Goal: Information Seeking & Learning: Learn about a topic

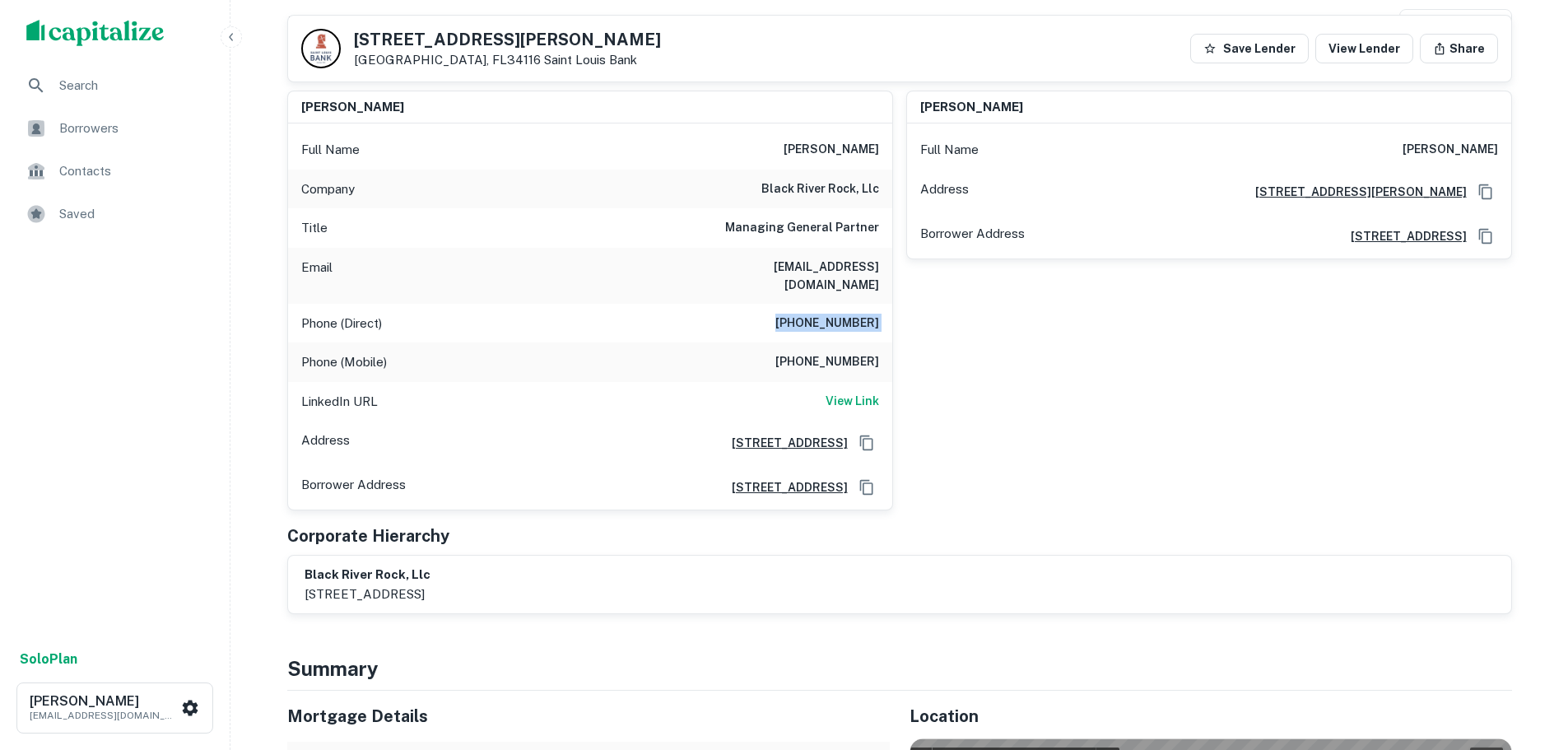
click at [848, 313] on h6 "(217) 398-0194" at bounding box center [828, 323] width 104 height 20
click at [866, 353] on h6 "(314) 809-0990" at bounding box center [828, 362] width 104 height 20
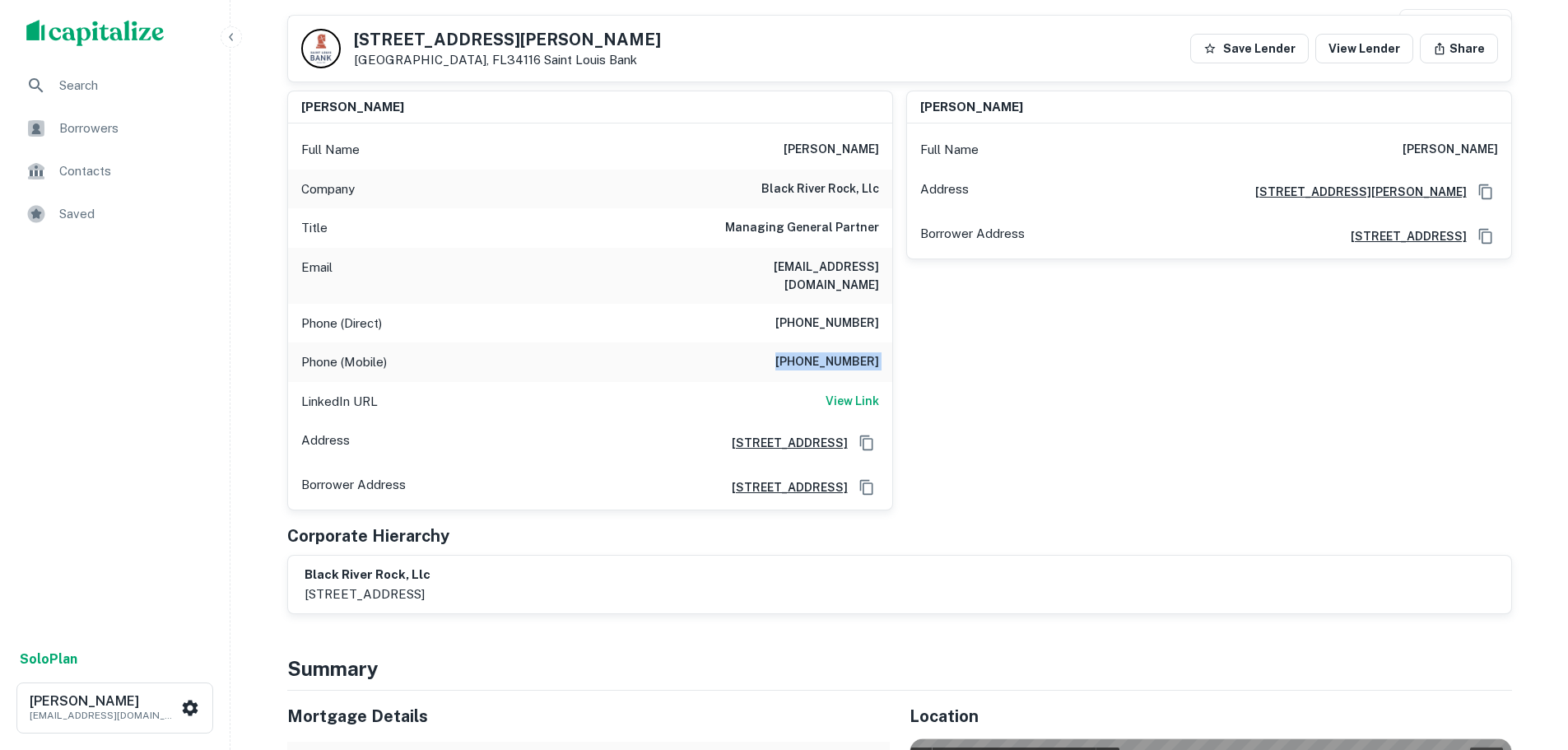
click at [866, 353] on h6 "(314) 809-0990" at bounding box center [828, 362] width 104 height 20
copy h6 "(314) 809-0990"
click at [849, 313] on h6 "(217) 398-0194" at bounding box center [828, 323] width 104 height 20
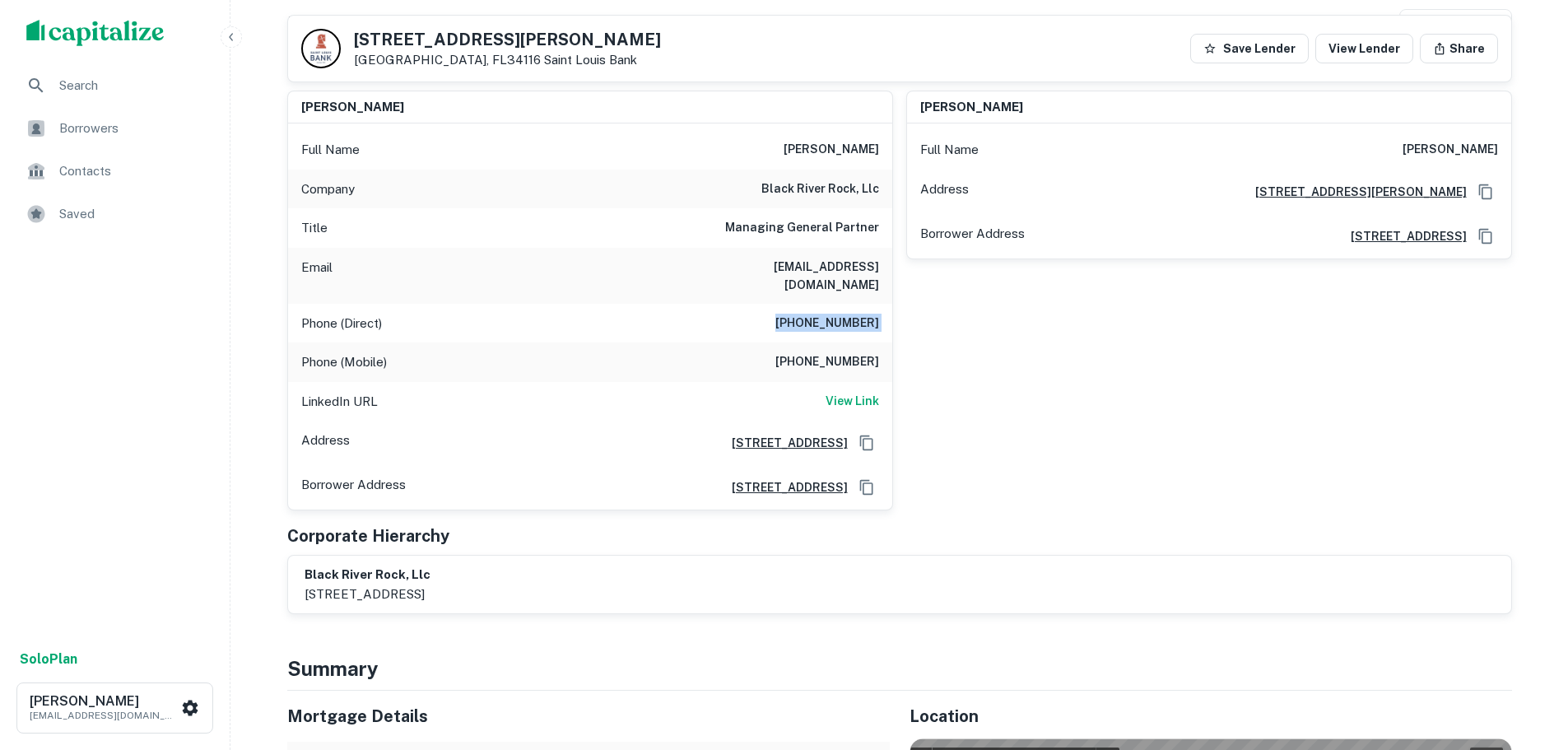
copy h6 "(217) 398-0194"
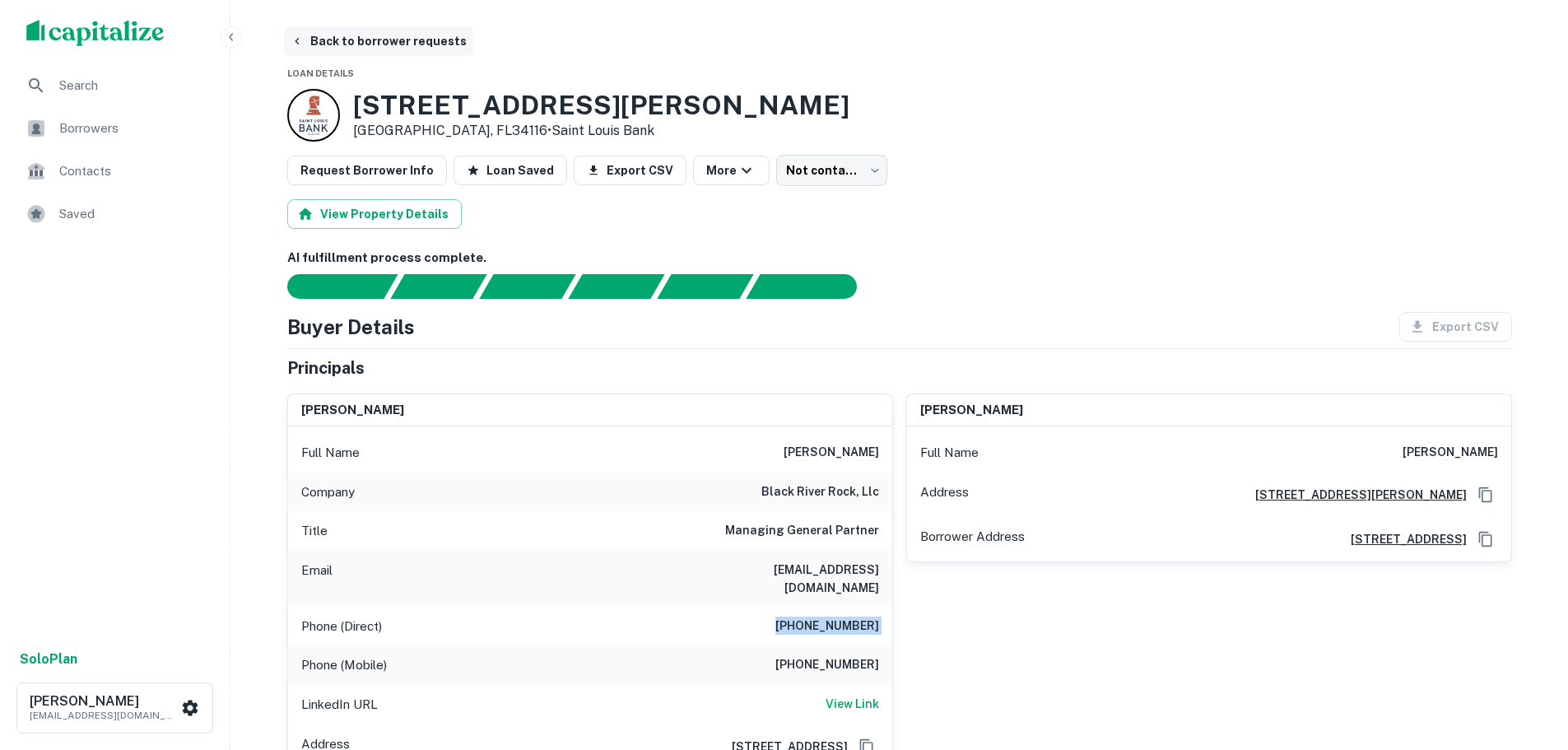
click at [418, 37] on button "Back to borrower requests" at bounding box center [379, 40] width 189 height 30
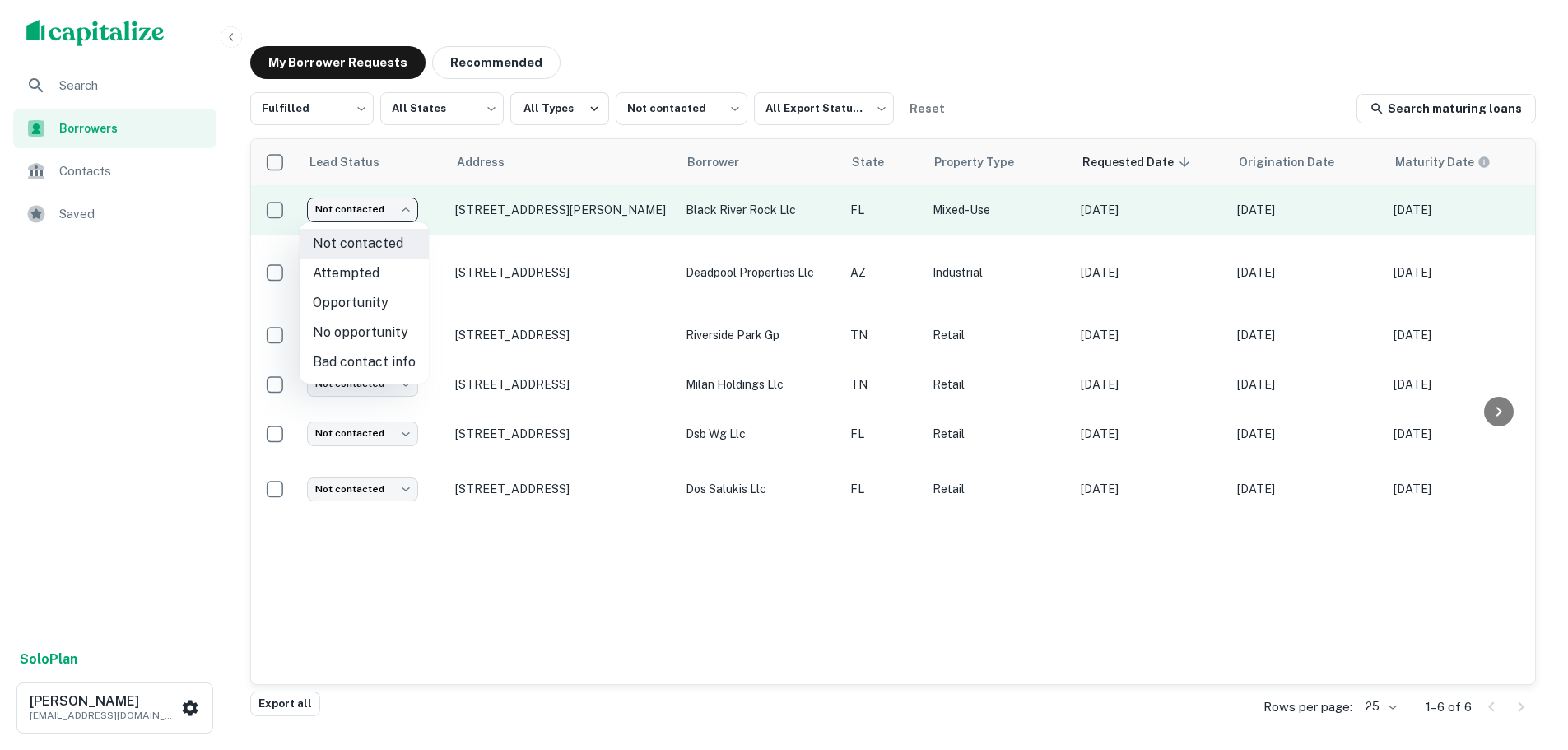
click at [391, 210] on body "Search Borrowers Contacts Saved Solo Plan Trevor Zwick tzwick@surmount.com My B…" at bounding box center [784, 375] width 1568 height 750
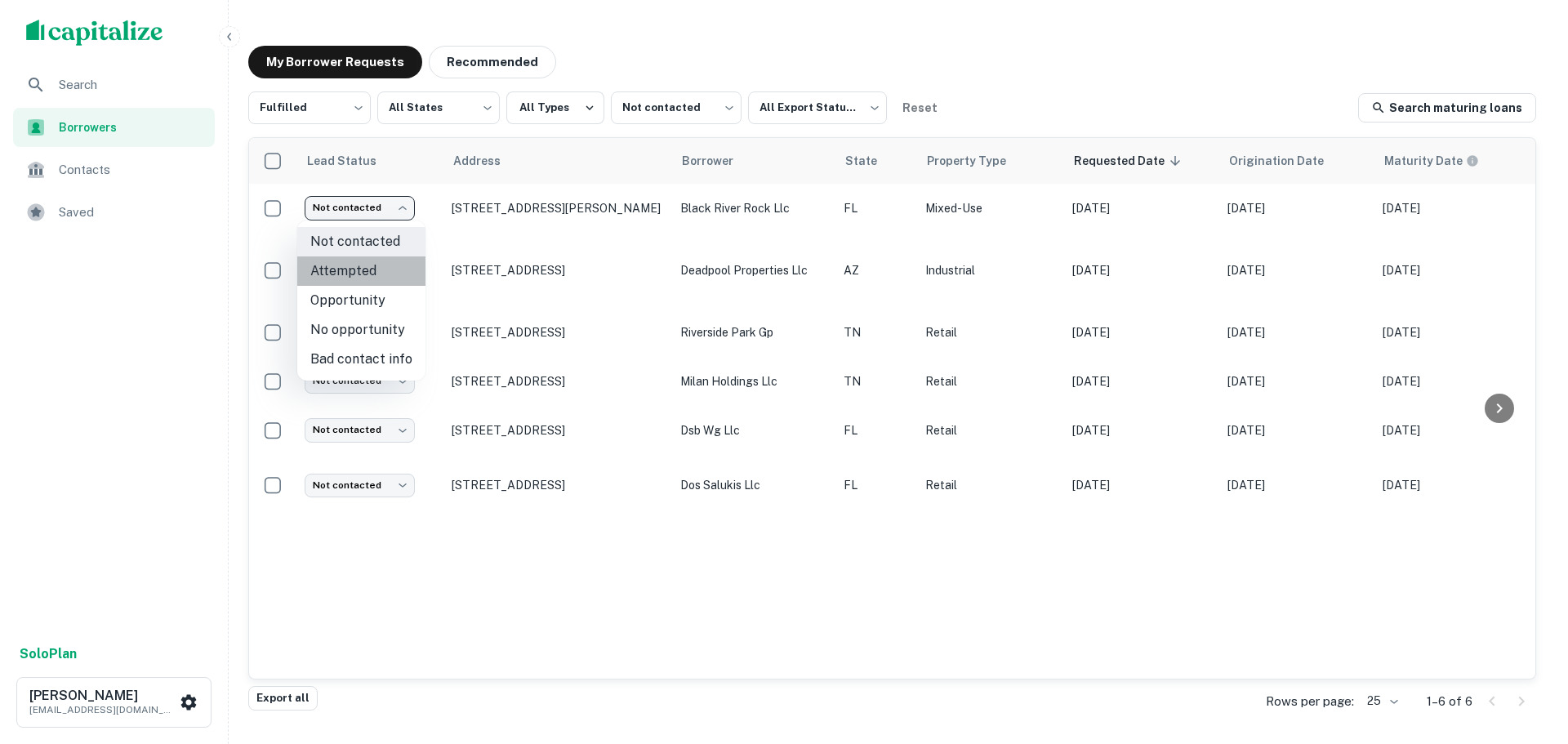
click at [379, 263] on li "Attempted" at bounding box center [361, 271] width 128 height 30
type input "*********"
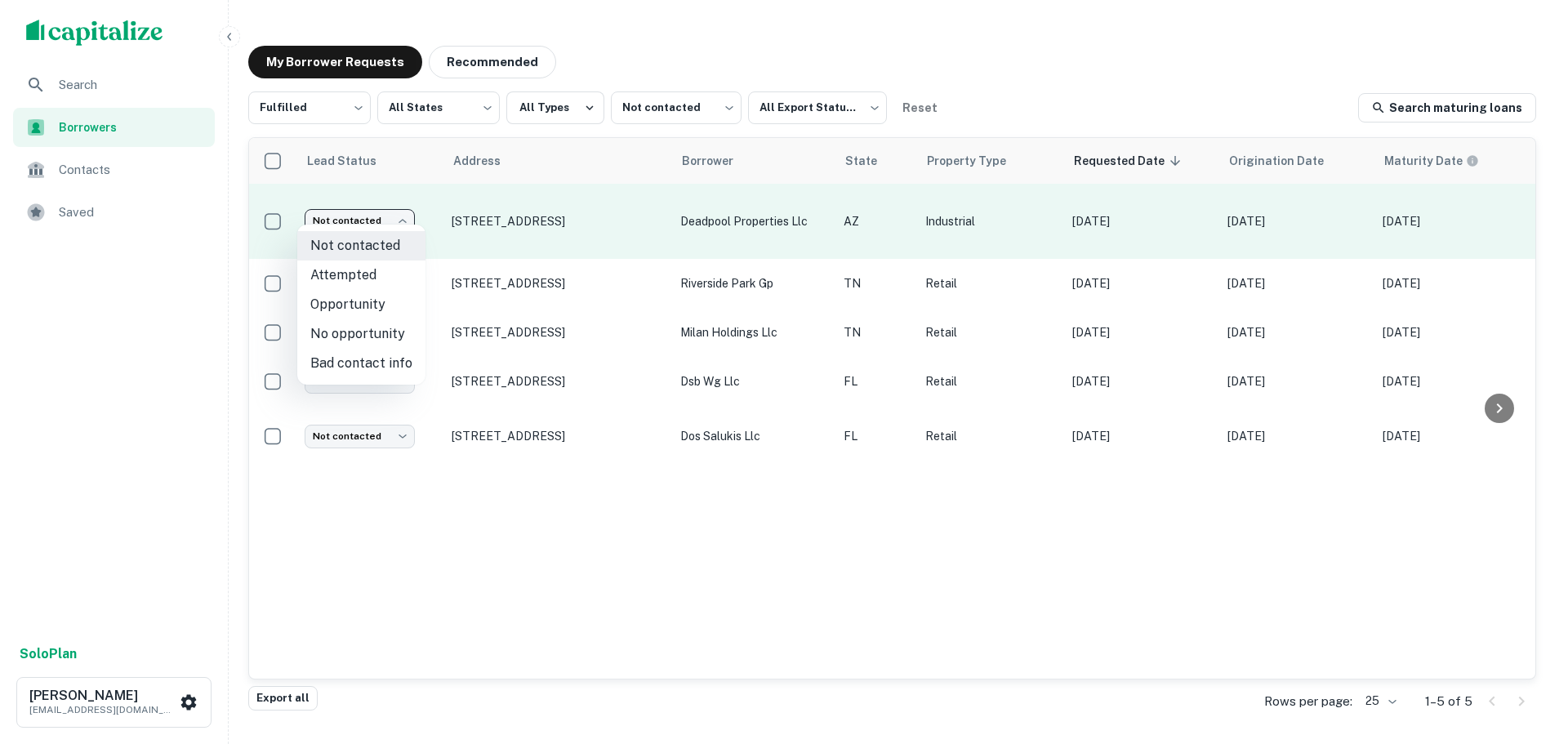
click at [394, 224] on body "Search Borrowers Contacts Saved Solo Plan Trevor Zwick tzwick@surmount.com My B…" at bounding box center [784, 372] width 1568 height 744
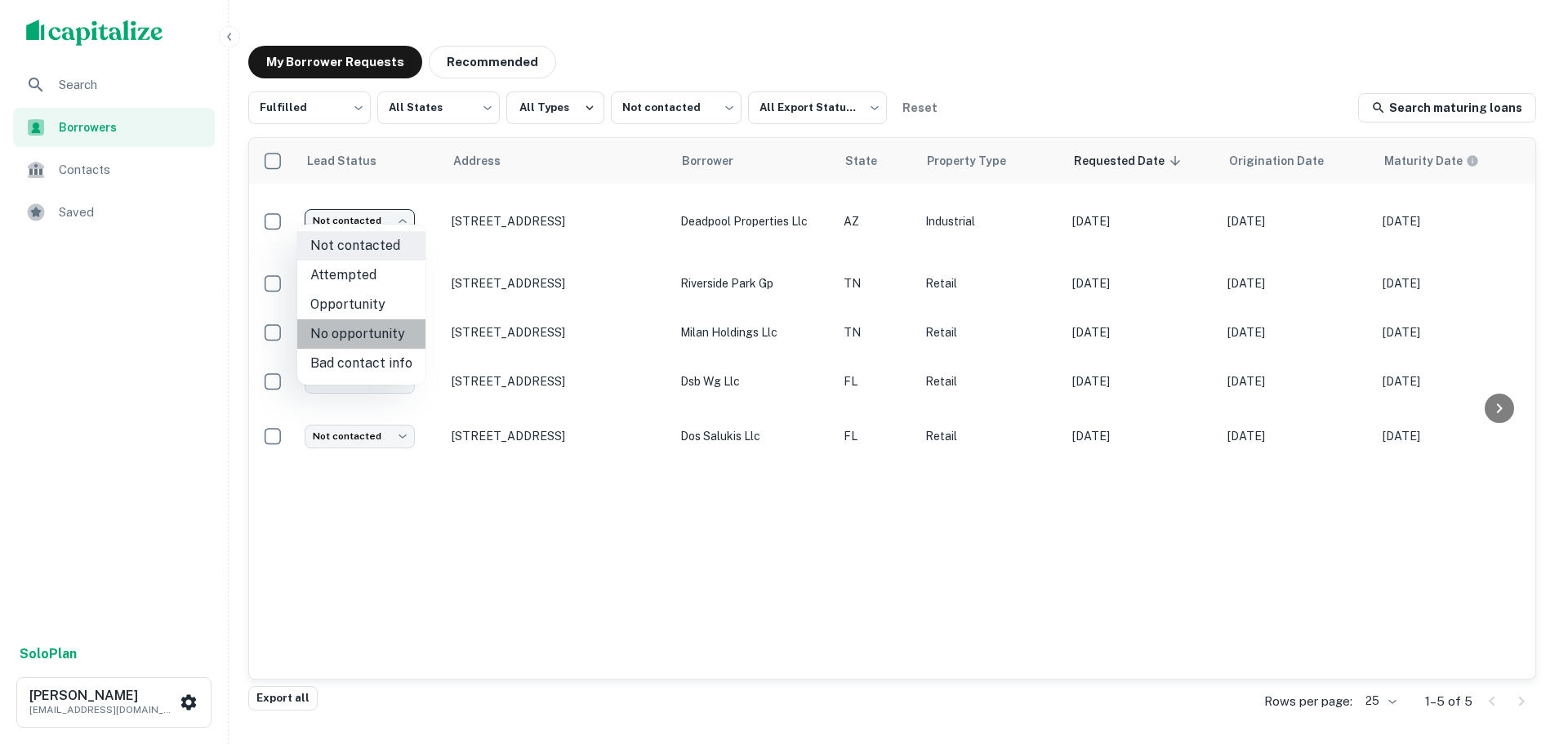
click at [381, 330] on li "No opportunity" at bounding box center [361, 334] width 128 height 30
type input "**********"
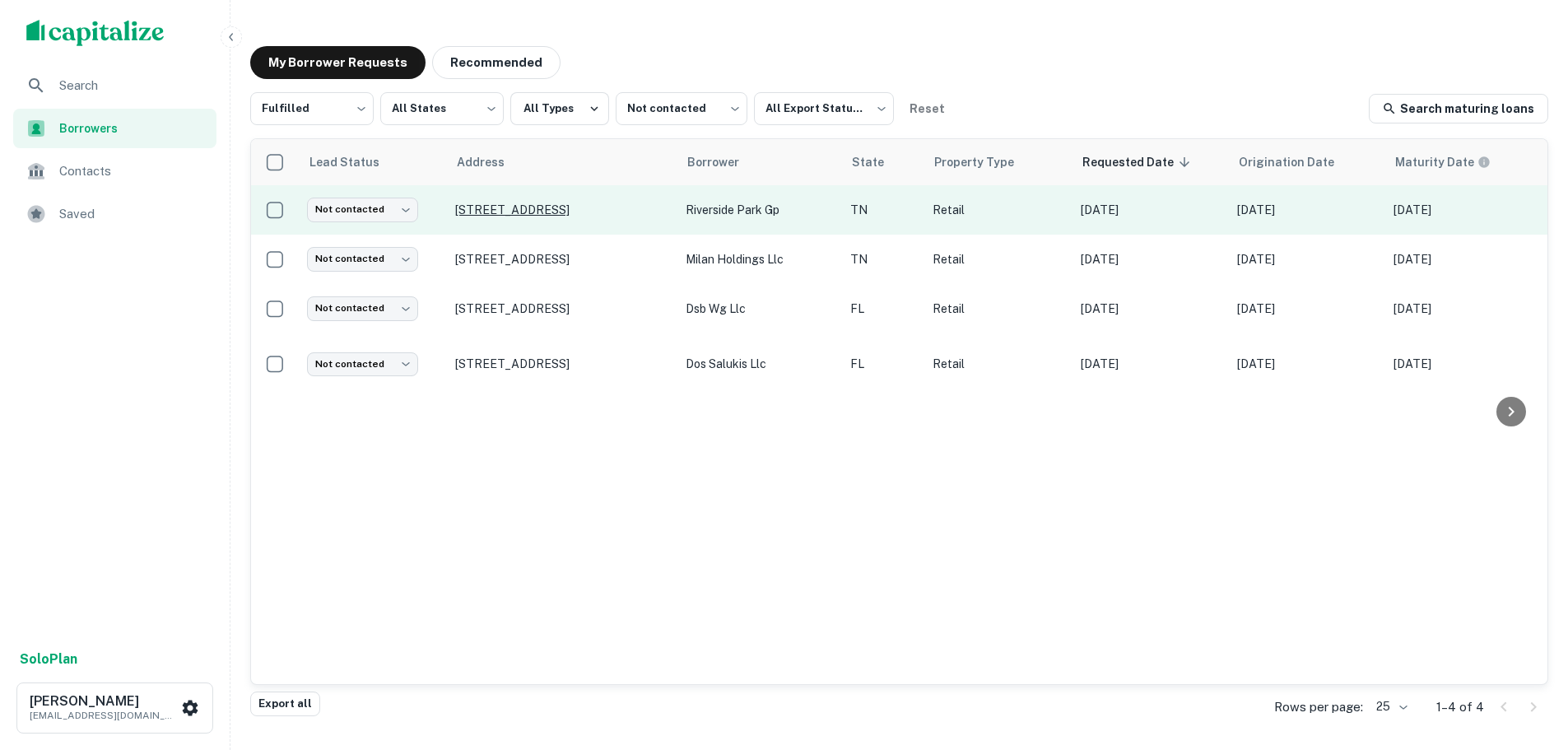
click at [543, 212] on p "7110 Peach Ct Brentwood, TN37027" at bounding box center [562, 209] width 214 height 14
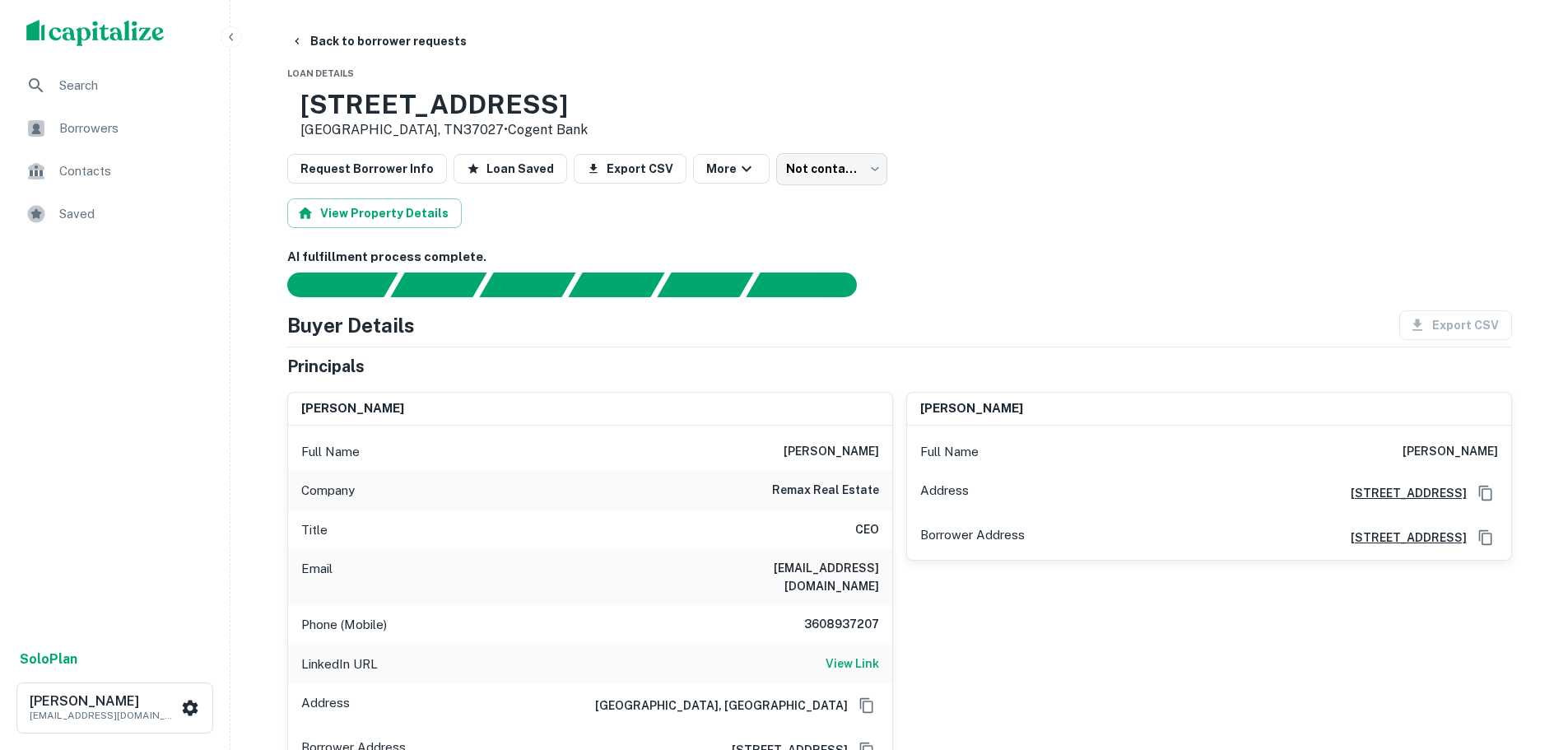
scroll to position [82, 0]
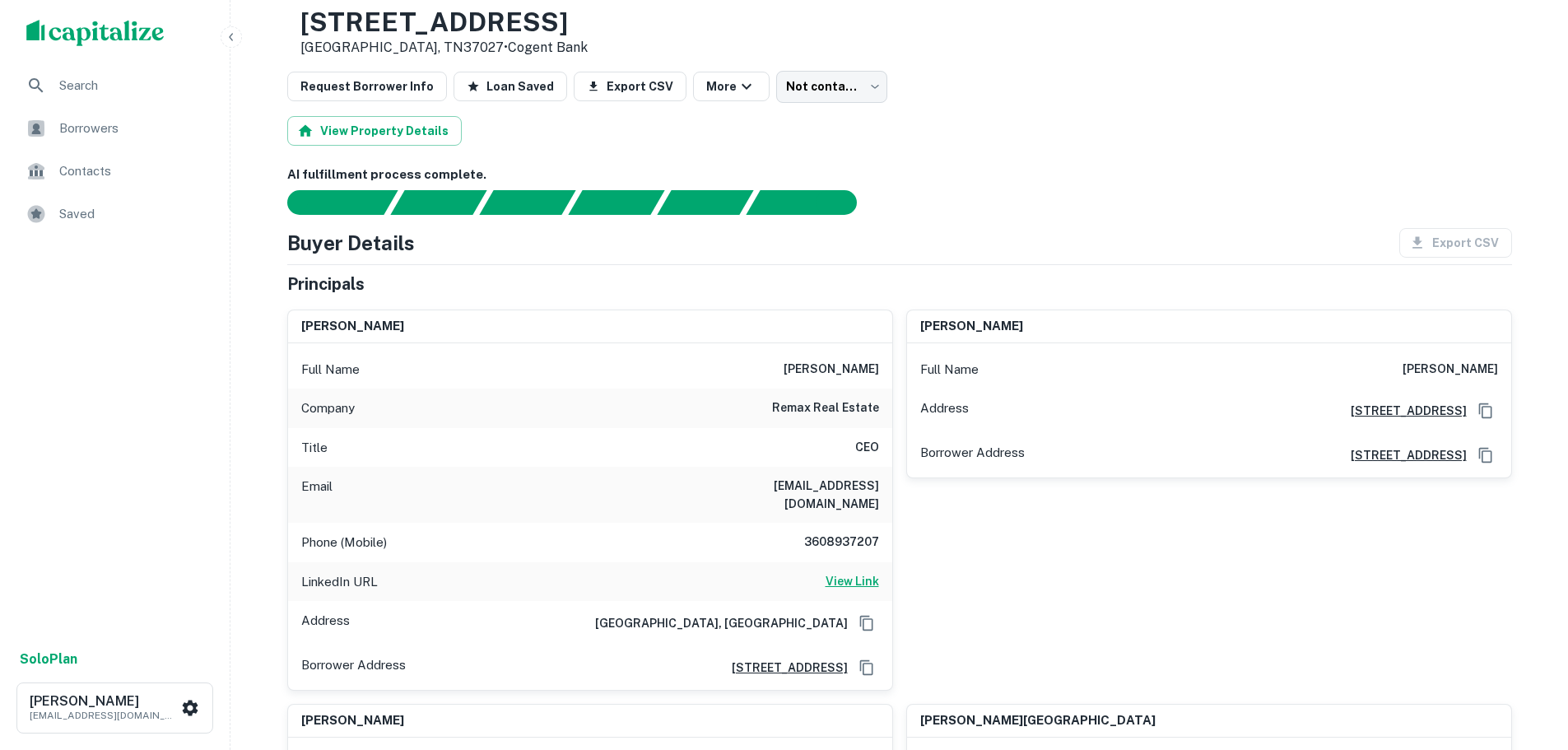
click at [835, 573] on h6 "View Link" at bounding box center [853, 581] width 54 height 18
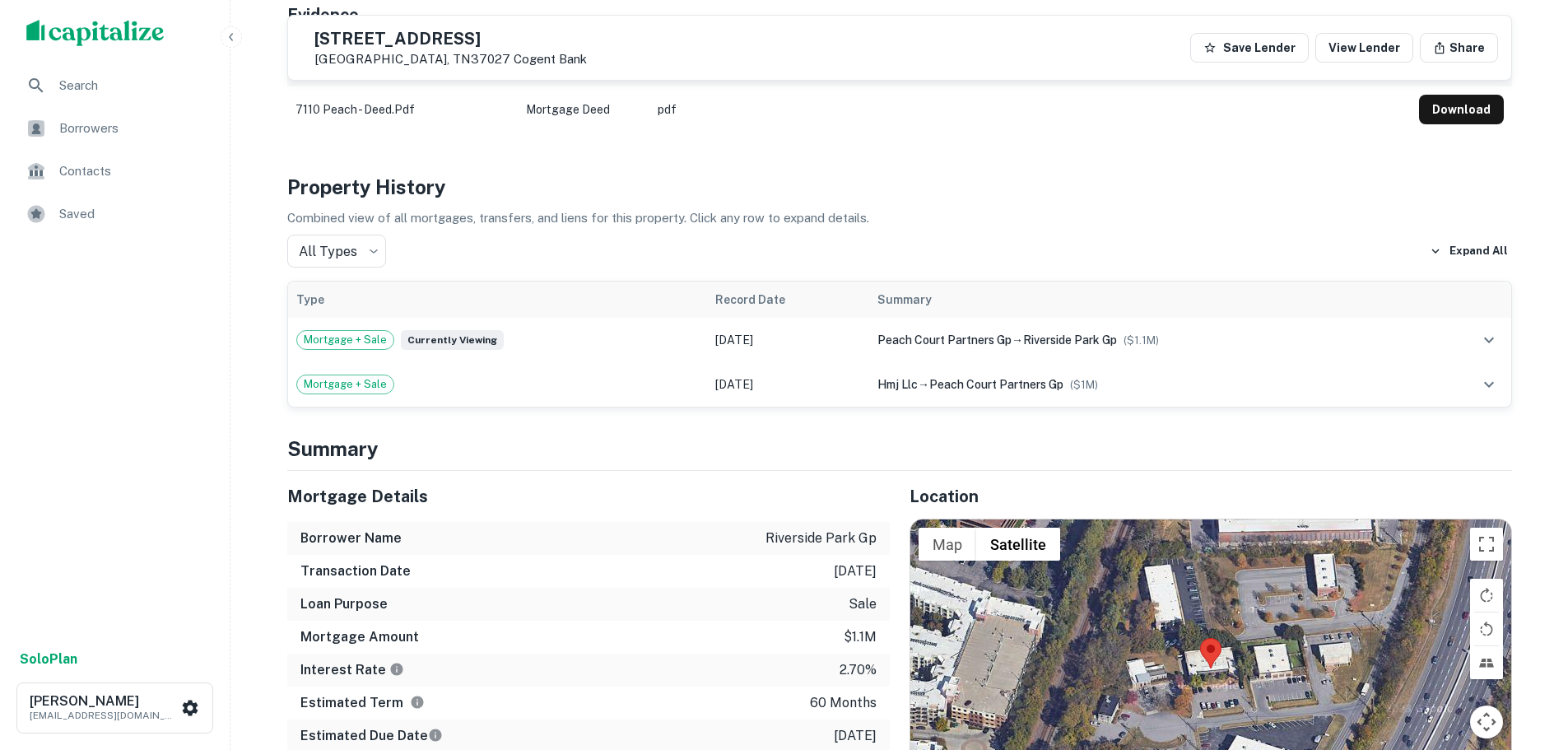
scroll to position [1565, 0]
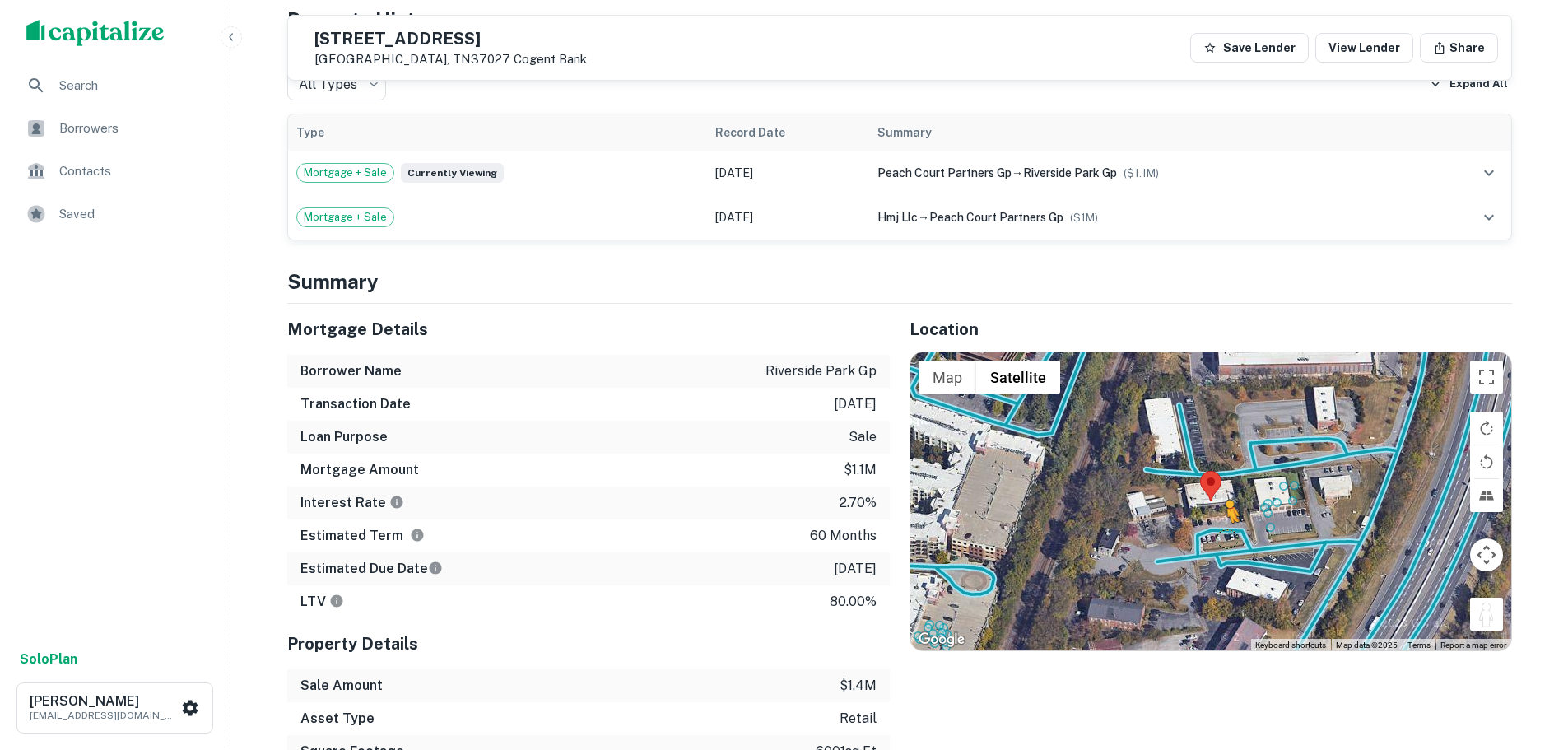
drag, startPoint x: 1480, startPoint y: 597, endPoint x: 1216, endPoint y: 522, distance: 274.4
click at [1216, 522] on div "To activate drag with keyboard, press Alt + Enter. Once in keyboard drag state,…" at bounding box center [1211, 501] width 601 height 298
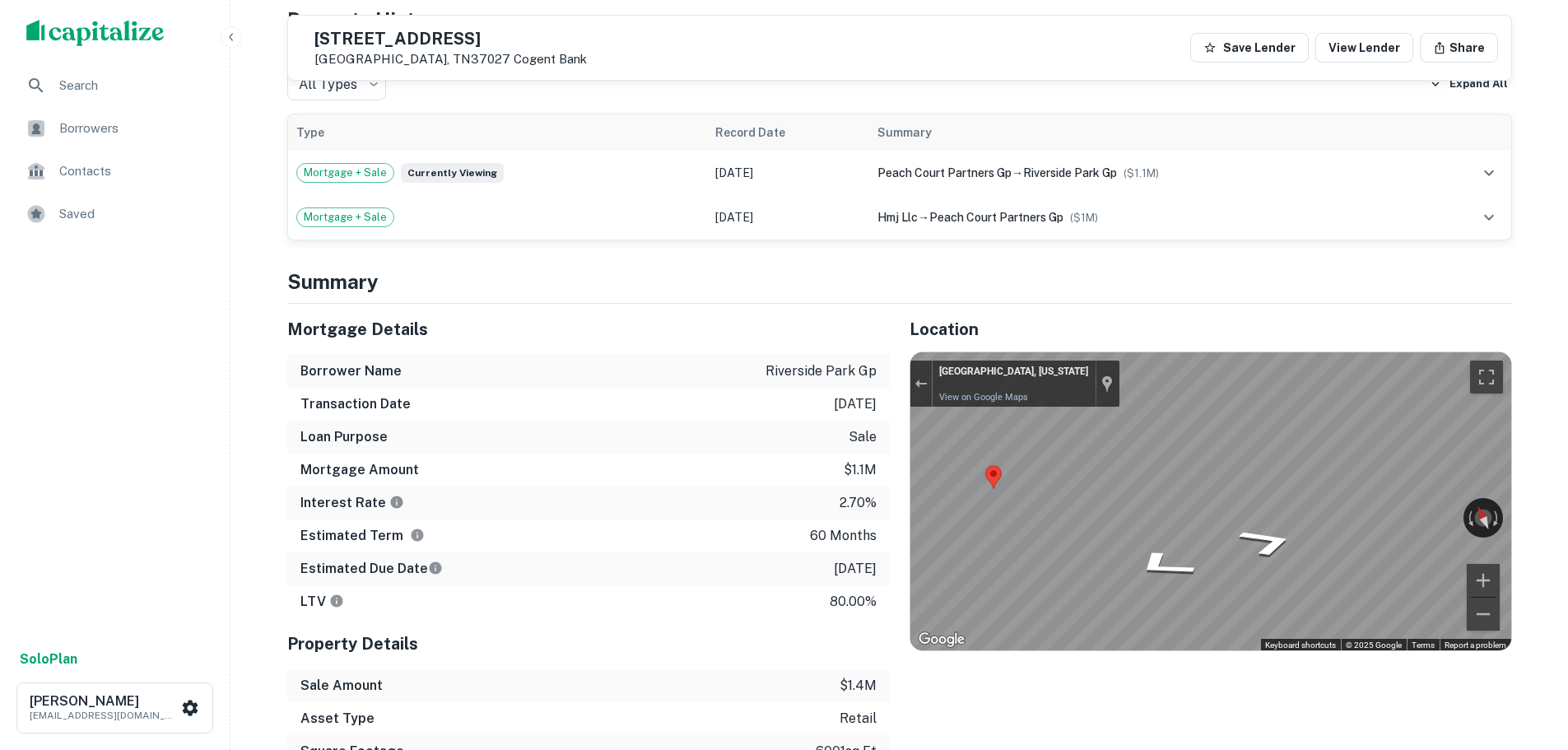
click at [867, 446] on div "Mortgage Details Borrower Name riverside park gp Transaction Date 1/10/2021 Loa…" at bounding box center [890, 585] width 1245 height 563
click at [410, 27] on div "7110 Peach Ct Brentwood, TN37027 Cogent Bank Save Lender View Lender Share" at bounding box center [899, 47] width 1223 height 65
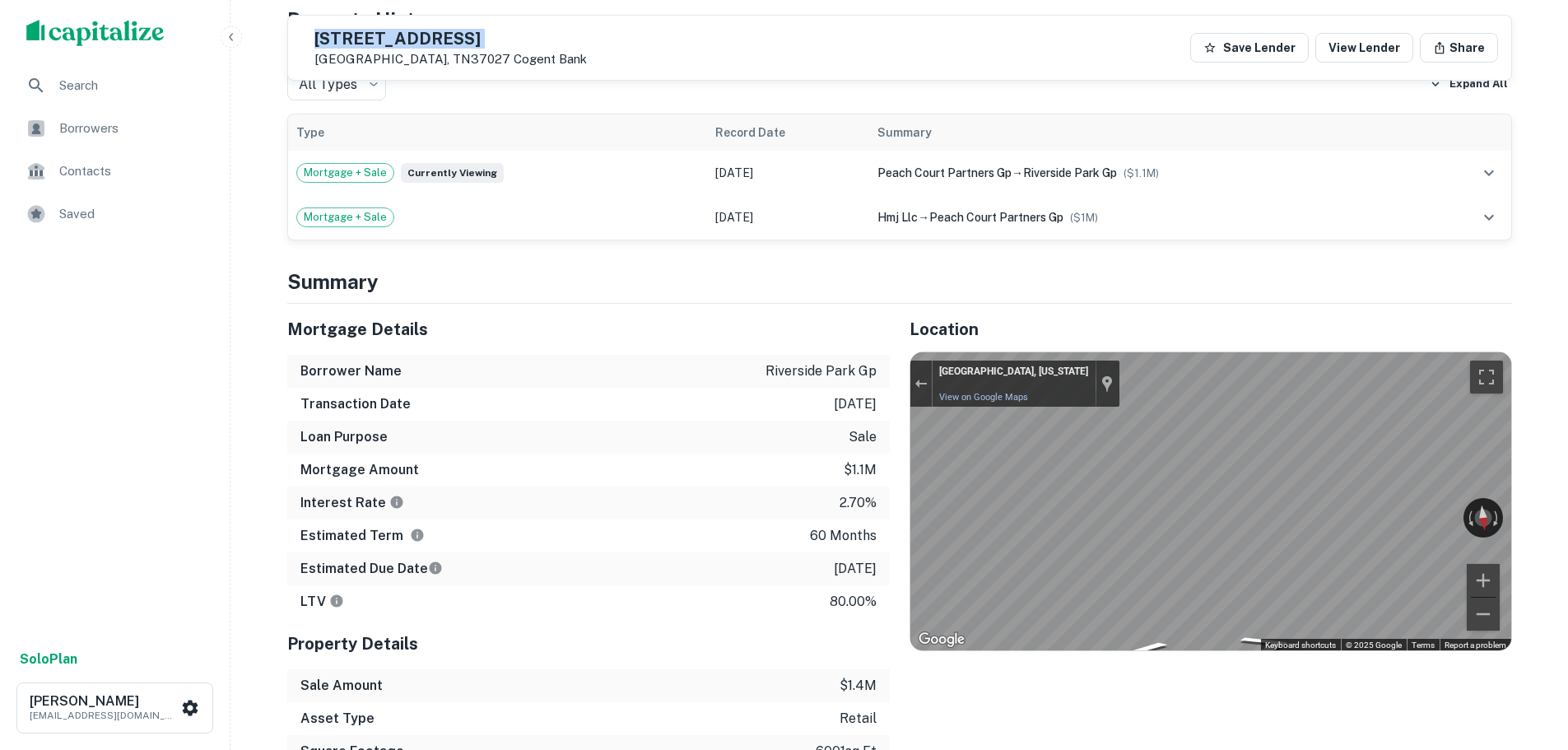
copy h5 "7110 Peach Ct"
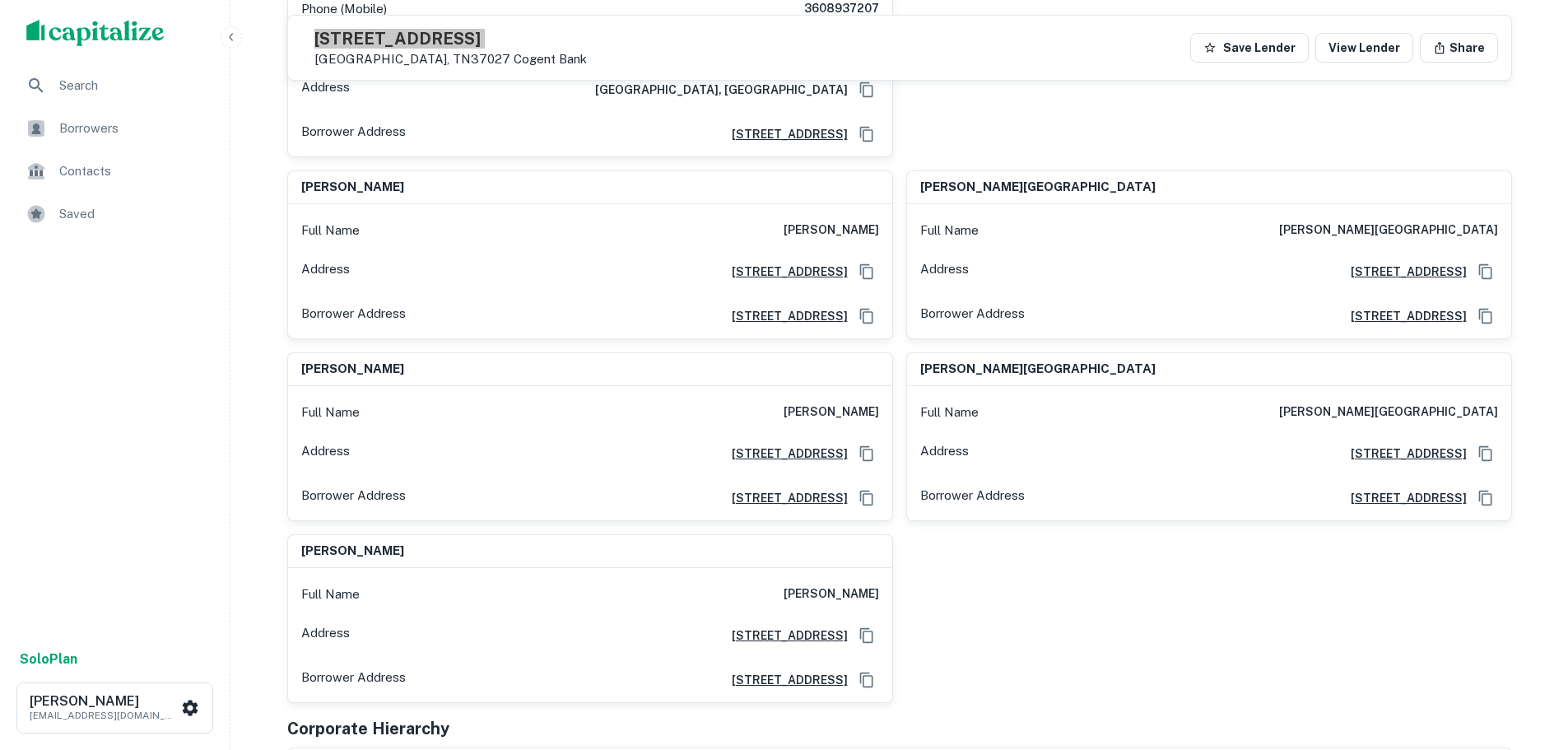
scroll to position [330, 0]
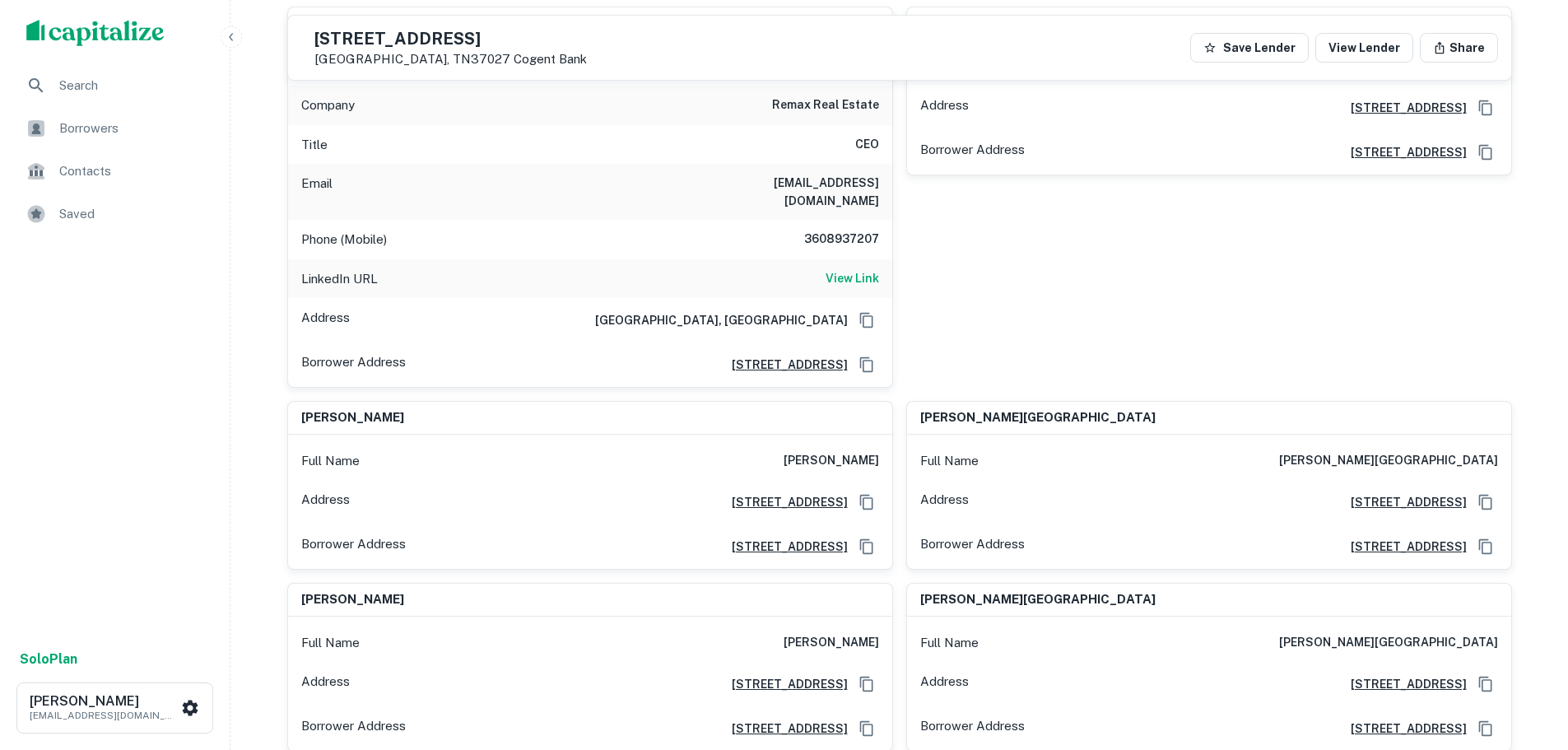
click at [850, 229] on h6 "3608937207" at bounding box center [830, 239] width 99 height 20
copy h6 "3608937207"
click at [850, 229] on h6 "3608937207" at bounding box center [830, 239] width 99 height 20
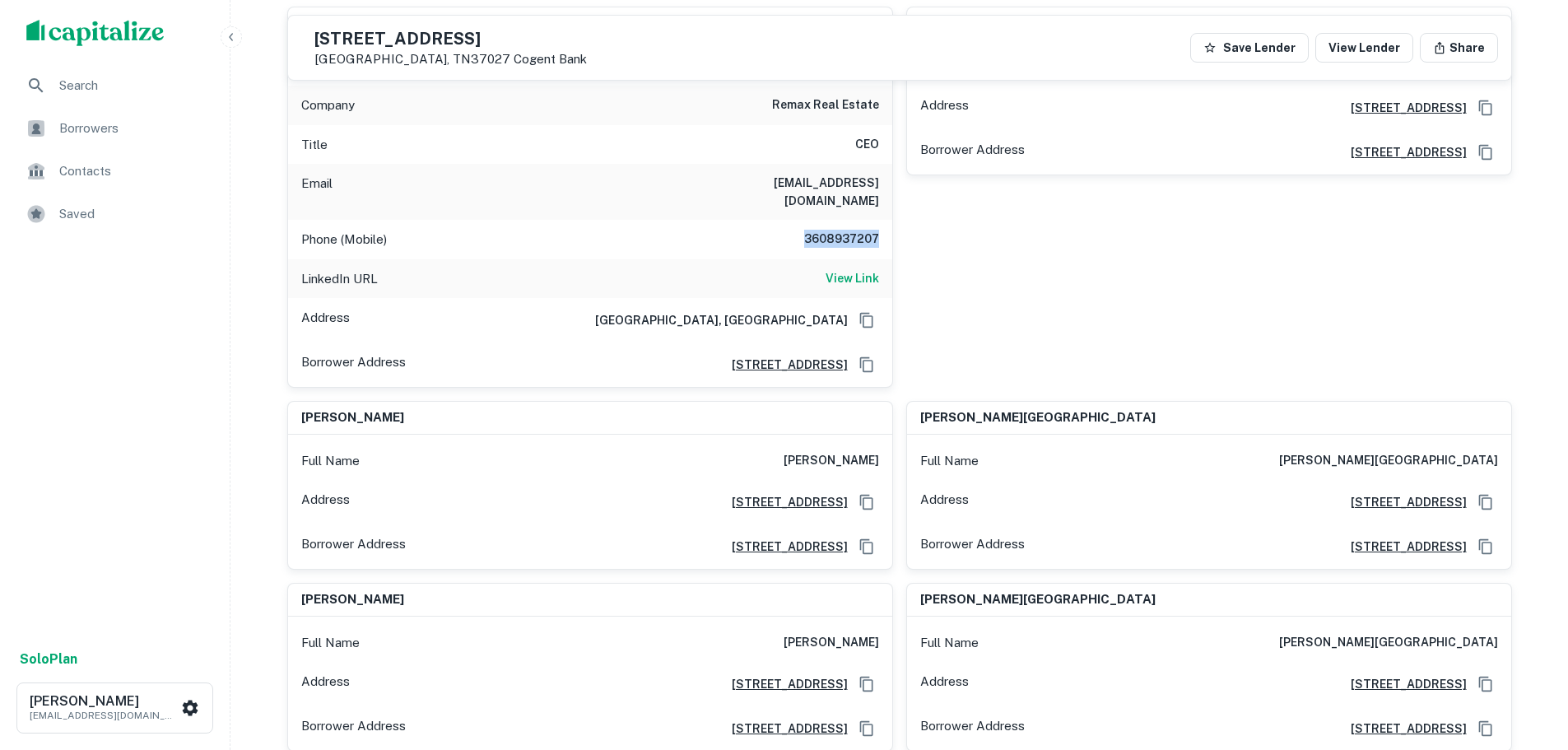
click at [850, 229] on h6 "3608937207" at bounding box center [830, 239] width 99 height 20
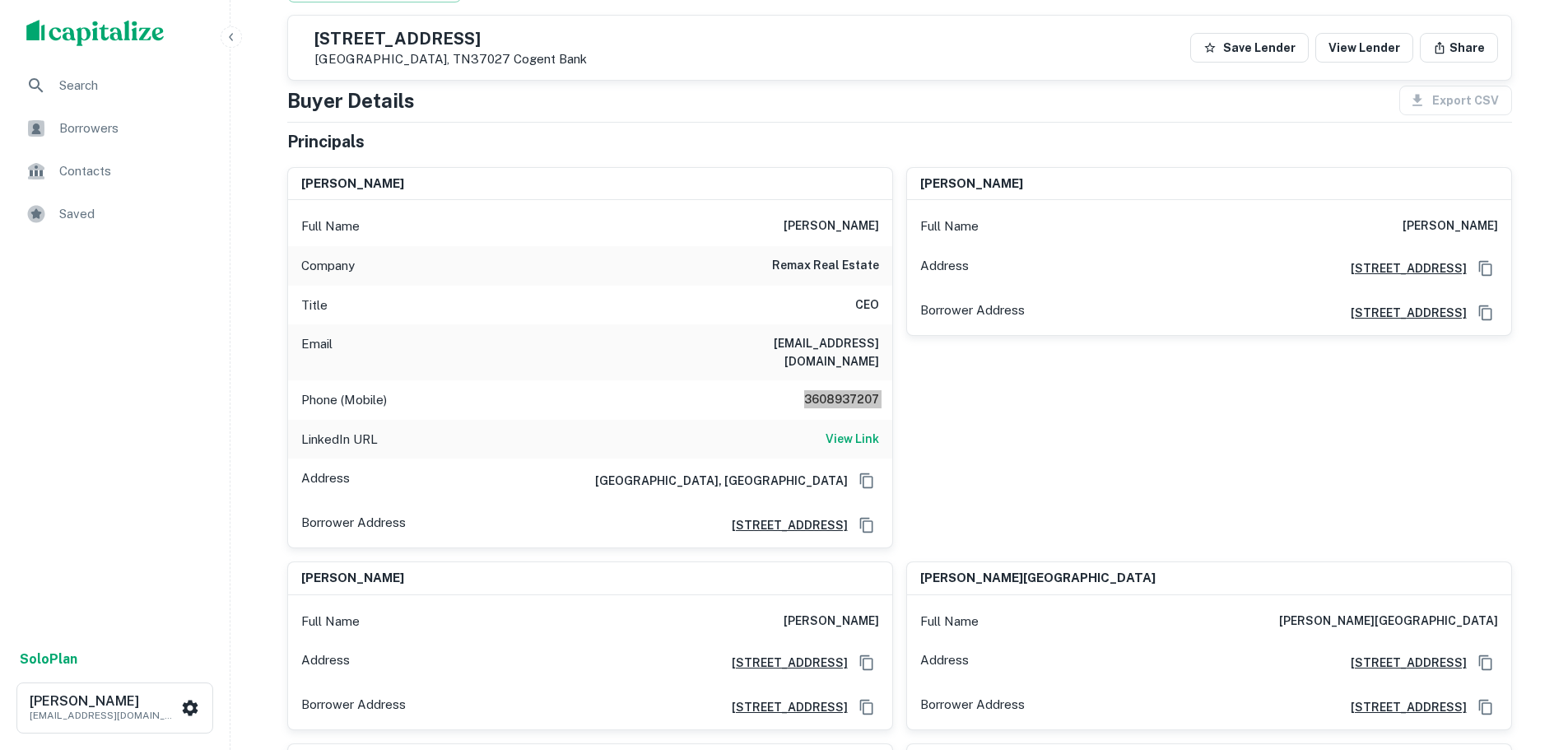
scroll to position [0, 0]
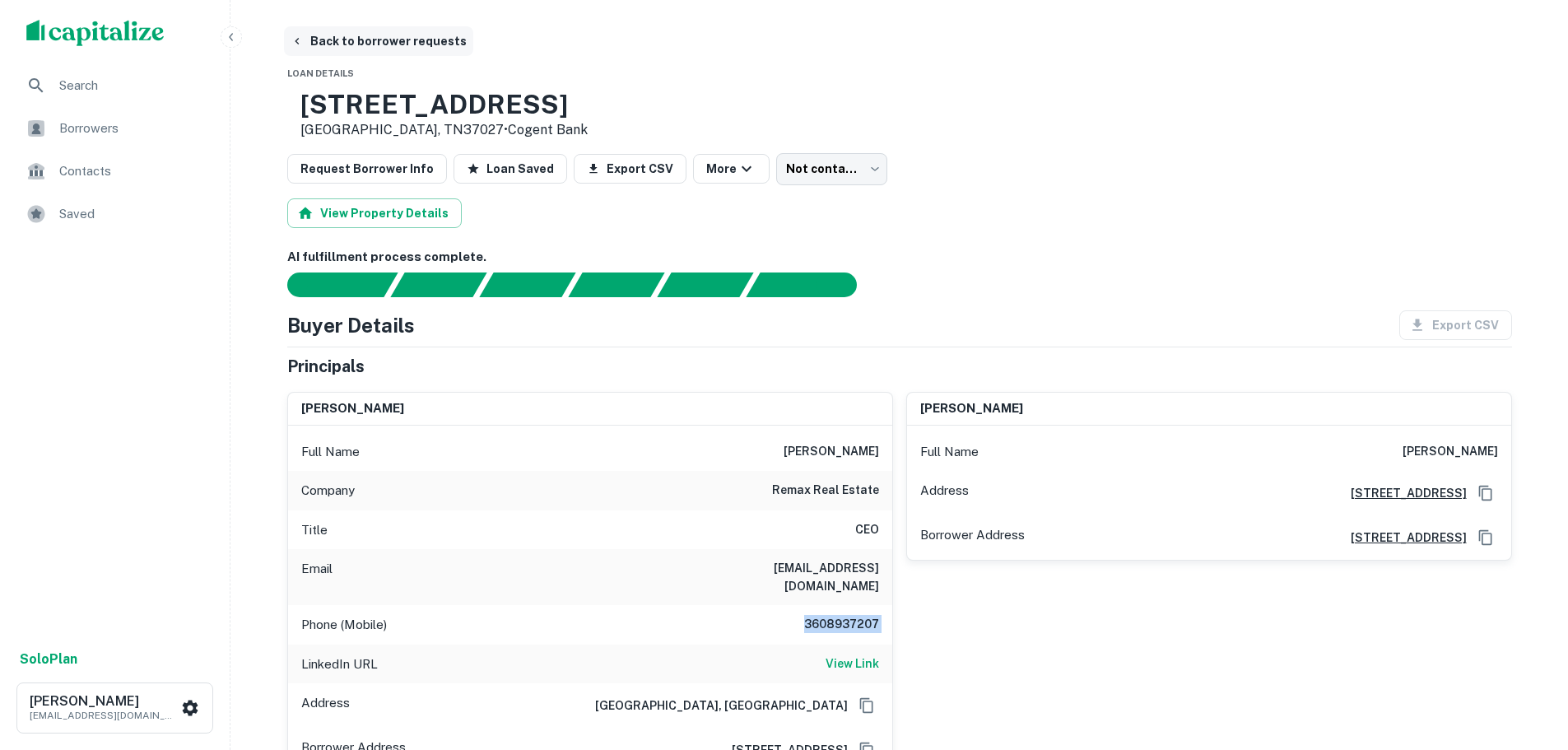
click at [395, 44] on button "Back to borrower requests" at bounding box center [379, 40] width 189 height 30
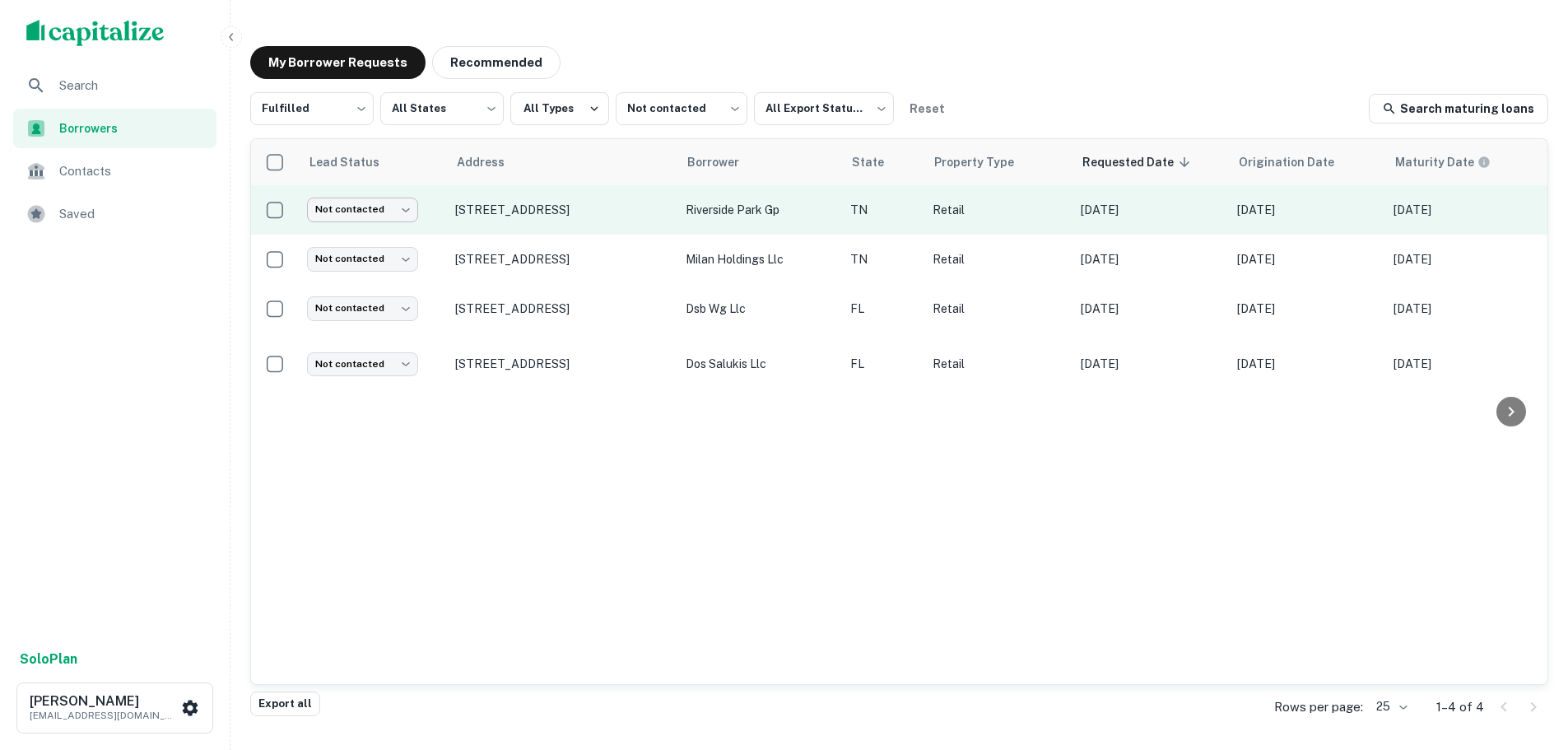
click at [361, 222] on body "Search Borrowers Contacts Saved Solo Plan Trevor Zwick tzwick@surmount.com My B…" at bounding box center [784, 375] width 1568 height 750
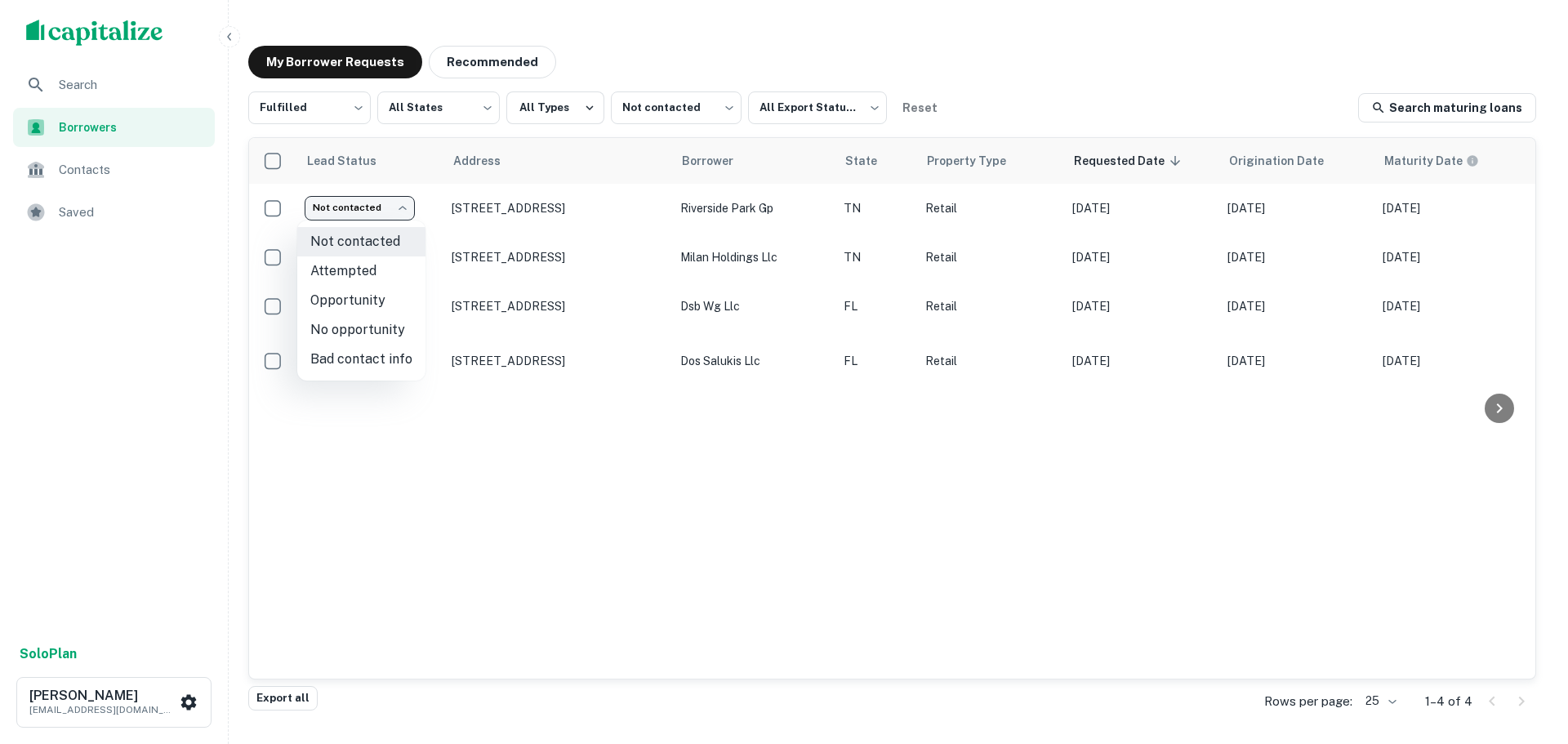
click at [396, 322] on li "No opportunity" at bounding box center [361, 330] width 128 height 30
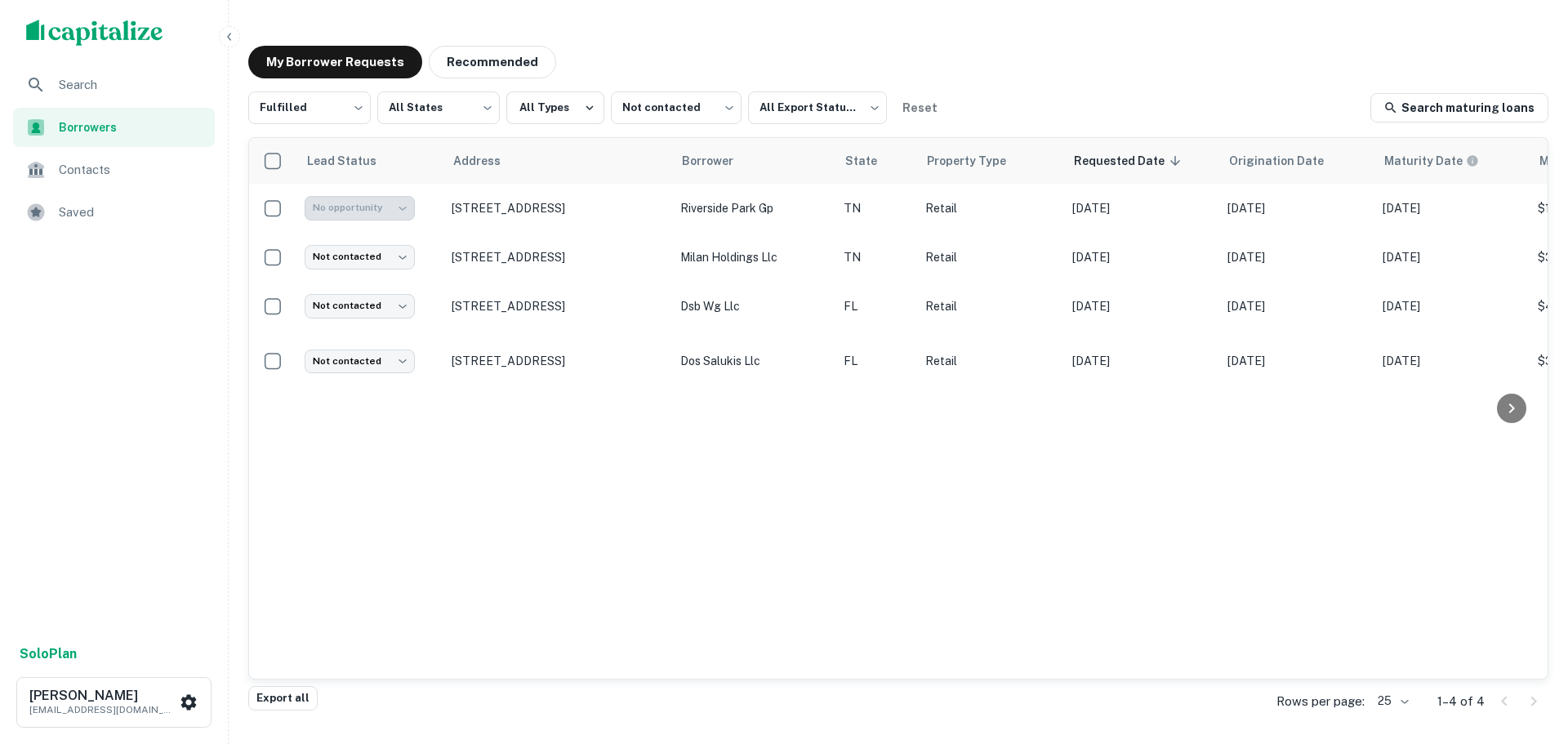
type input "**********"
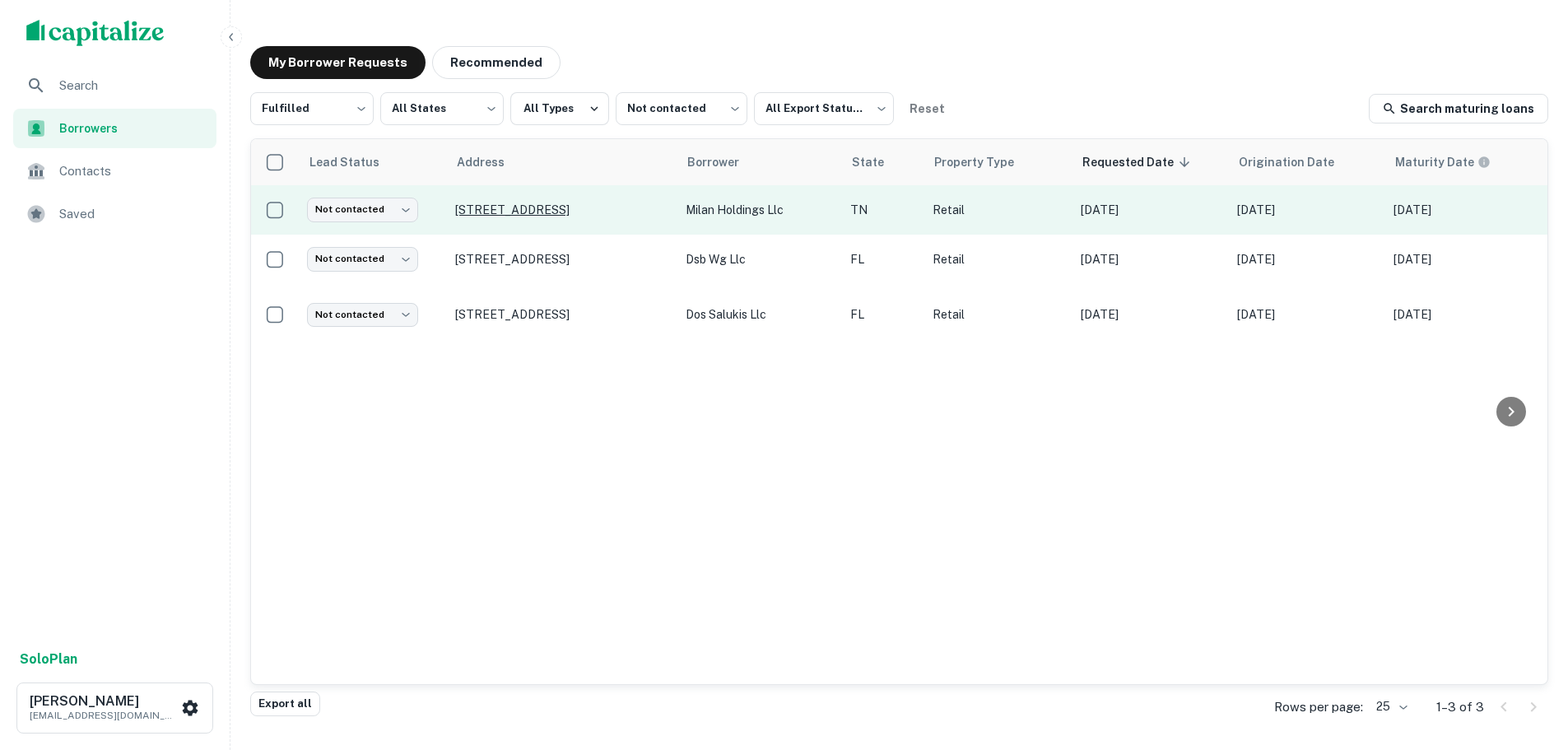
click at [555, 214] on p "1907 N Roan St Johnson City, TN37601" at bounding box center [562, 209] width 214 height 14
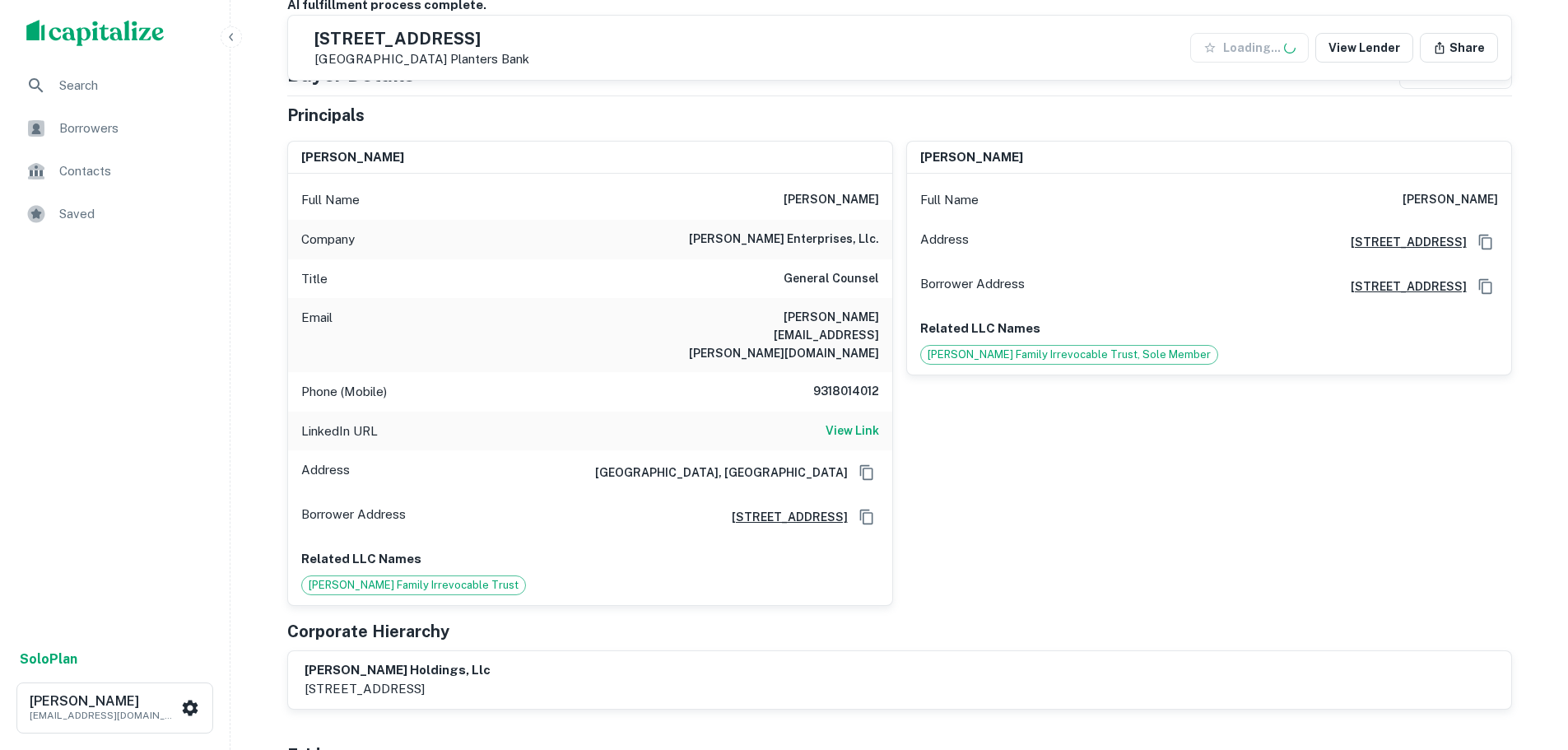
scroll to position [247, 0]
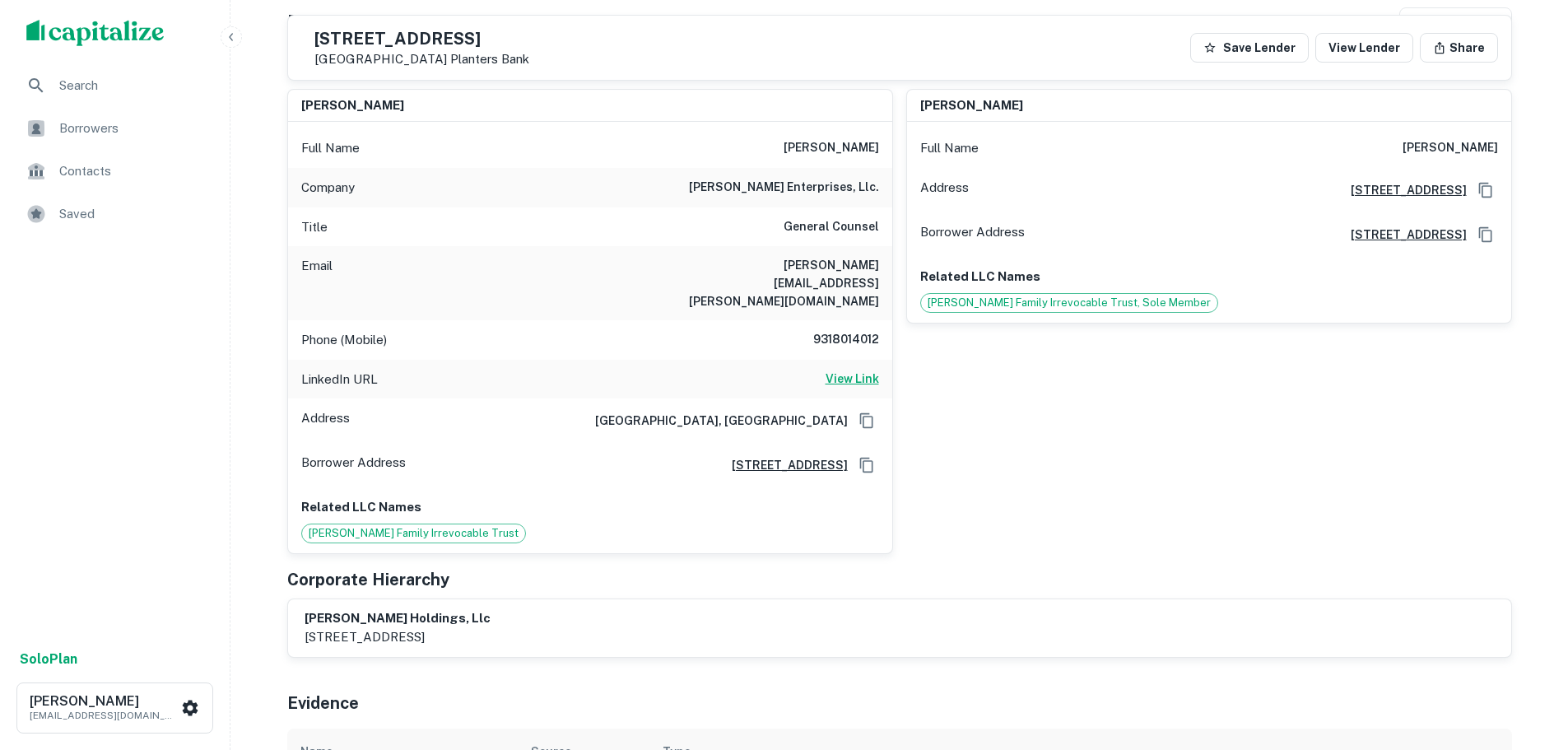
click at [856, 370] on h6 "View Link" at bounding box center [853, 379] width 54 height 18
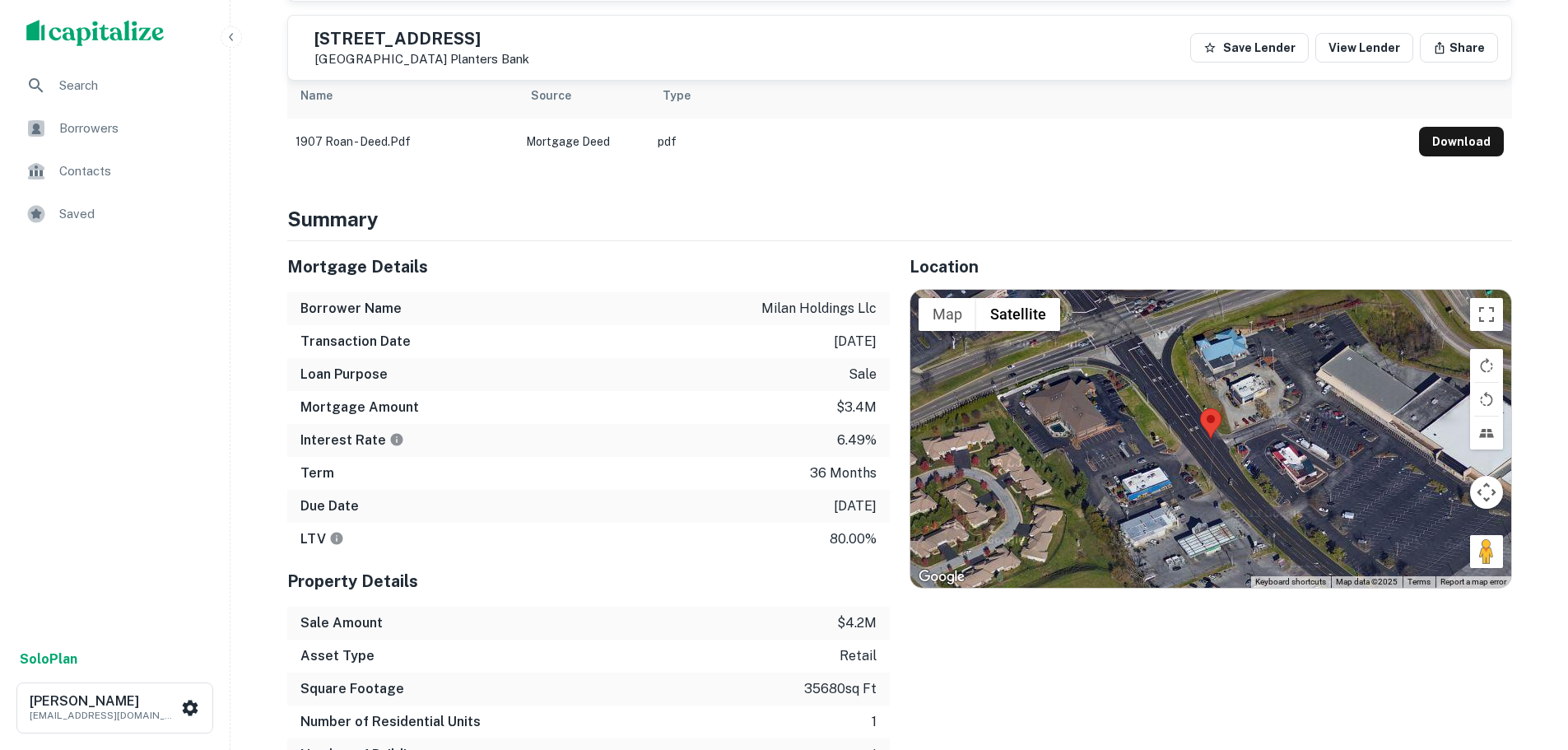
scroll to position [988, 0]
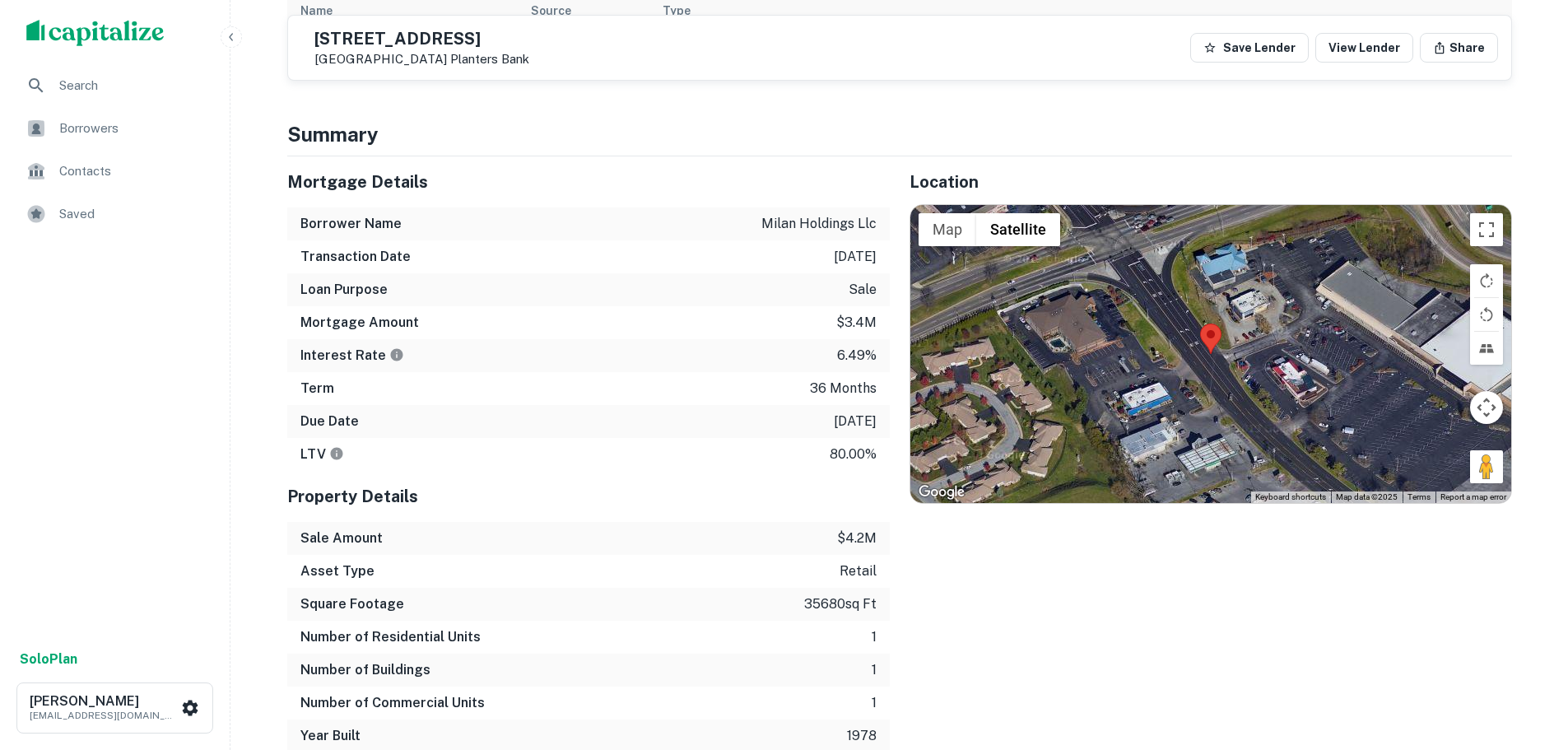
click at [400, 42] on h5 "1907 N ROAN ST" at bounding box center [421, 39] width 215 height 16
copy h5 "1907 N ROAN ST"
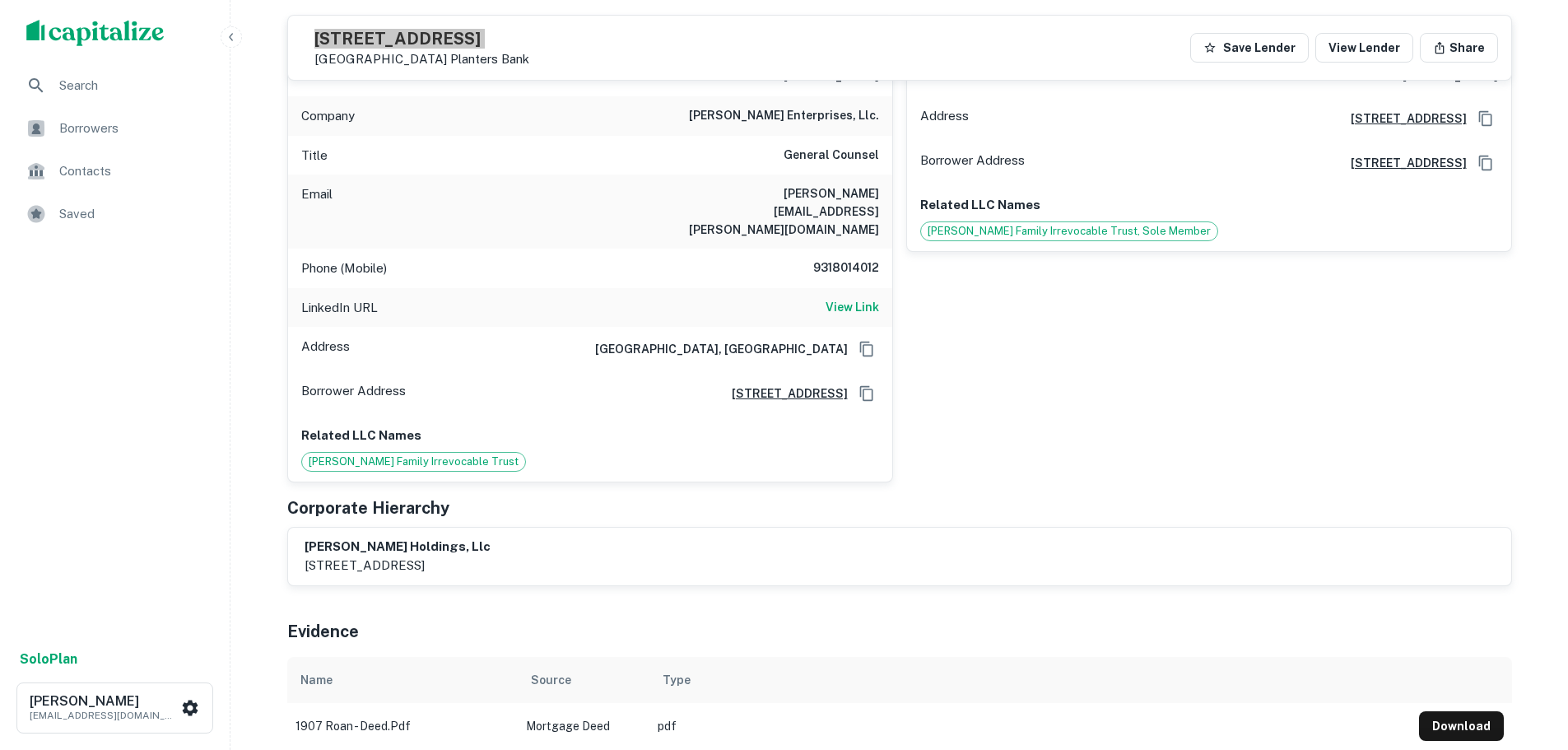
scroll to position [82, 0]
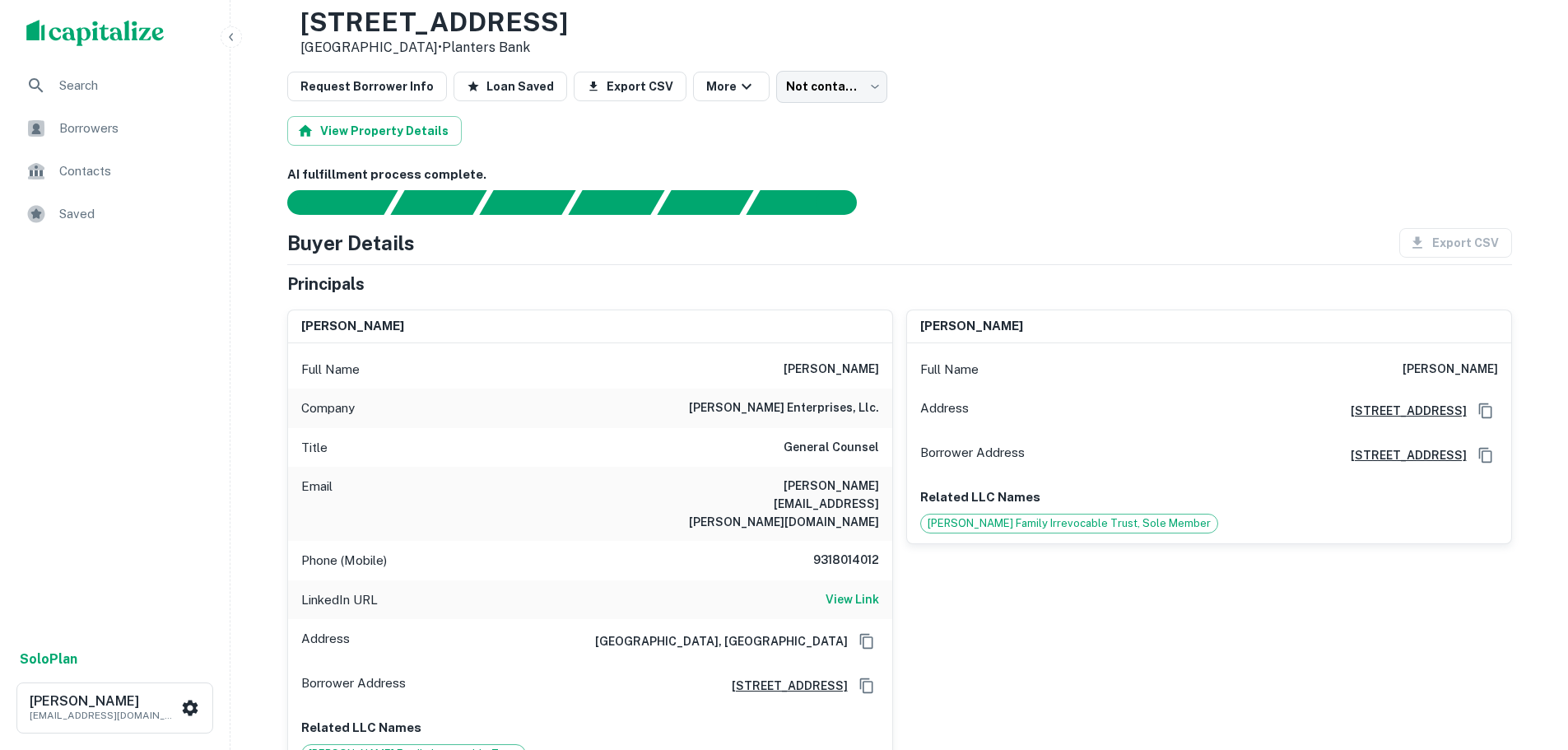
click at [843, 551] on h6 "9318014012" at bounding box center [830, 561] width 99 height 20
copy h6 "9318014012"
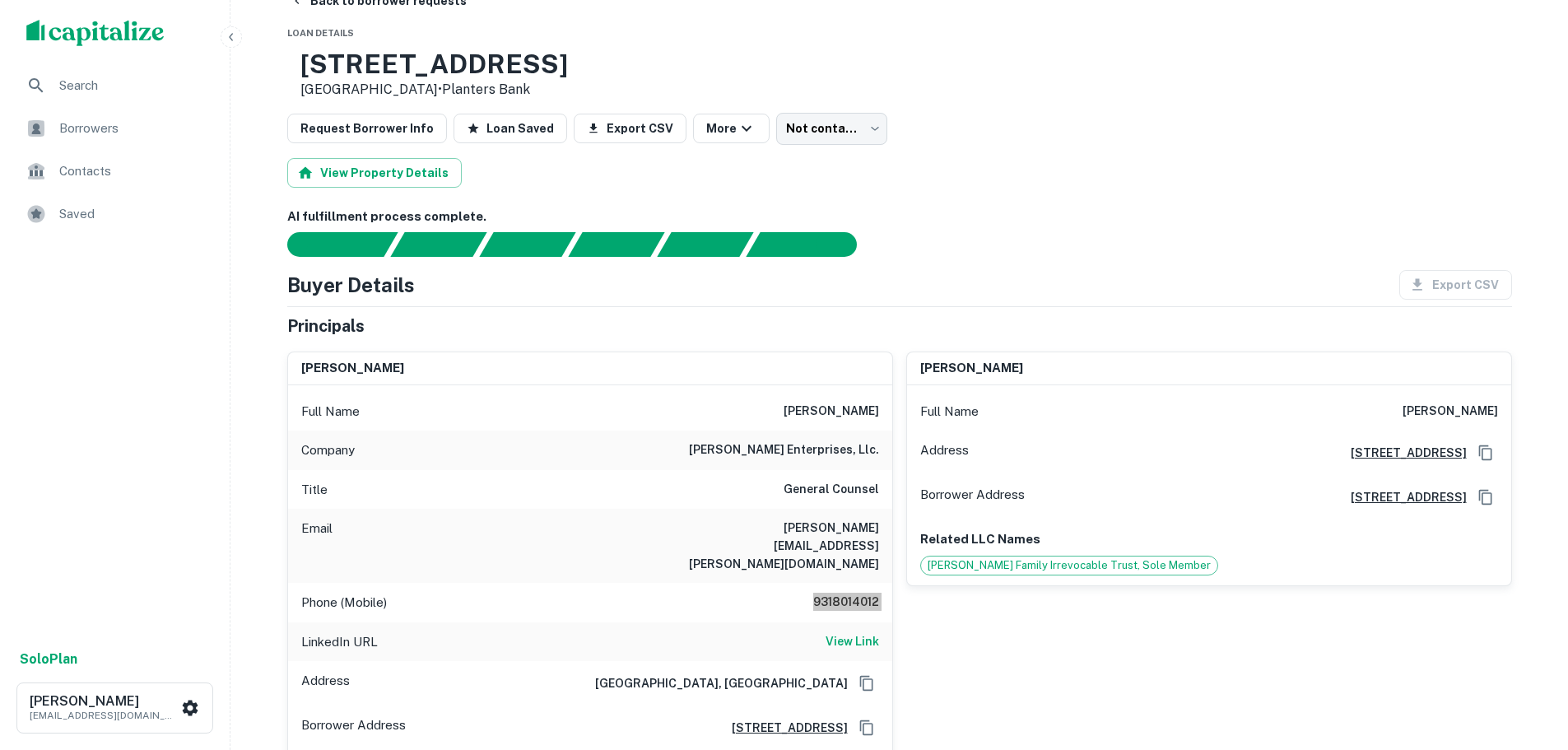
scroll to position [0, 0]
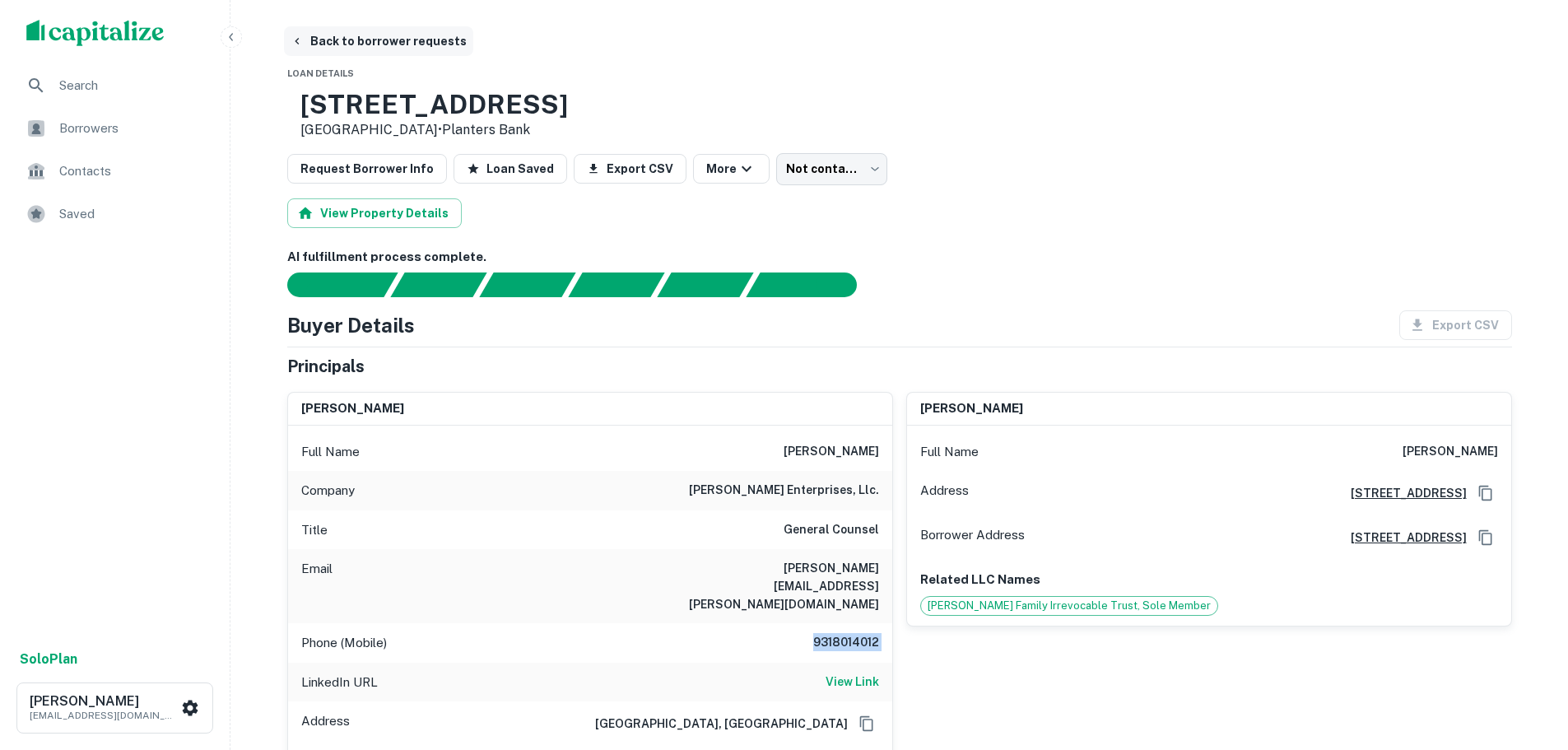
click at [375, 42] on button "Back to borrower requests" at bounding box center [379, 40] width 189 height 30
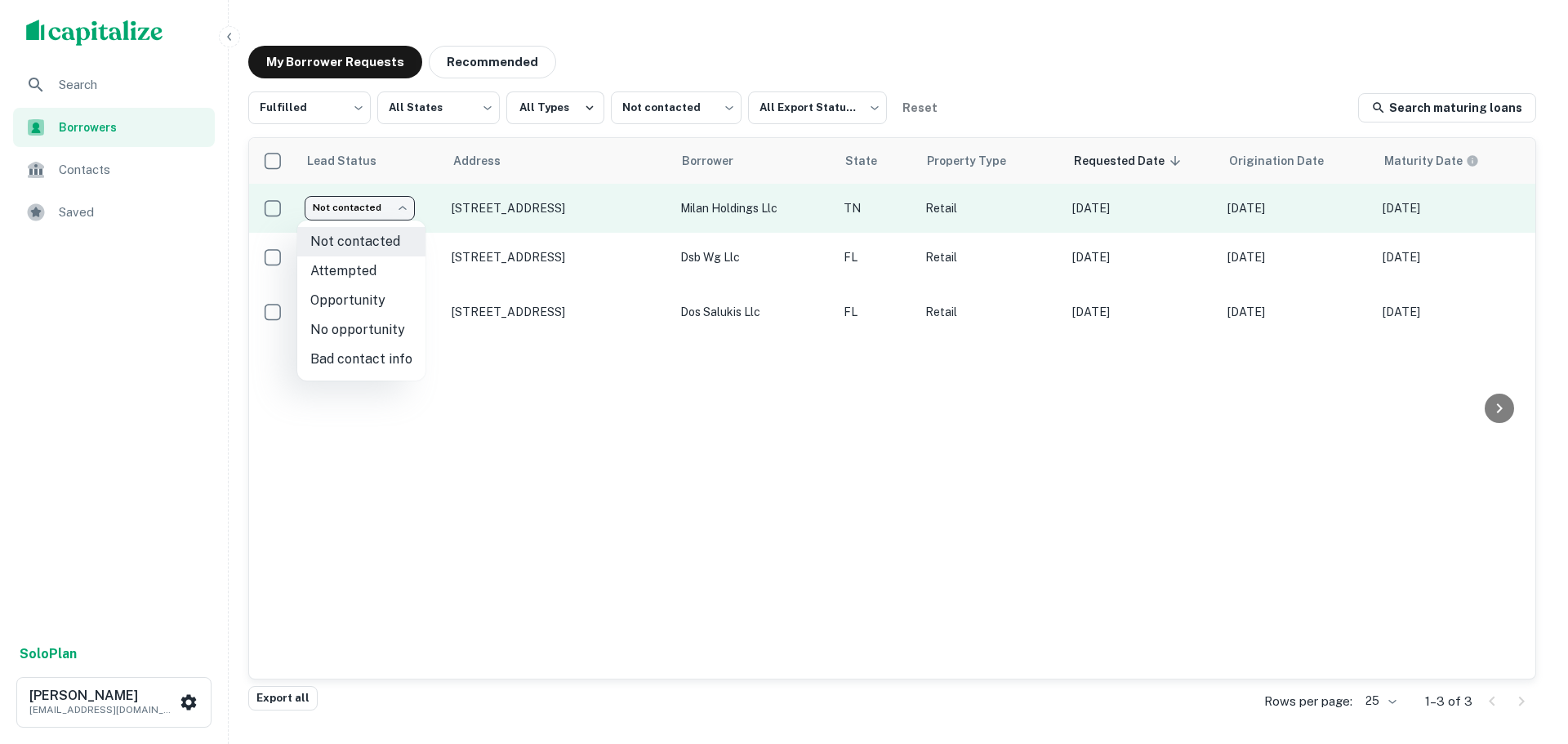
click at [378, 201] on body "Search Borrowers Contacts Saved Solo Plan Trevor Zwick tzwick@surmount.com My B…" at bounding box center [784, 372] width 1568 height 744
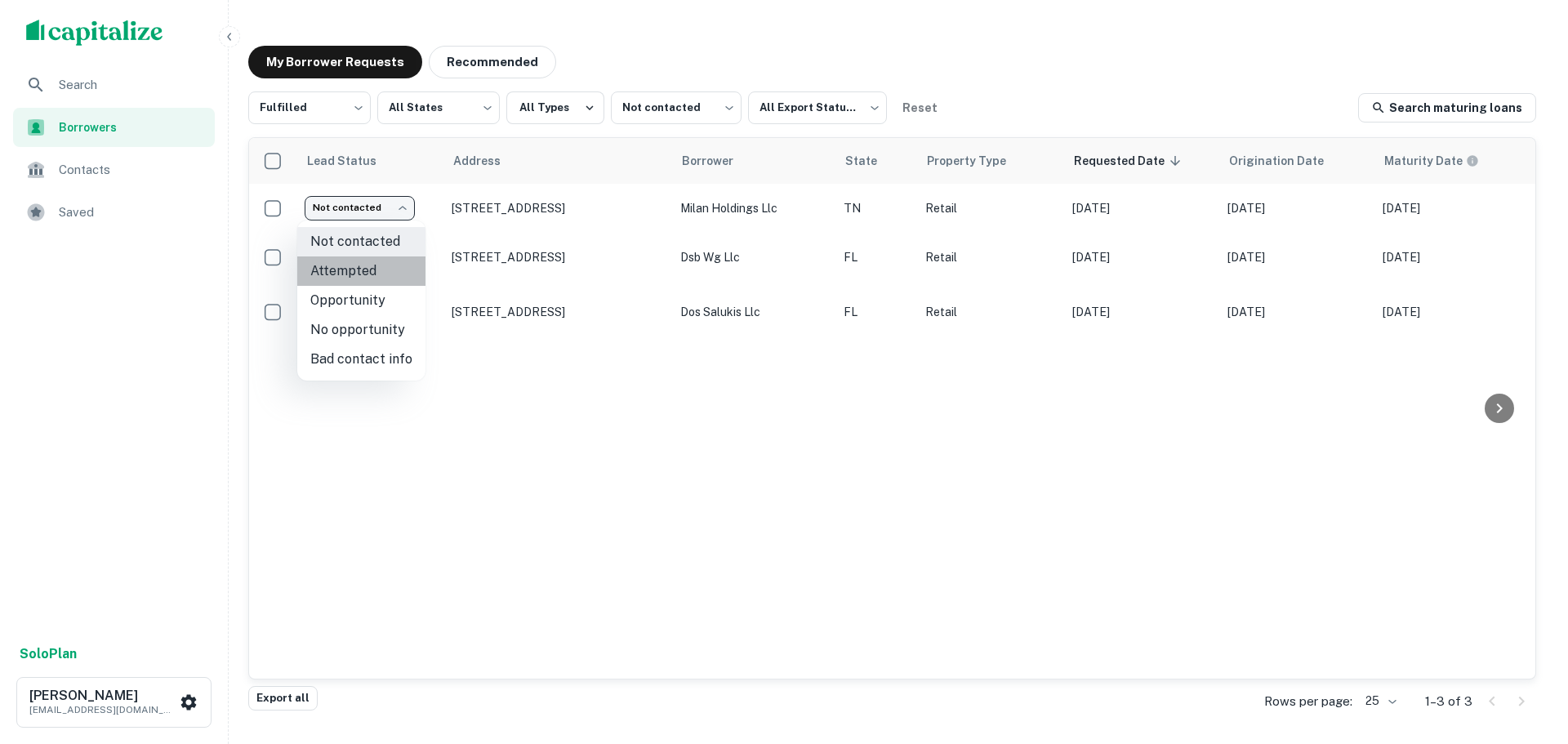
click at [390, 272] on li "Attempted" at bounding box center [361, 271] width 128 height 30
type input "*********"
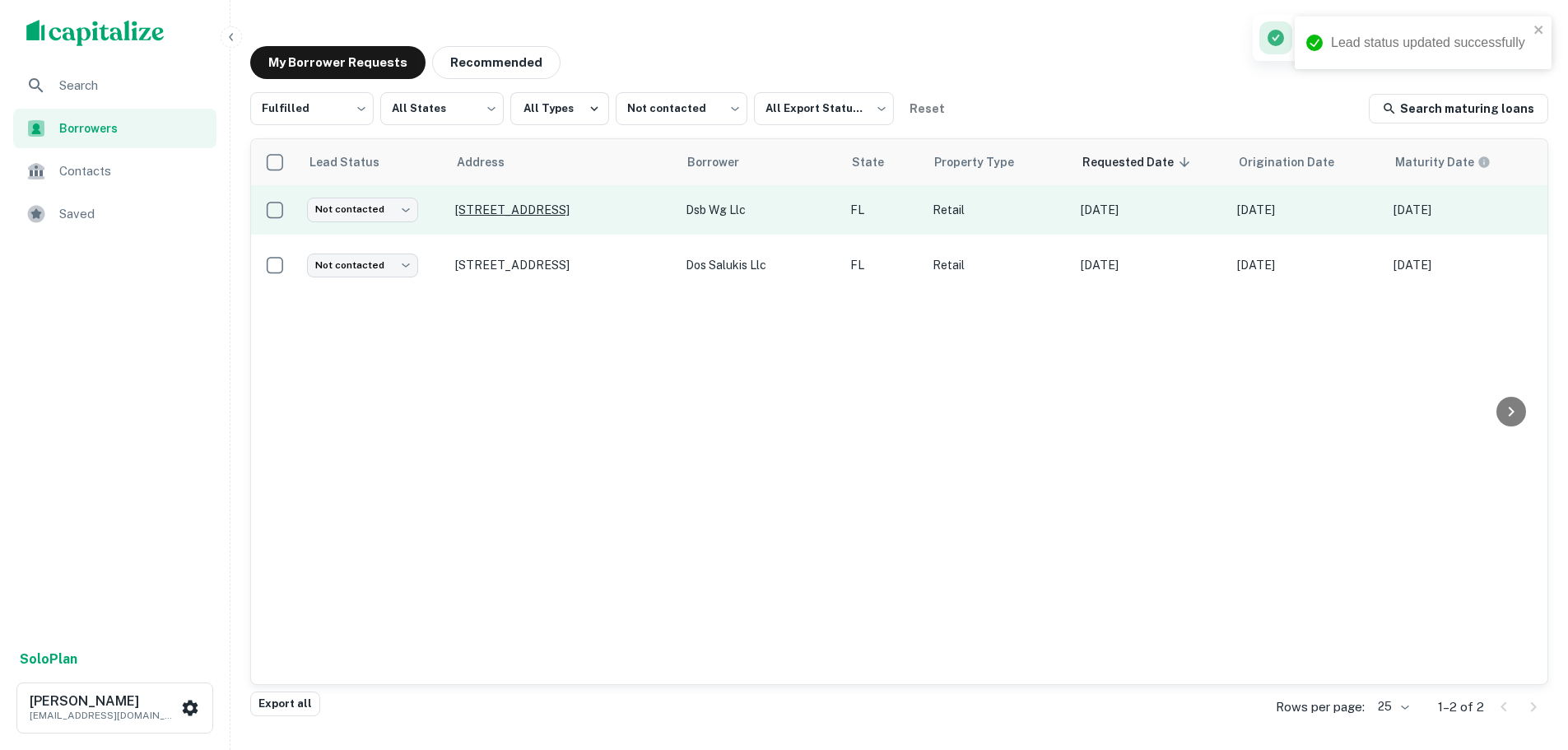
click at [494, 204] on p "34909 Emerald Coast Pkwy Destin, FL32541" at bounding box center [562, 209] width 214 height 14
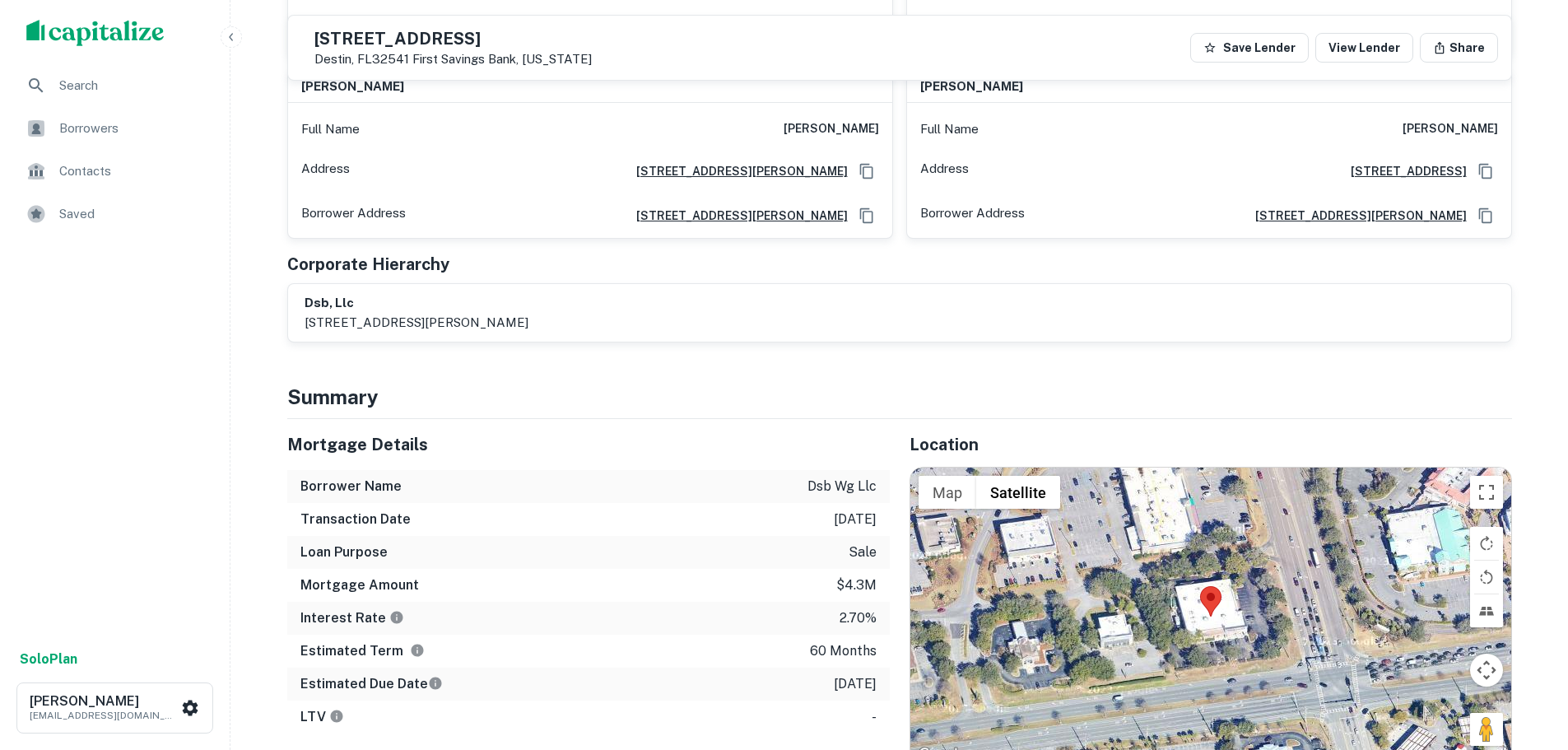
scroll to position [1647, 0]
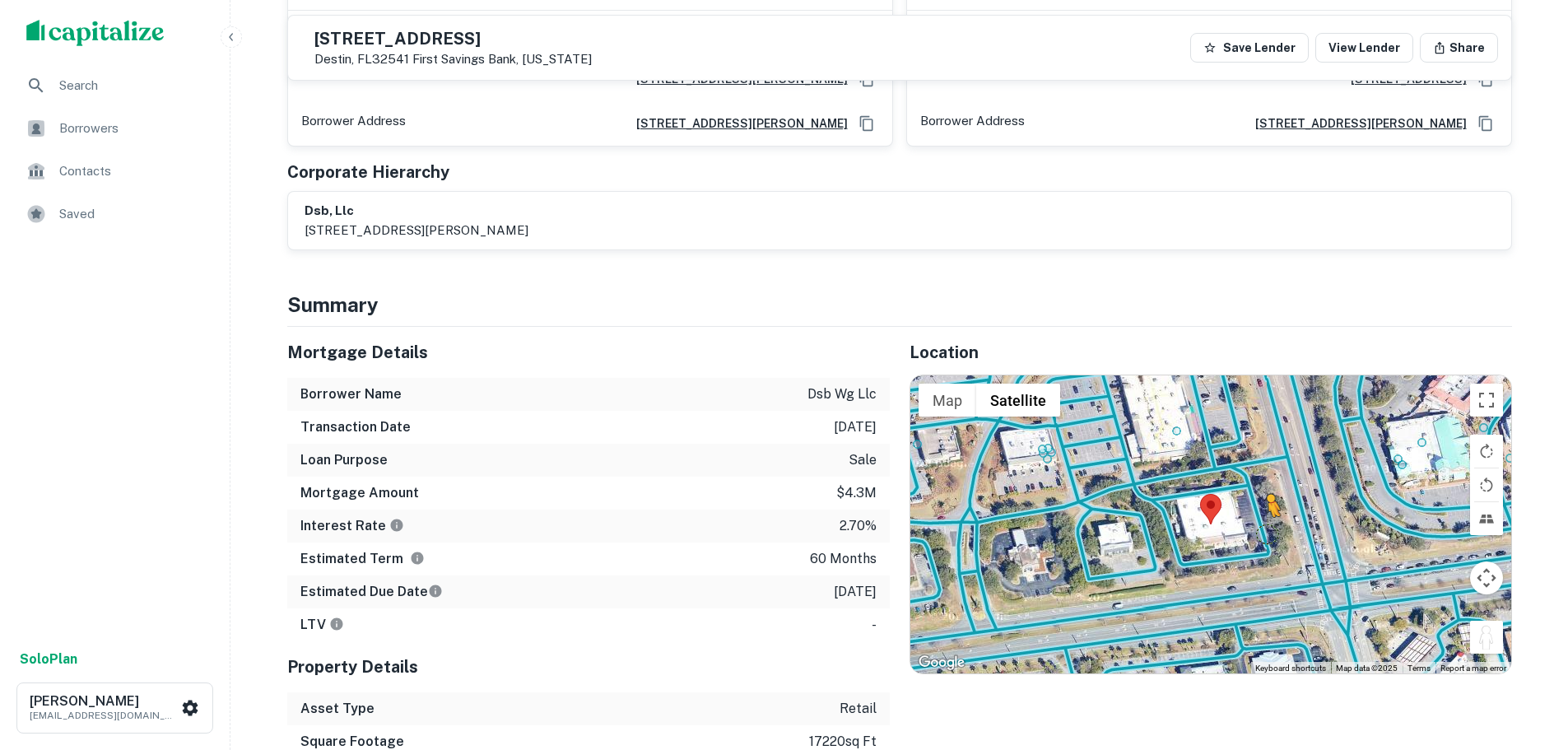
drag, startPoint x: 1483, startPoint y: 633, endPoint x: 1266, endPoint y: 529, distance: 240.6
click at [1266, 529] on div "To activate drag with keyboard, press Alt + Enter. Once in keyboard drag state,…" at bounding box center [1211, 524] width 601 height 298
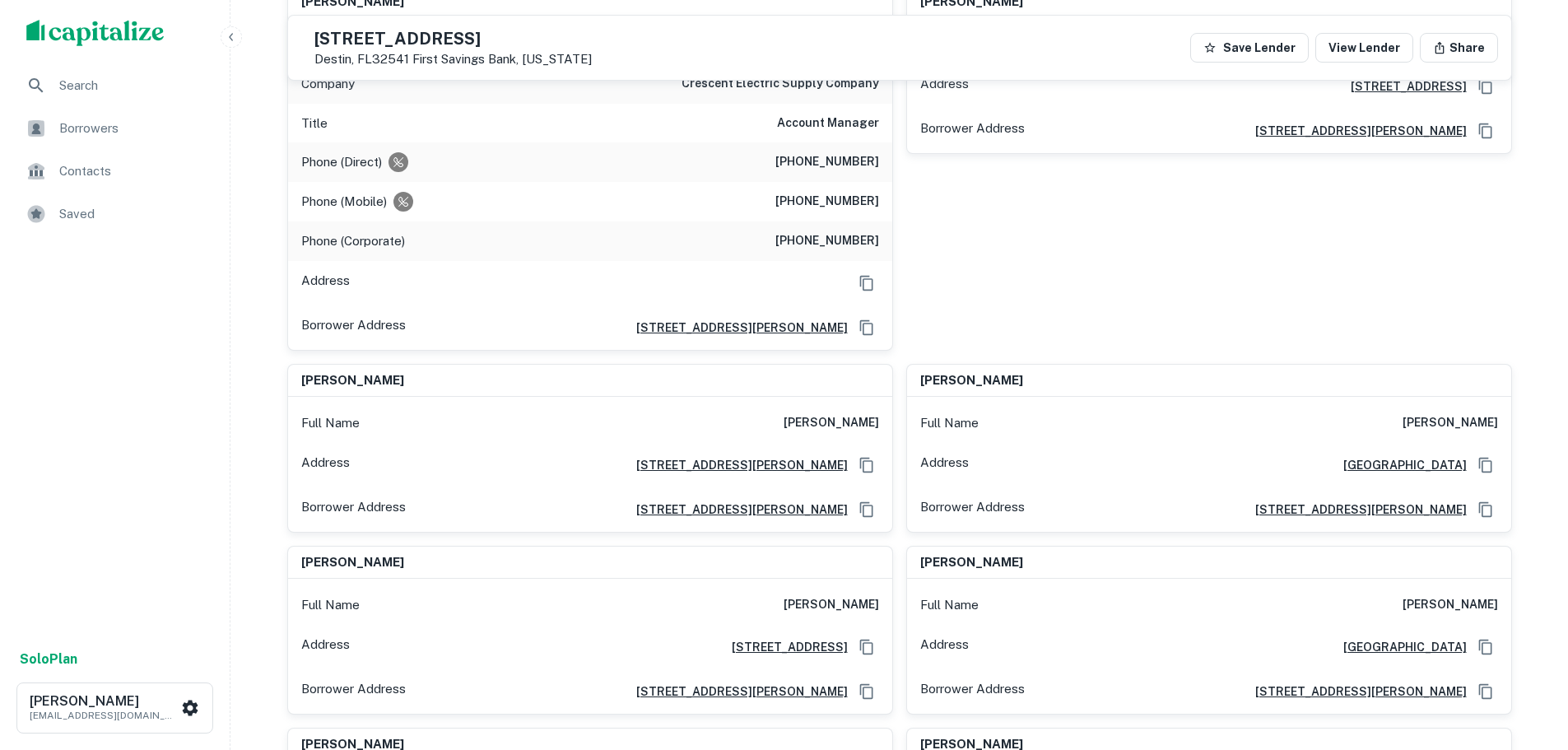
scroll to position [576, 0]
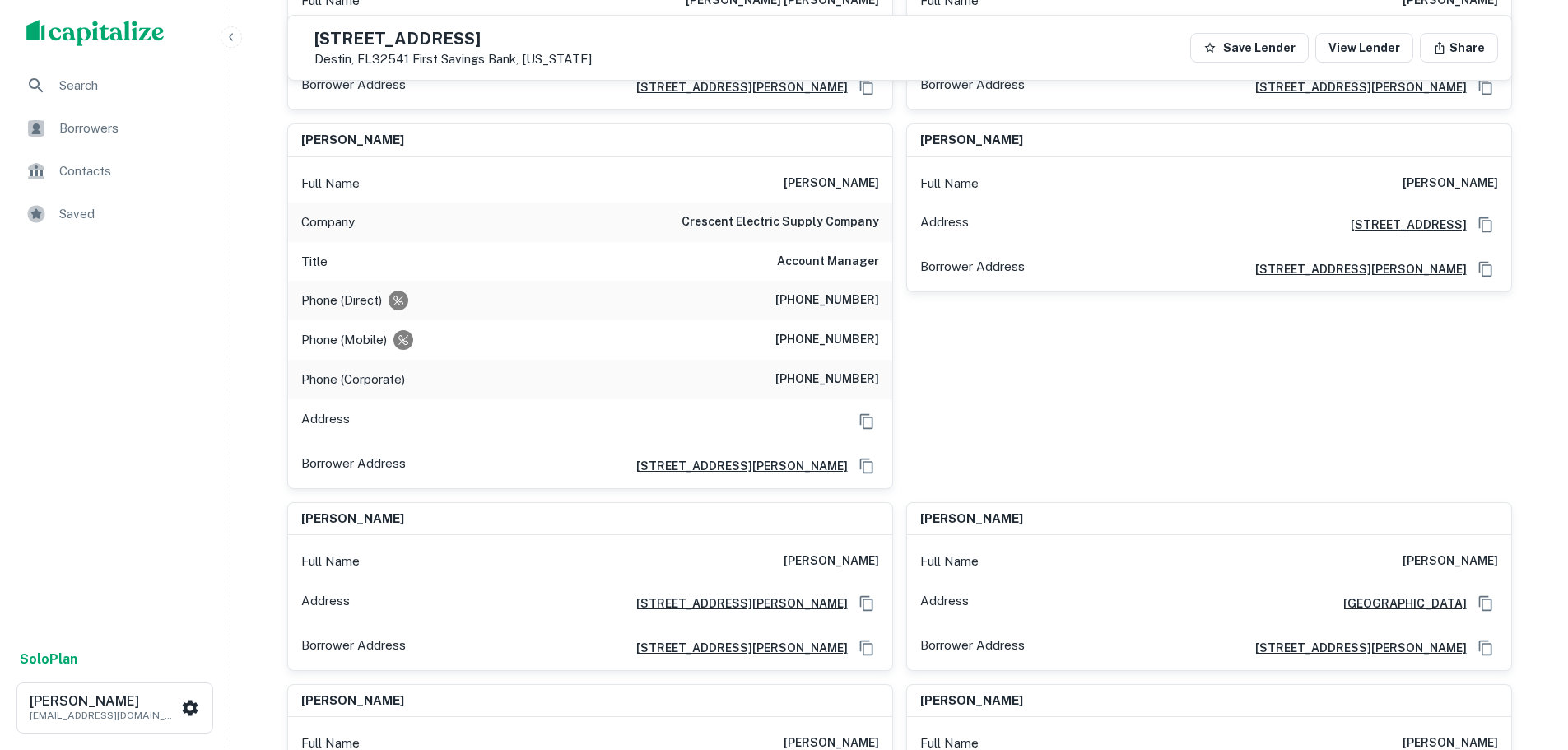
click at [844, 316] on div "Phone (Direct) (307) 632-6453" at bounding box center [590, 300] width 604 height 40
click at [844, 306] on h6 "(307) 632-6453" at bounding box center [828, 301] width 104 height 20
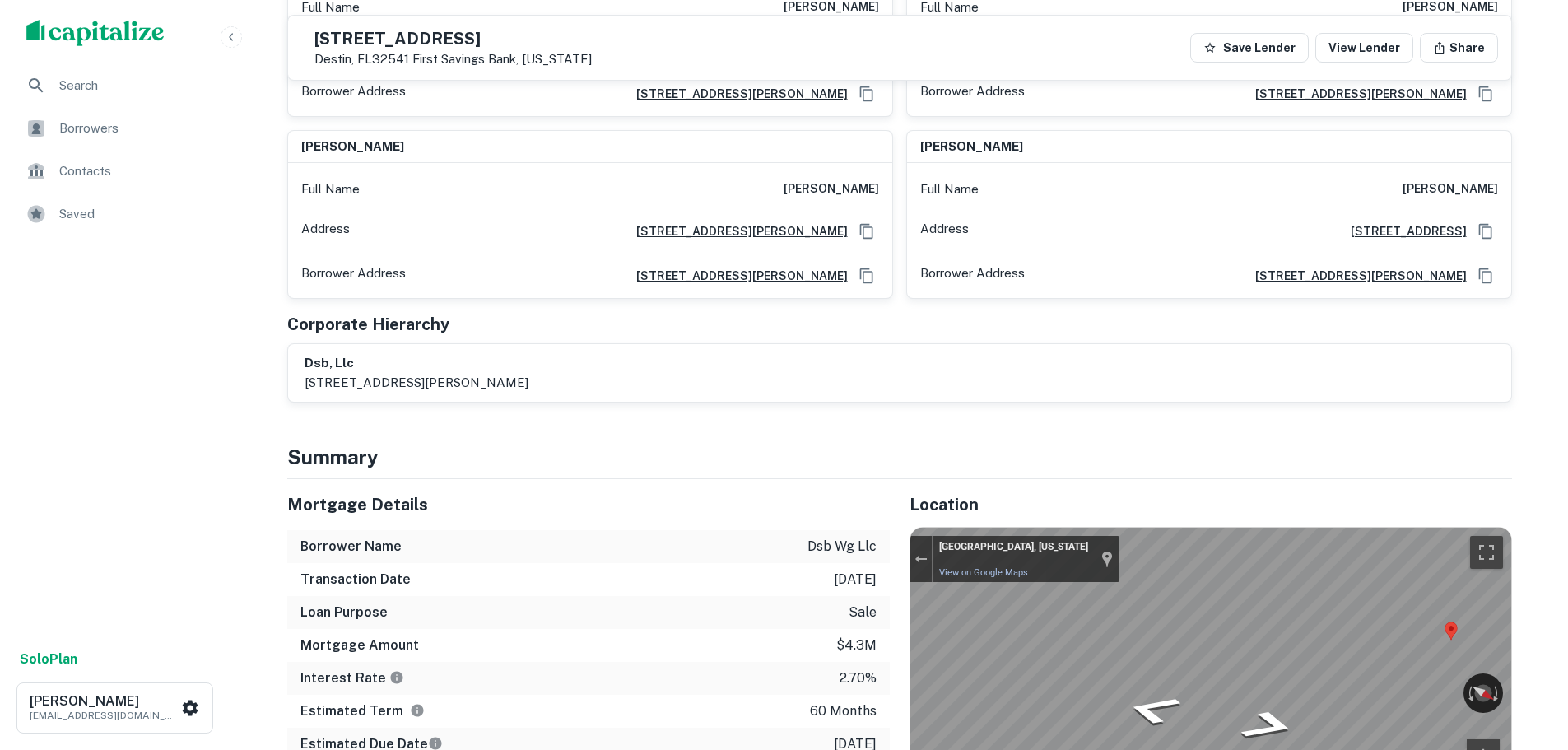
scroll to position [1729, 0]
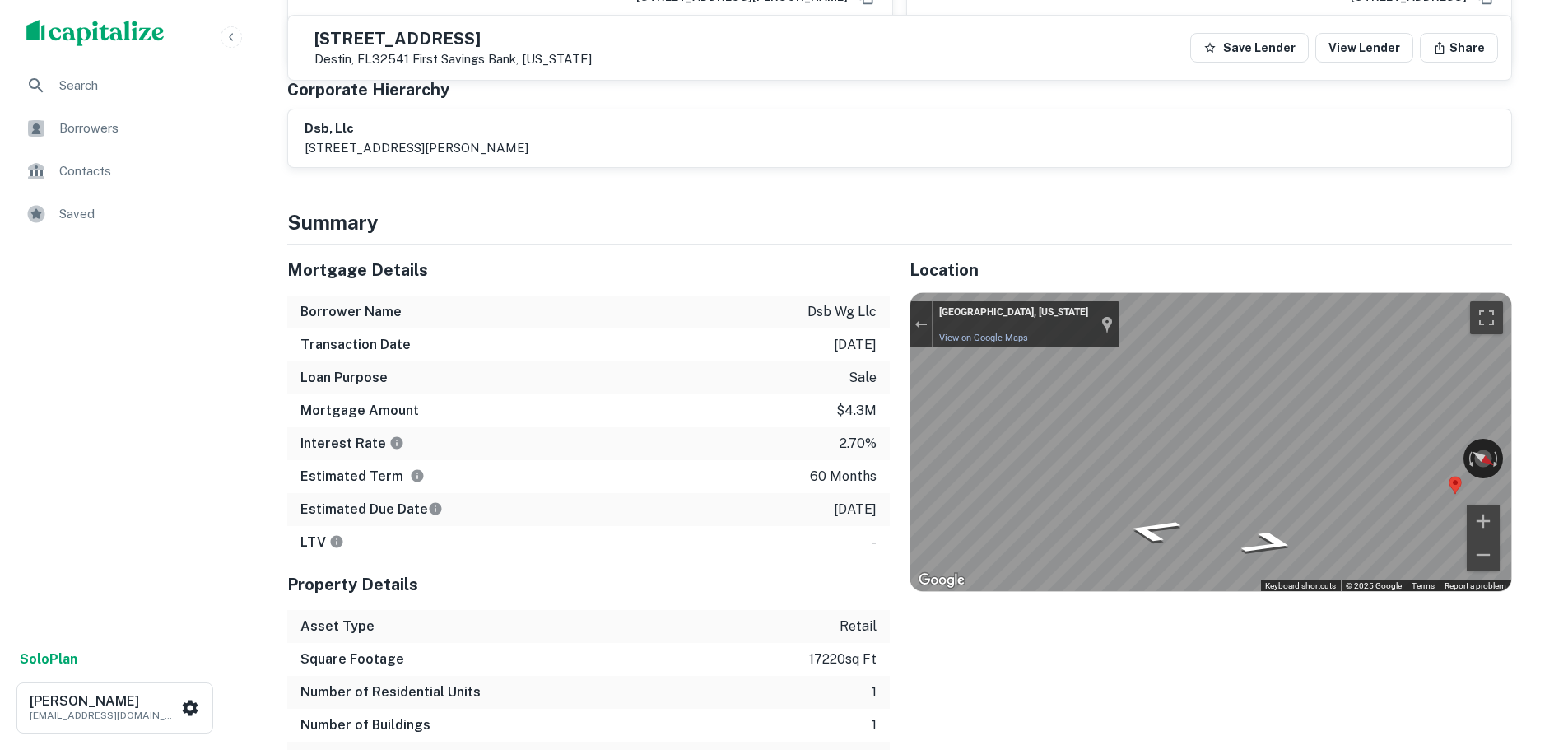
click at [1102, 653] on div "Location ← Move left → Move right ↑ Move up ↓ Move down + Zoom in - Zoom out Ho…" at bounding box center [1201, 510] width 623 height 530
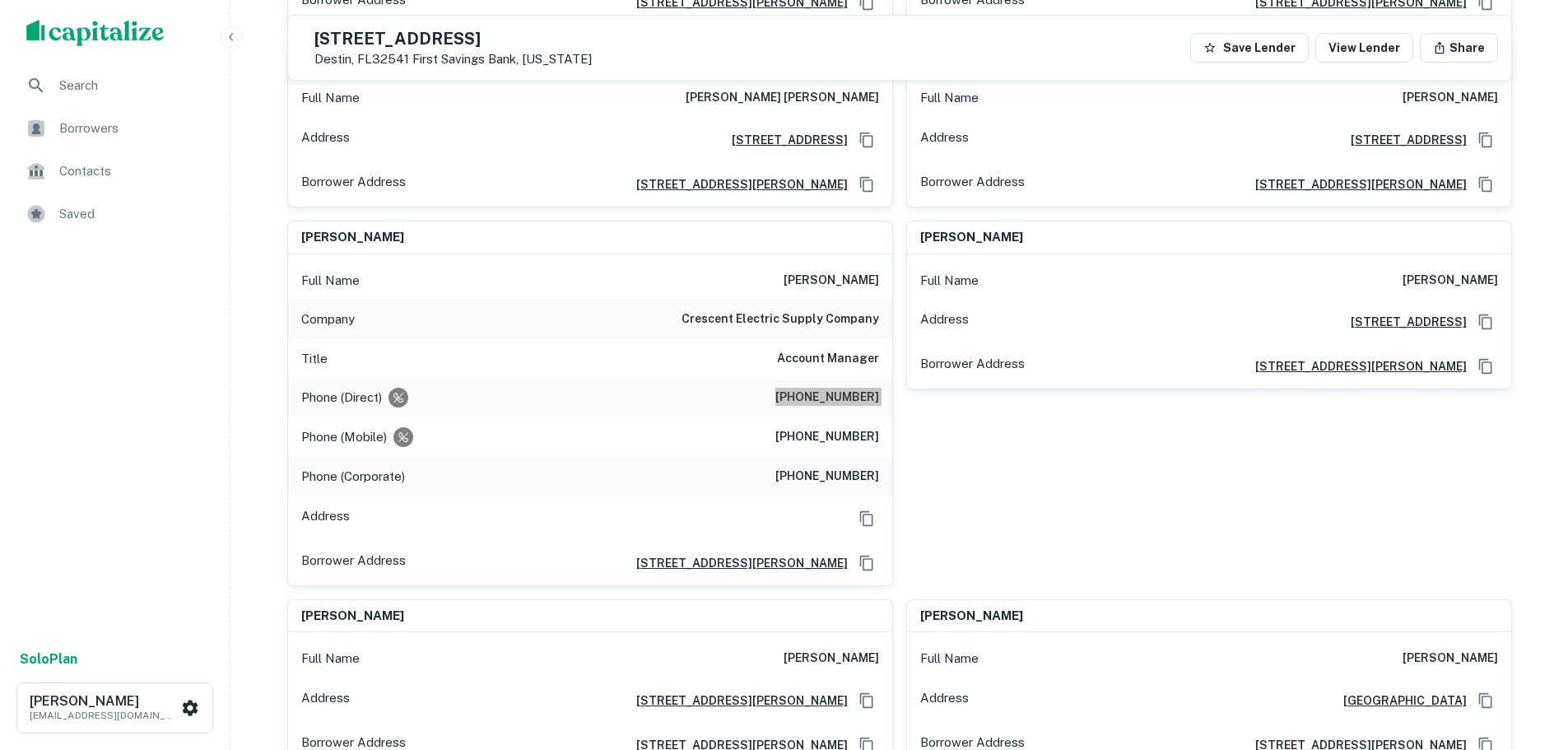
scroll to position [412, 0]
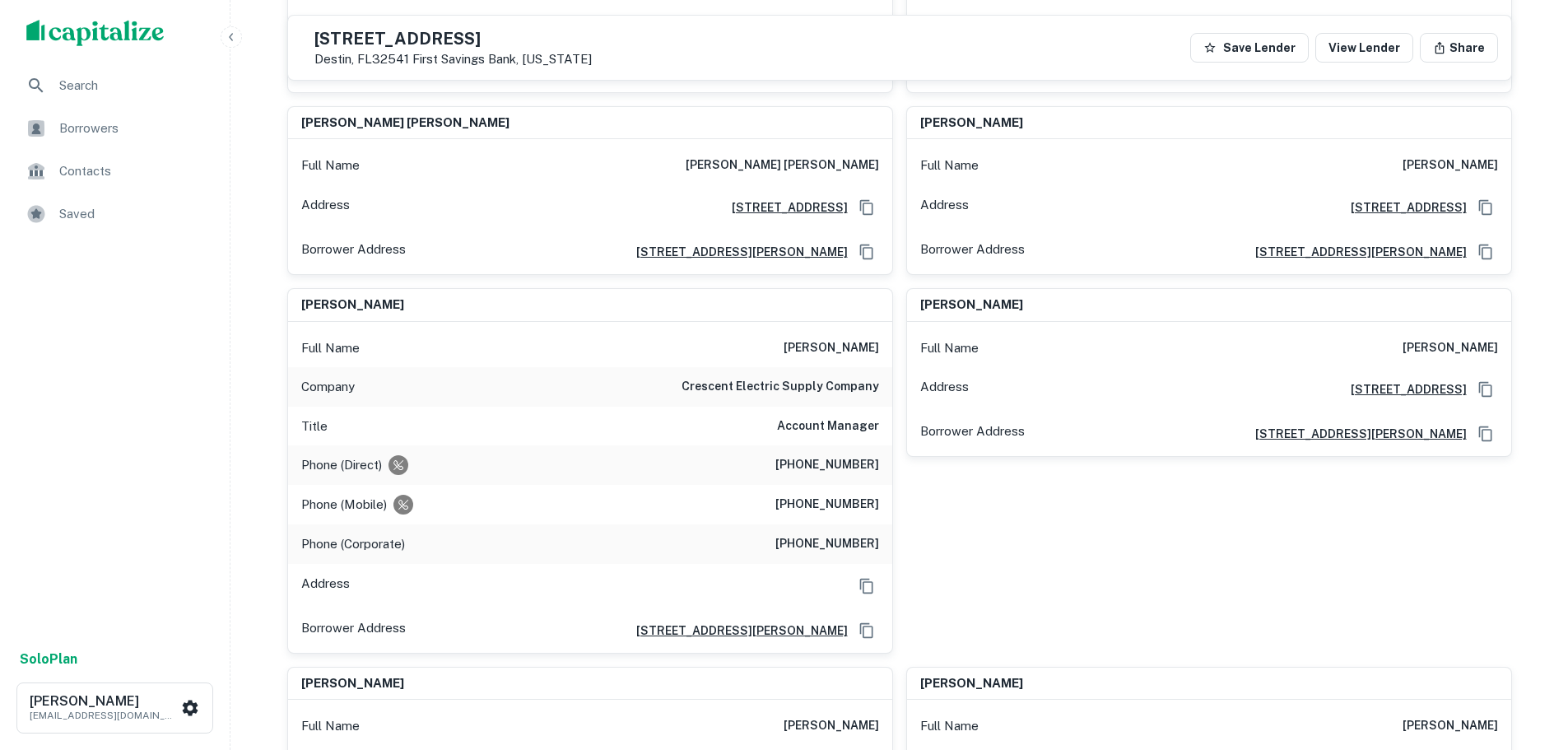
click at [848, 495] on div "Phone (Mobile) (702) 273-8899" at bounding box center [590, 504] width 604 height 40
copy h6 "(702) 273-8899"
click at [839, 538] on h6 "(815) 747-3145" at bounding box center [828, 544] width 104 height 20
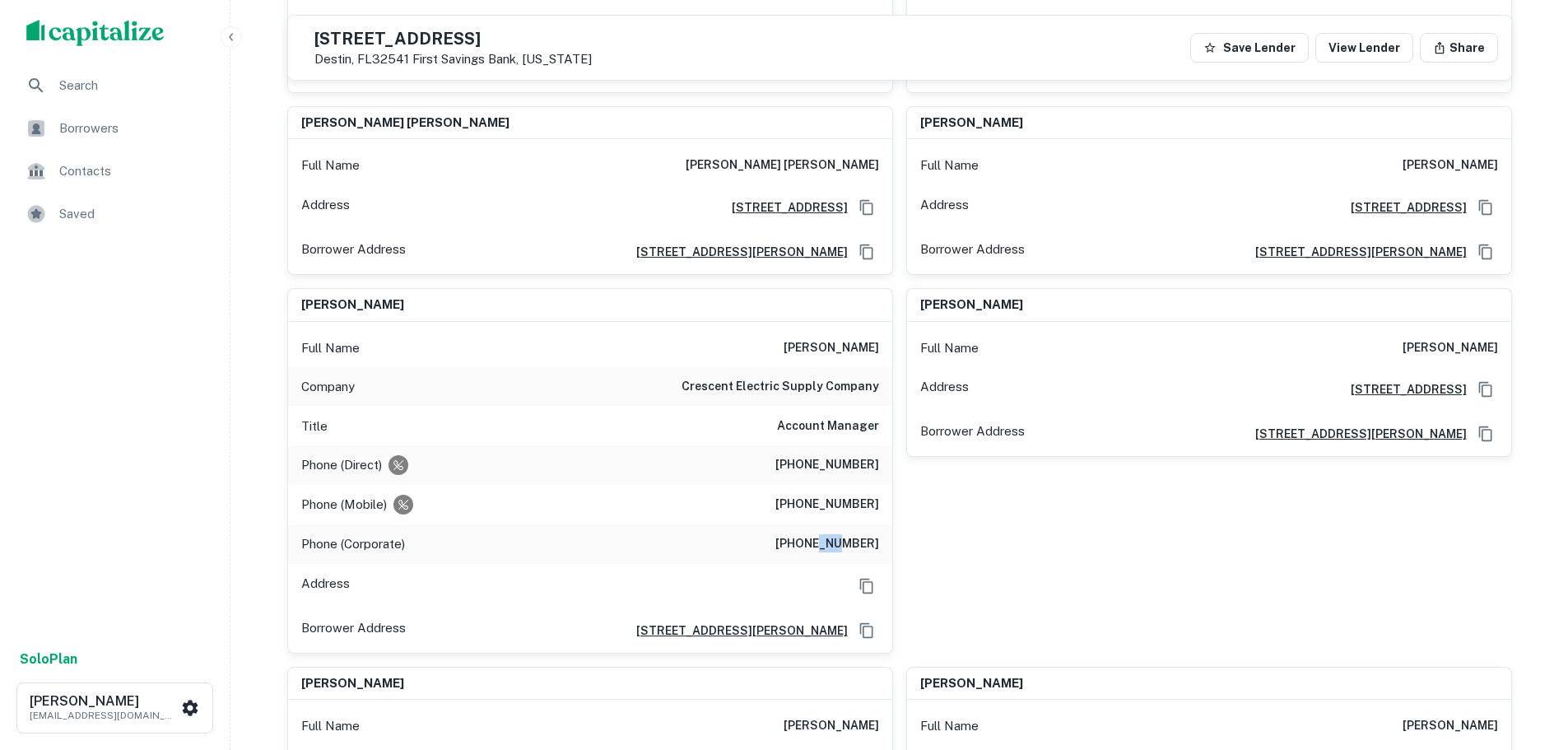
click at [839, 538] on h6 "(815) 747-3145" at bounding box center [828, 544] width 104 height 20
copy h6 "(815) 747-3145"
click at [788, 391] on h6 "crescent electric supply company" at bounding box center [780, 387] width 198 height 20
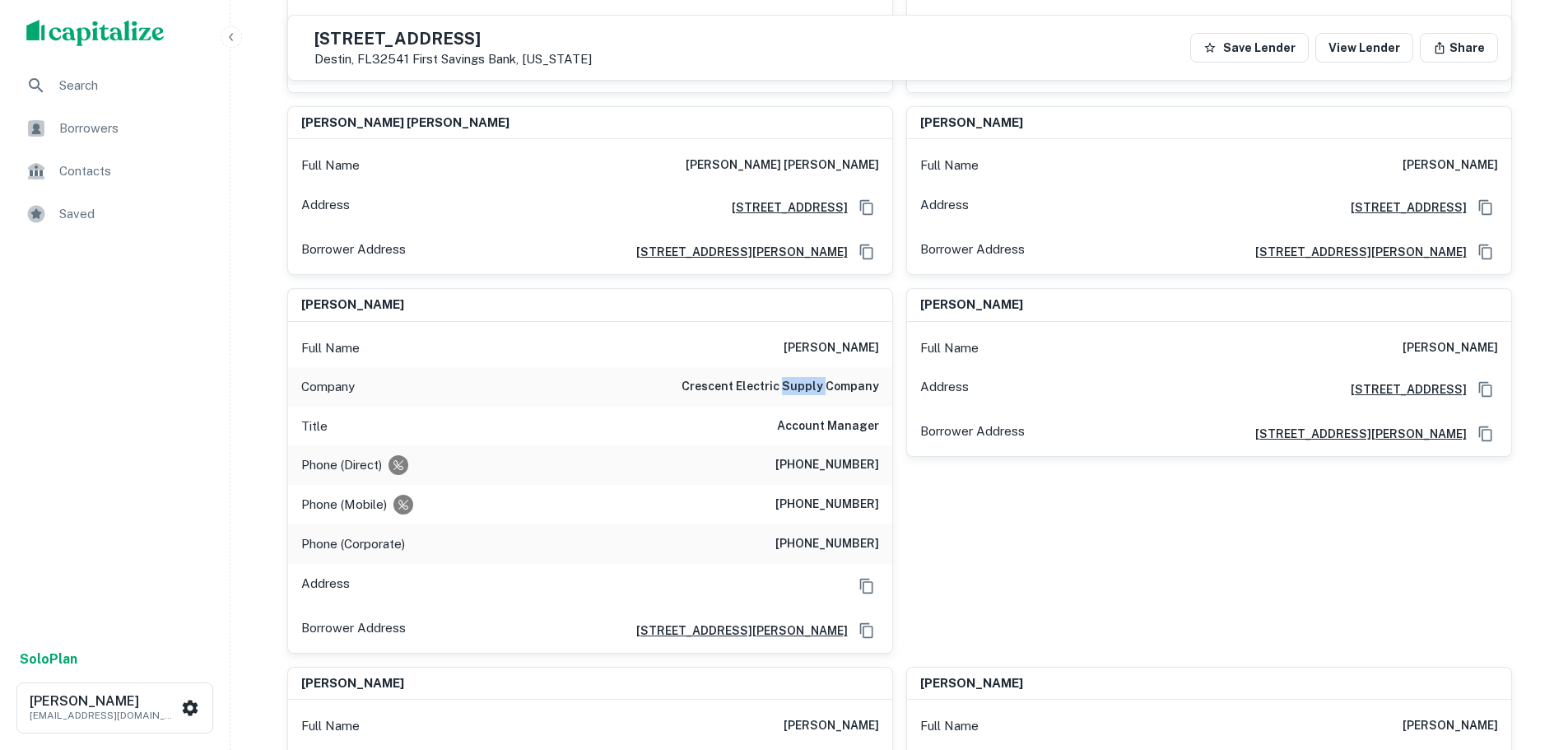
click at [788, 391] on h6 "crescent electric supply company" at bounding box center [780, 387] width 198 height 20
copy h6 "crescent electric supply company"
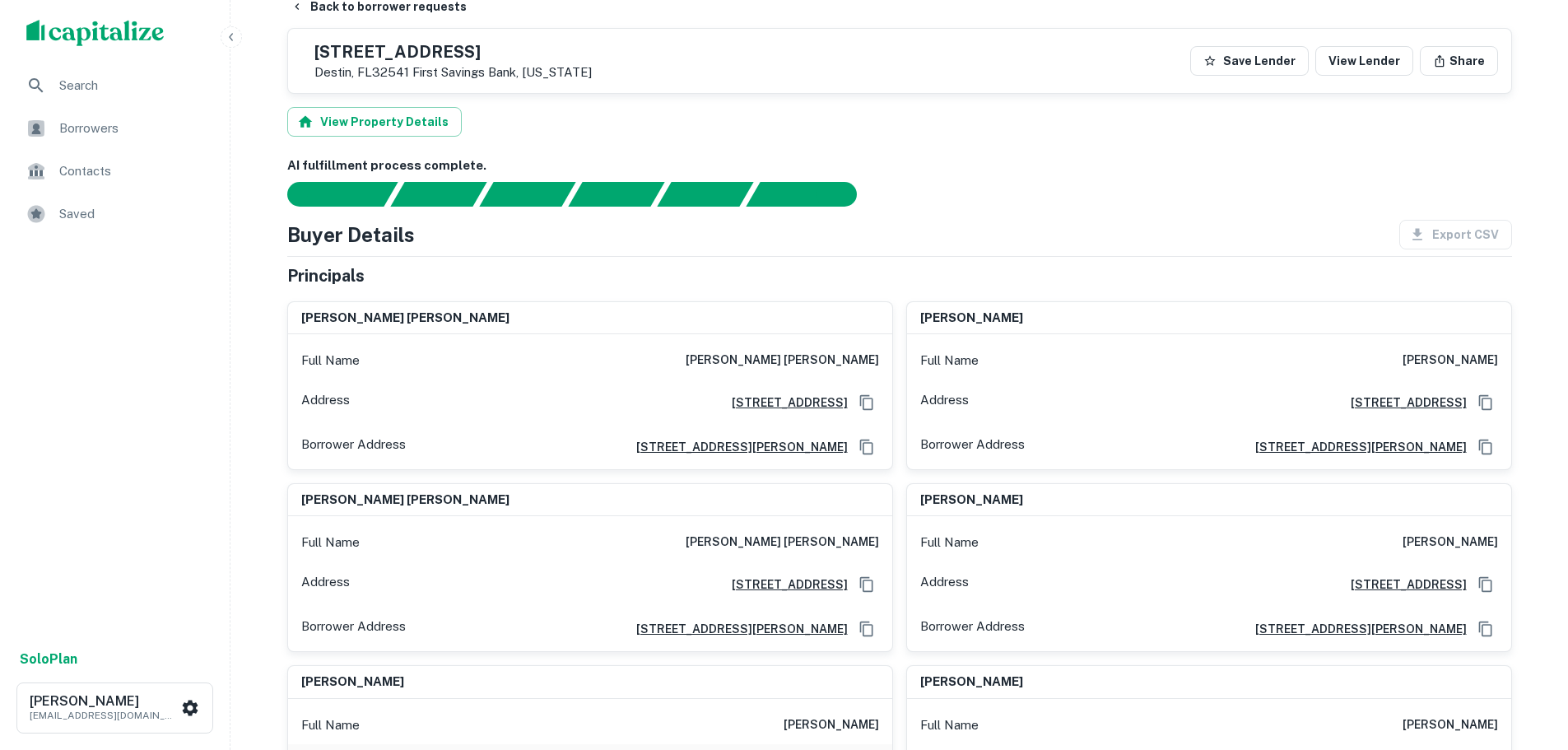
scroll to position [0, 0]
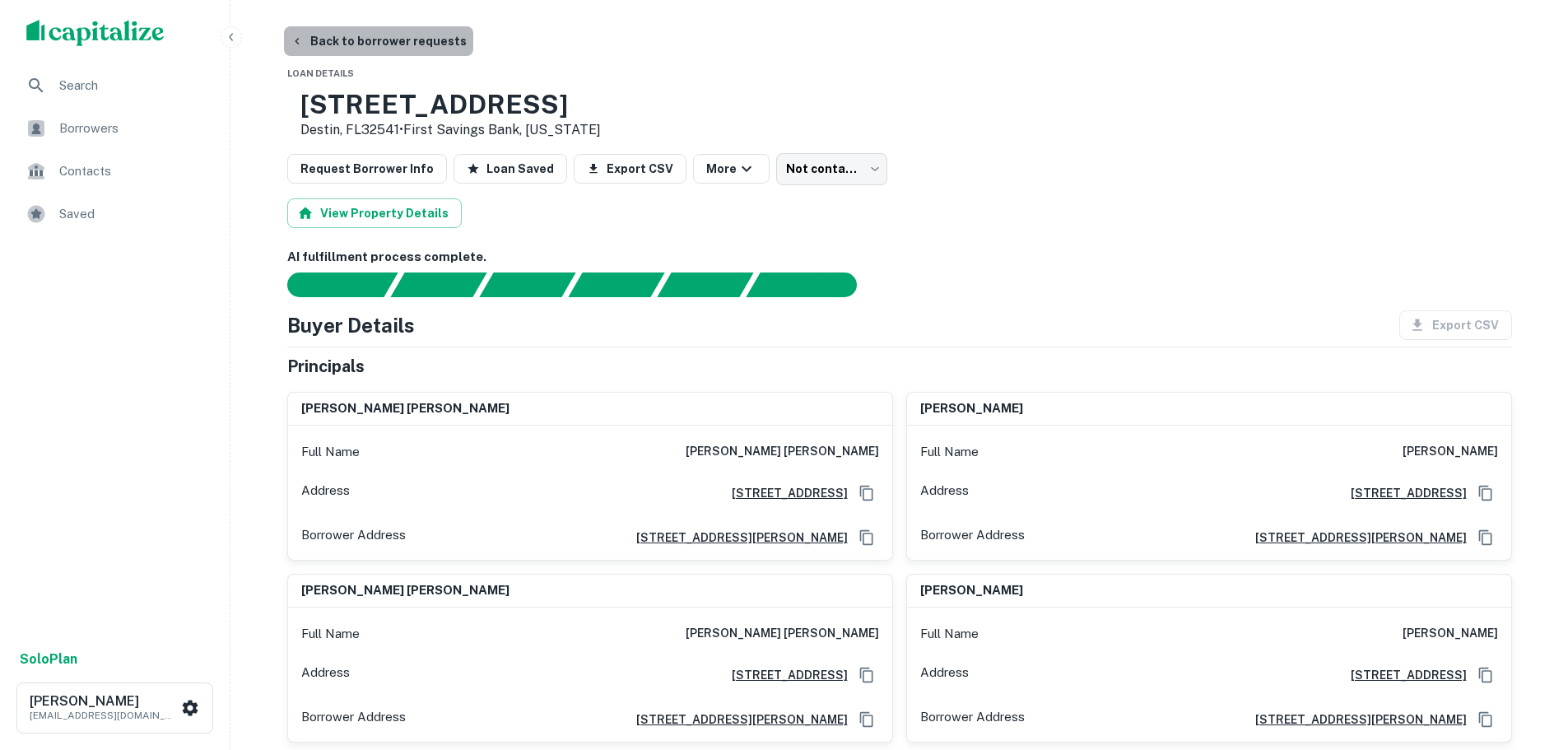
click at [398, 55] on button "Back to borrower requests" at bounding box center [379, 40] width 189 height 30
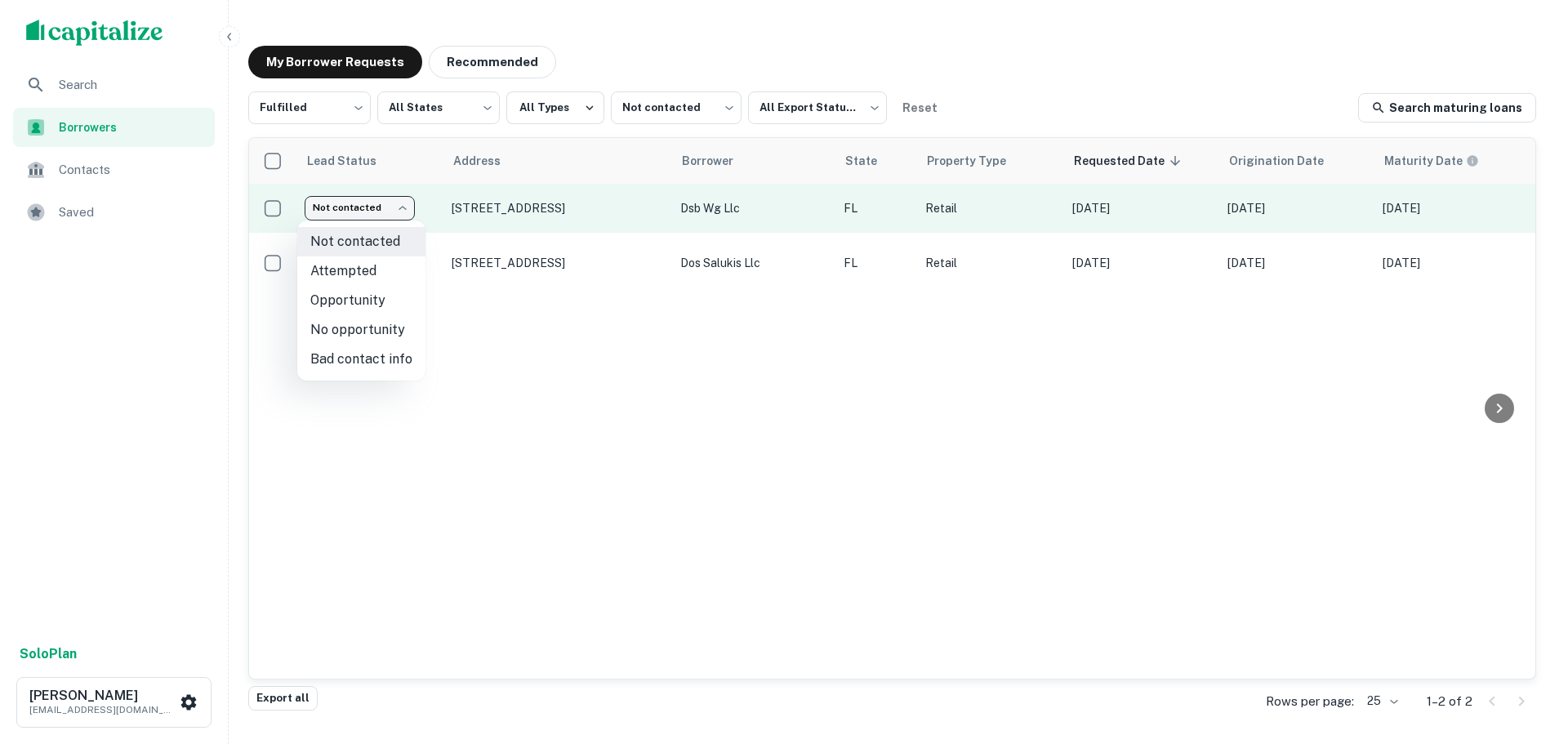
click at [385, 205] on body "Search Borrowers Contacts Saved Solo Plan Trevor Zwick tzwick@surmount.com My B…" at bounding box center [784, 372] width 1568 height 744
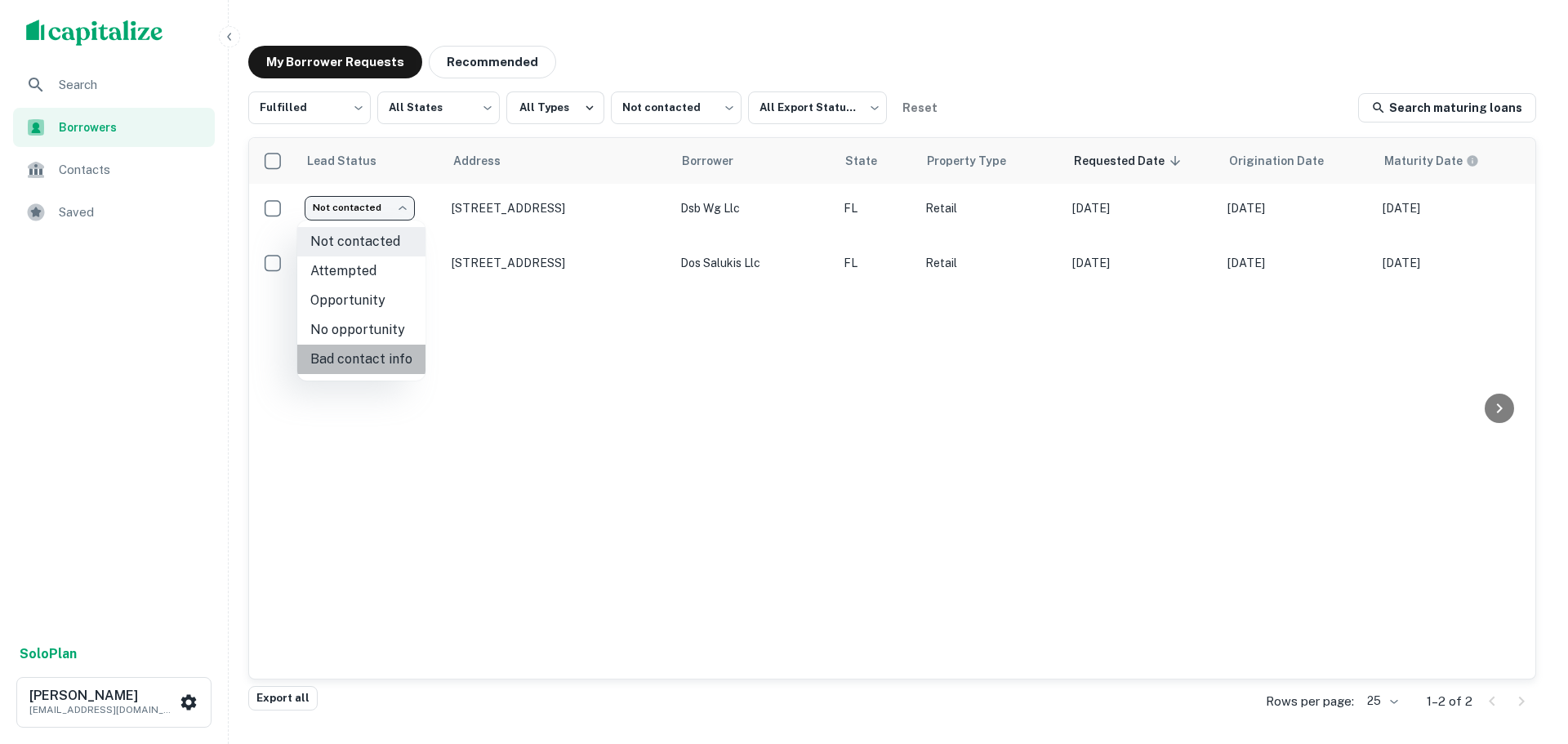
click at [379, 351] on li "Bad contact info" at bounding box center [361, 360] width 128 height 30
type input "**********"
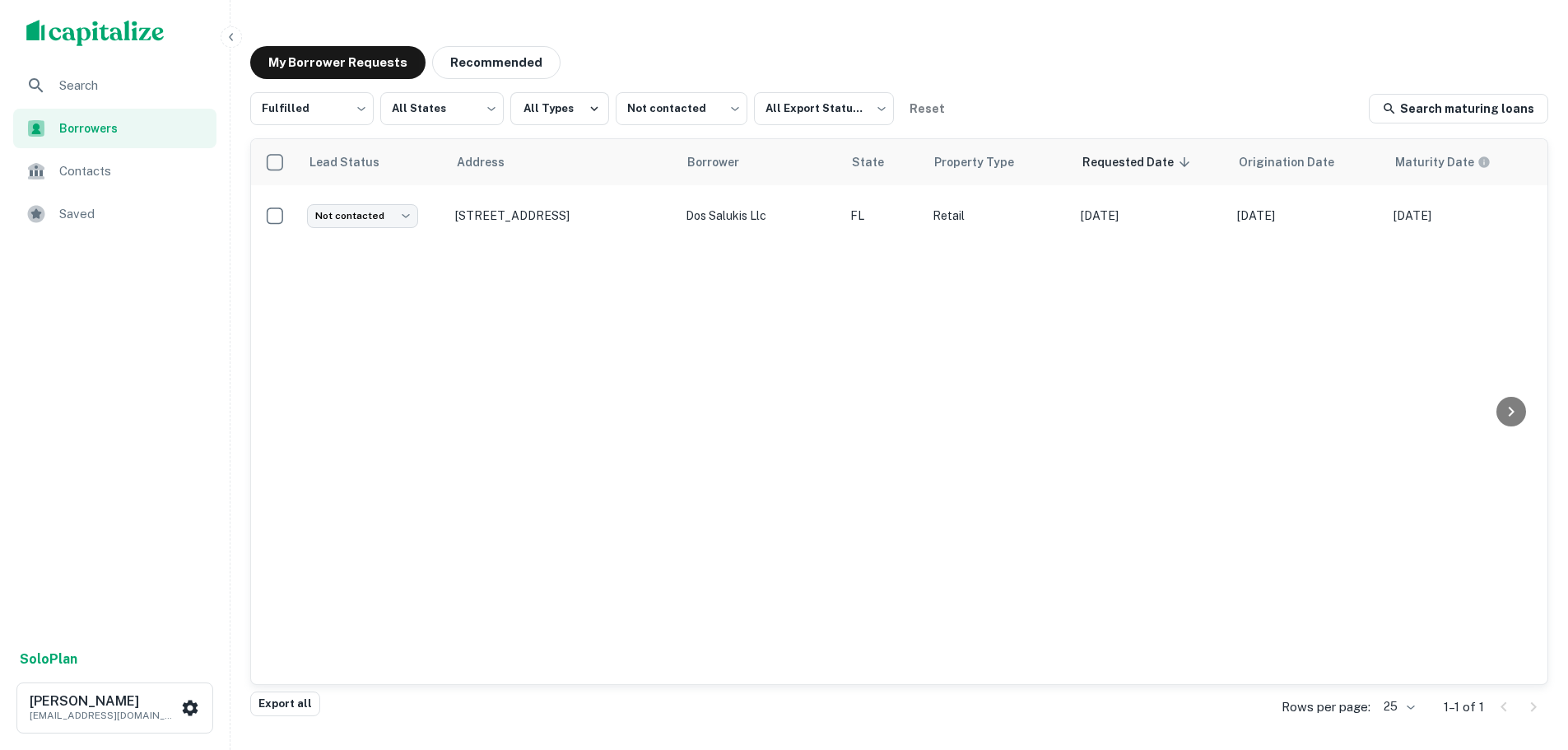
click at [174, 94] on span "Search" at bounding box center [133, 86] width 147 height 20
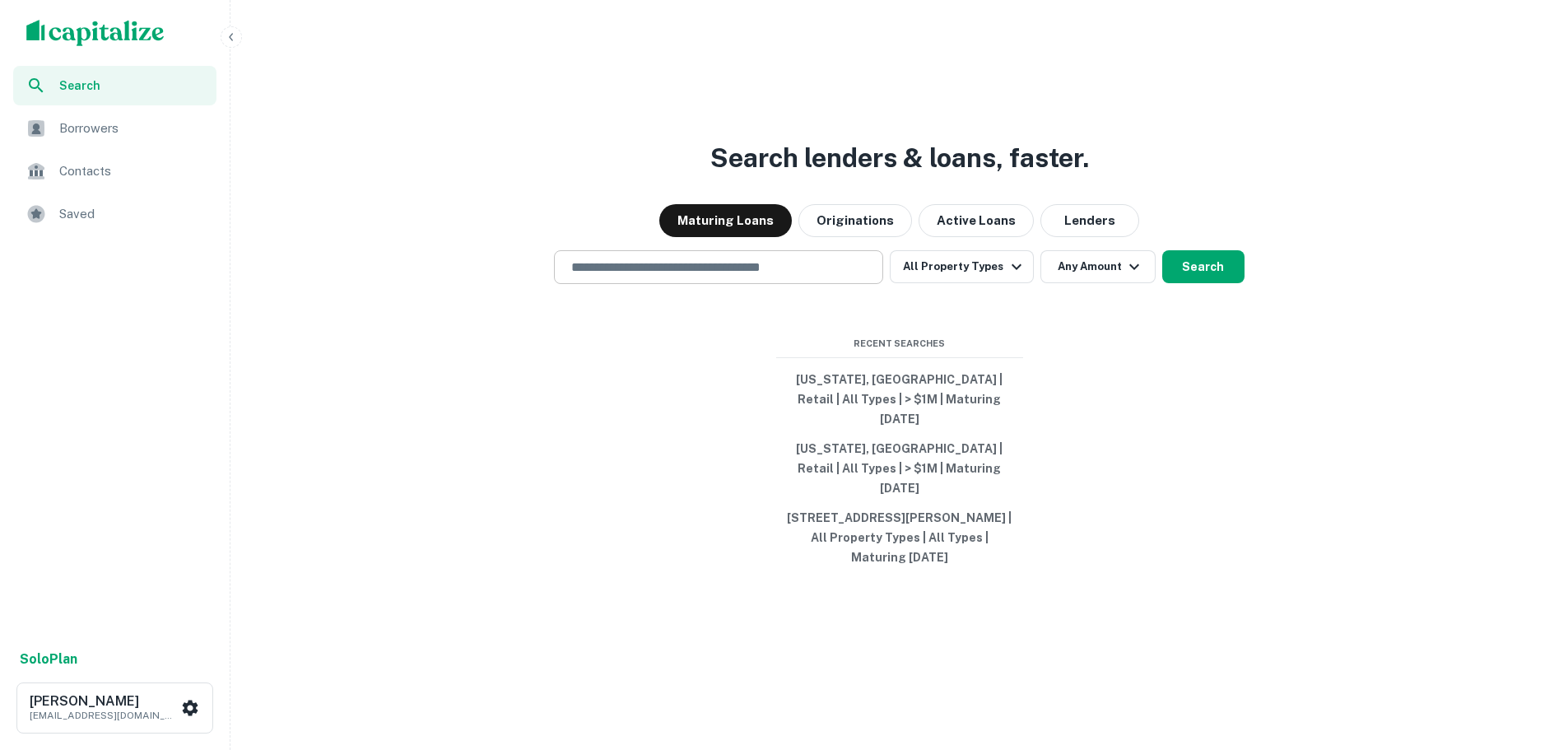
drag, startPoint x: 655, startPoint y: 295, endPoint x: 665, endPoint y: 297, distance: 10.2
click at [663, 277] on input "text" at bounding box center [719, 267] width 314 height 19
paste input "**********"
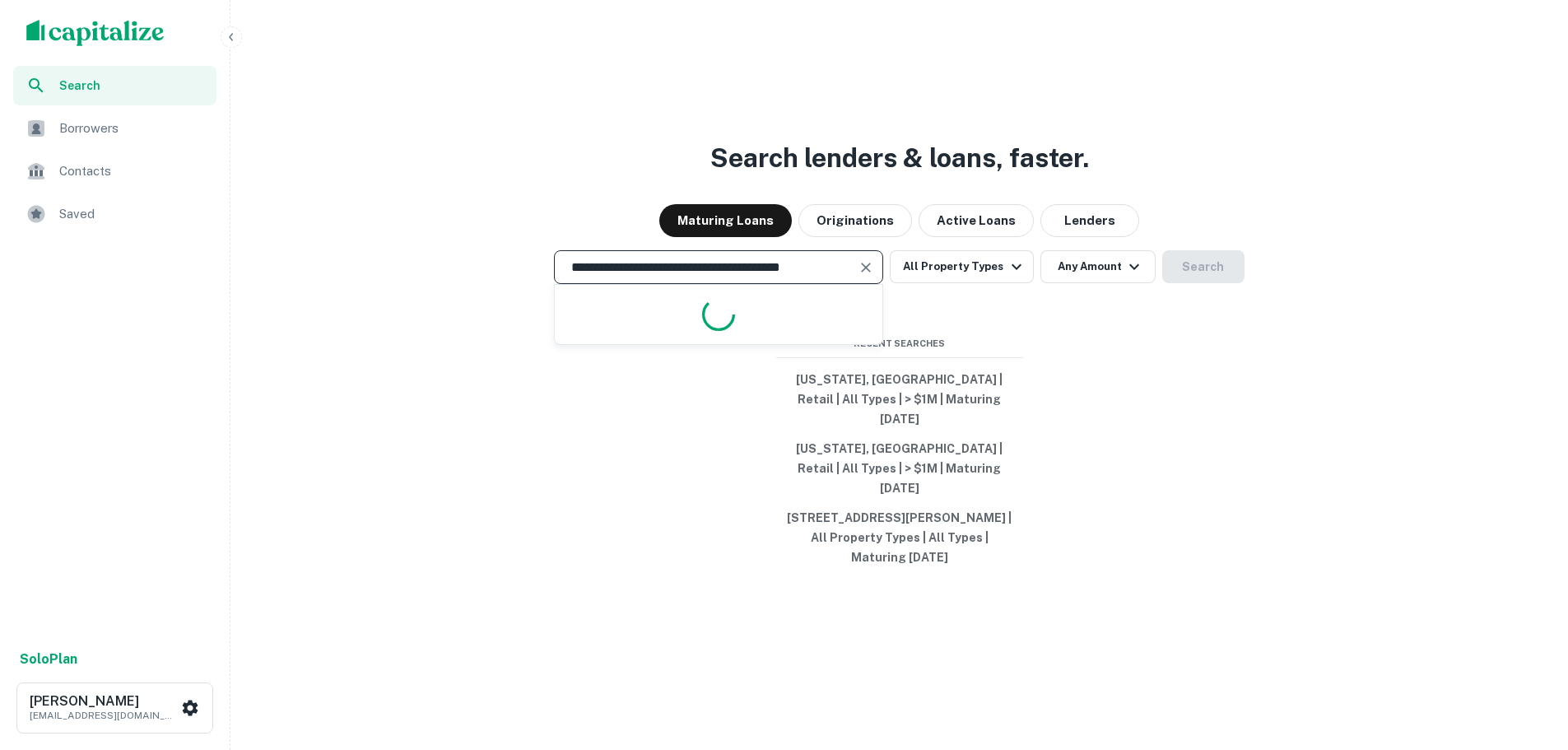
scroll to position [0, 20]
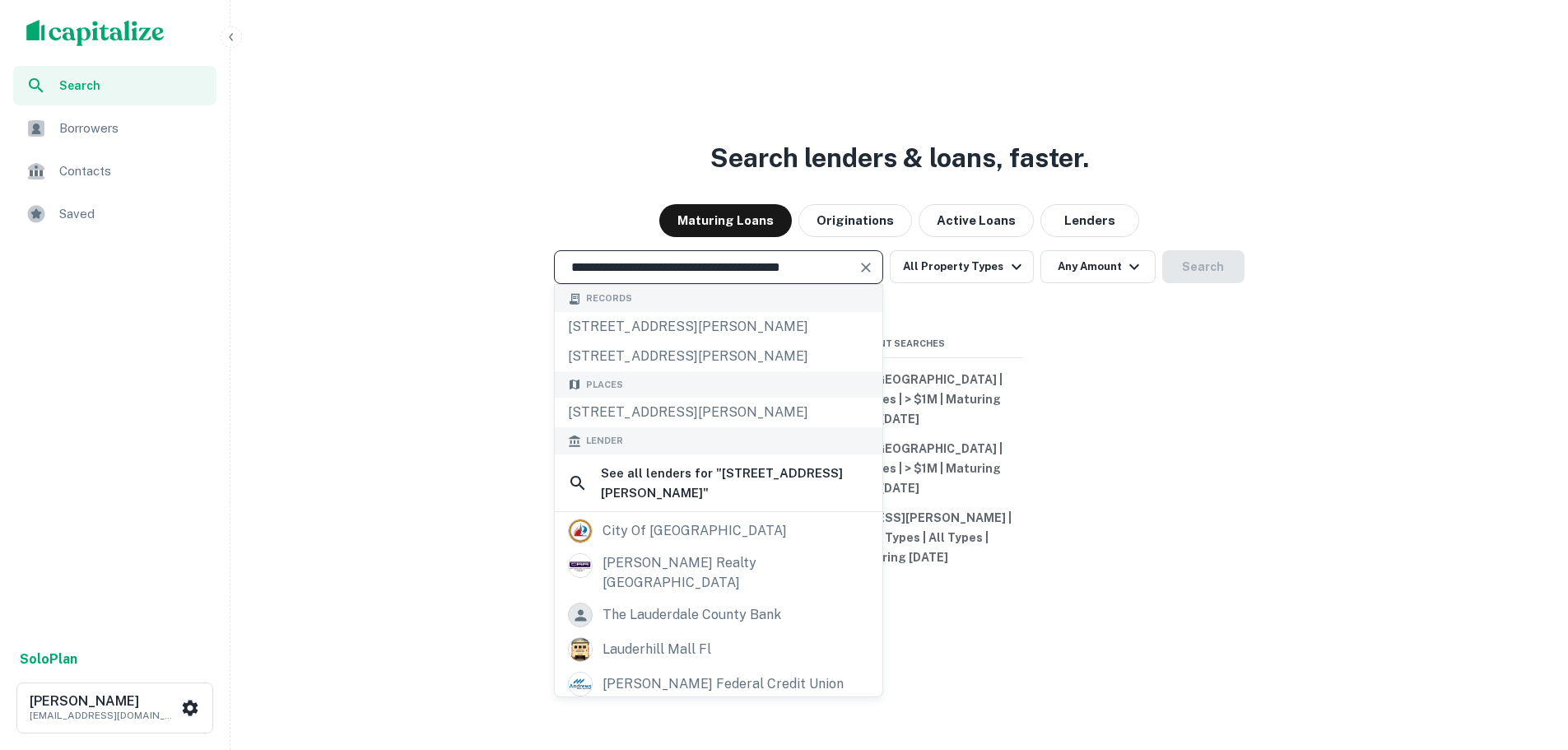
type input "**********"
click at [979, 237] on button "Active Loans" at bounding box center [976, 221] width 116 height 33
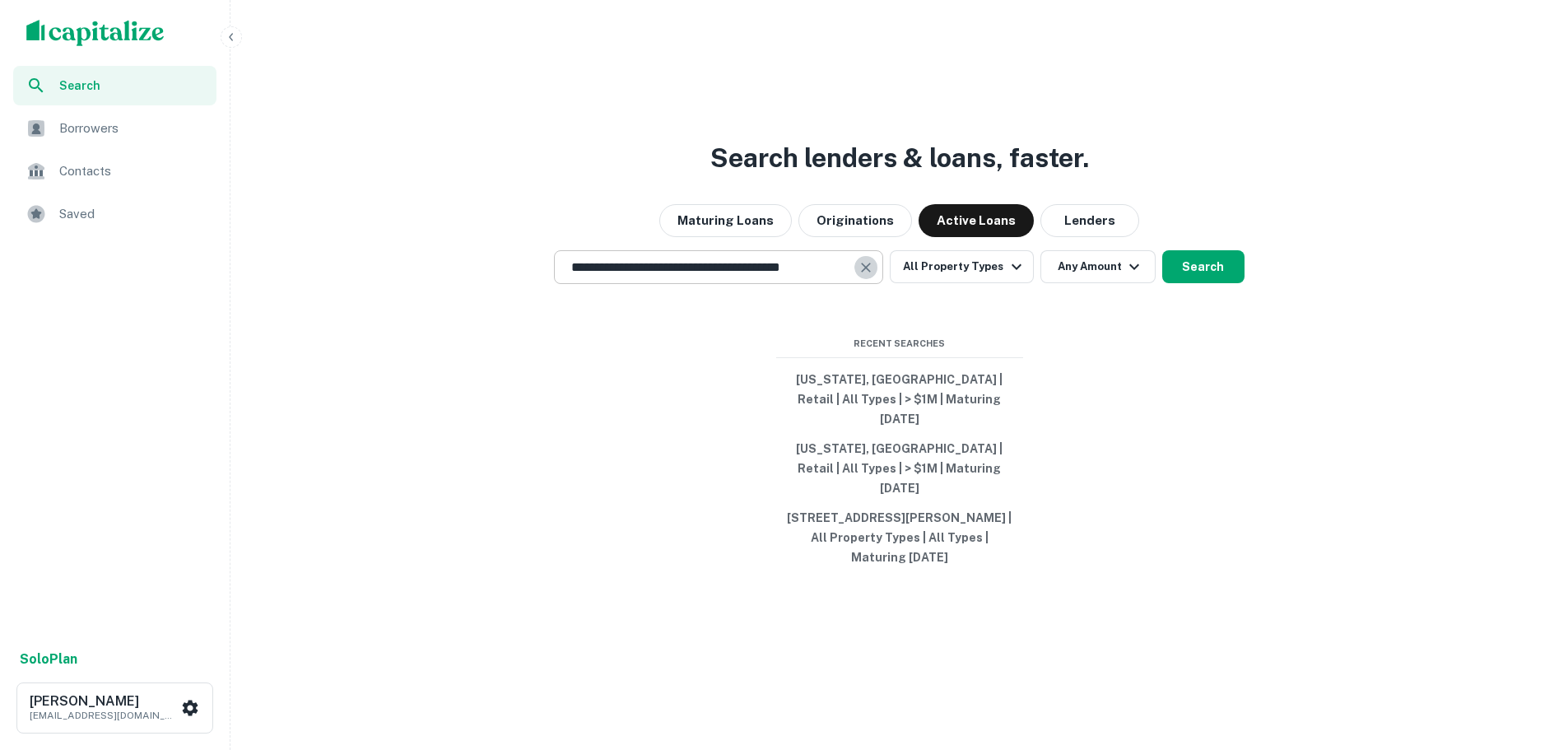
click at [857, 280] on button "Clear" at bounding box center [866, 268] width 23 height 23
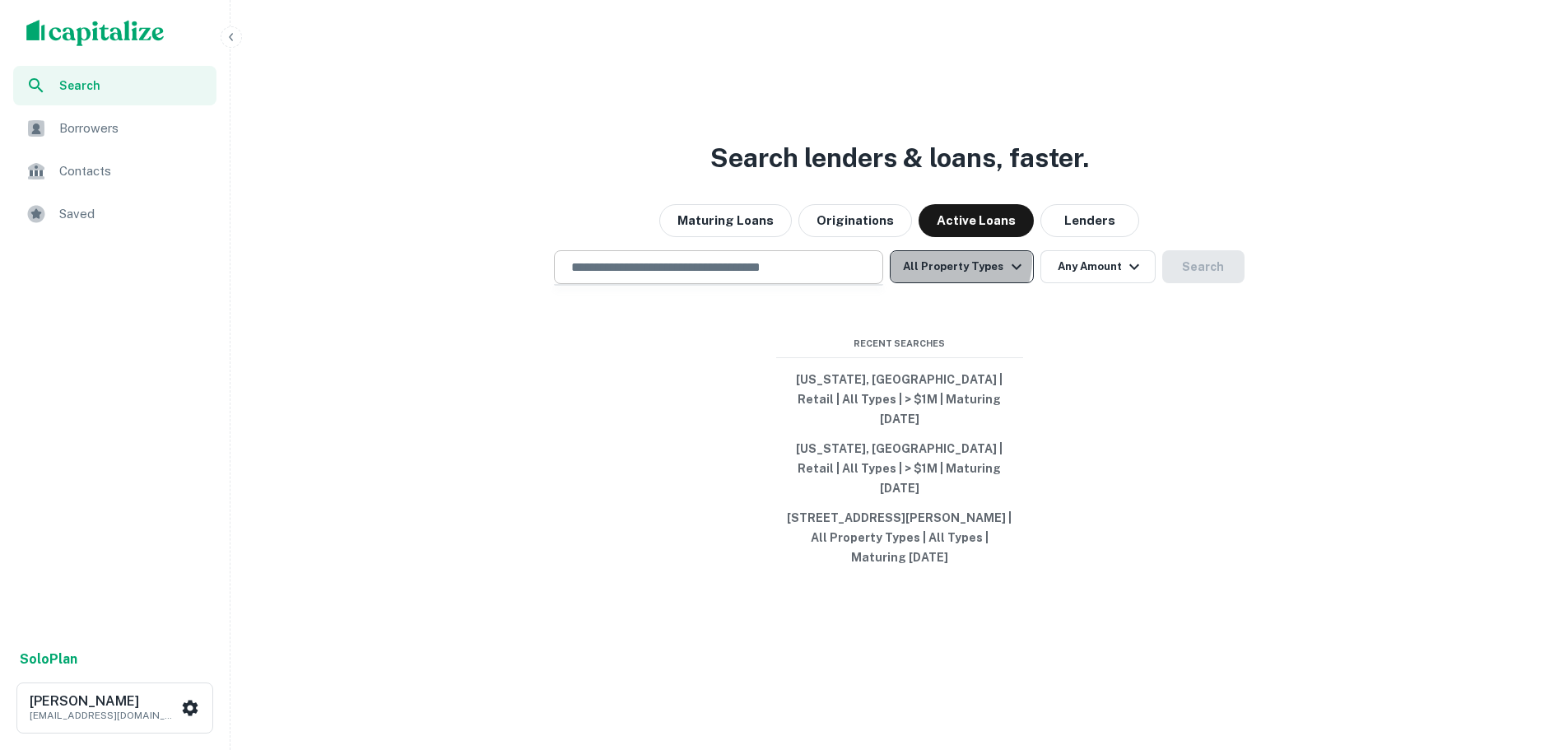
click at [963, 281] on button "All Property Types" at bounding box center [961, 267] width 144 height 33
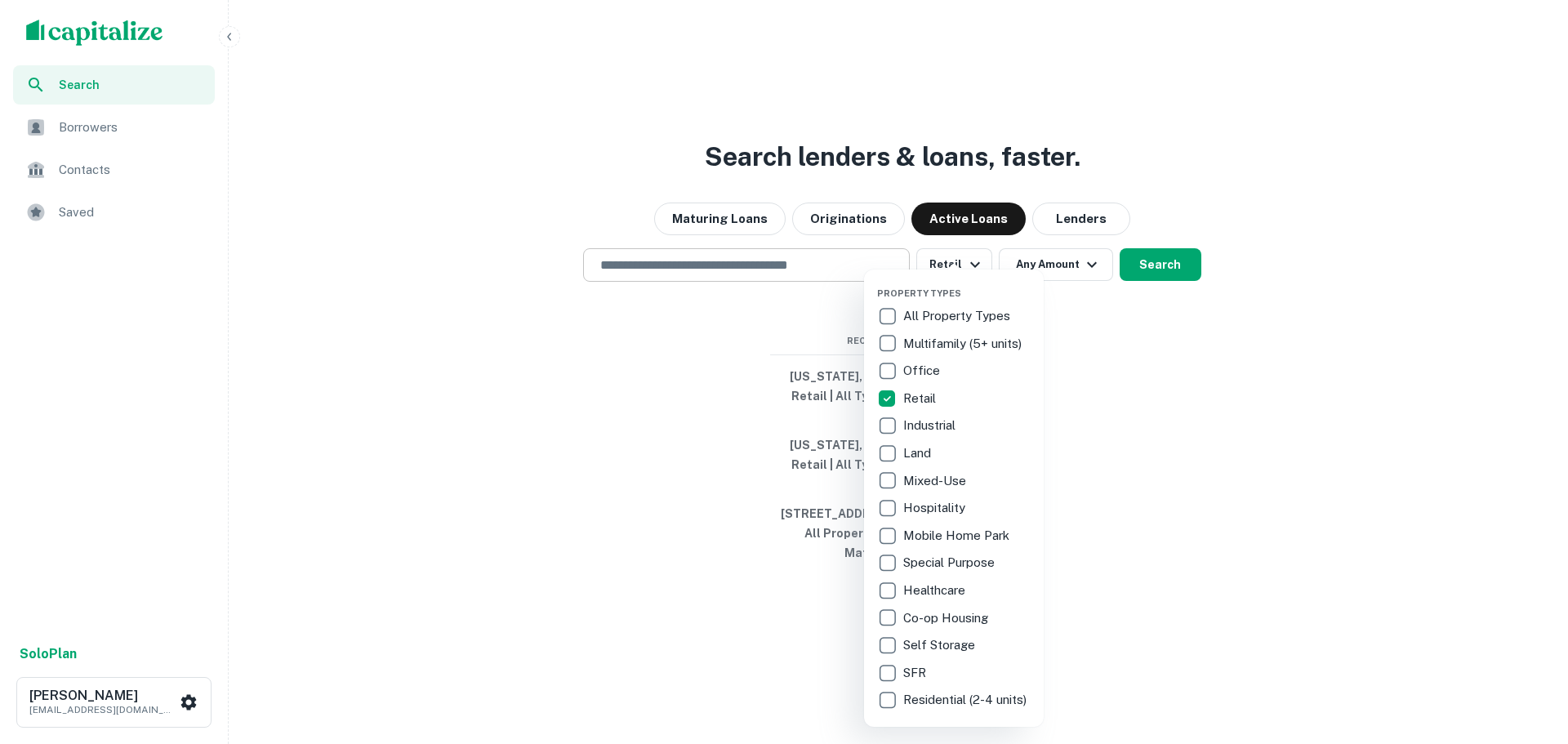
click at [1133, 360] on div at bounding box center [784, 372] width 1568 height 744
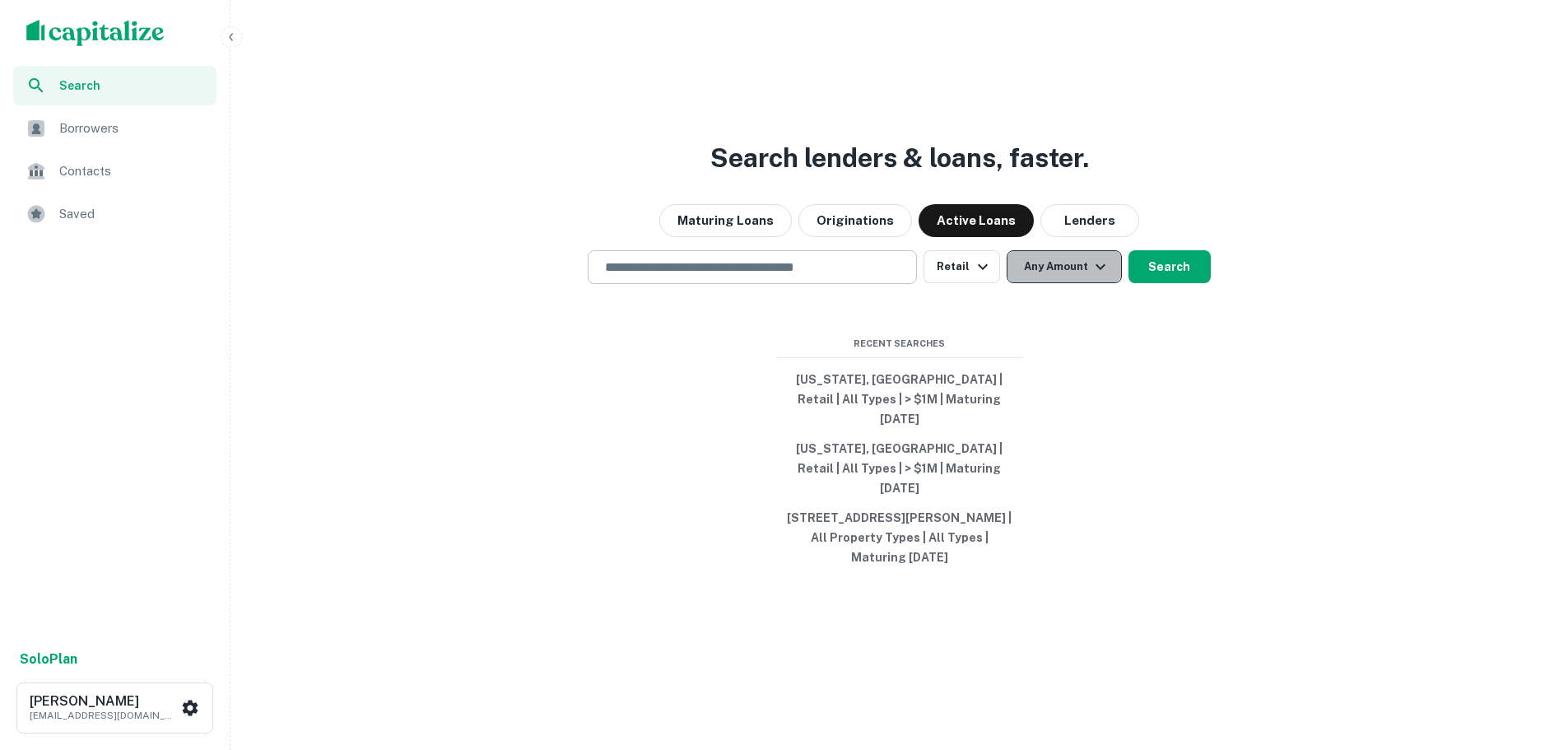
click at [1081, 283] on button "Any Amount" at bounding box center [1065, 267] width 116 height 33
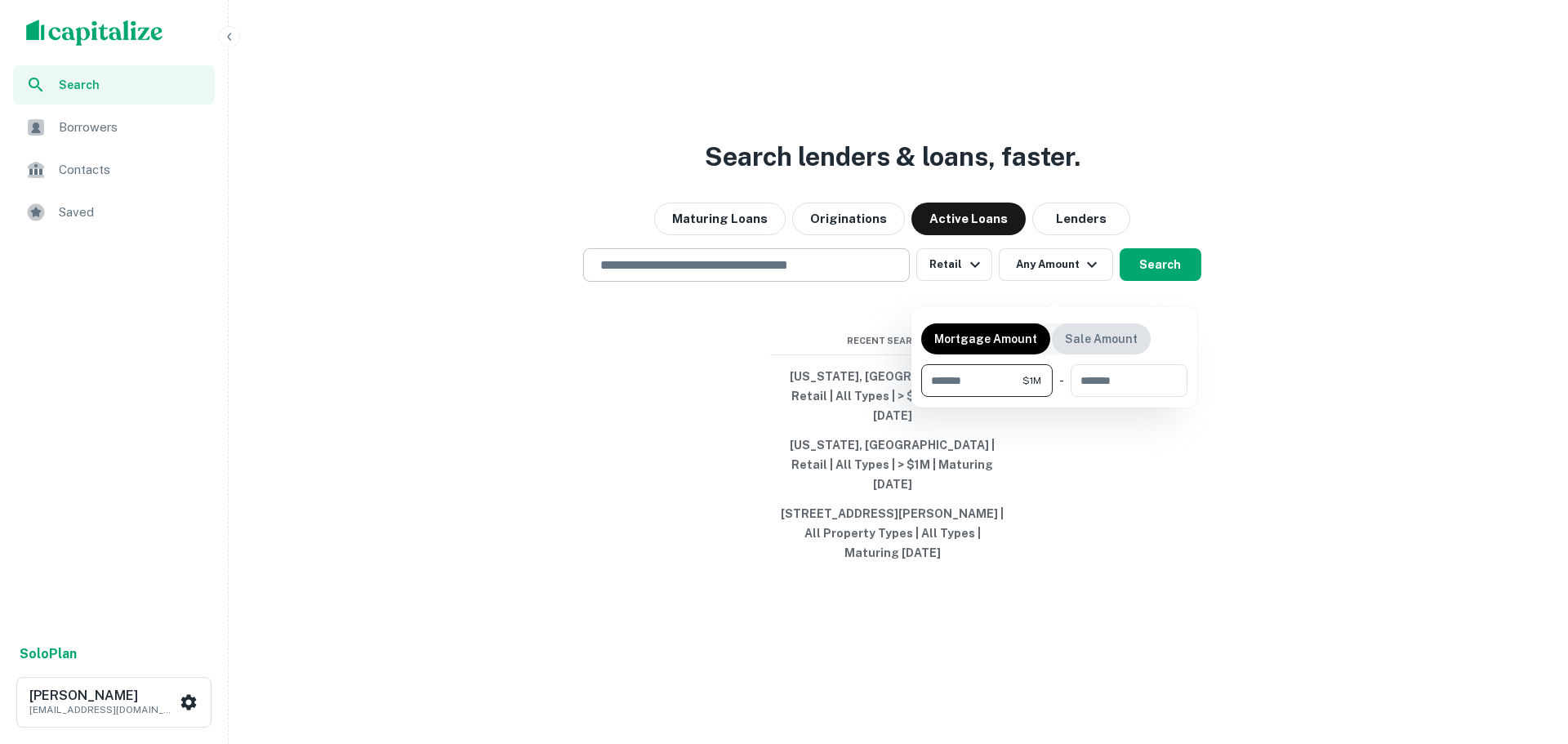
type input "*******"
type input "********"
click at [1146, 281] on div at bounding box center [784, 372] width 1568 height 744
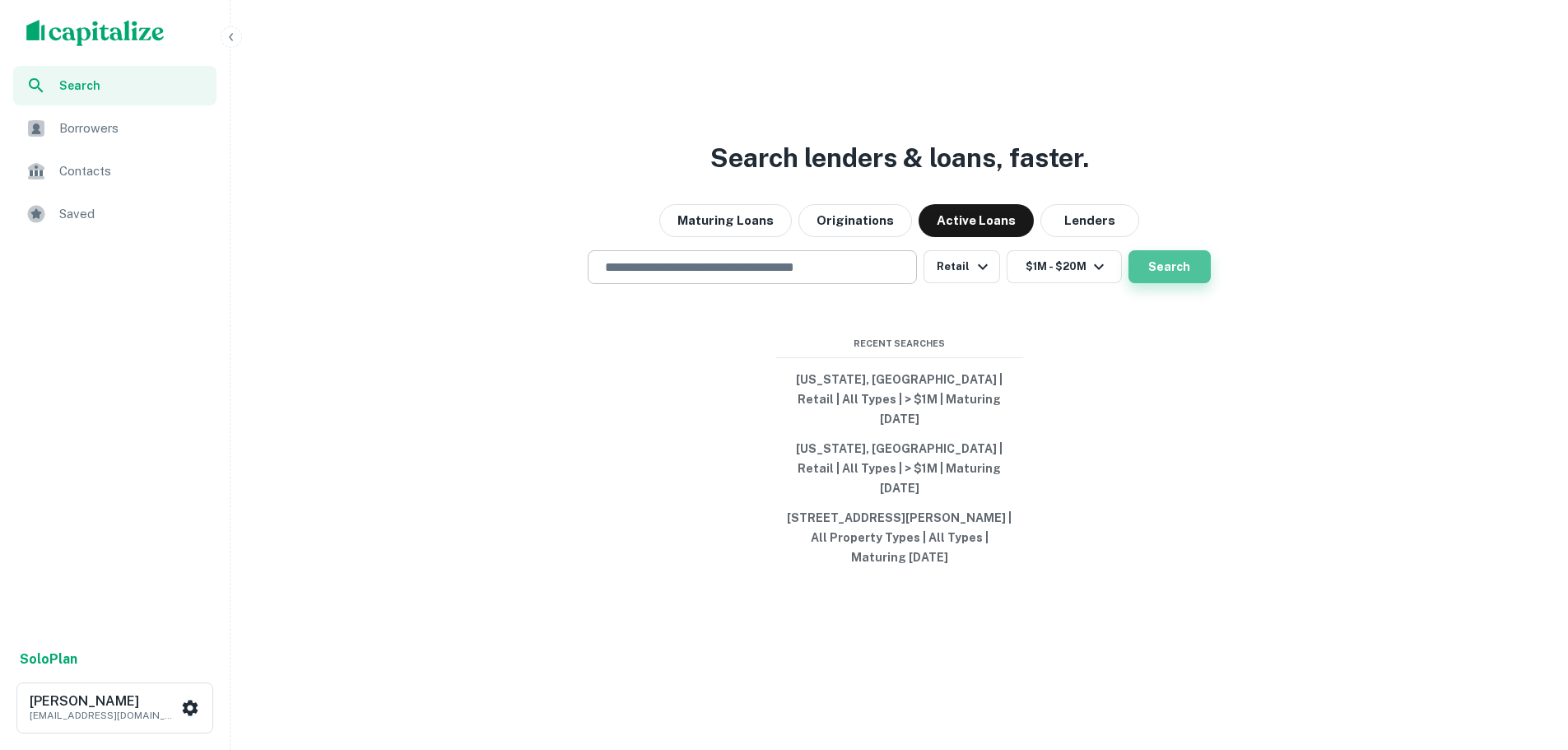
click at [1163, 283] on button "Search" at bounding box center [1169, 267] width 82 height 33
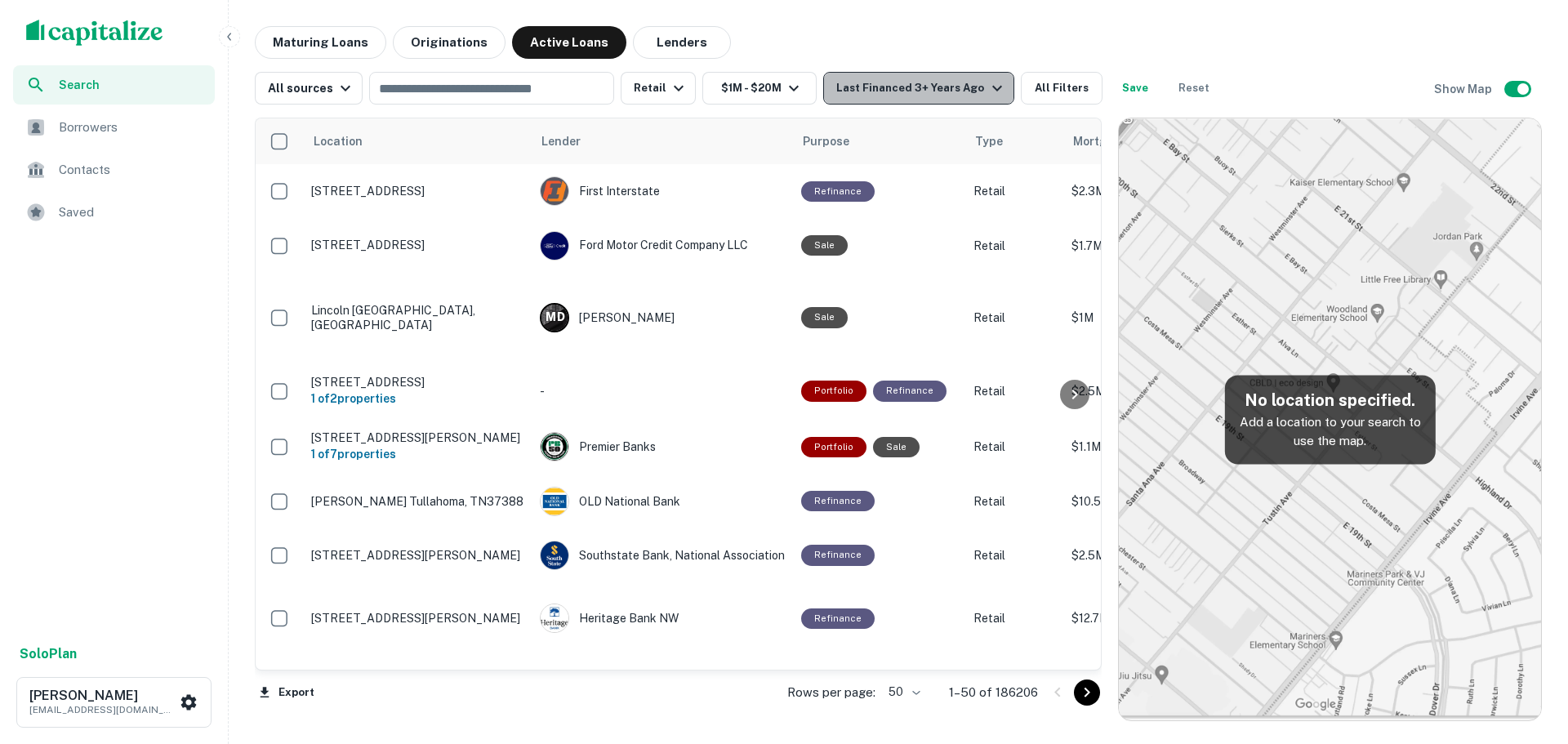
click at [939, 87] on div "Last Financed 3+ Years Ago" at bounding box center [922, 88] width 170 height 20
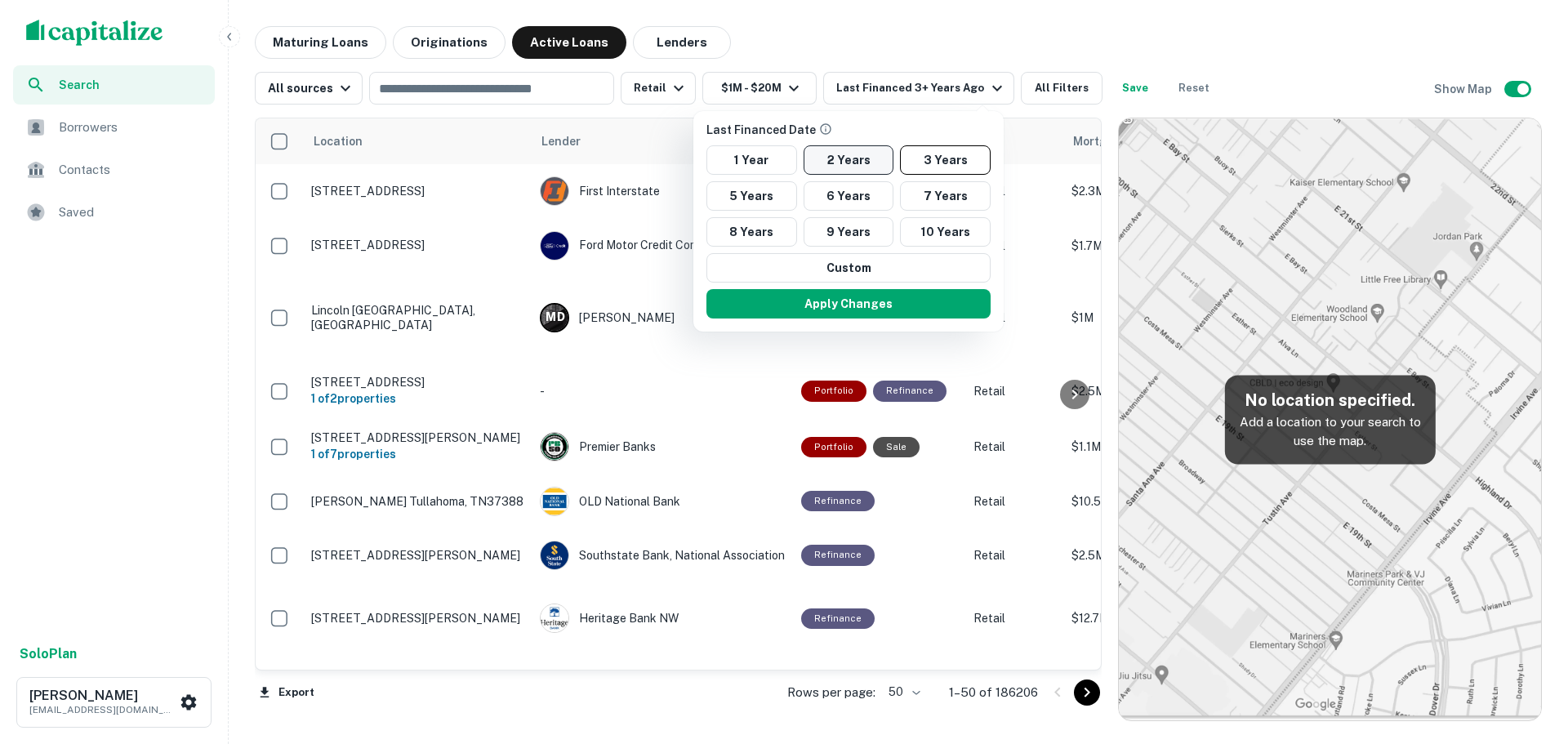
click at [840, 151] on button "2 Years" at bounding box center [849, 160] width 91 height 30
click at [1054, 96] on div at bounding box center [784, 372] width 1568 height 744
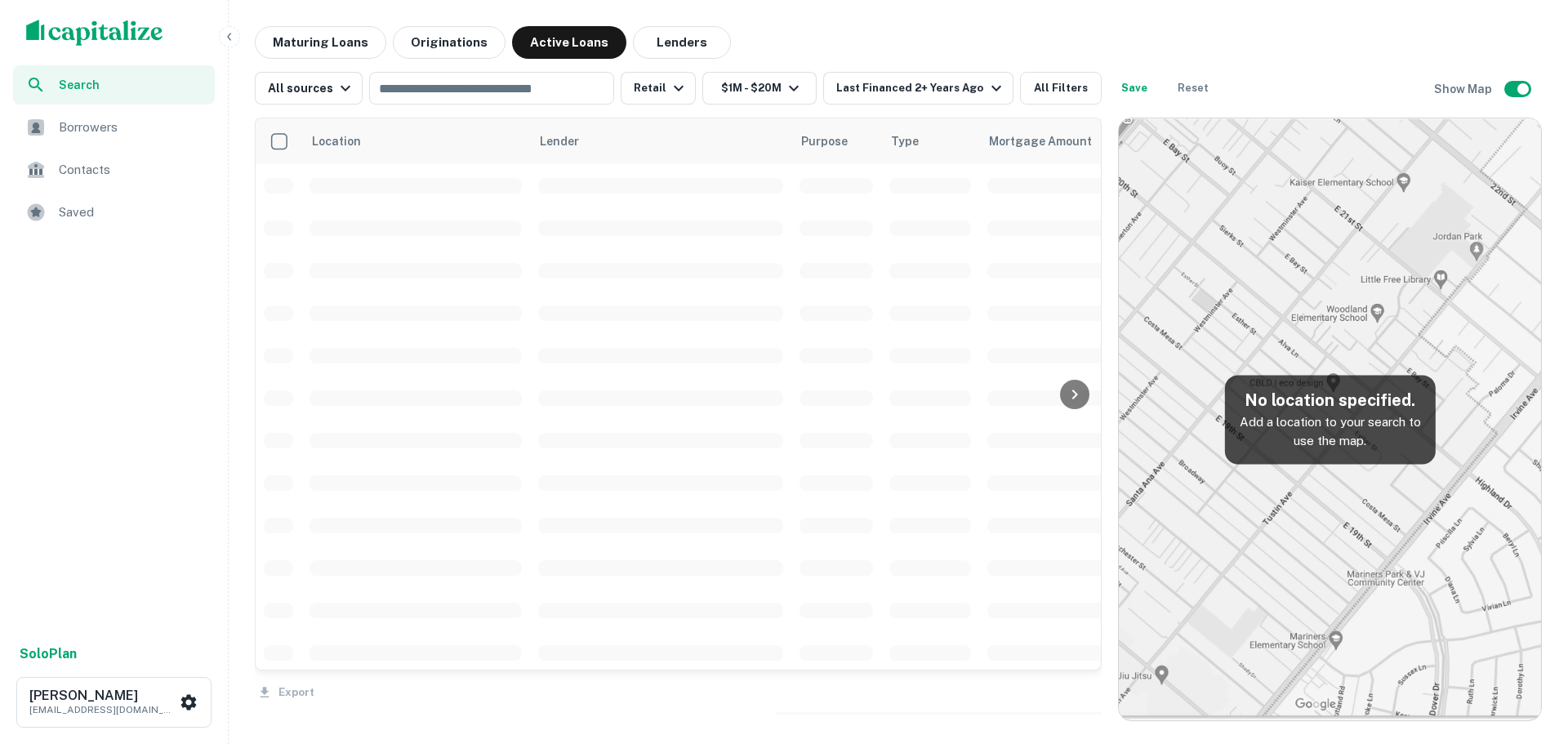
click at [1044, 87] on div at bounding box center [784, 372] width 1568 height 744
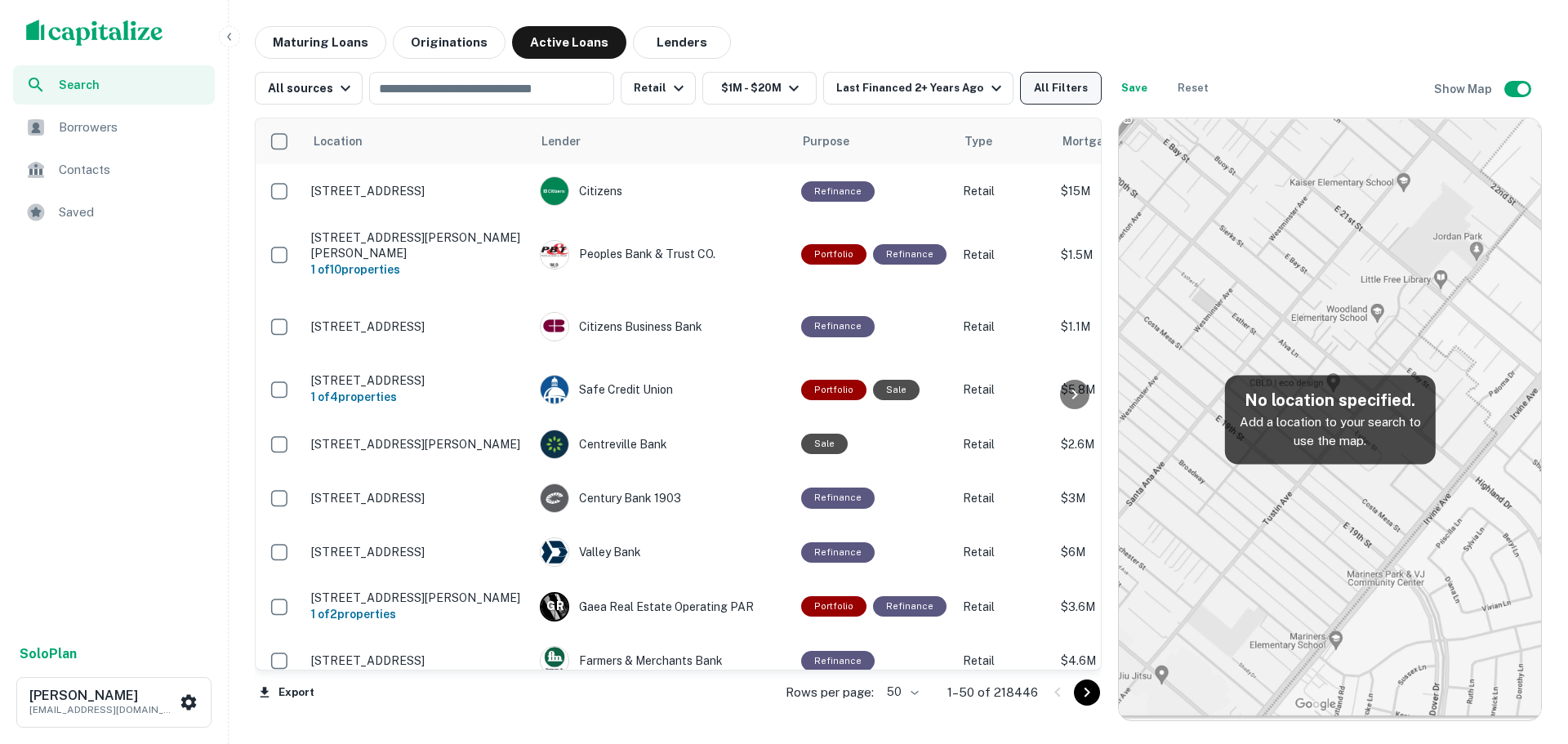
click at [1049, 98] on button "All Filters" at bounding box center [1060, 88] width 81 height 33
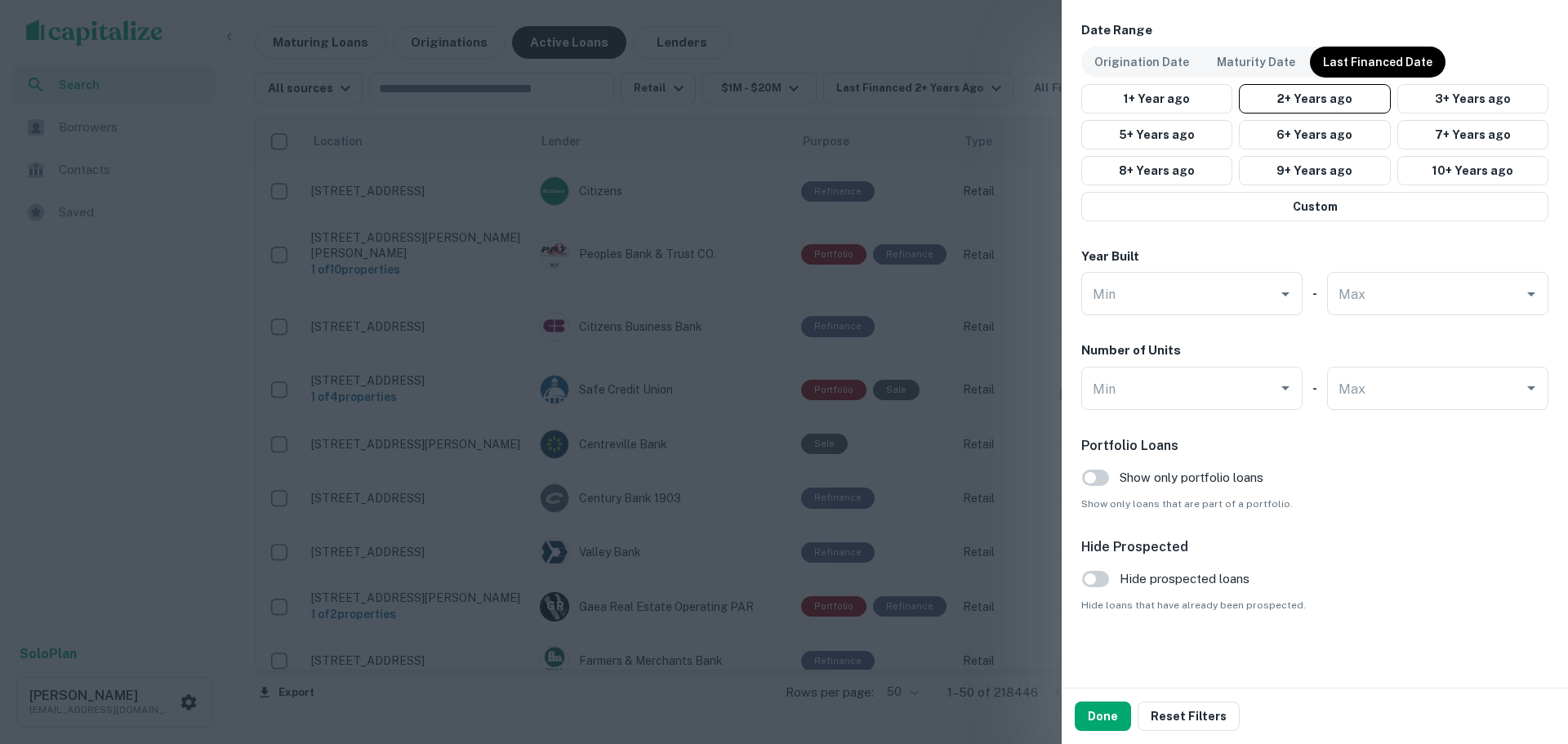
scroll to position [994, 0]
click at [1100, 712] on button "Done" at bounding box center [1102, 716] width 56 height 30
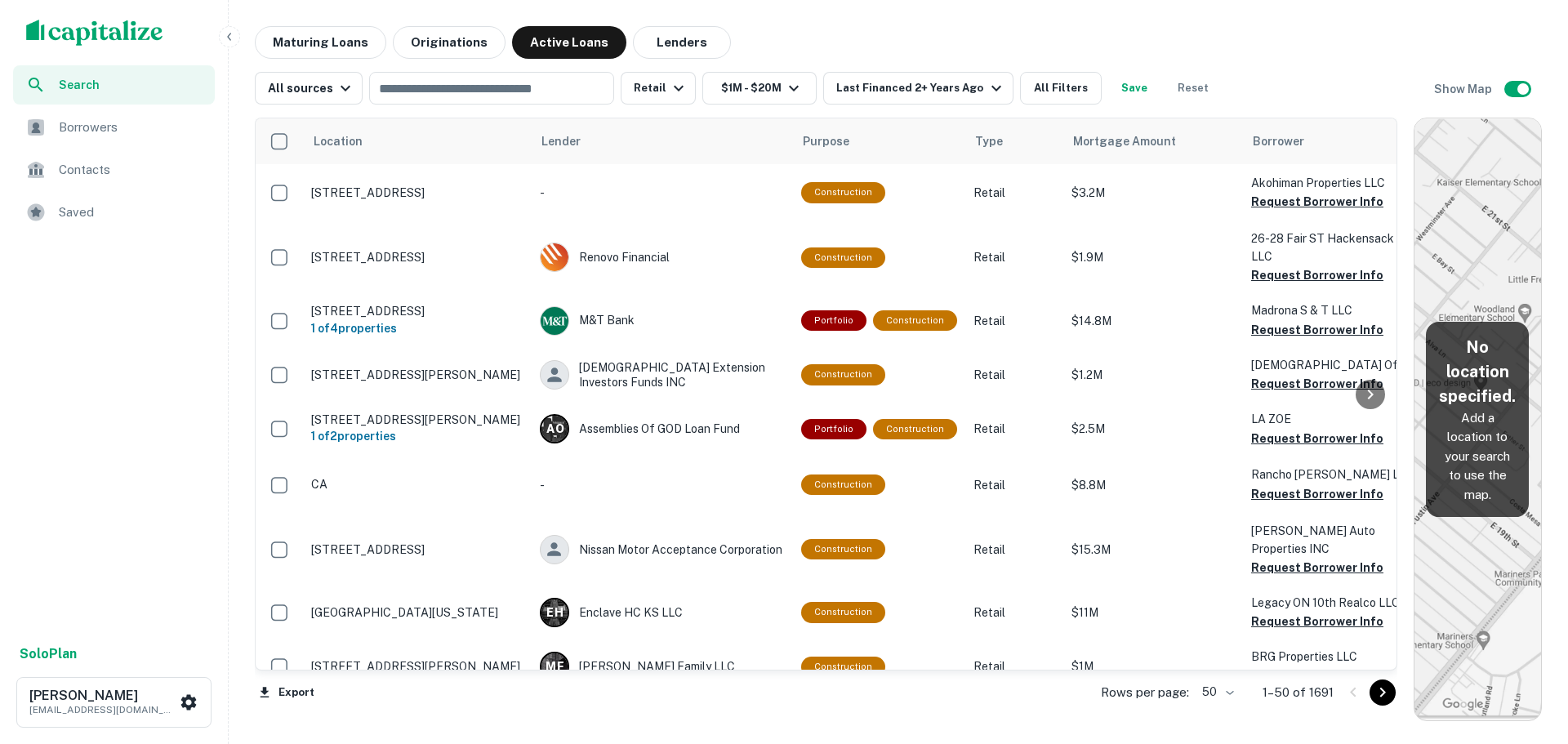
drag, startPoint x: 1117, startPoint y: 424, endPoint x: 1505, endPoint y: 403, distance: 388.6
click at [1505, 403] on div "Location Lender Purpose Type Mortgage Amount Borrower Last Financed Date sorted…" at bounding box center [899, 412] width 1287 height 617
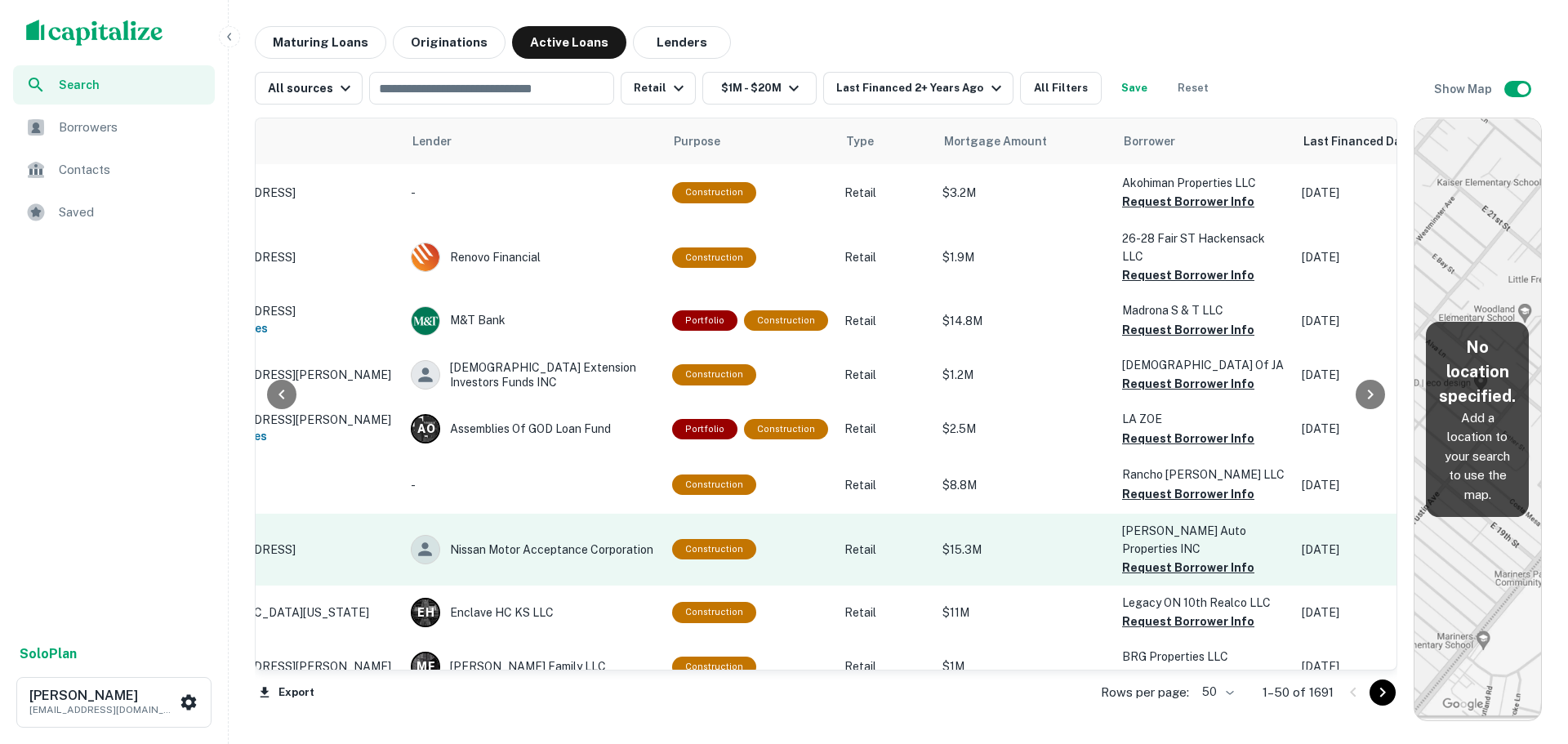
scroll to position [0, 116]
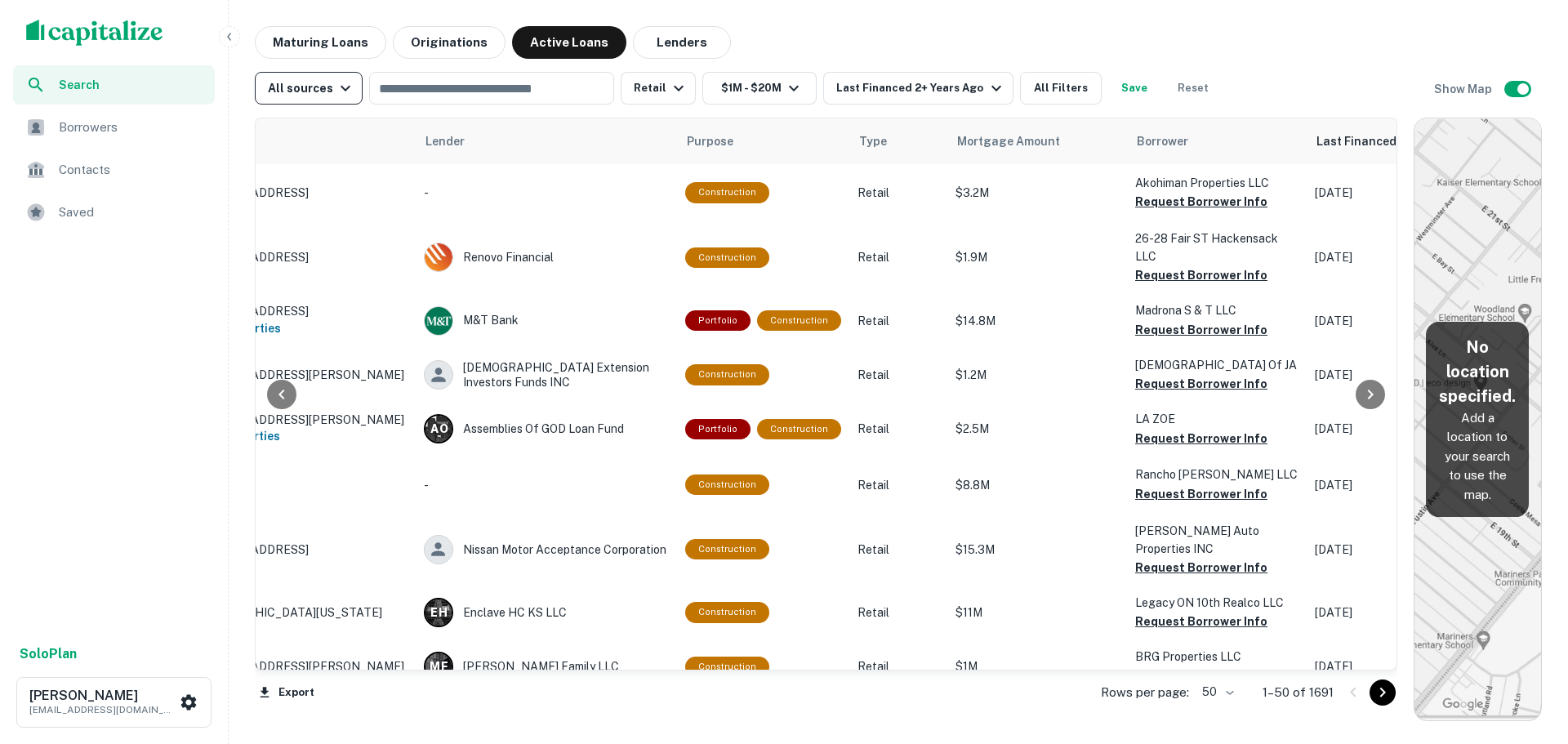
click at [345, 90] on icon "button" at bounding box center [345, 88] width 20 height 20
click at [183, 282] on div at bounding box center [784, 372] width 1568 height 744
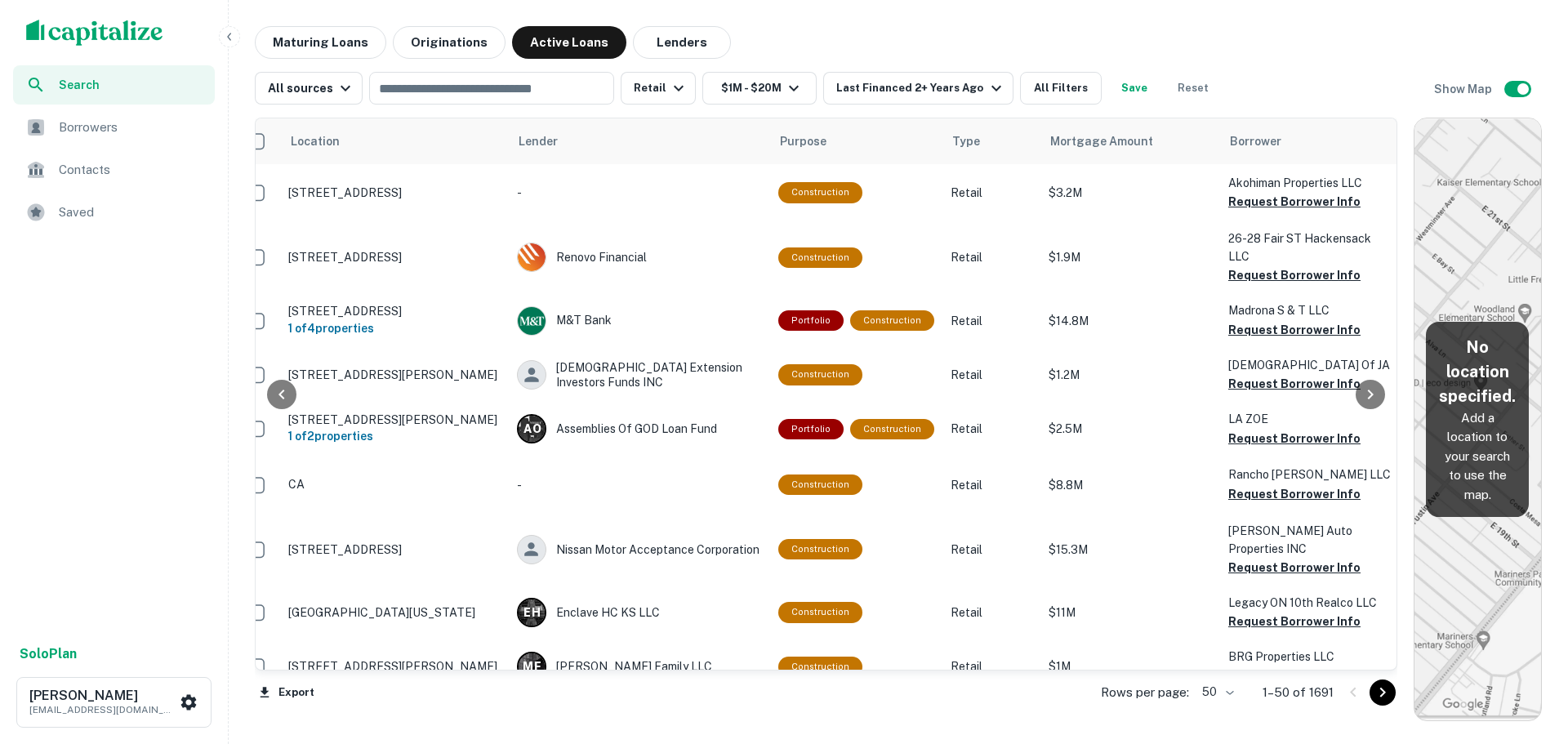
scroll to position [0, 0]
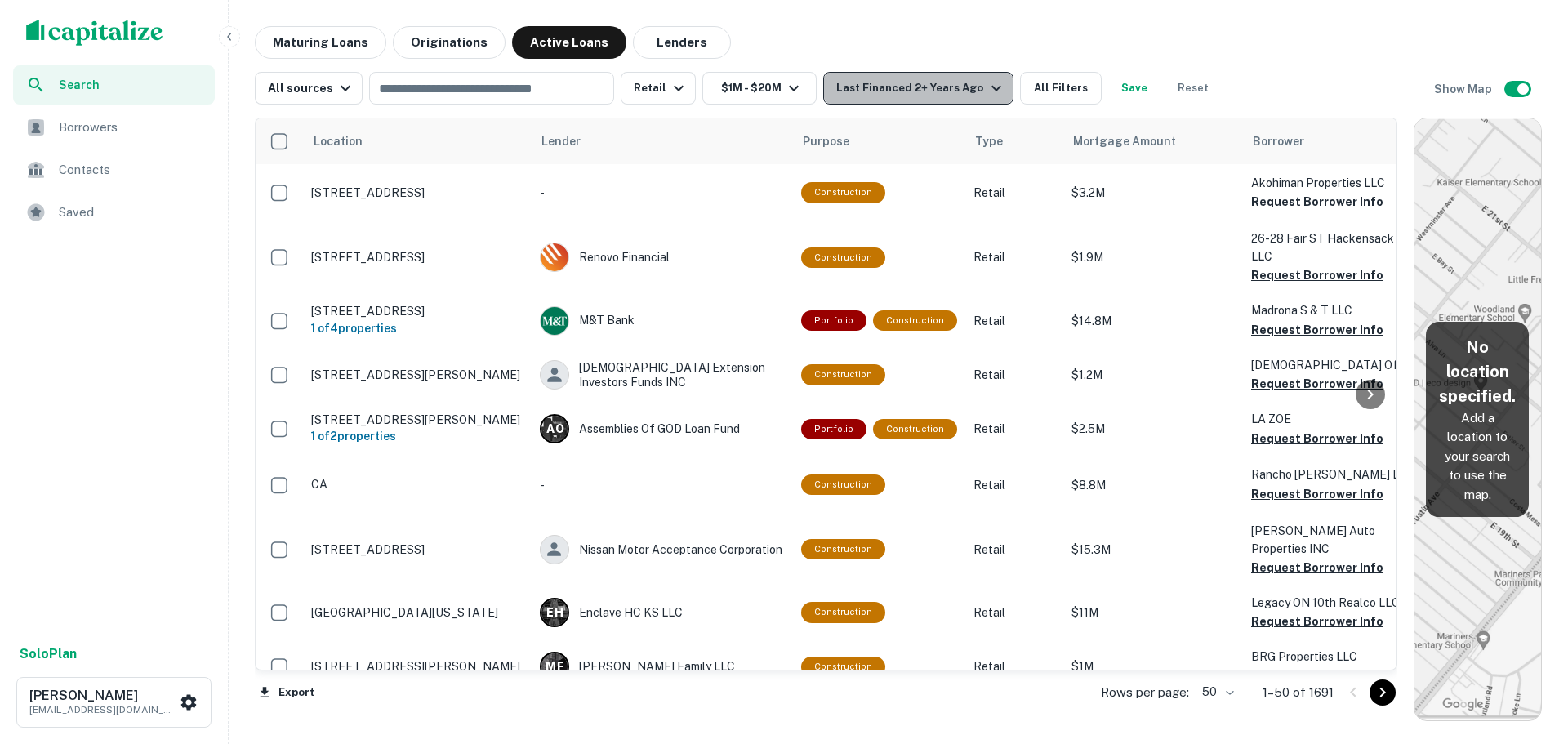
click at [976, 76] on button "Last Financed 2+ Years Ago" at bounding box center [918, 88] width 189 height 33
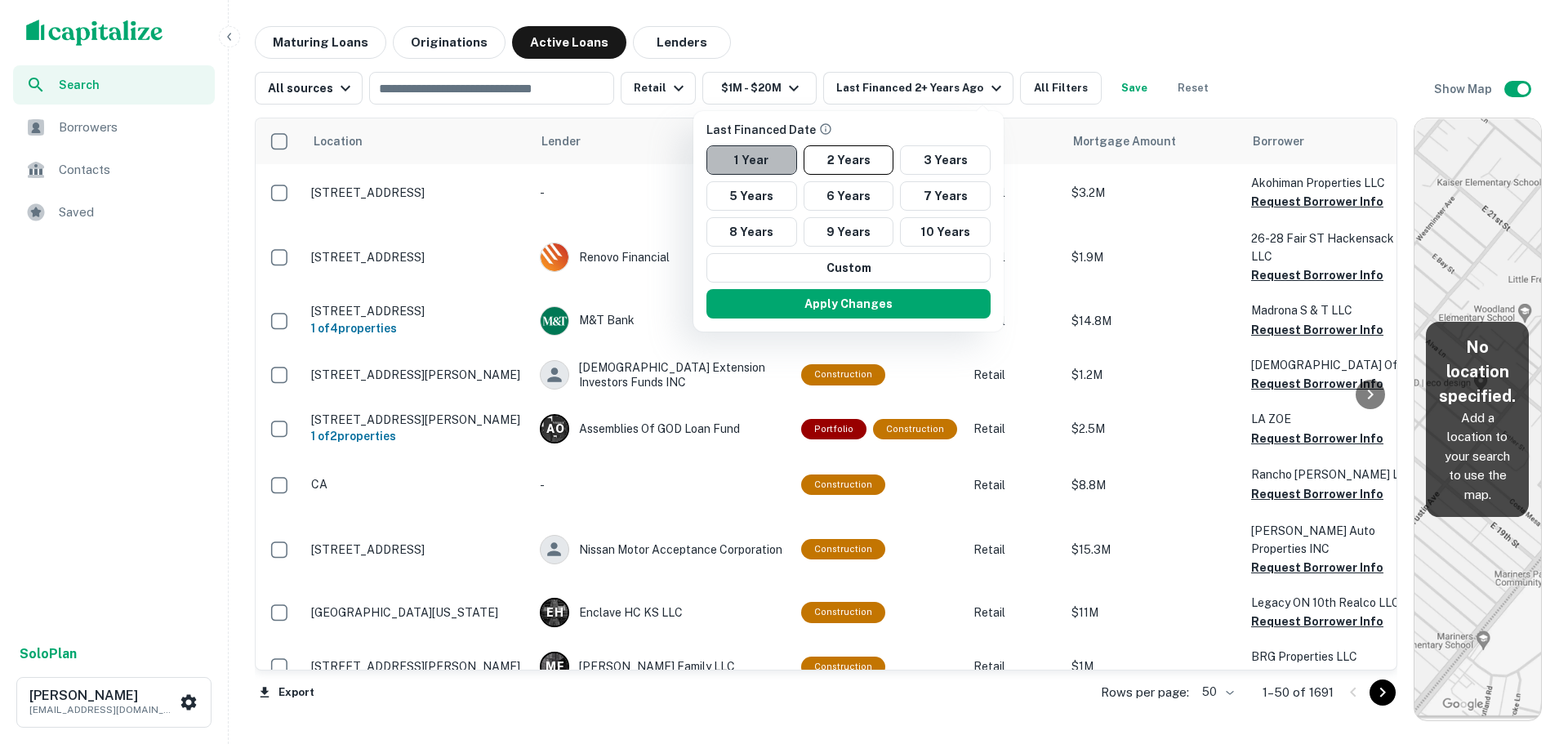
click at [764, 159] on button "1 Year" at bounding box center [751, 160] width 91 height 30
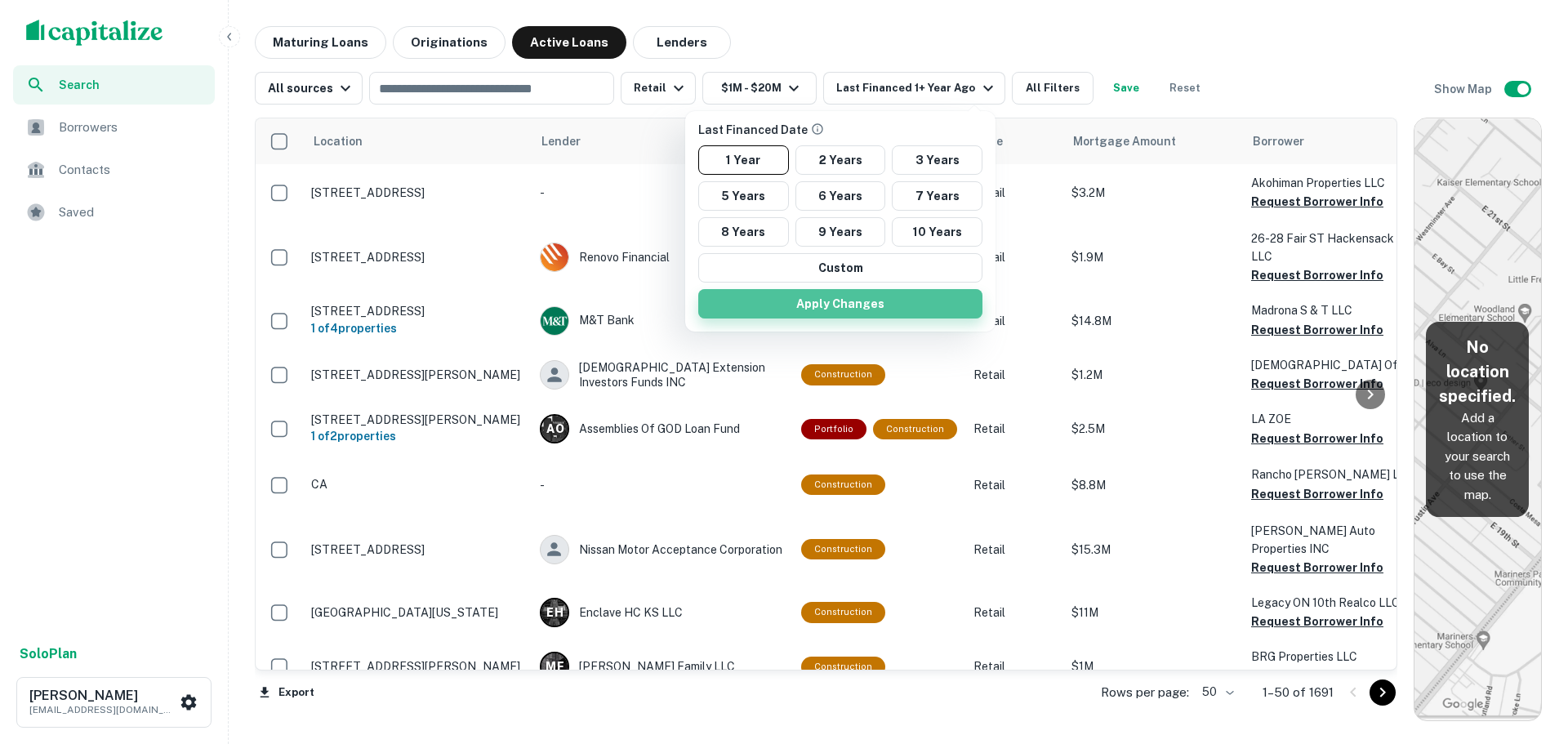
click at [816, 313] on button "Apply Changes" at bounding box center [839, 303] width 284 height 30
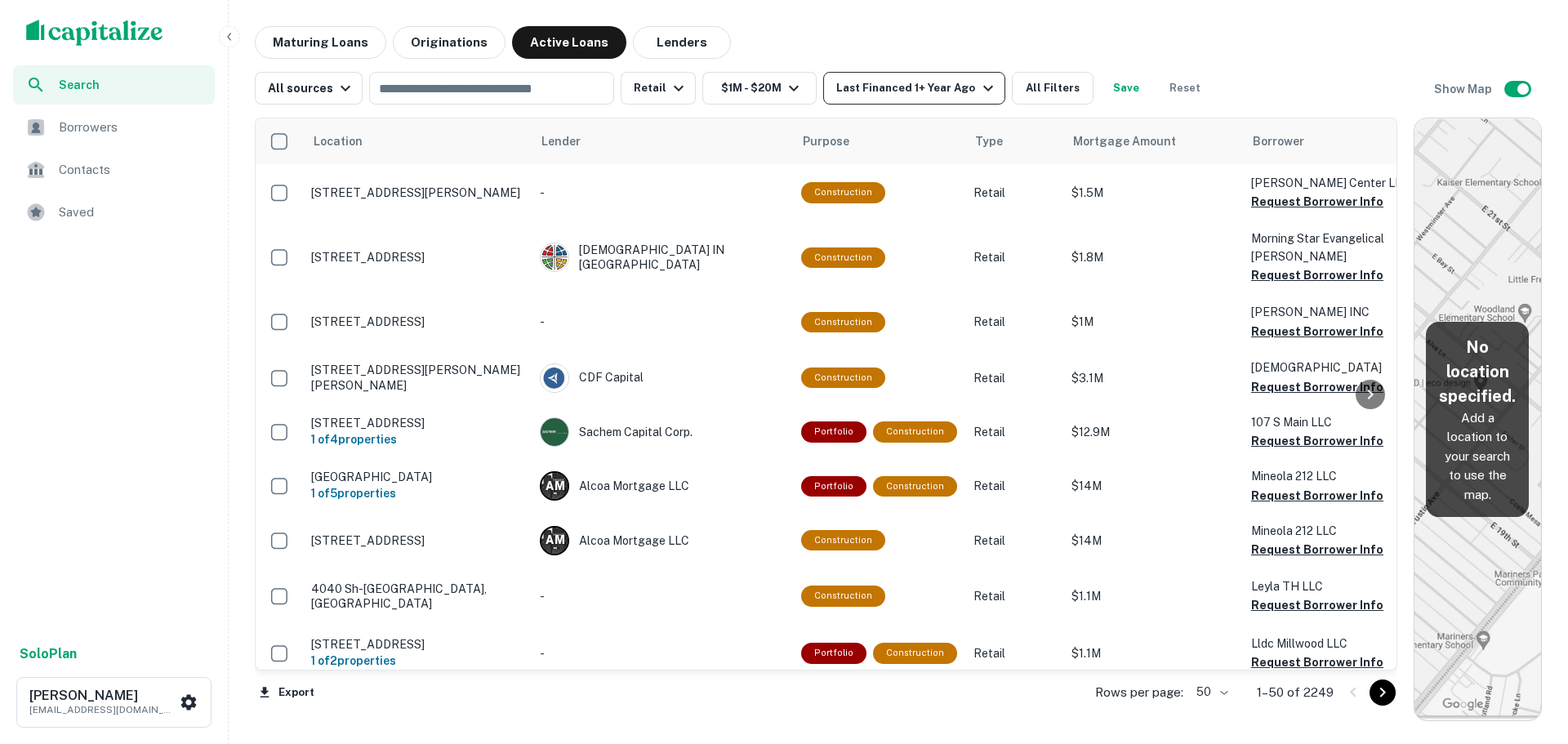
click at [960, 73] on button "Last Financed 1+ Year Ago" at bounding box center [914, 88] width 182 height 33
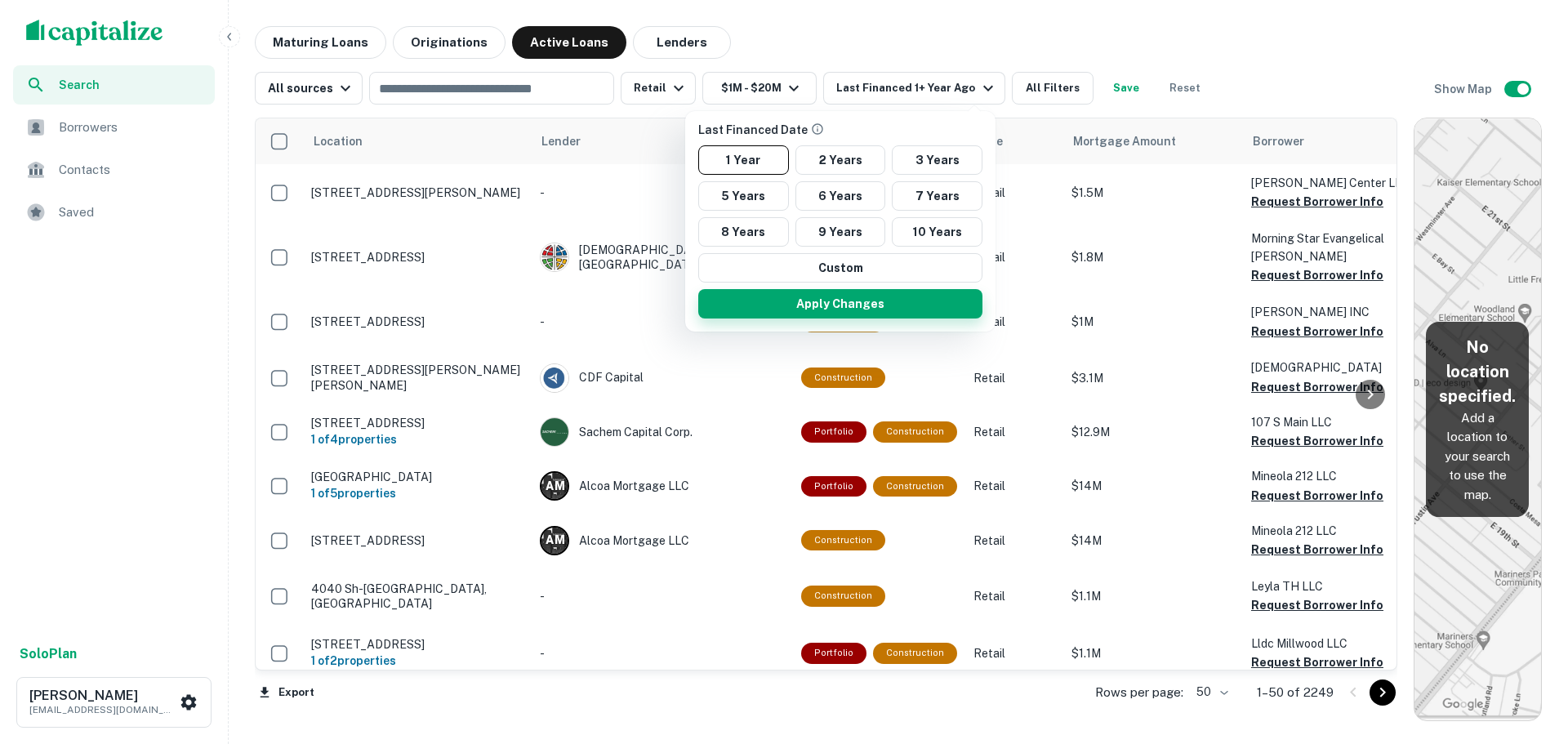
click at [833, 310] on button "Apply Changes" at bounding box center [839, 303] width 284 height 30
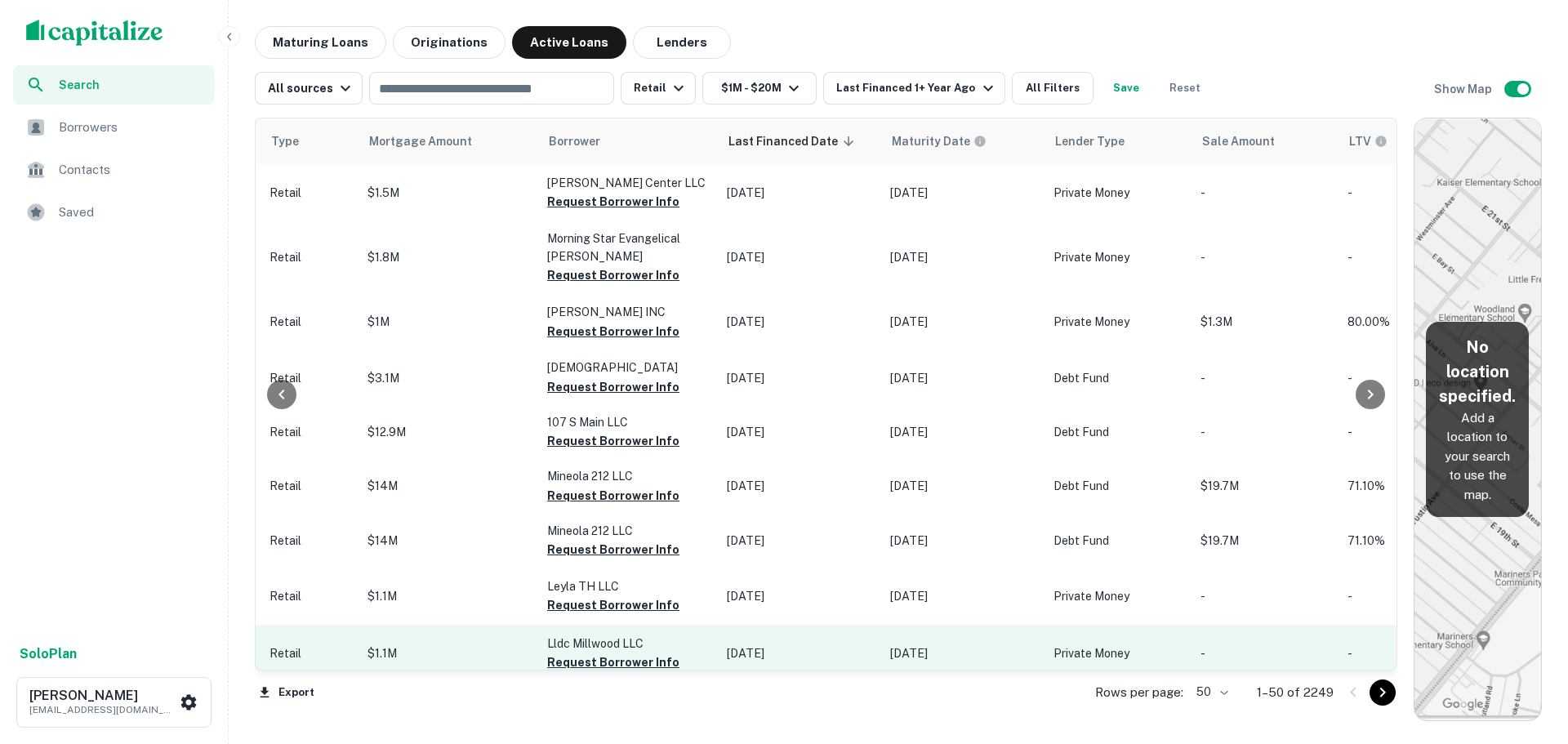
scroll to position [0, 709]
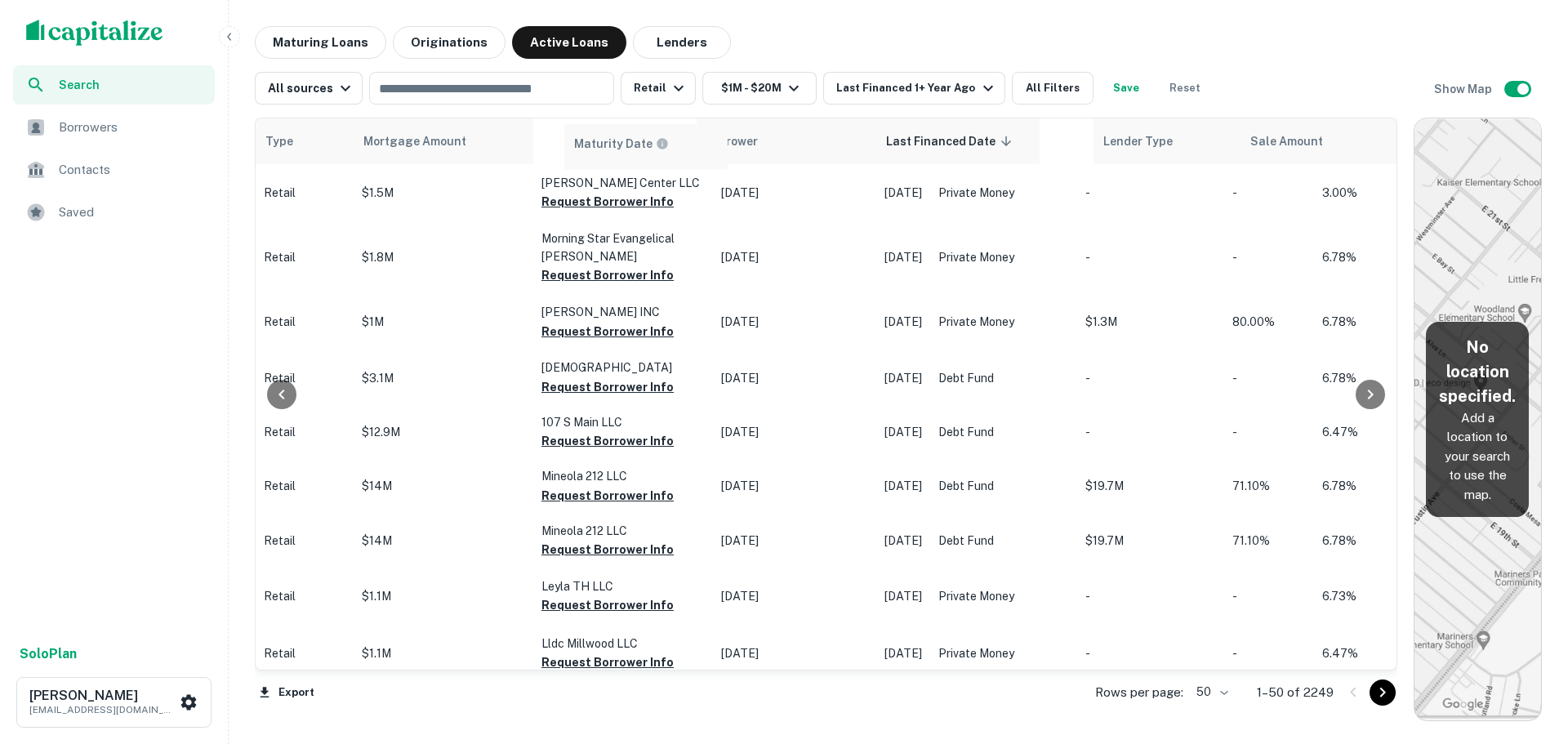
drag, startPoint x: 937, startPoint y: 147, endPoint x: 608, endPoint y: 154, distance: 329.1
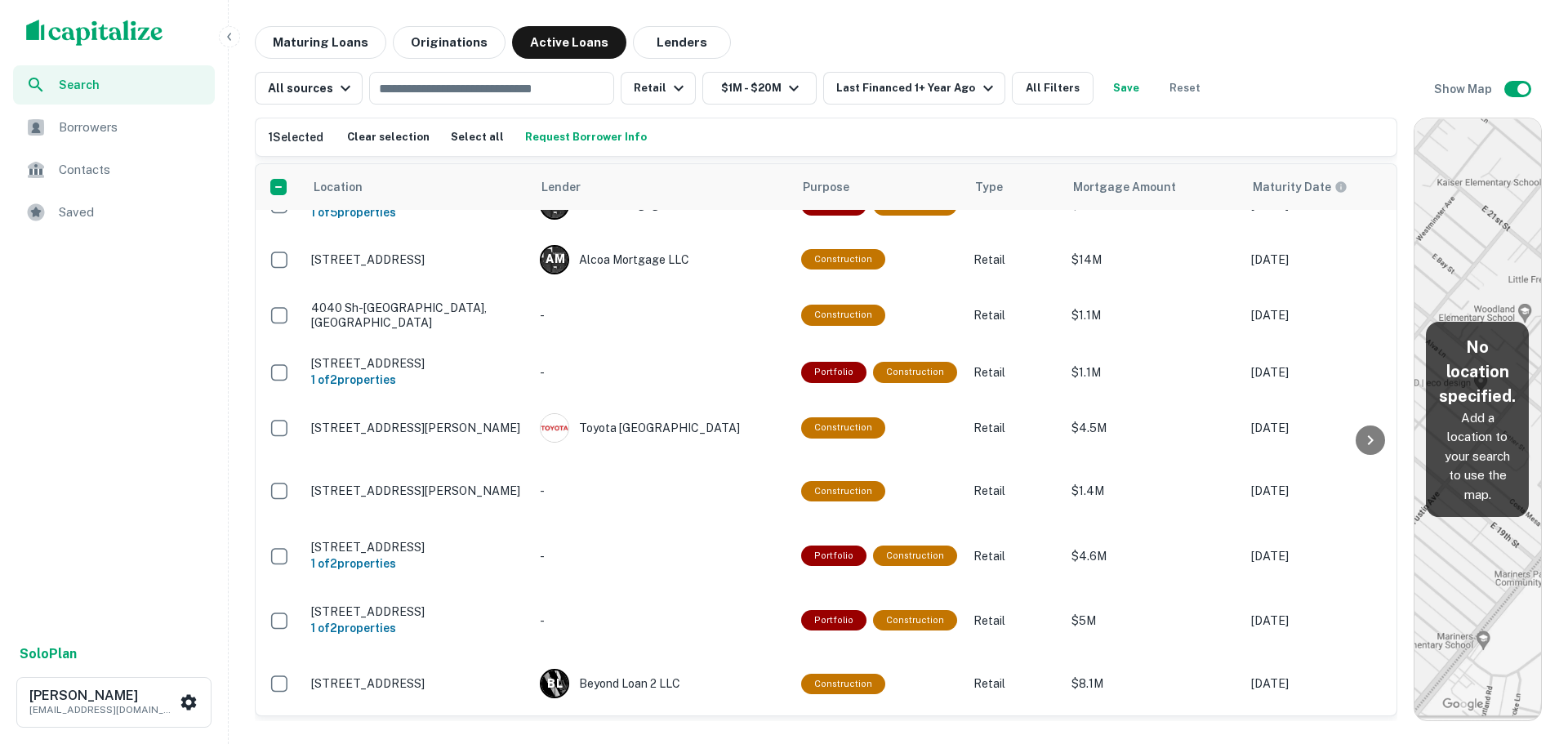
scroll to position [408, 0]
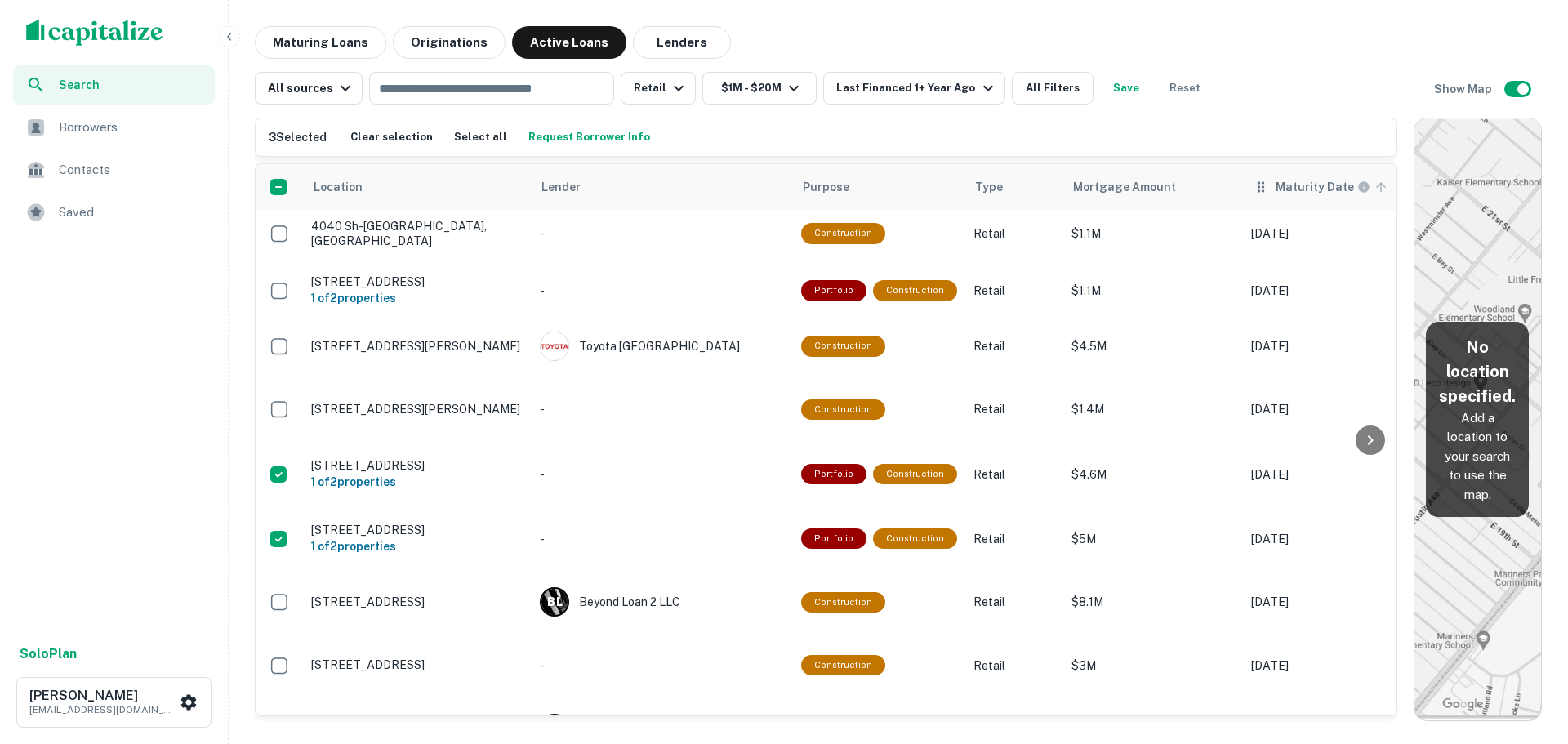
click at [1352, 195] on th "Maturity Date" at bounding box center [1324, 187] width 163 height 46
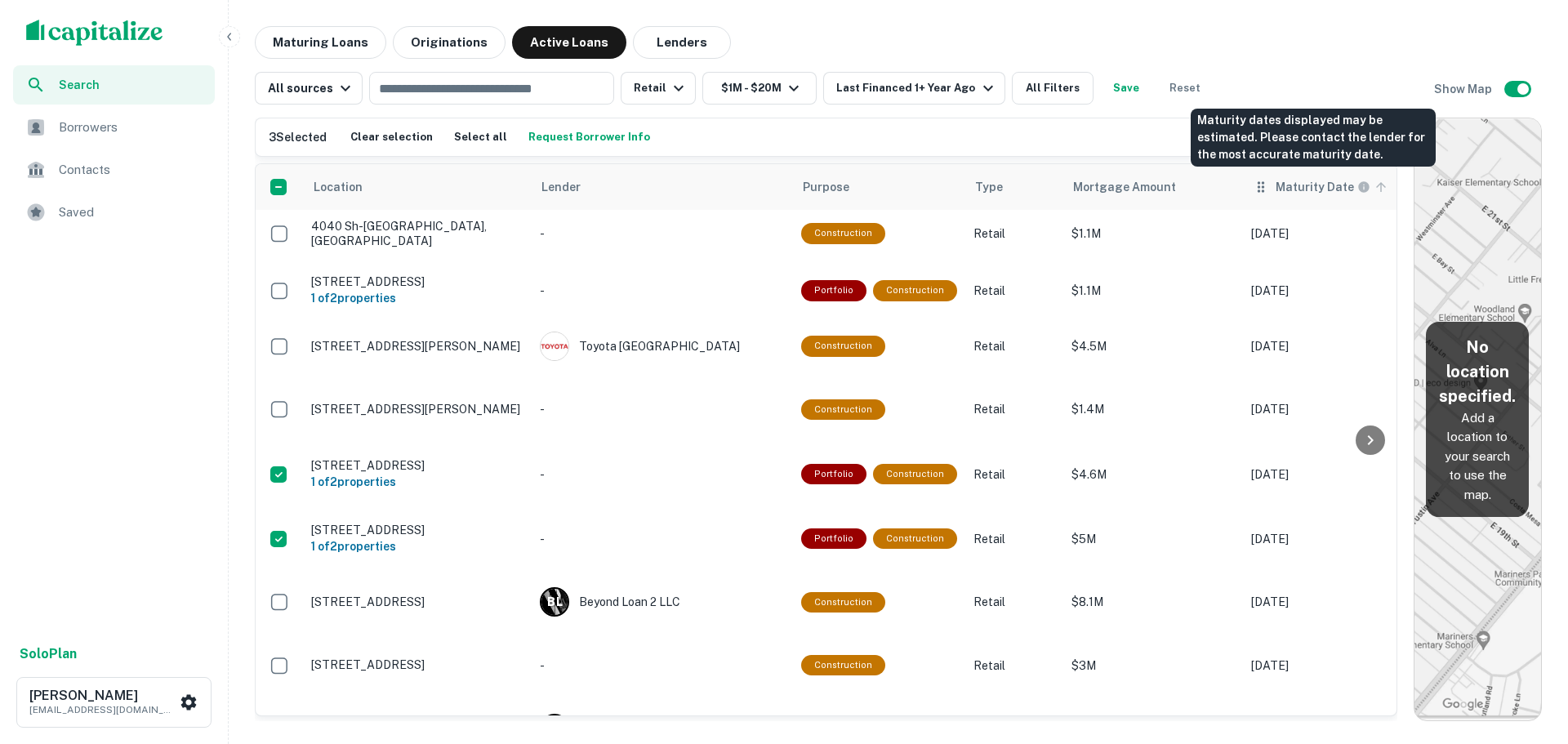
click at [1340, 186] on h6 "Maturity Date" at bounding box center [1315, 186] width 78 height 18
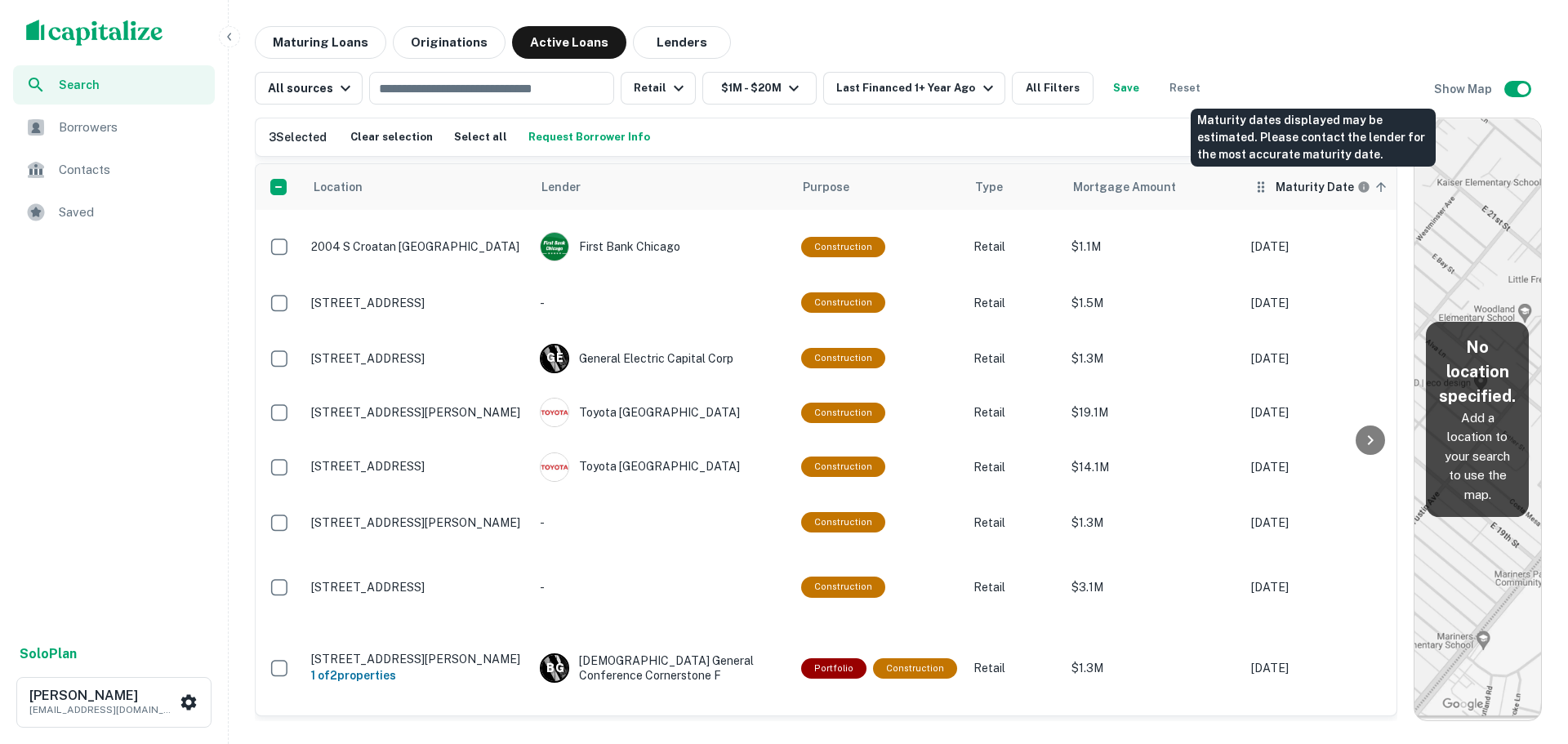
click at [1303, 180] on h6 "Maturity Date" at bounding box center [1315, 186] width 78 height 18
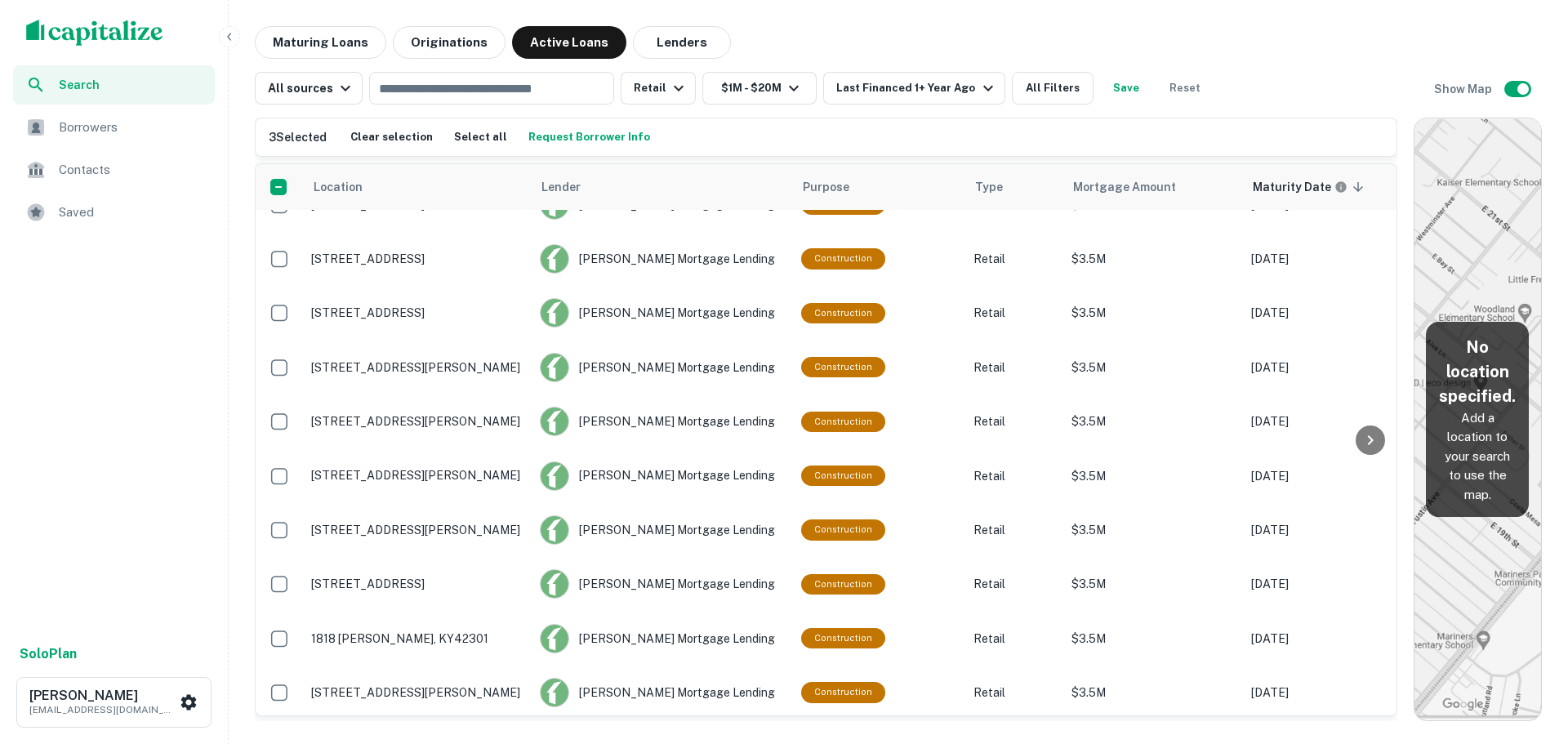
scroll to position [2553, 0]
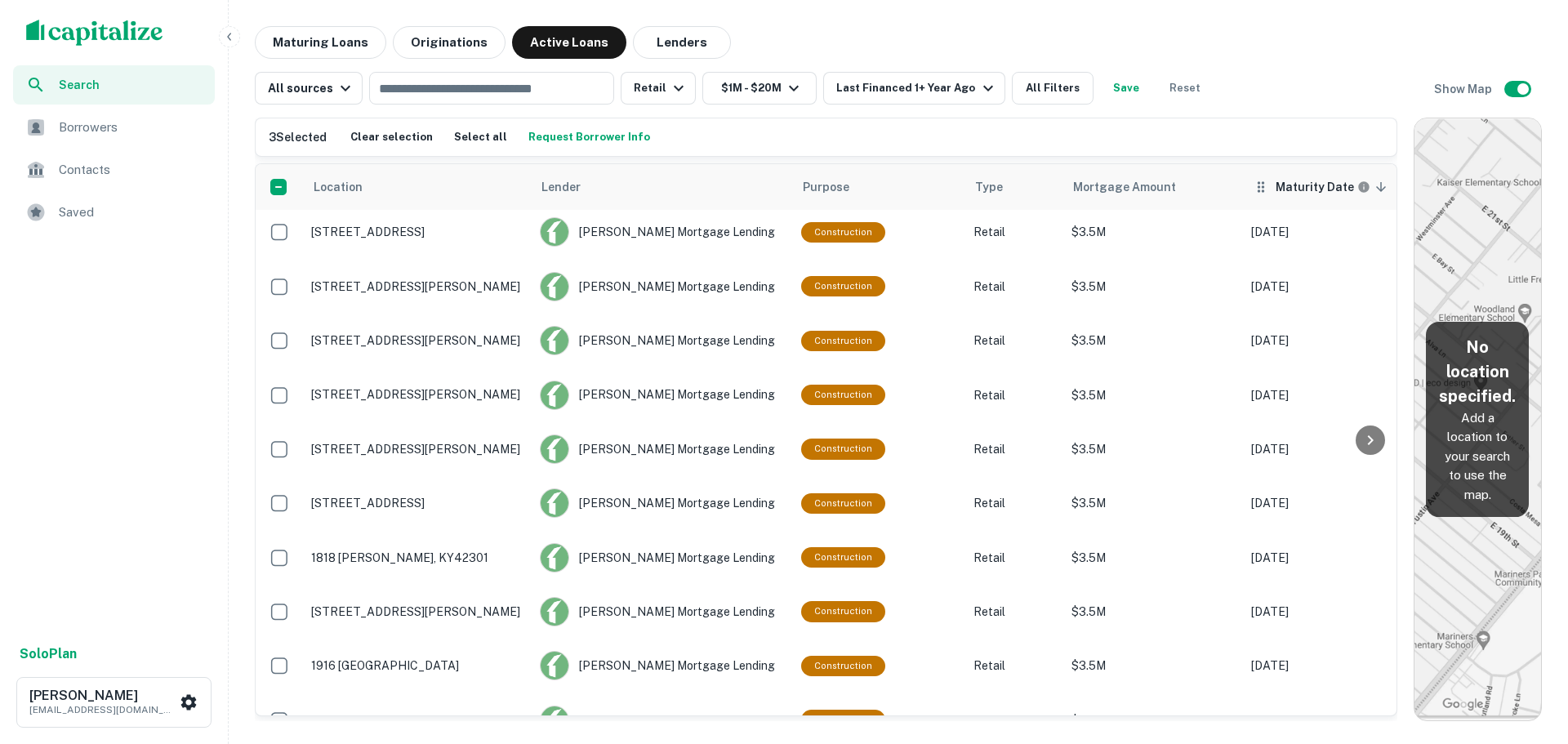
click at [1269, 171] on th "Maturity Date sorted descending" at bounding box center [1324, 187] width 163 height 46
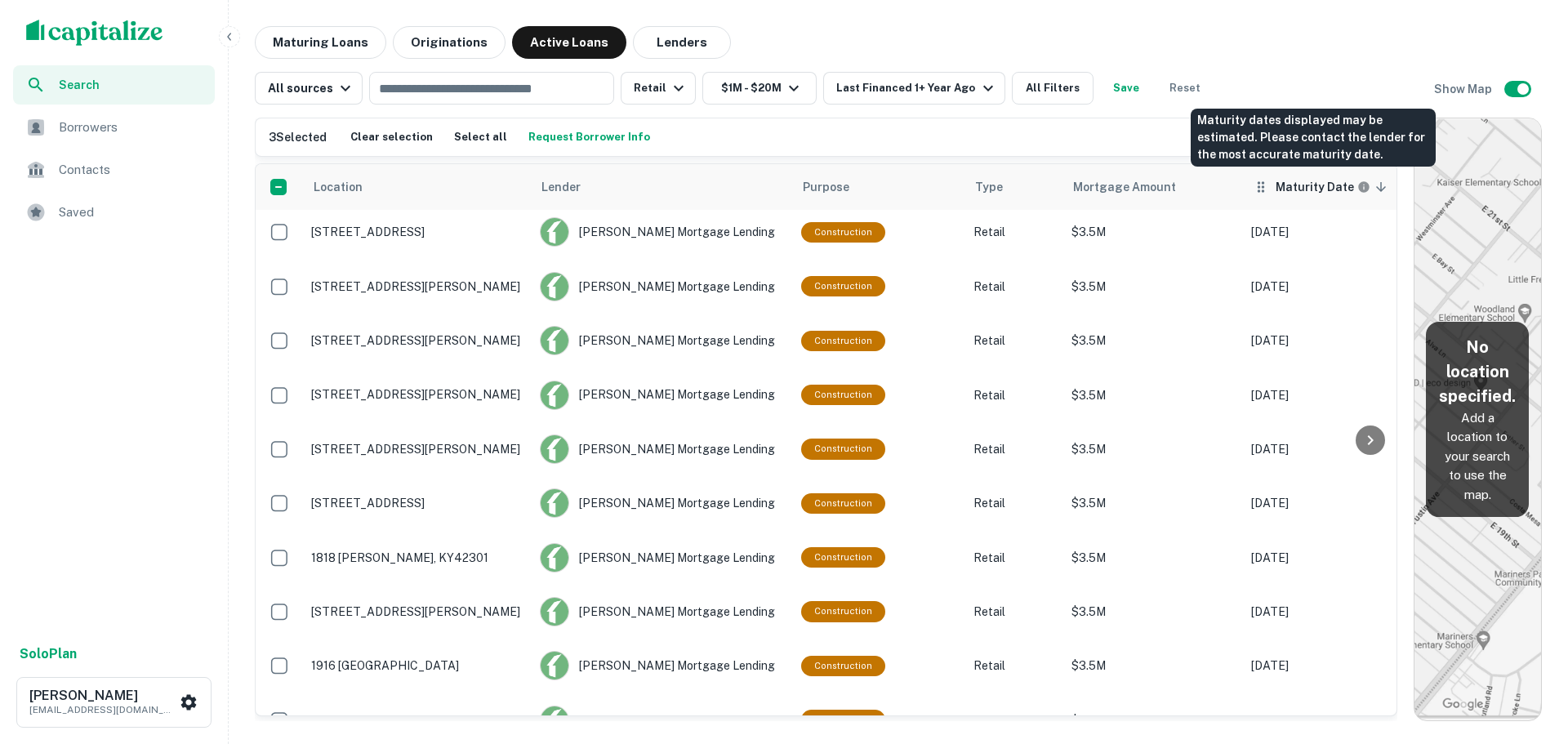
click at [1298, 190] on h6 "Maturity Date" at bounding box center [1315, 186] width 78 height 18
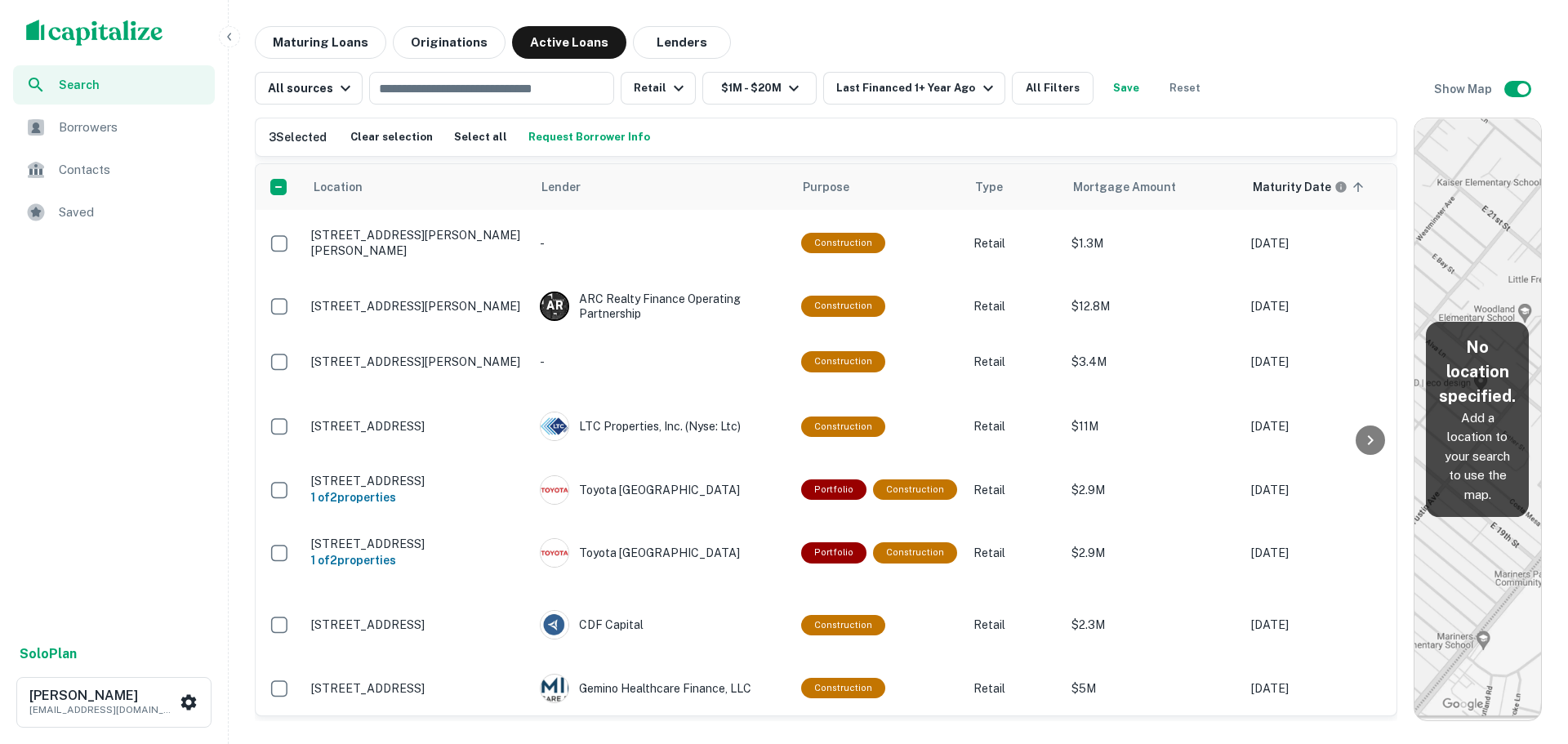
scroll to position [2432, 0]
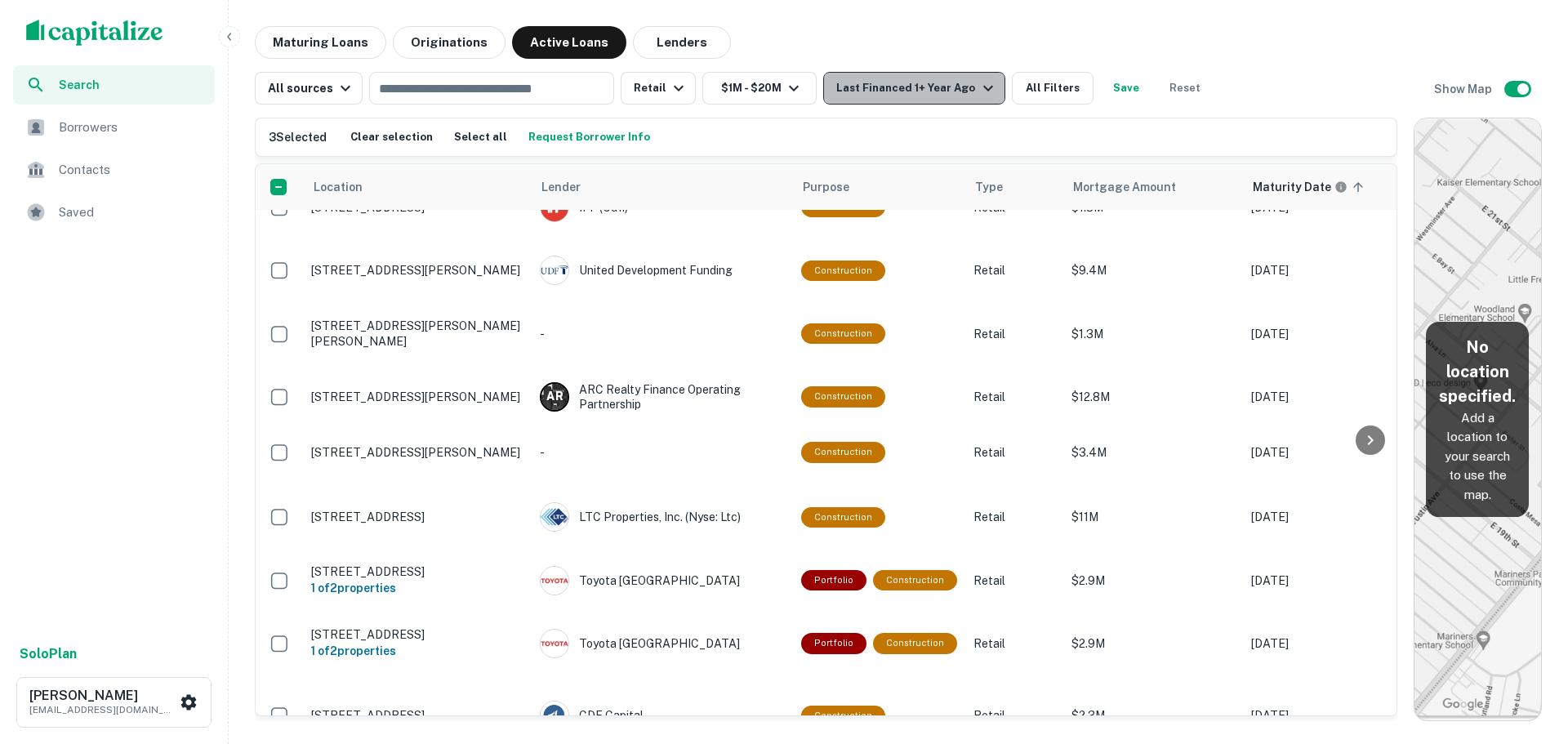
click at [939, 82] on div "Last Financed 1+ Year Ago" at bounding box center [917, 88] width 161 height 20
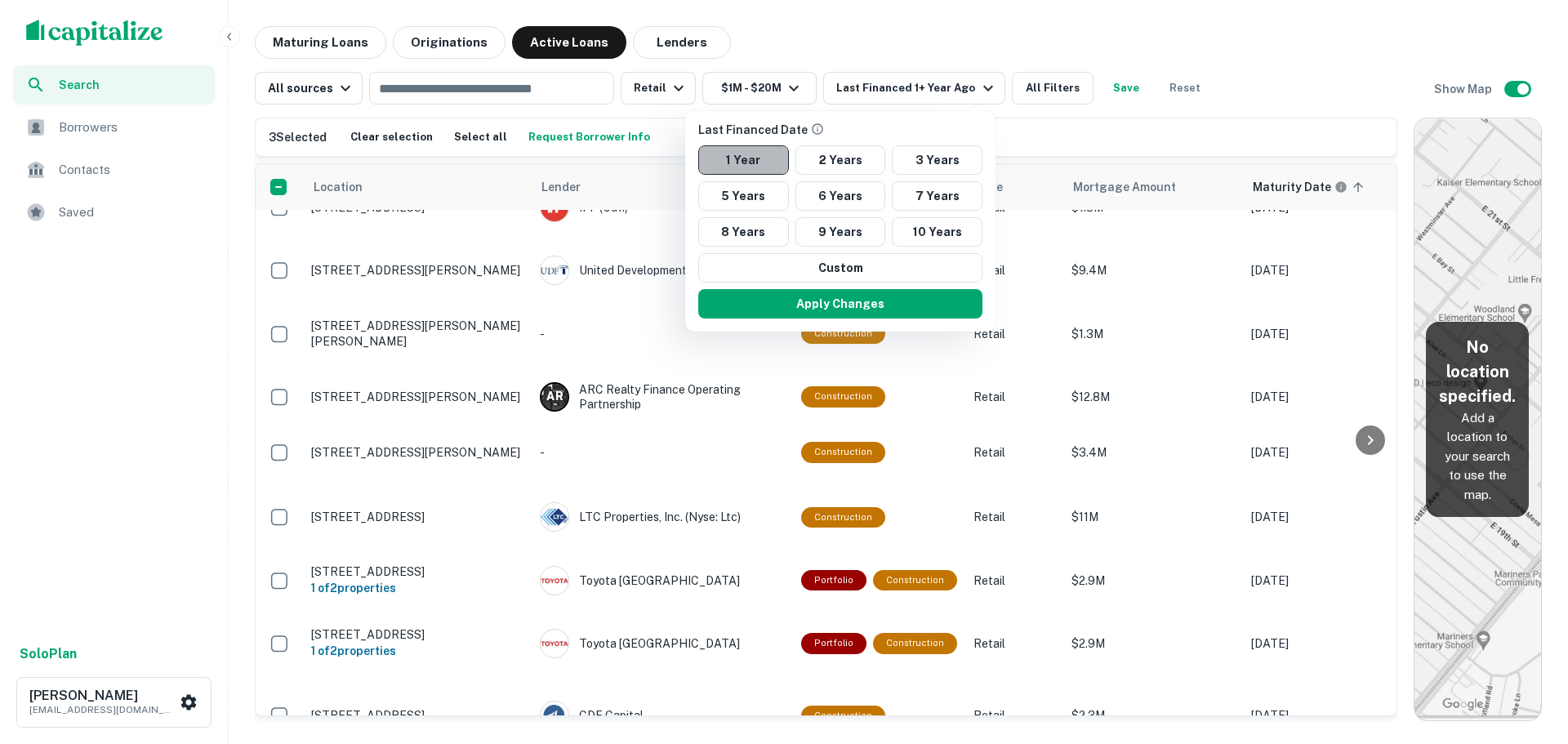
click at [766, 159] on button "1 Year" at bounding box center [743, 160] width 91 height 30
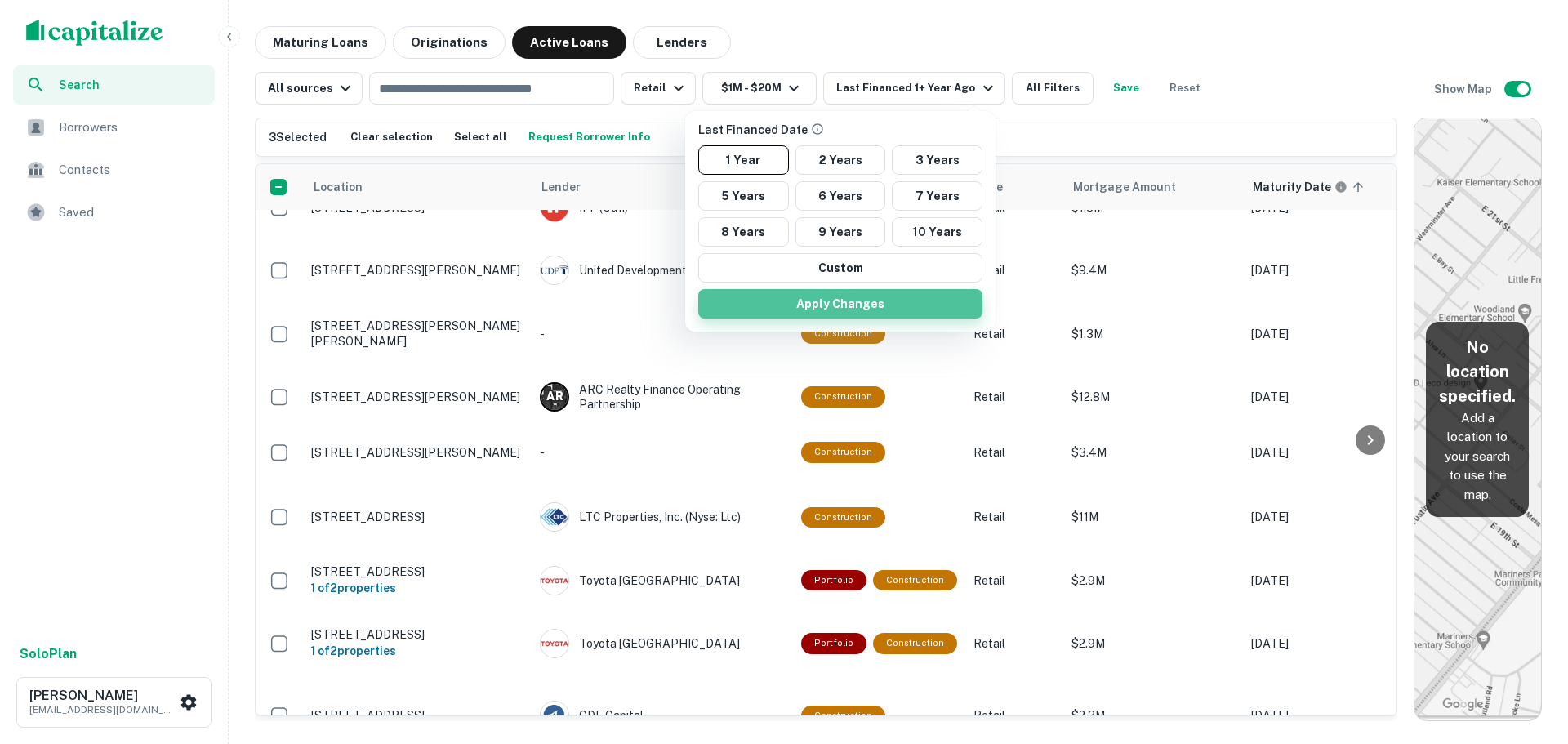
click at [847, 297] on button "Apply Changes" at bounding box center [839, 303] width 284 height 30
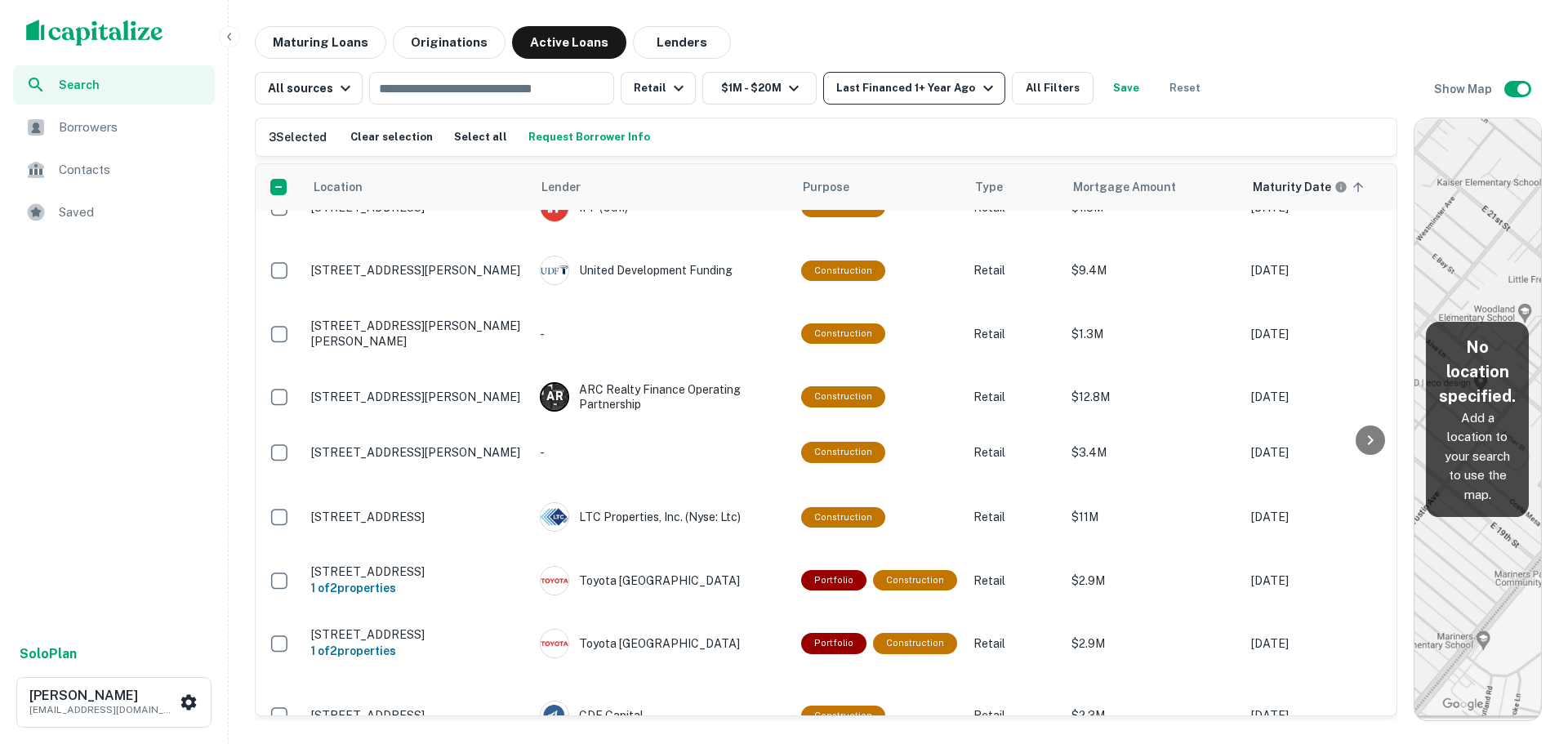
click at [927, 98] on div "Last Financed 1+ Year Ago" at bounding box center [917, 88] width 161 height 20
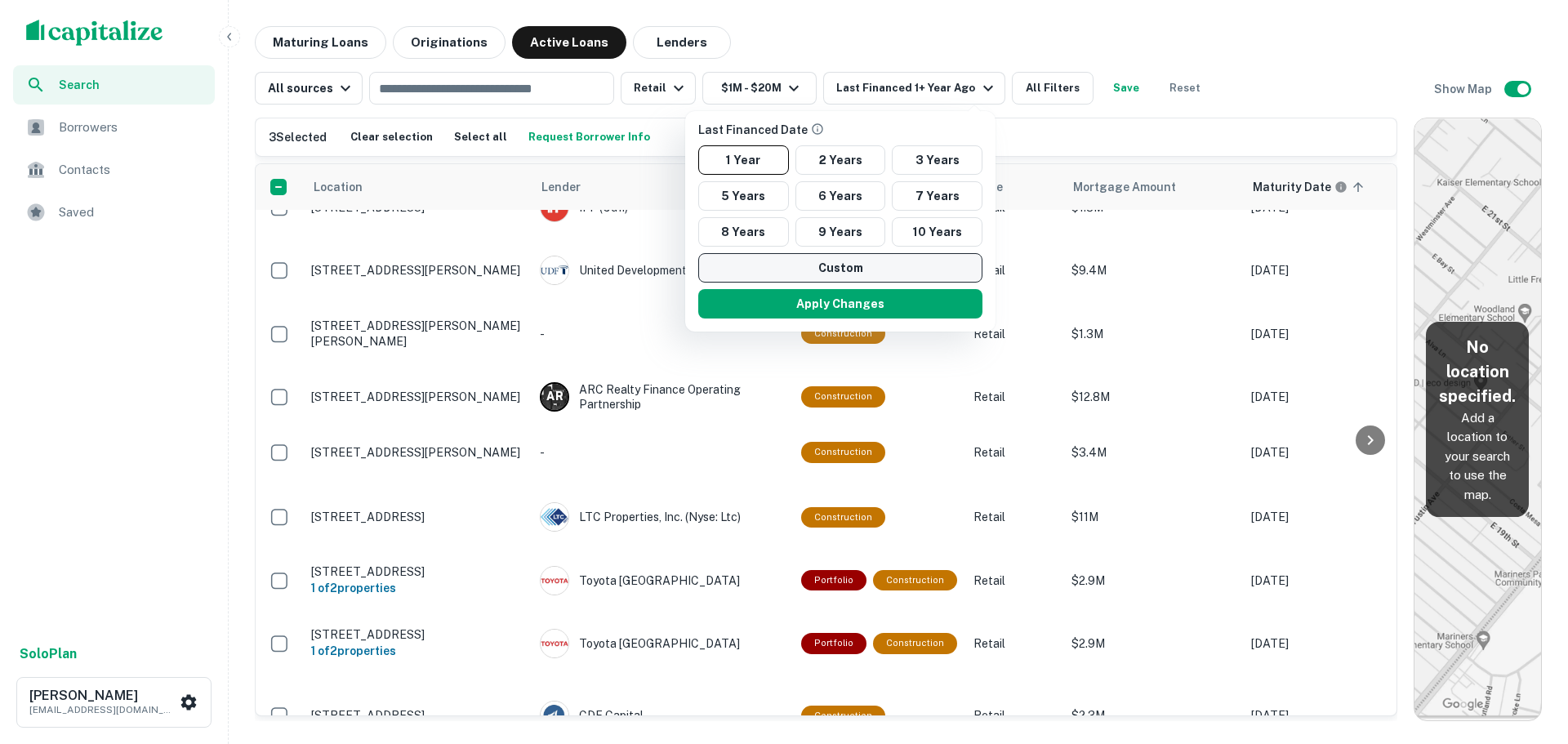
click at [910, 277] on button "Custom" at bounding box center [839, 268] width 284 height 30
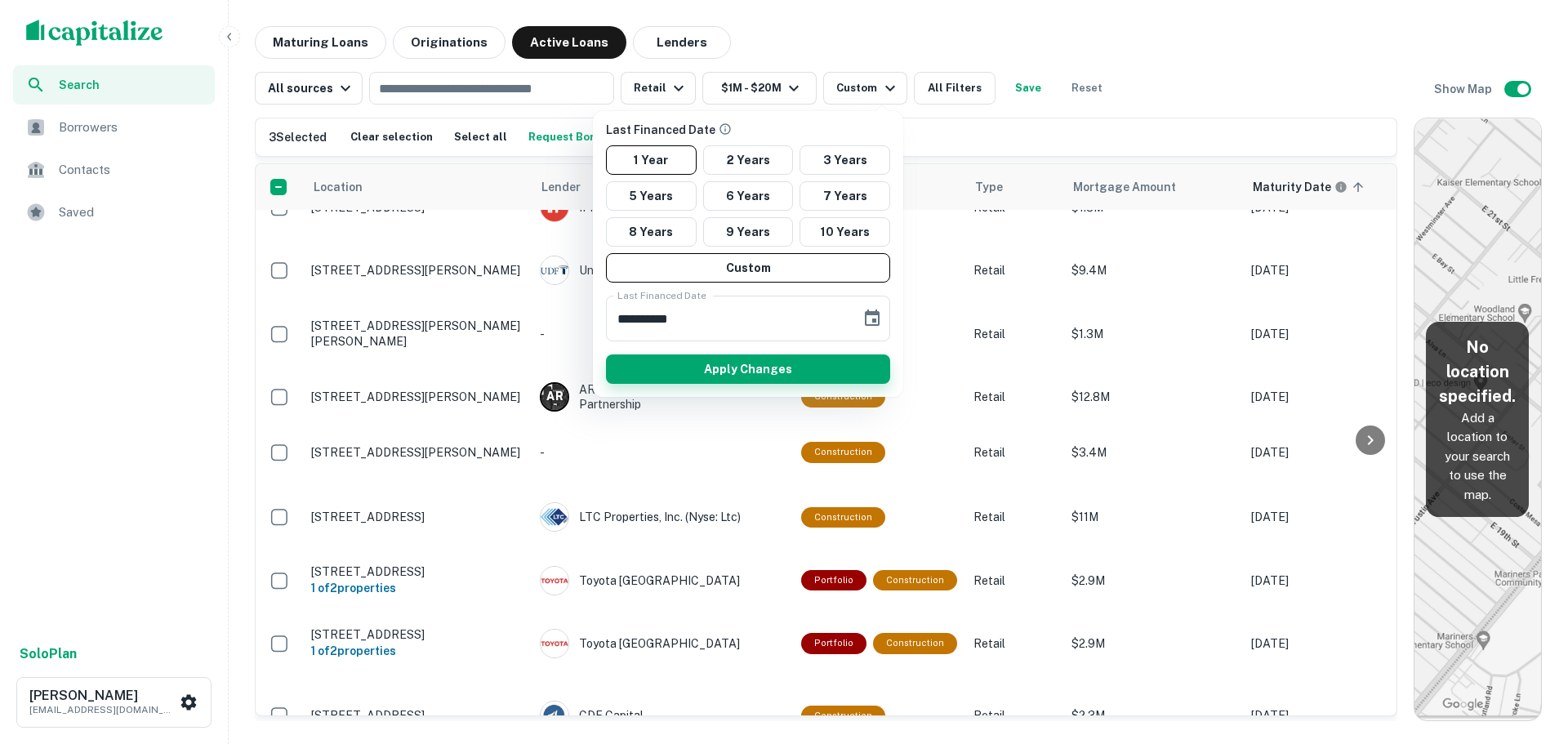
click at [819, 367] on button "Apply Changes" at bounding box center [748, 369] width 284 height 30
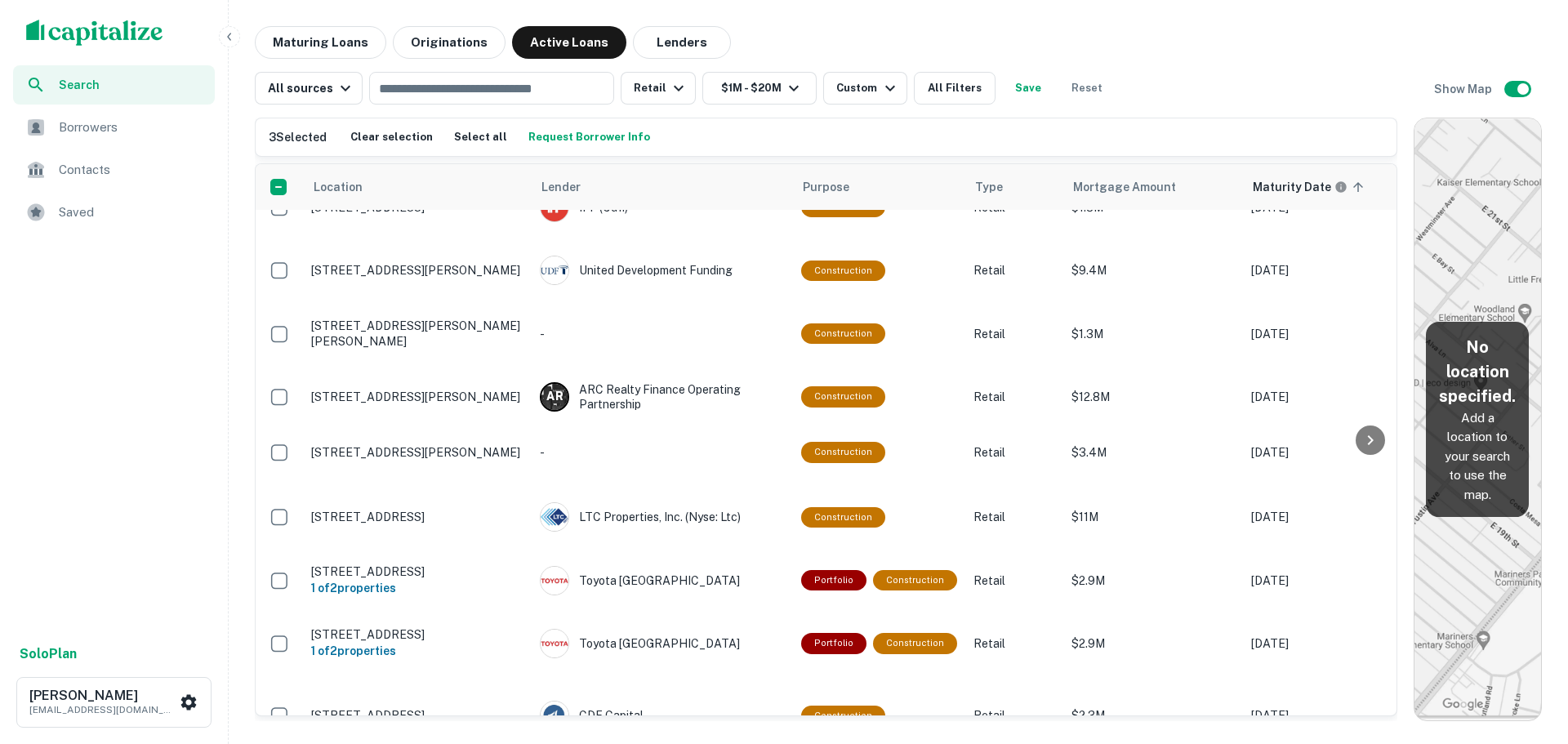
click at [618, 136] on button "Request Borrower Info" at bounding box center [589, 138] width 130 height 25
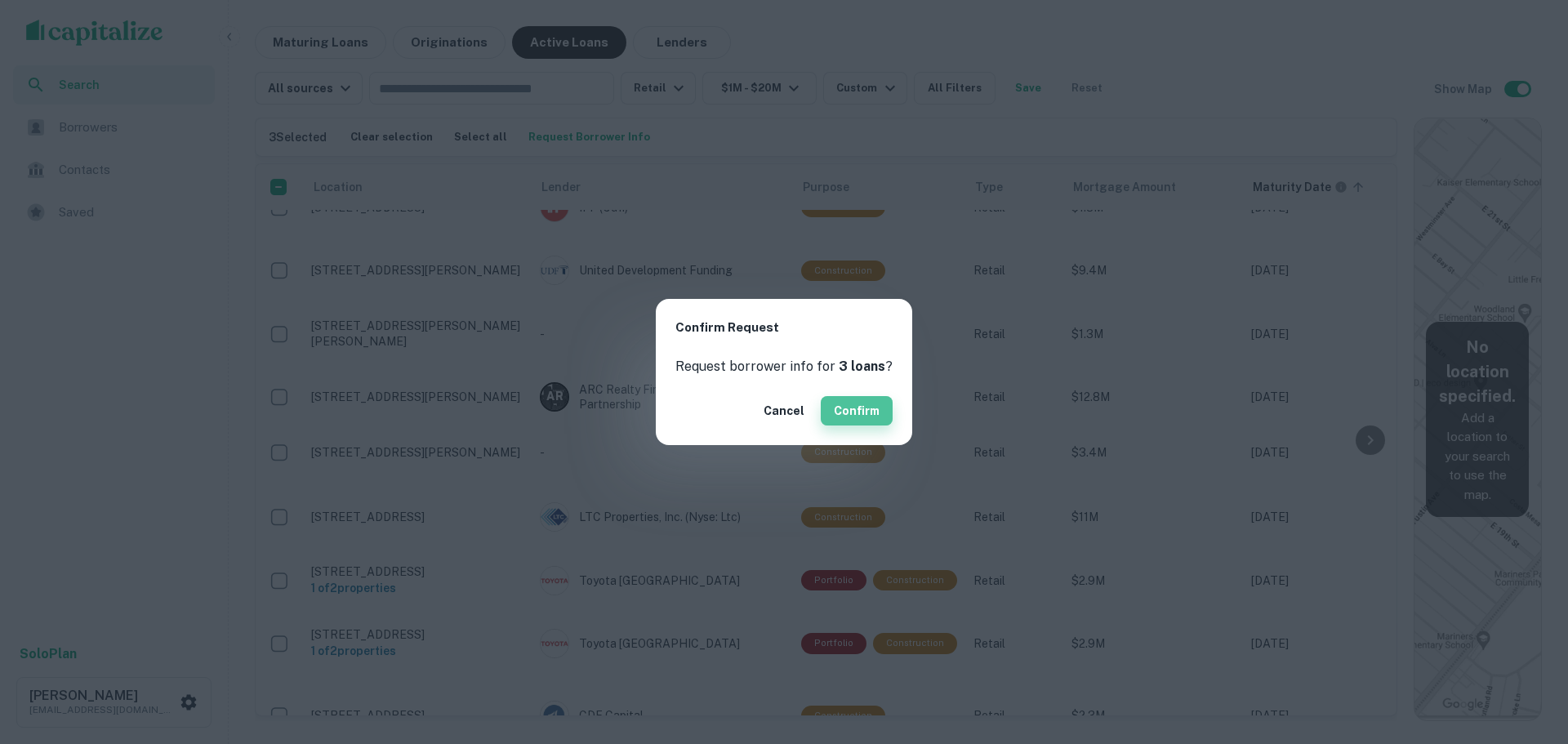
click at [846, 412] on button "Confirm" at bounding box center [857, 410] width 72 height 30
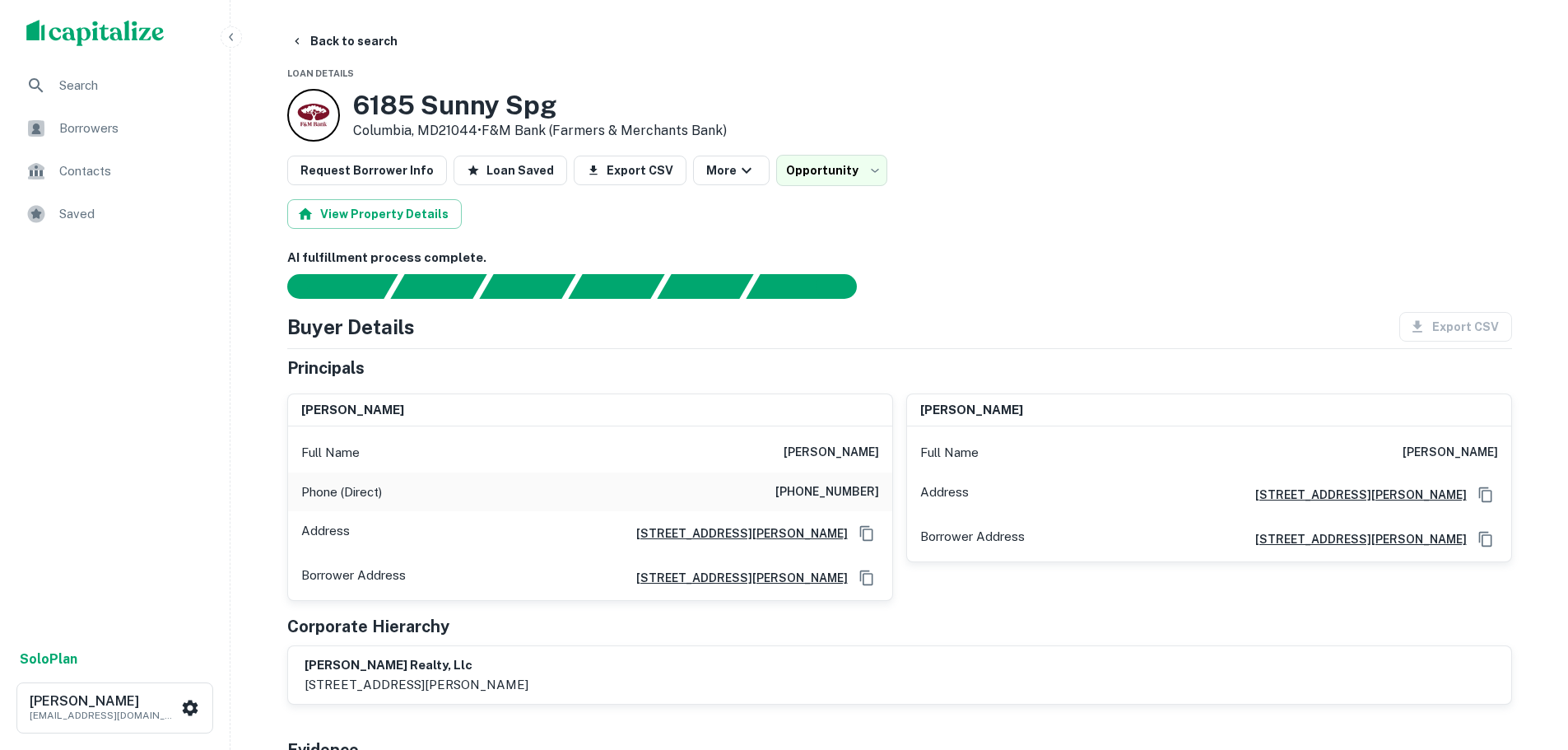
click at [1447, 457] on h6 "kaushik talati" at bounding box center [1450, 453] width 95 height 20
copy h6 "kaushik talati"
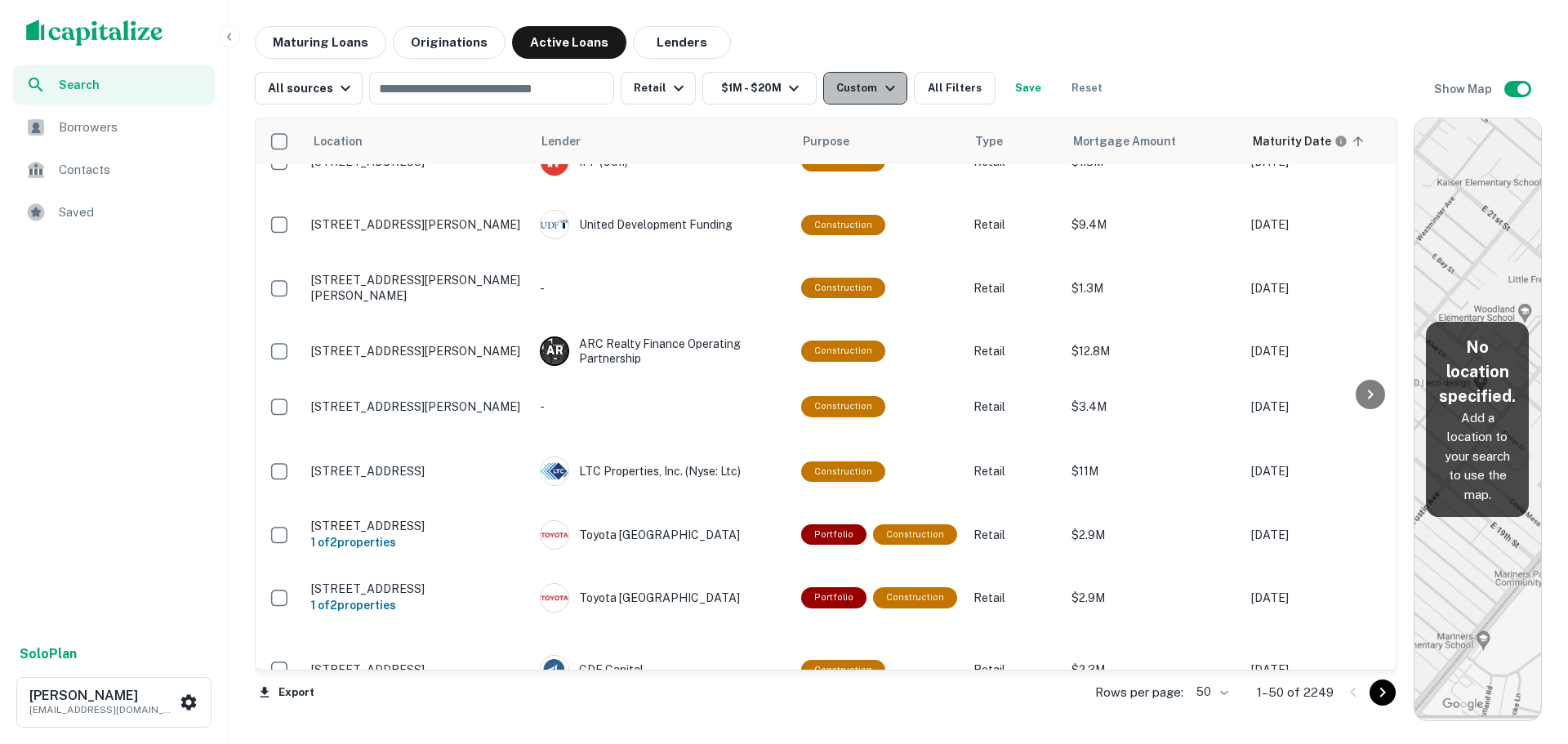
click at [871, 99] on button "Custom" at bounding box center [864, 88] width 83 height 33
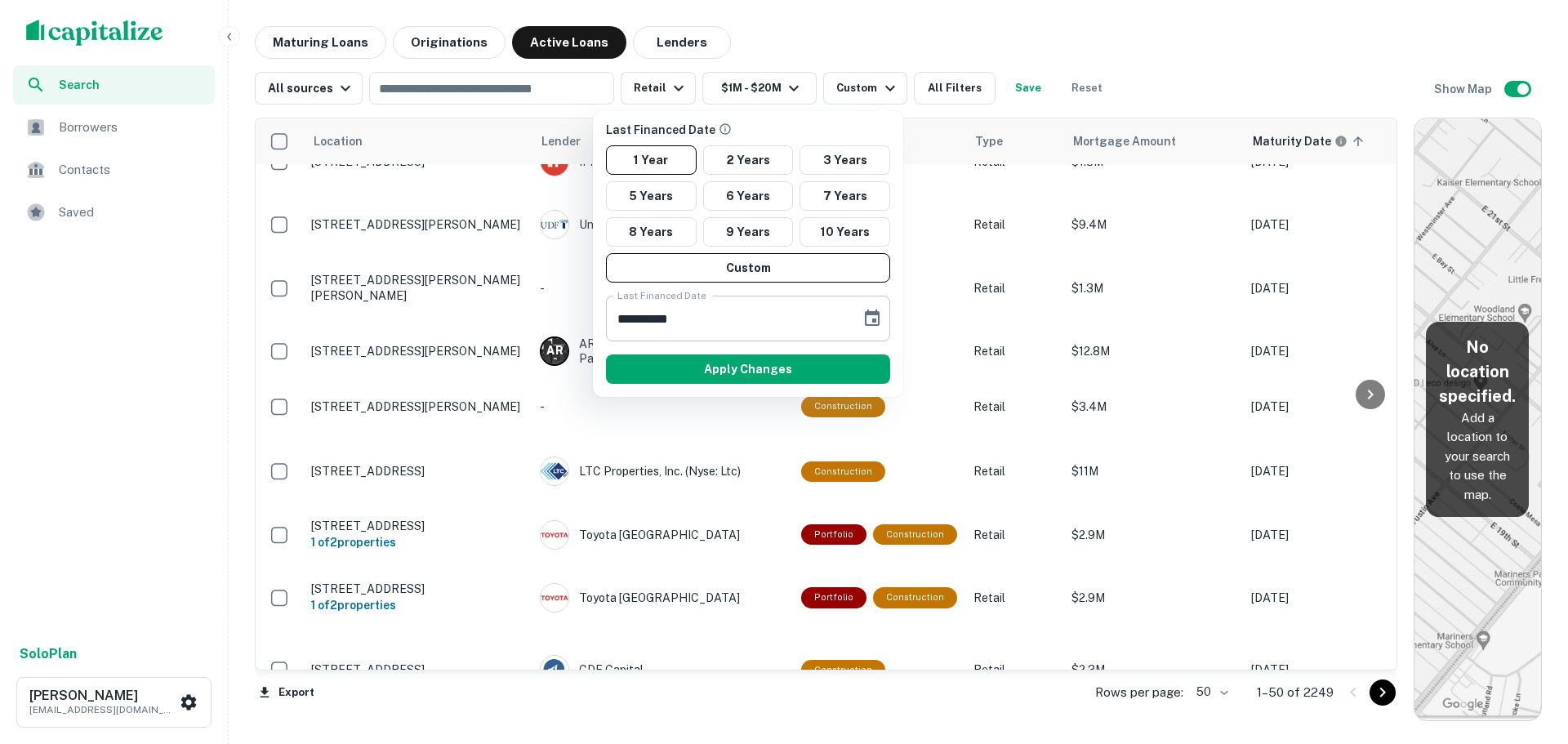
click at [795, 310] on input "**********" at bounding box center [728, 318] width 244 height 46
click at [871, 322] on icon "Choose date, selected date is Sep 11, 2024" at bounding box center [872, 318] width 20 height 20
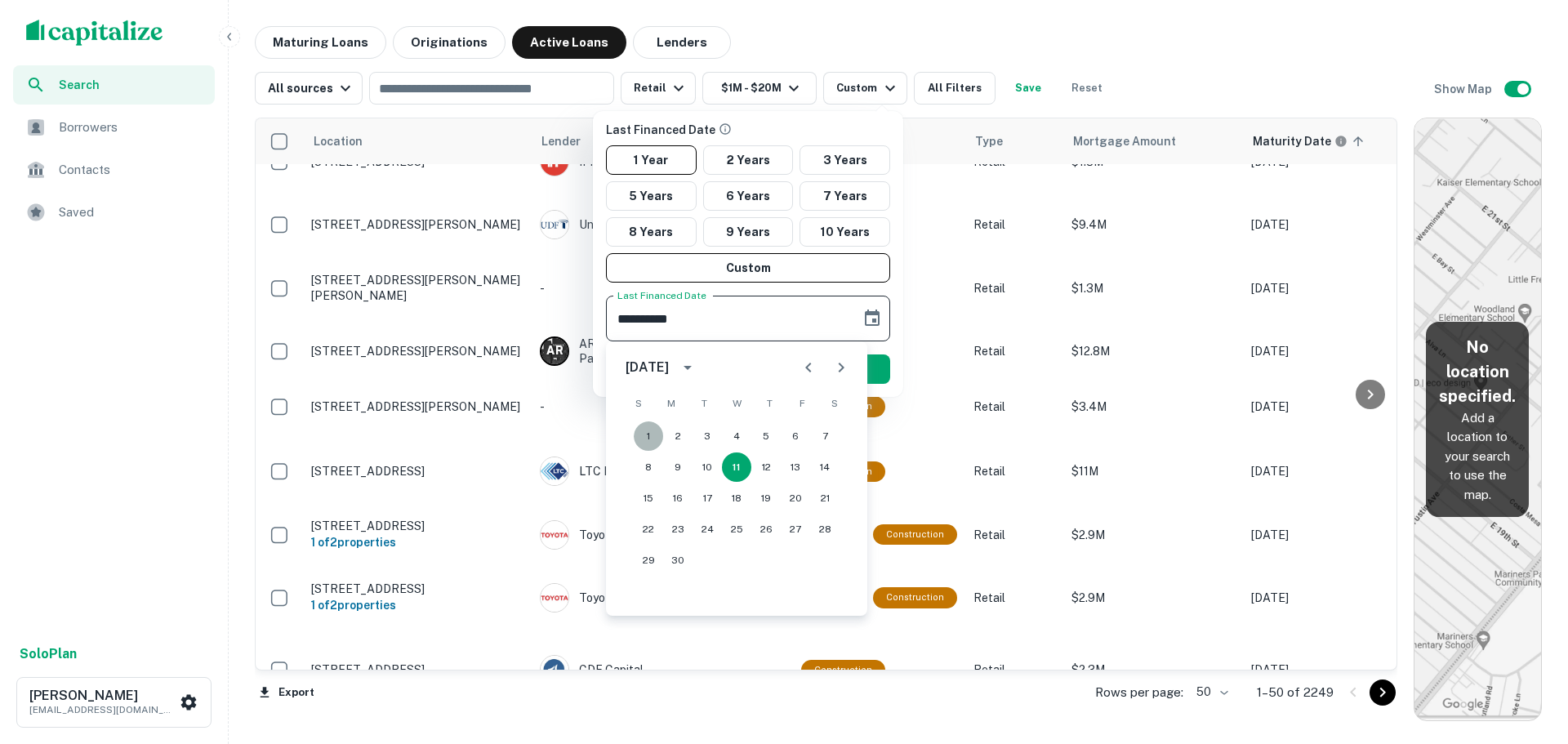
click at [648, 435] on button "1" at bounding box center [648, 436] width 30 height 30
type input "**********"
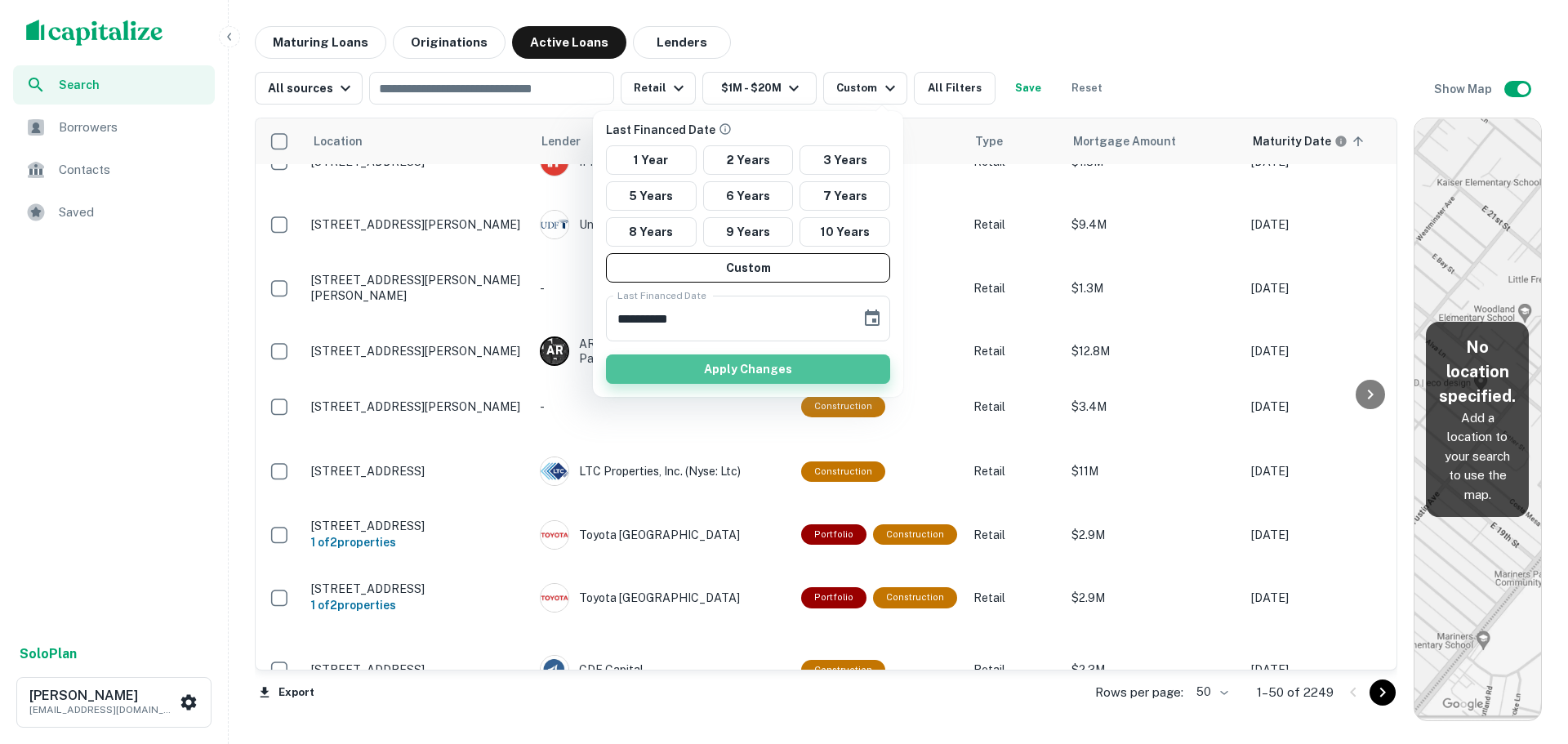
click at [795, 359] on button "Apply Changes" at bounding box center [748, 369] width 284 height 30
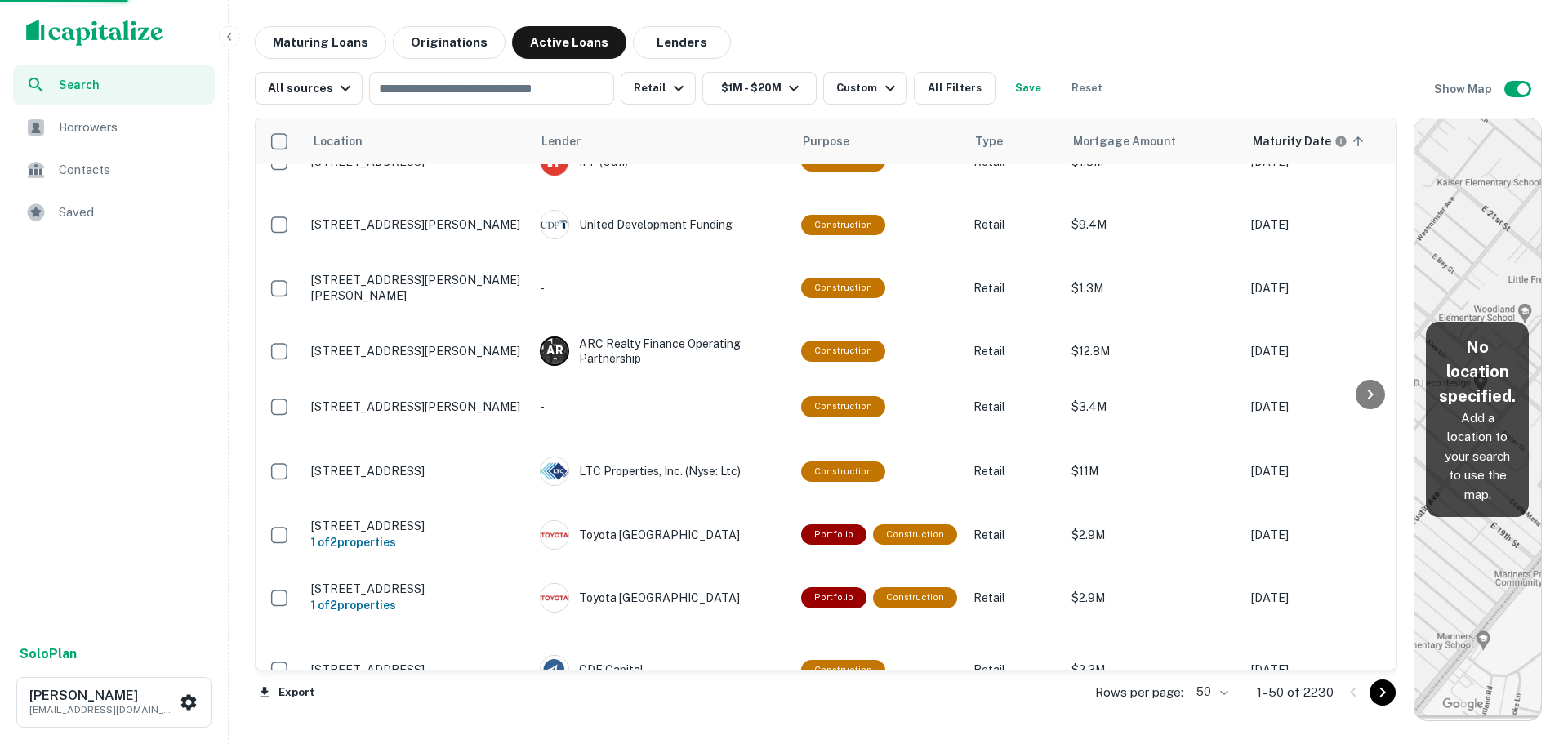
scroll to position [2425, 0]
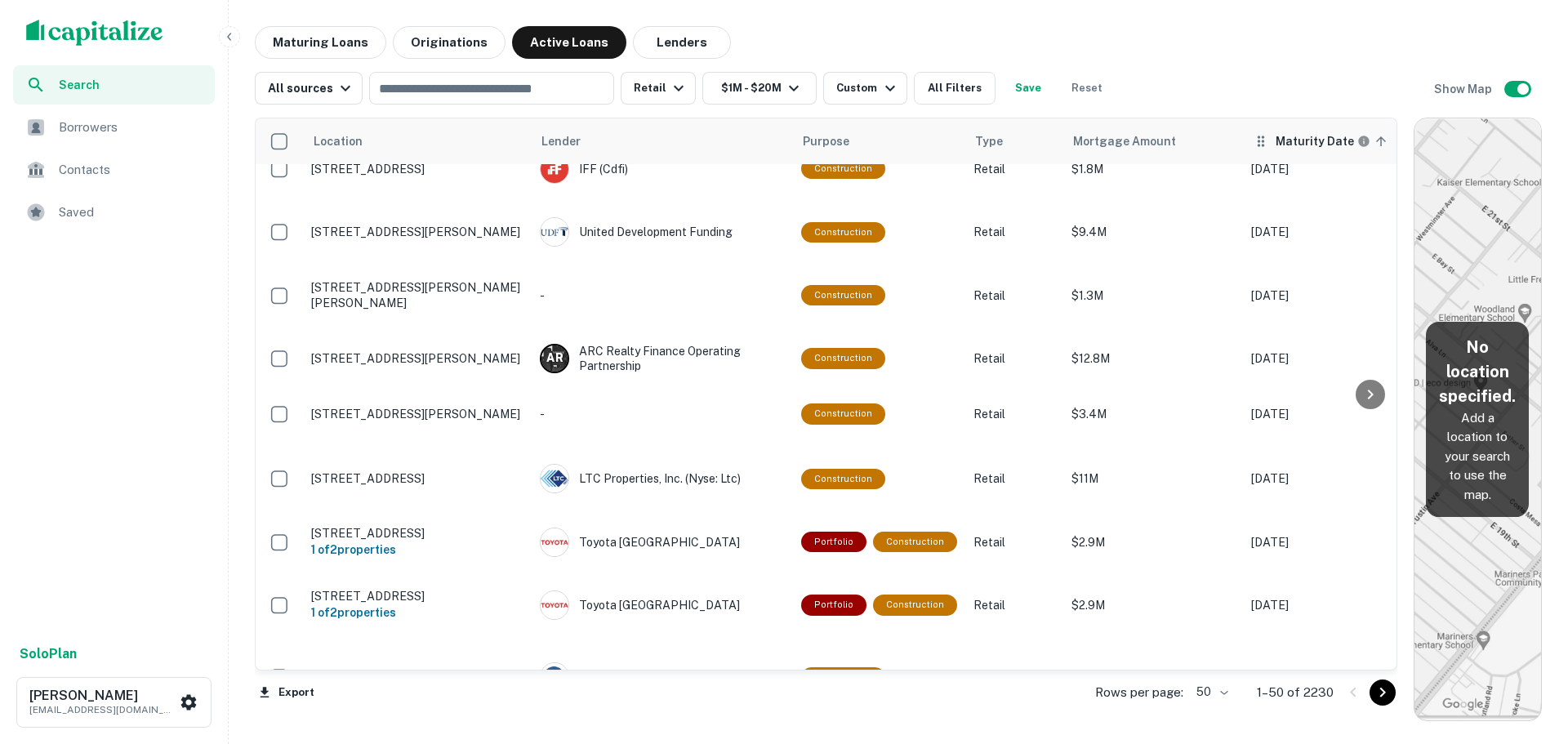
click at [1299, 144] on h6 "Maturity Date" at bounding box center [1315, 141] width 78 height 18
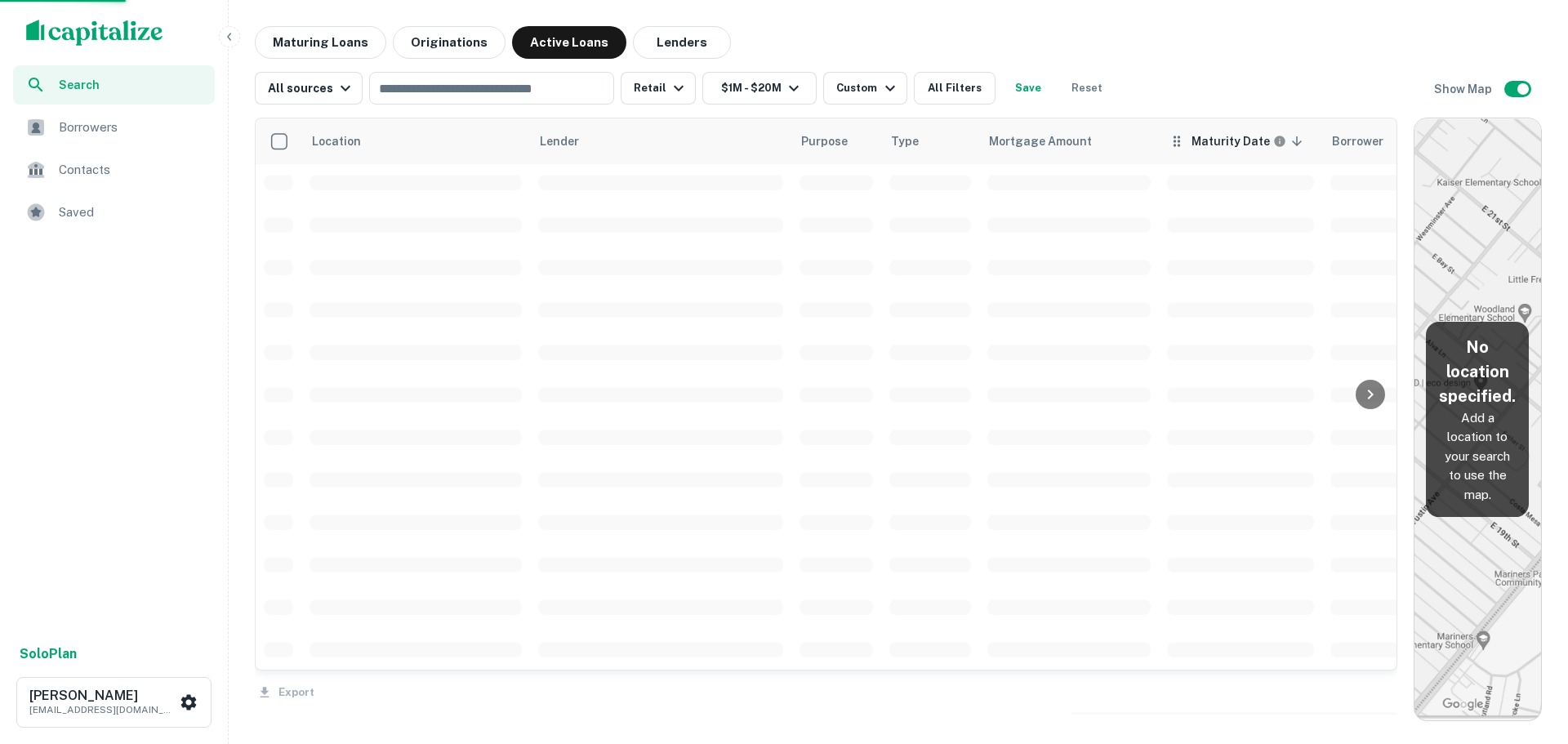
scroll to position [2432, 0]
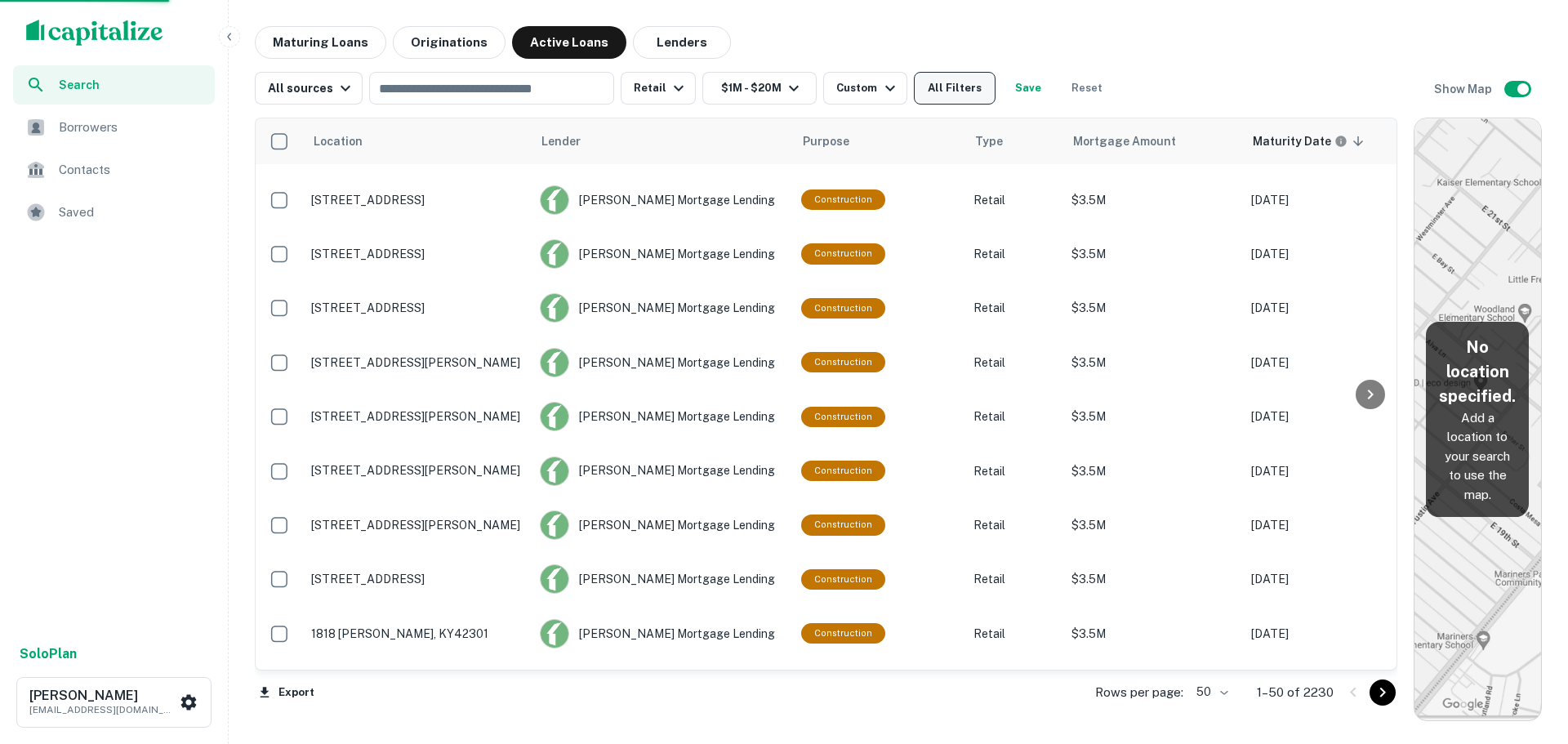
click at [960, 97] on button "All Filters" at bounding box center [954, 88] width 81 height 33
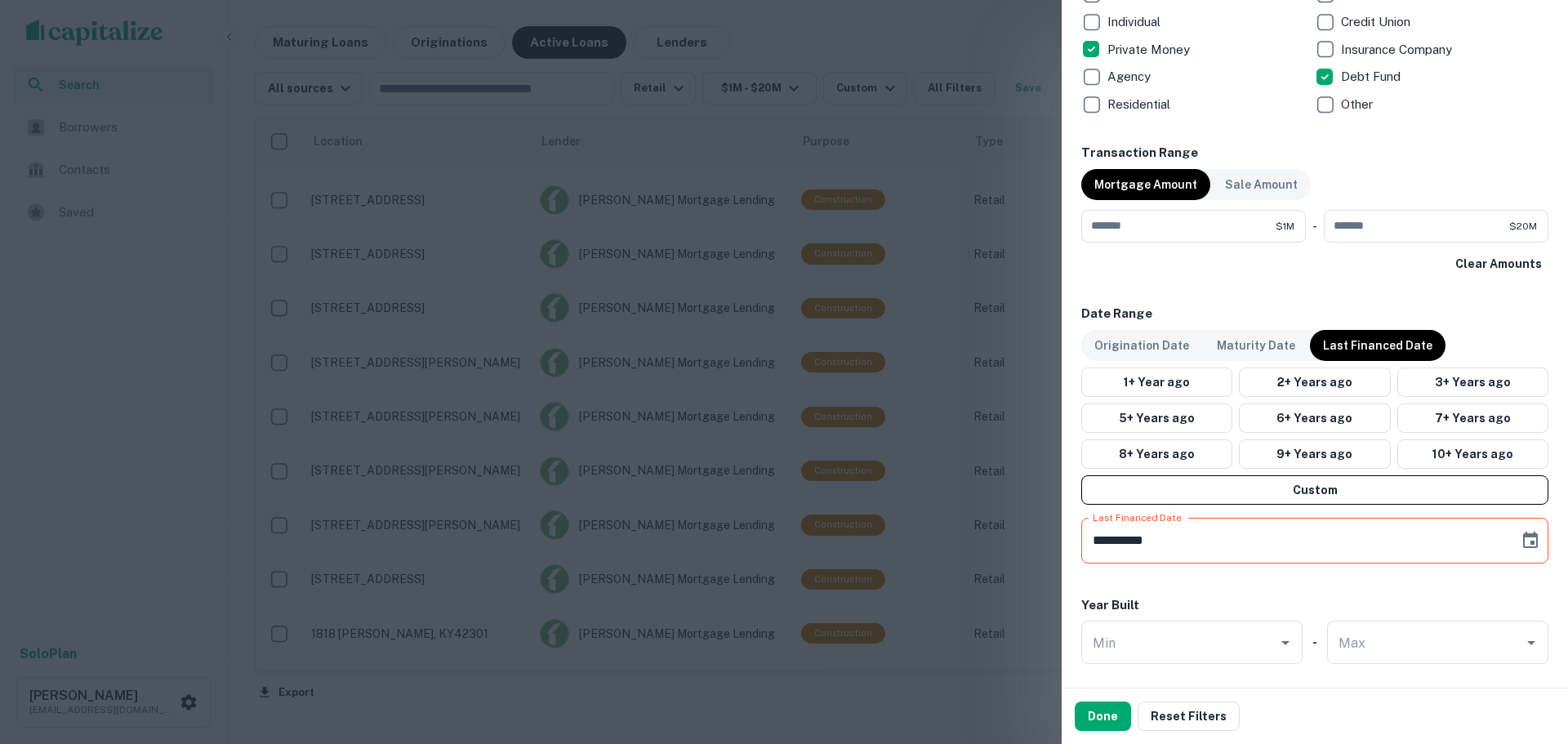
scroll to position [735, 0]
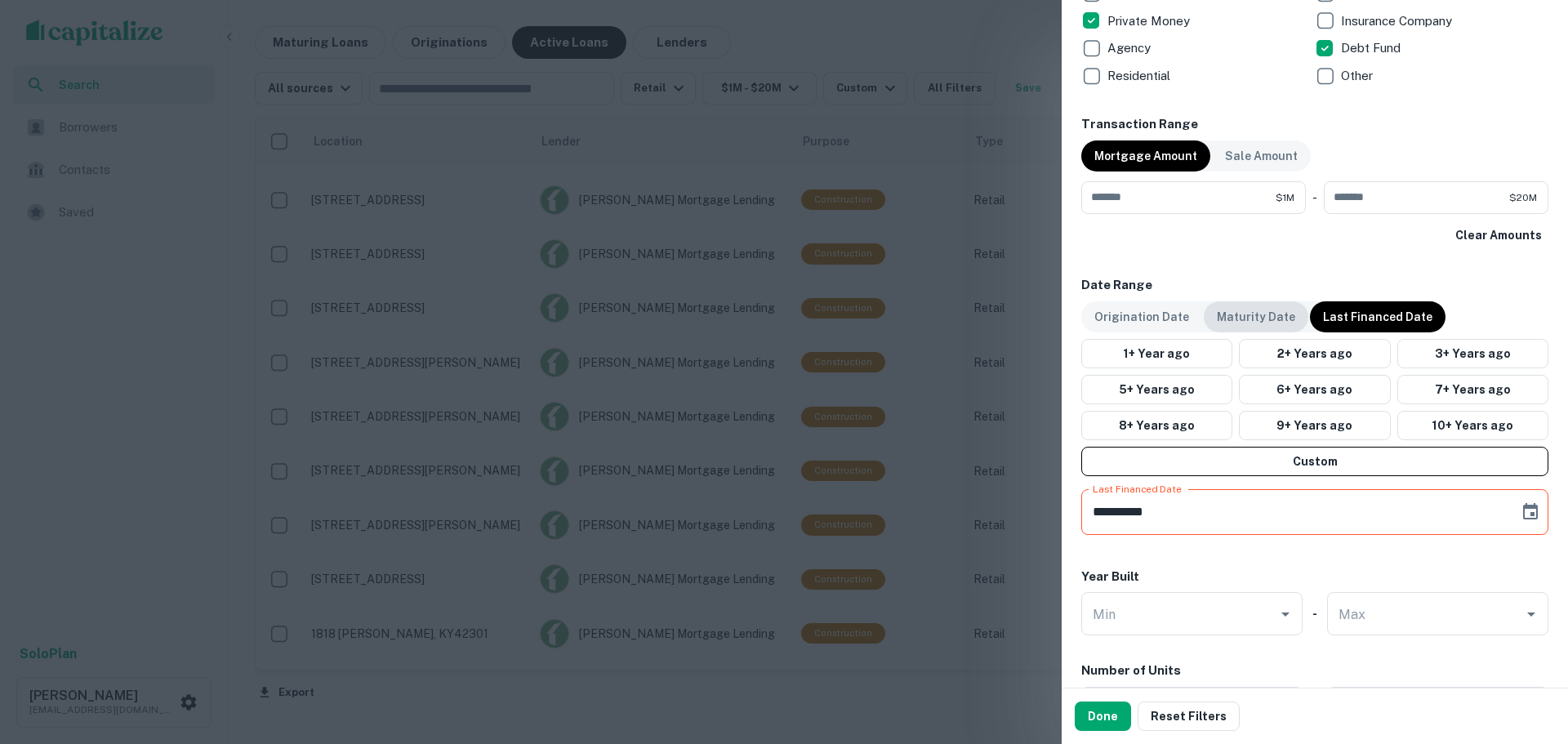
click at [1230, 320] on p "Maturity Date" at bounding box center [1256, 317] width 78 height 18
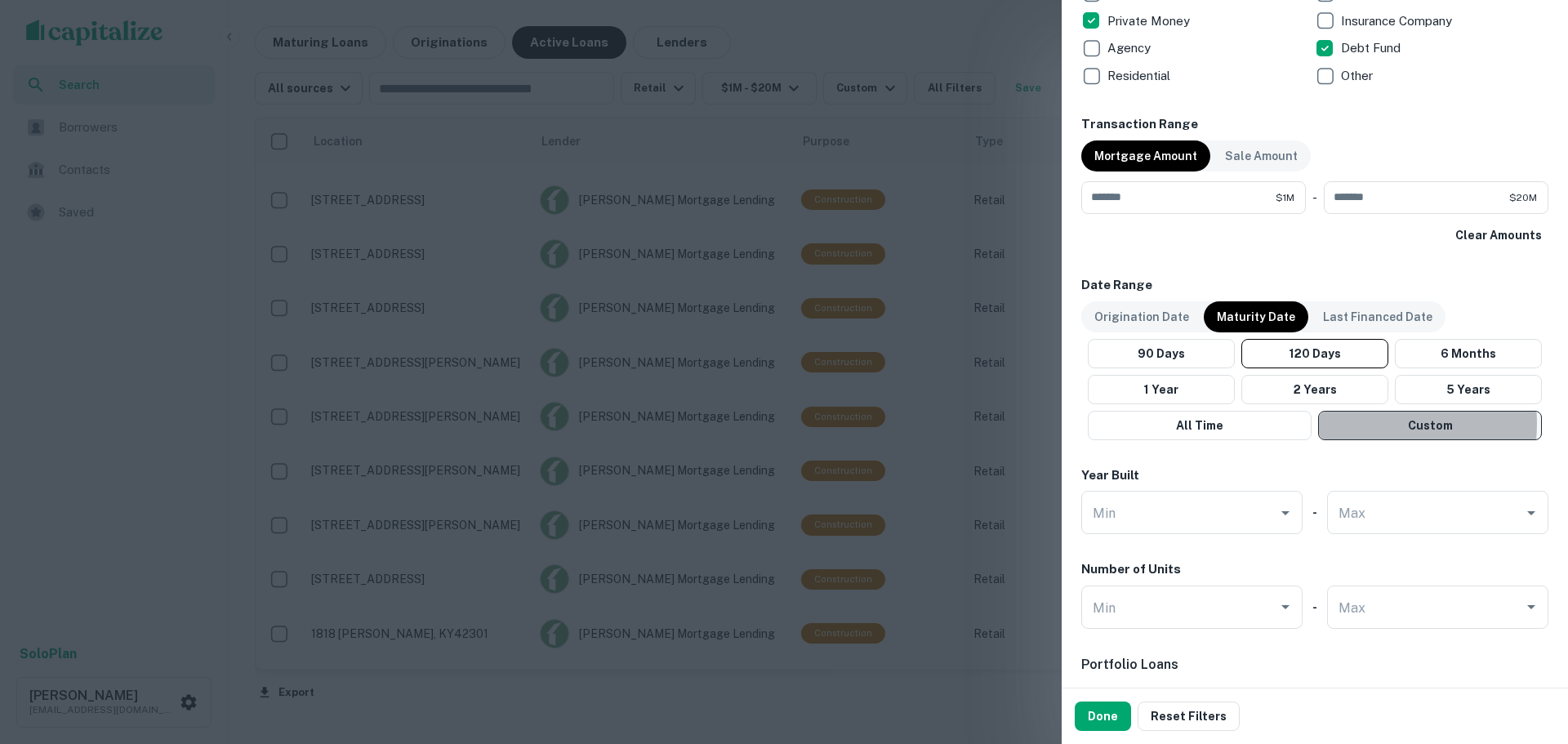
click at [1367, 424] on button "Custom" at bounding box center [1430, 426] width 224 height 30
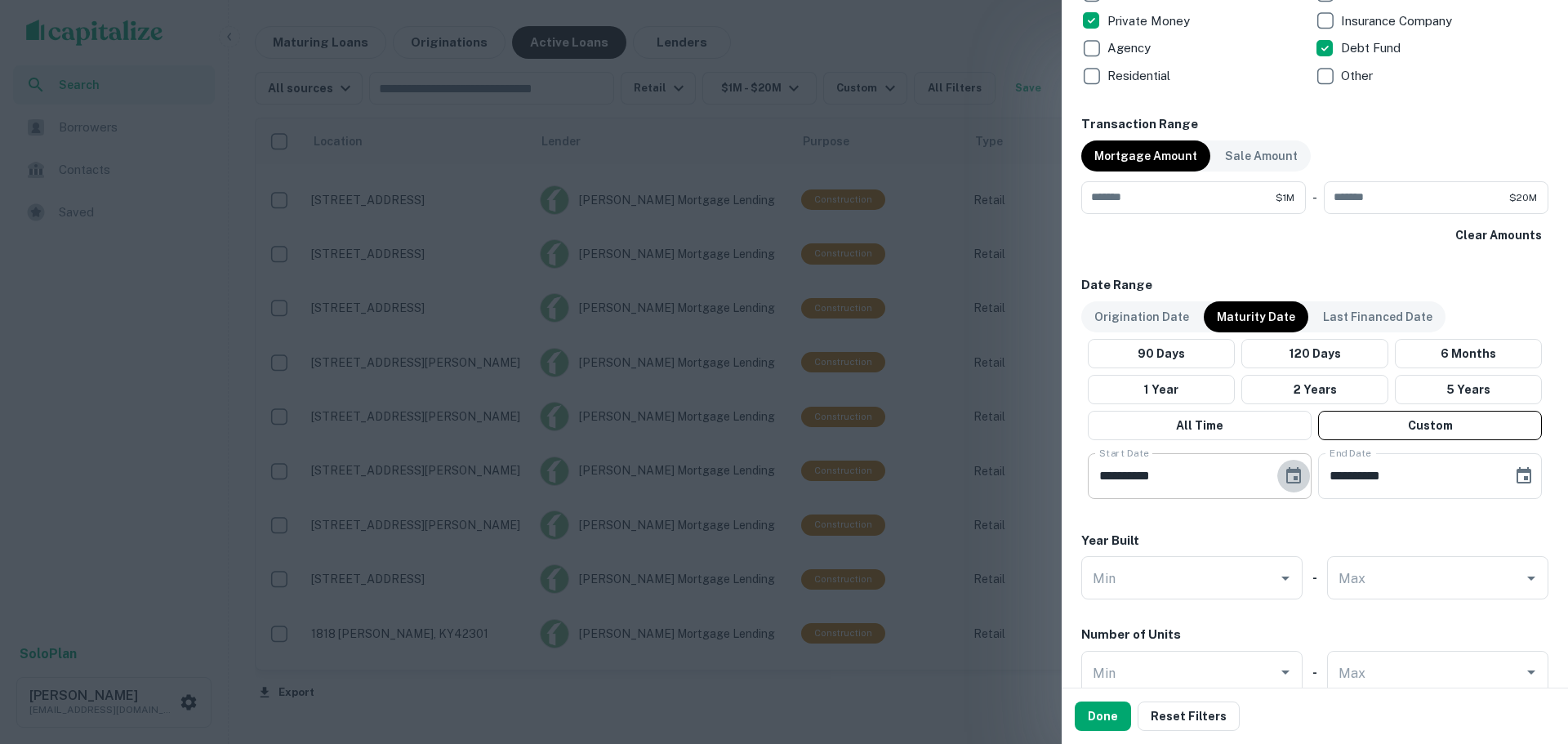
click at [1303, 478] on button "Choose date, selected date is May 14, 2025" at bounding box center [1294, 476] width 33 height 33
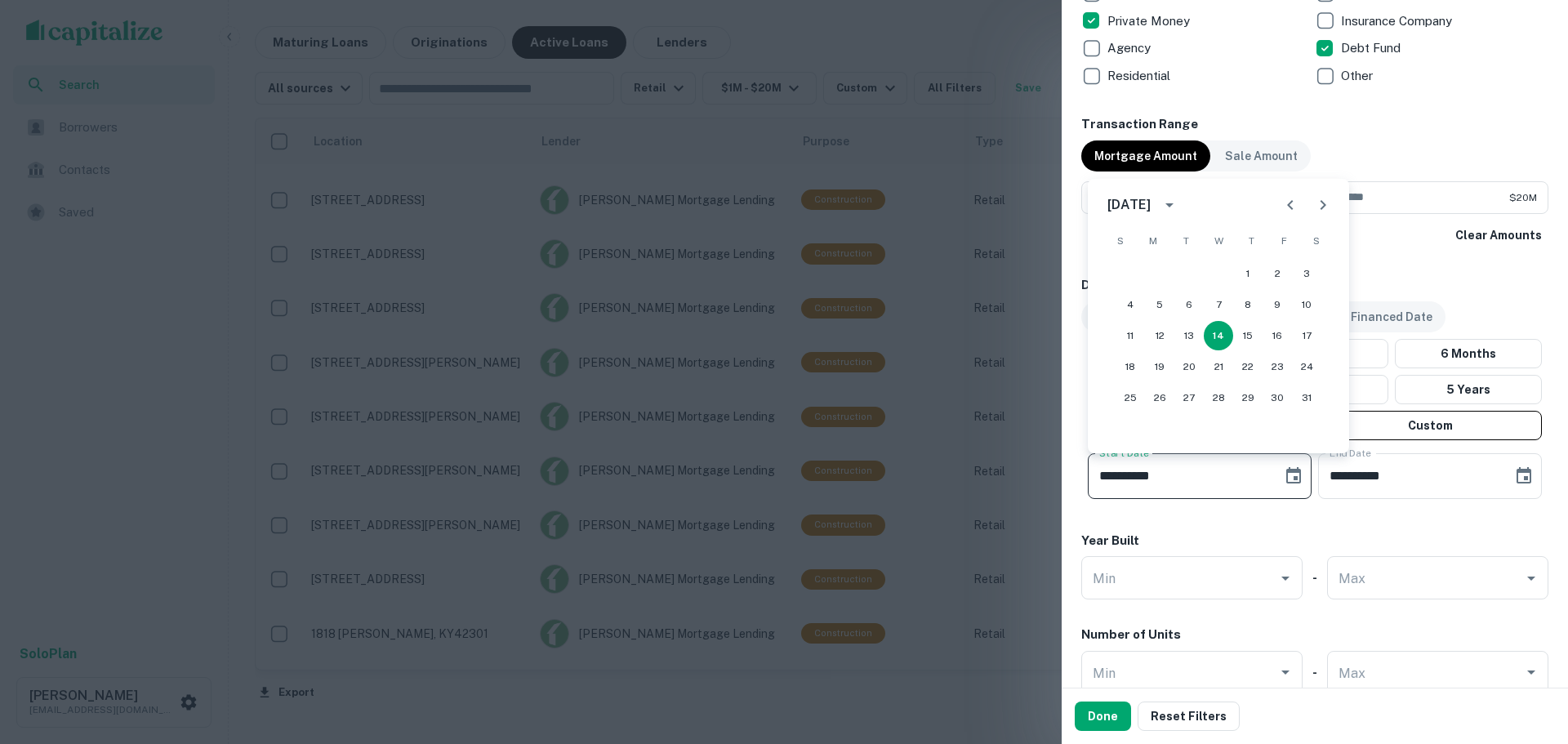
click at [1327, 208] on icon "Next month" at bounding box center [1323, 205] width 20 height 20
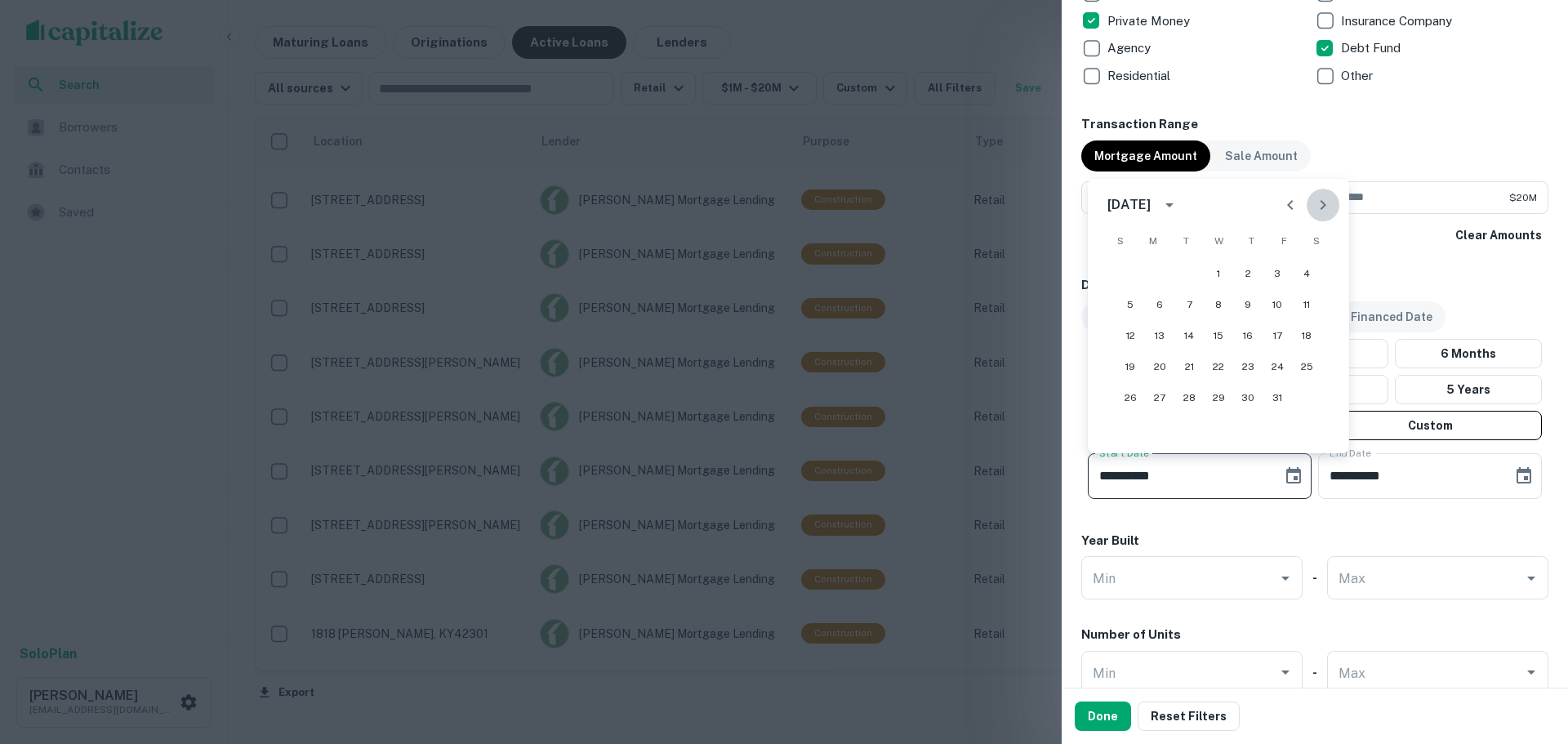
click at [1327, 208] on icon "Next month" at bounding box center [1323, 205] width 20 height 20
click at [1326, 210] on icon "Next month" at bounding box center [1323, 205] width 20 height 20
click at [1240, 268] on button "1" at bounding box center [1248, 274] width 30 height 30
type input "**********"
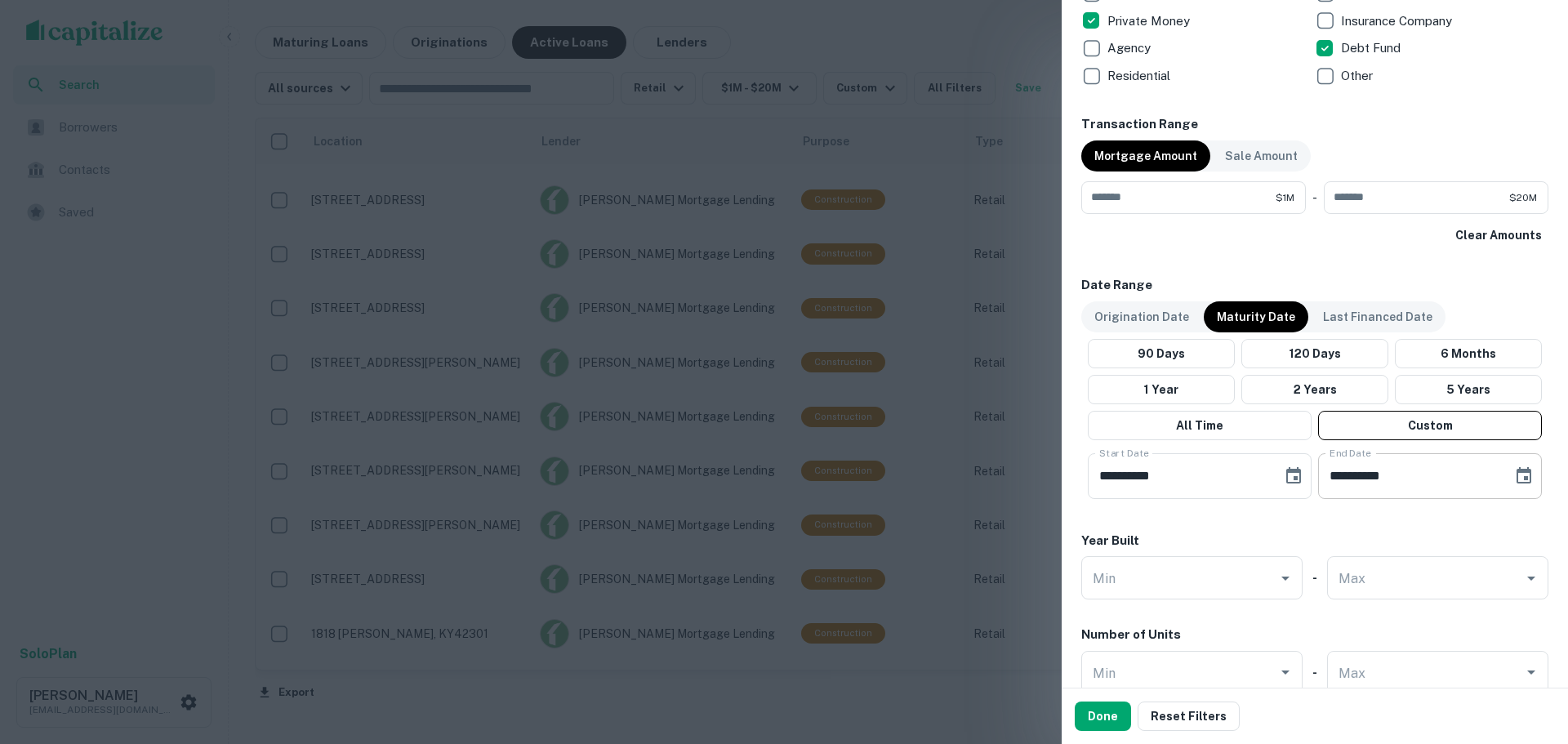
click at [1514, 479] on icon "Choose date, selected date is Sep 11, 2025" at bounding box center [1524, 476] width 20 height 20
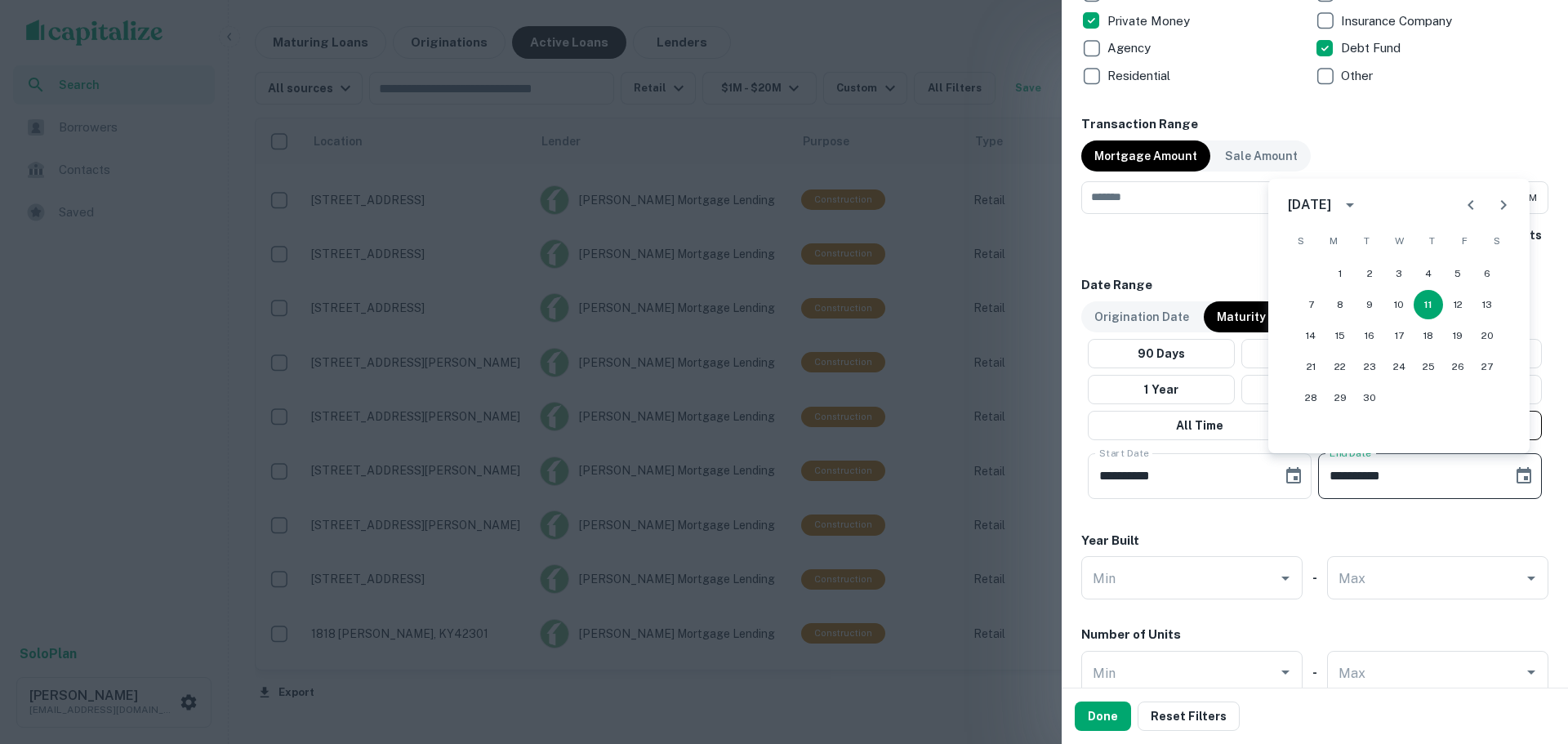
click at [1494, 216] on button "Next month" at bounding box center [1504, 205] width 33 height 33
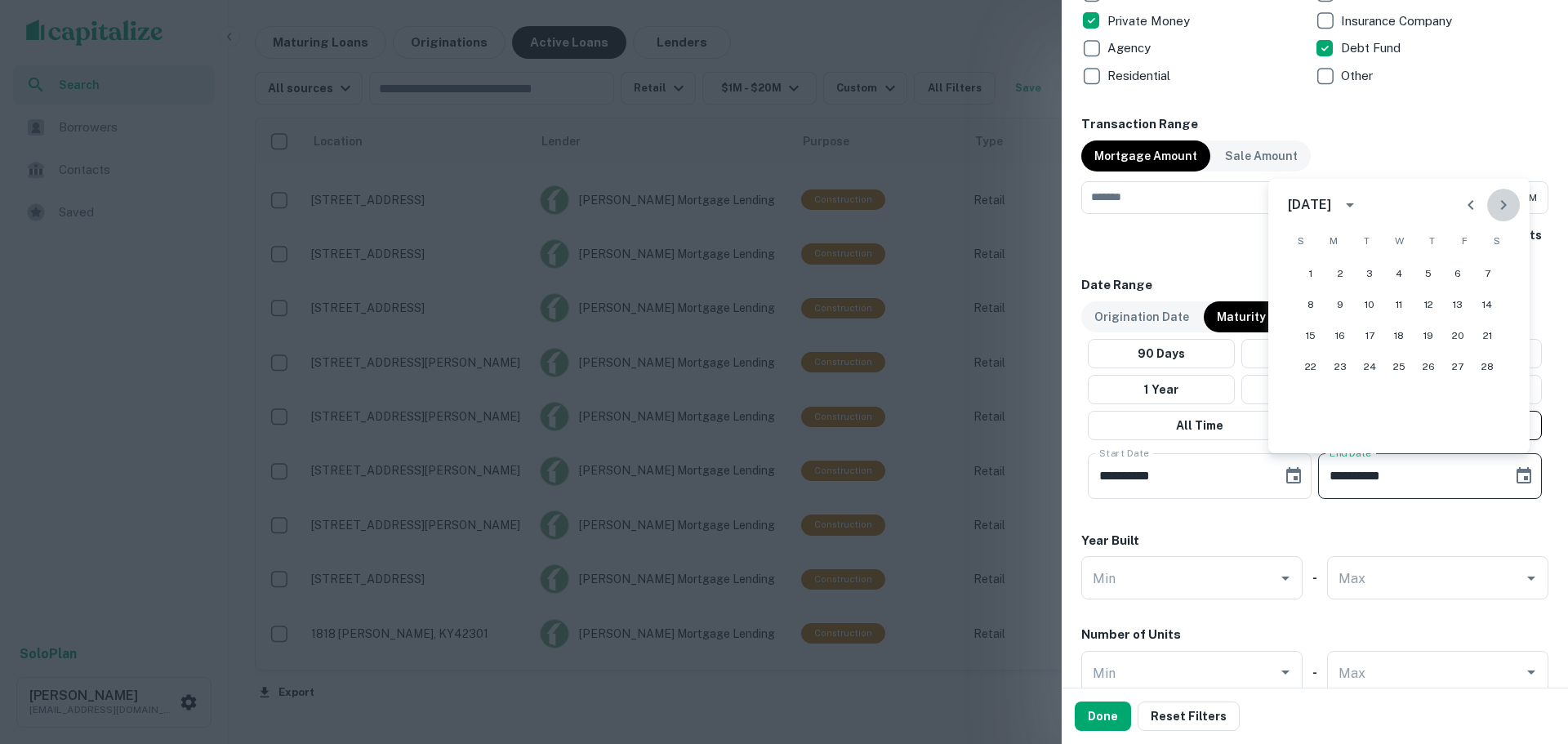
click at [1494, 216] on button "Next month" at bounding box center [1504, 205] width 33 height 33
click at [1374, 401] on button "31" at bounding box center [1369, 398] width 30 height 30
type input "**********"
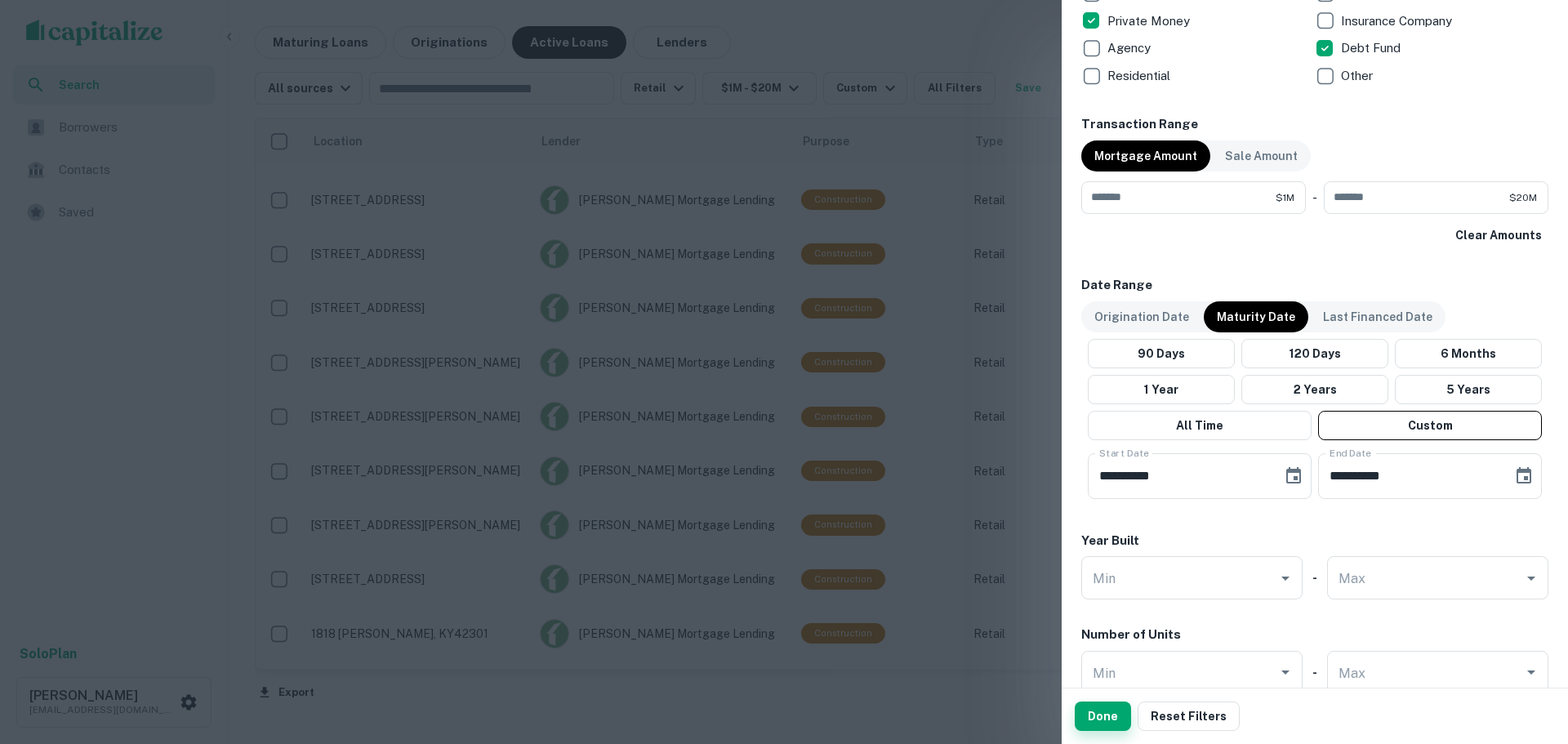
click at [1113, 711] on button "Done" at bounding box center [1102, 716] width 56 height 30
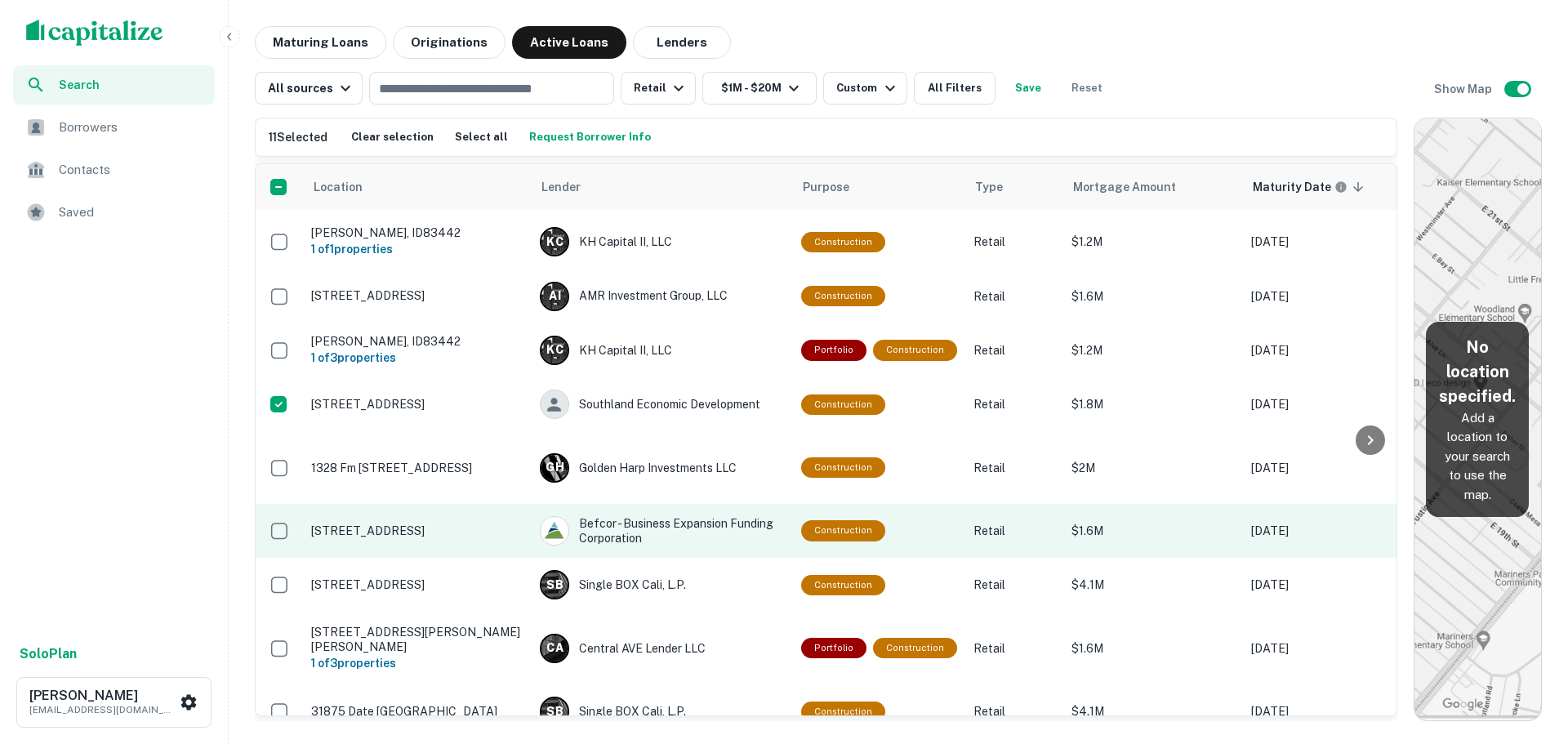
scroll to position [1062, 0]
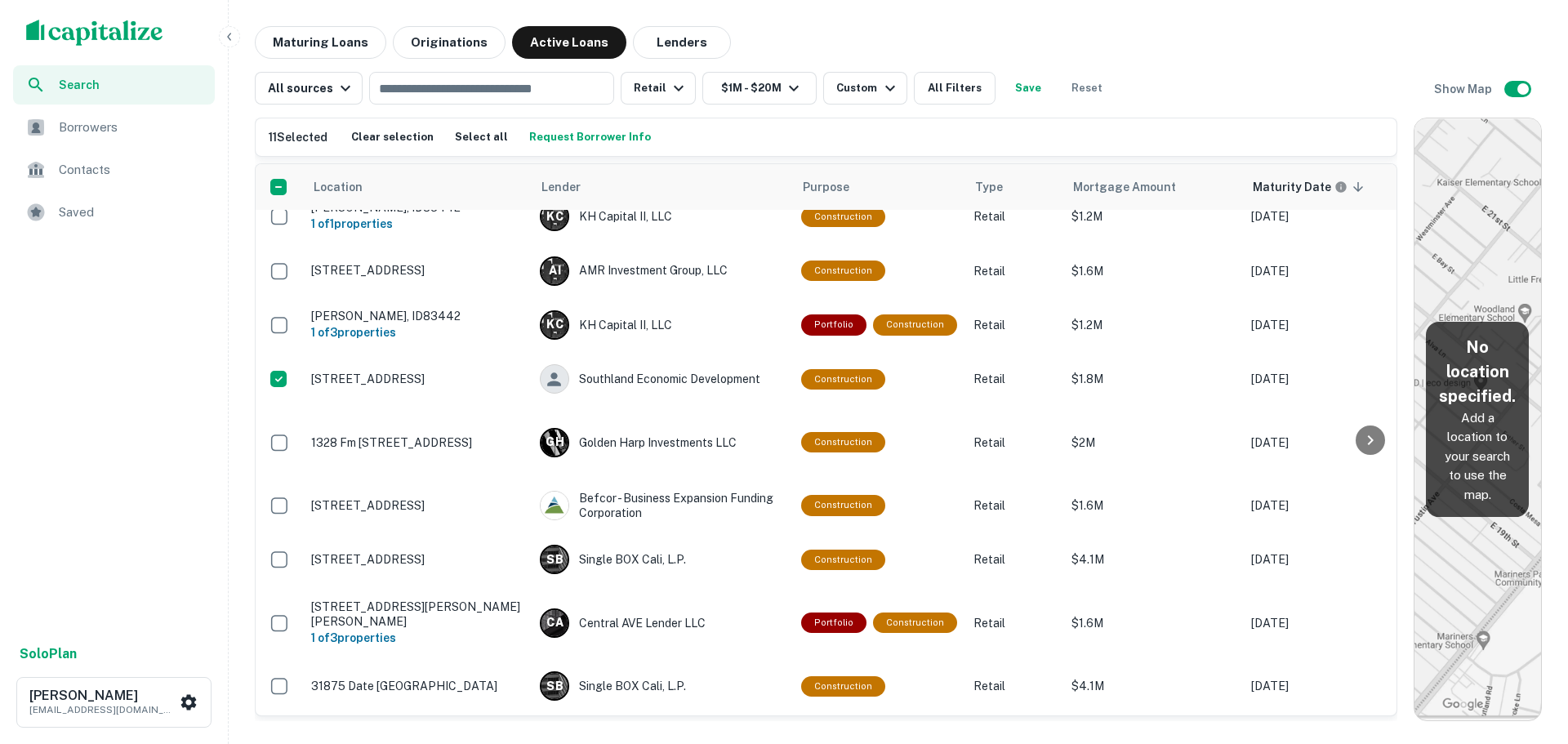
click at [609, 150] on div "11 Selected Clear selection Select all Request Borrower Info" at bounding box center [825, 137] width 1141 height 37
click at [609, 145] on button "Request Borrower Info" at bounding box center [590, 138] width 130 height 25
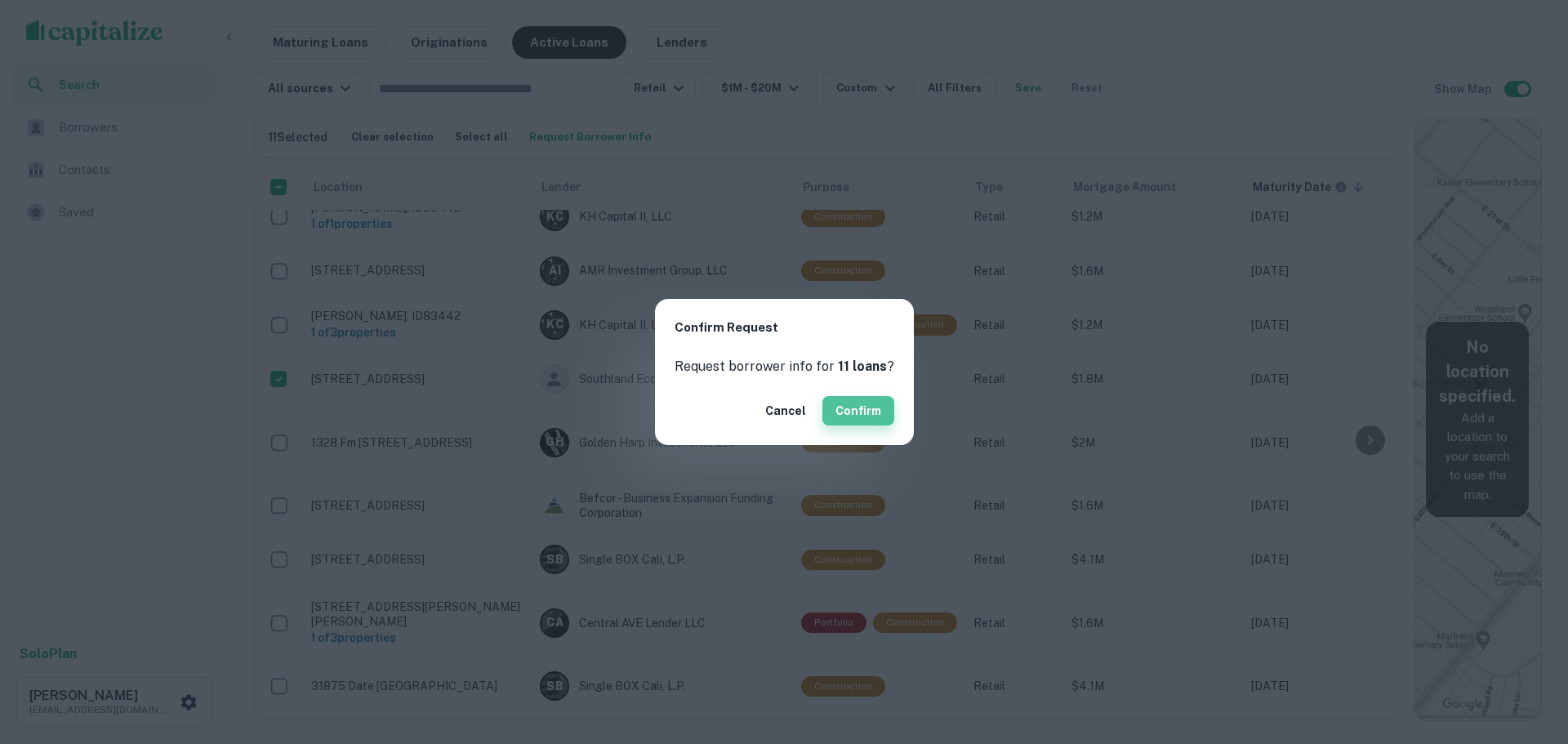
click at [846, 405] on button "Confirm" at bounding box center [858, 410] width 72 height 30
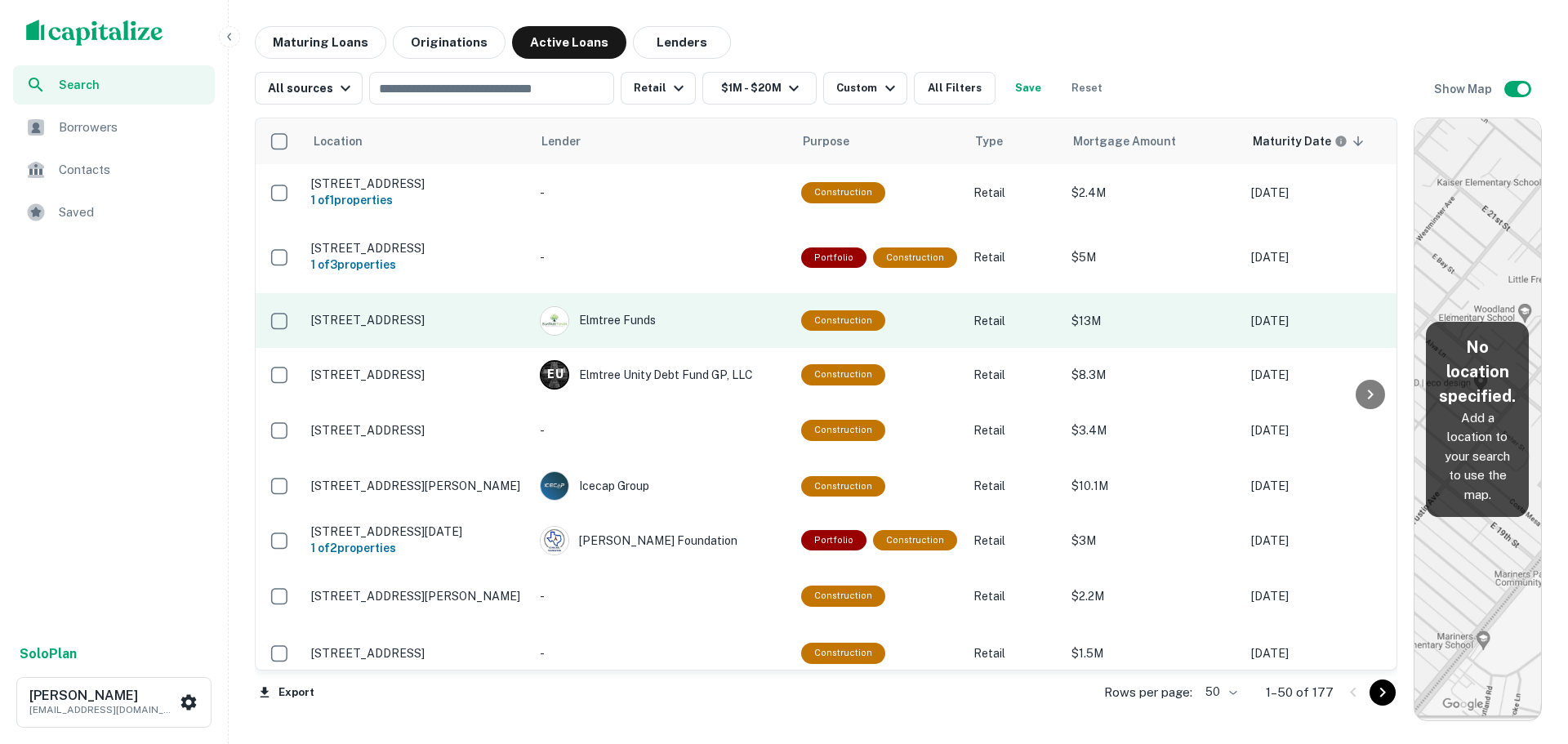
drag, startPoint x: 1395, startPoint y: 361, endPoint x: 359, endPoint y: 305, distance: 1037.5
click at [359, 313] on p "[STREET_ADDRESS]" at bounding box center [417, 319] width 212 height 14
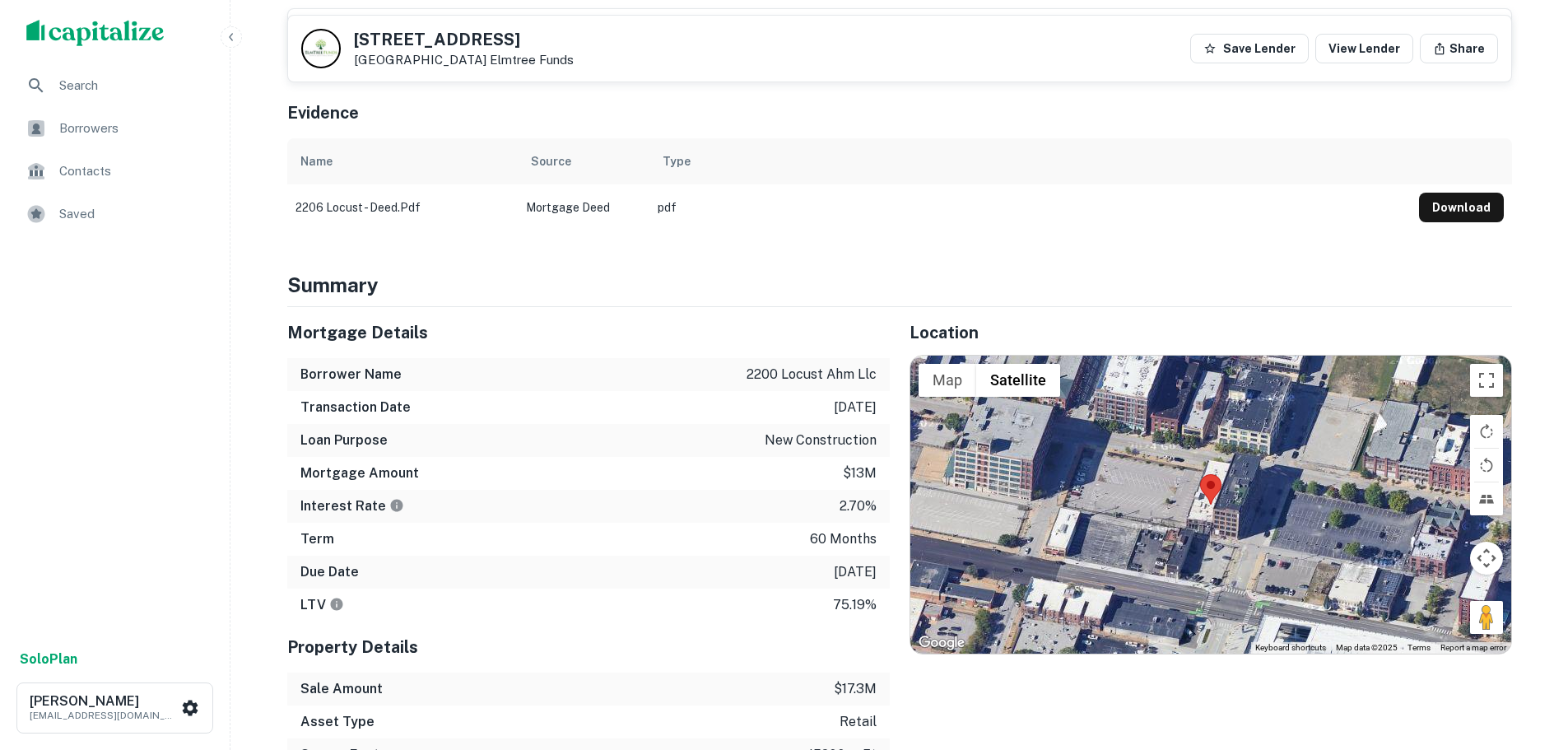
scroll to position [82, 0]
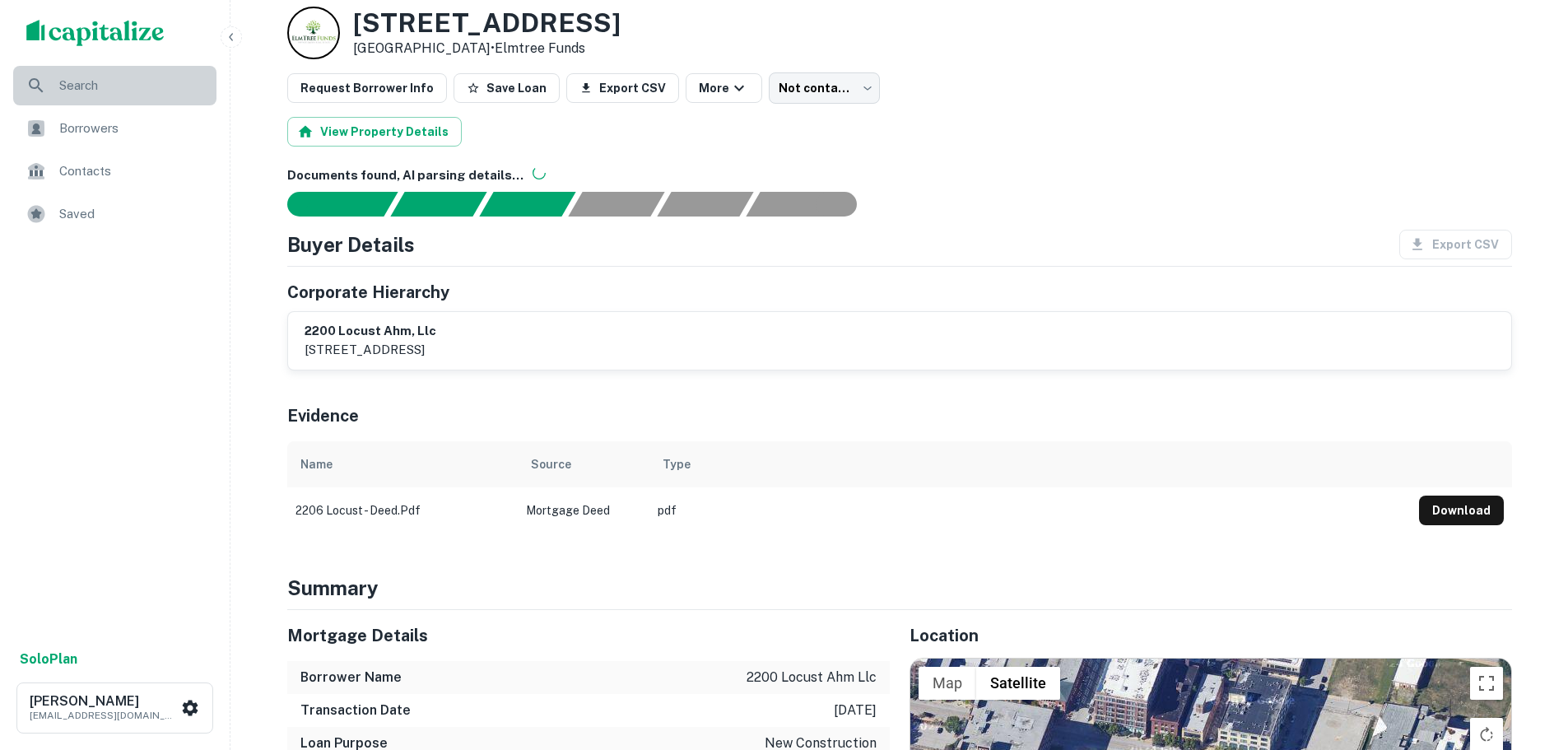
click at [96, 94] on span "Search" at bounding box center [133, 86] width 147 height 20
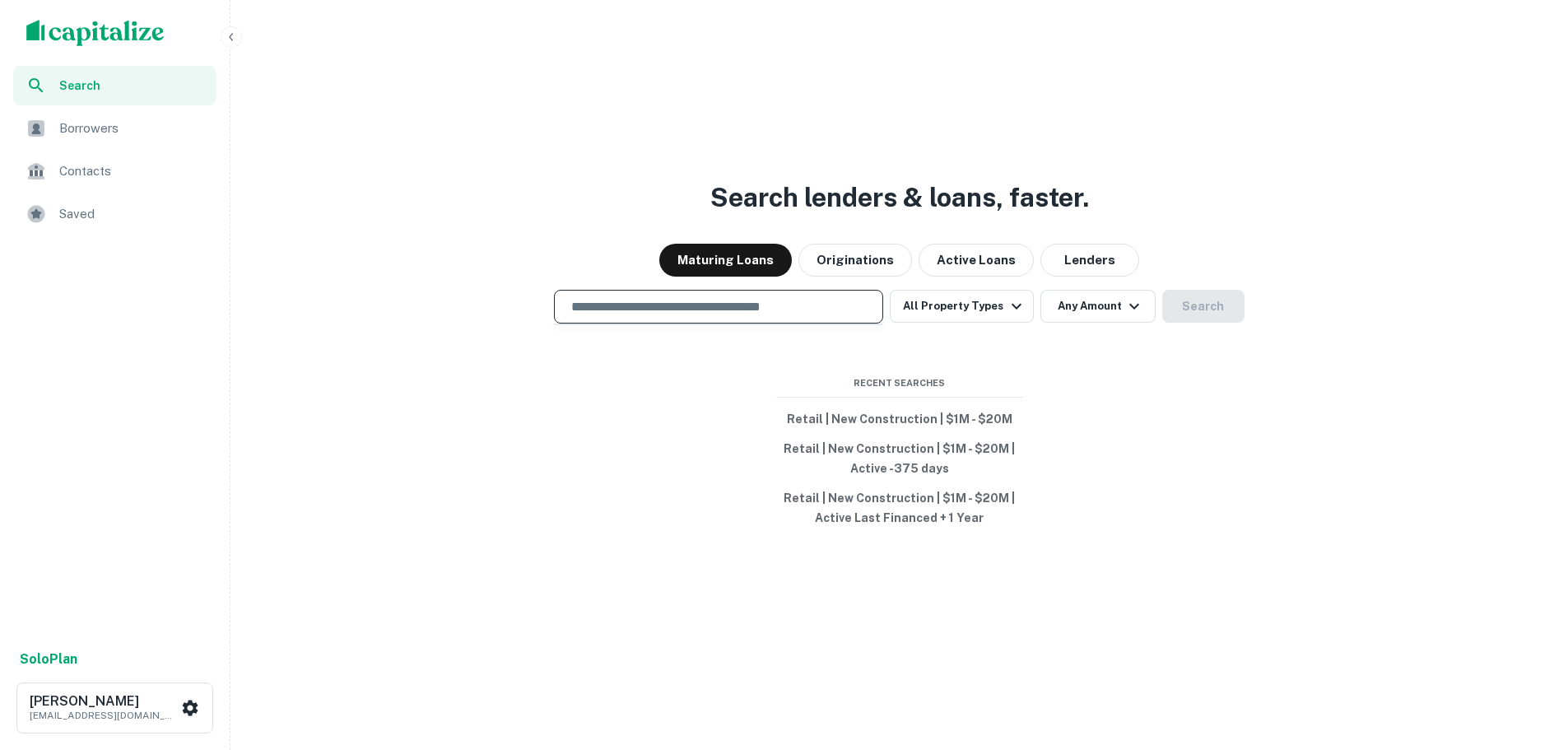
click at [852, 316] on input "text" at bounding box center [719, 307] width 314 height 19
paste input "**********"
type input "**********"
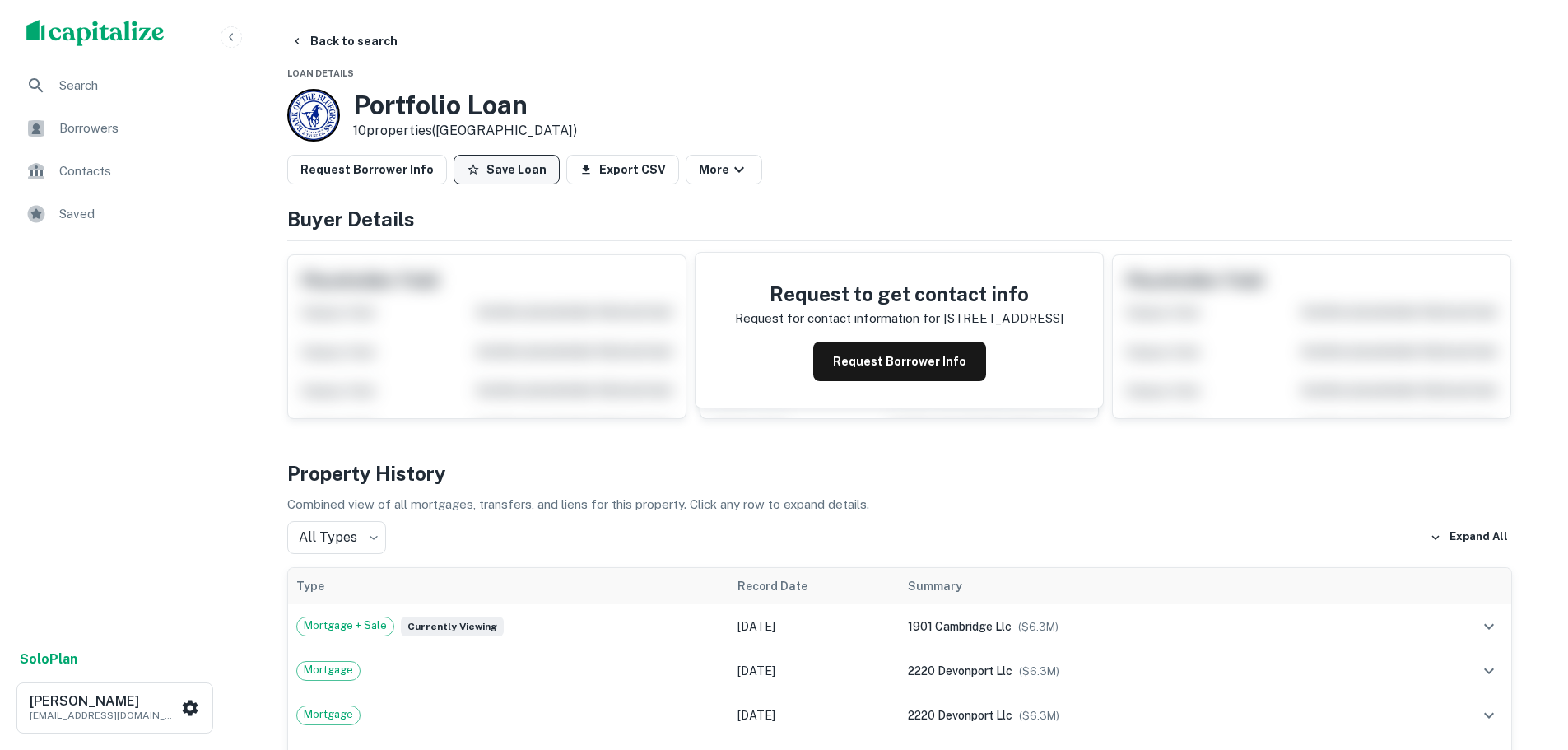
click at [517, 175] on button "Save Loan" at bounding box center [507, 170] width 106 height 30
click at [382, 176] on button "Request Borrower Info" at bounding box center [367, 170] width 160 height 30
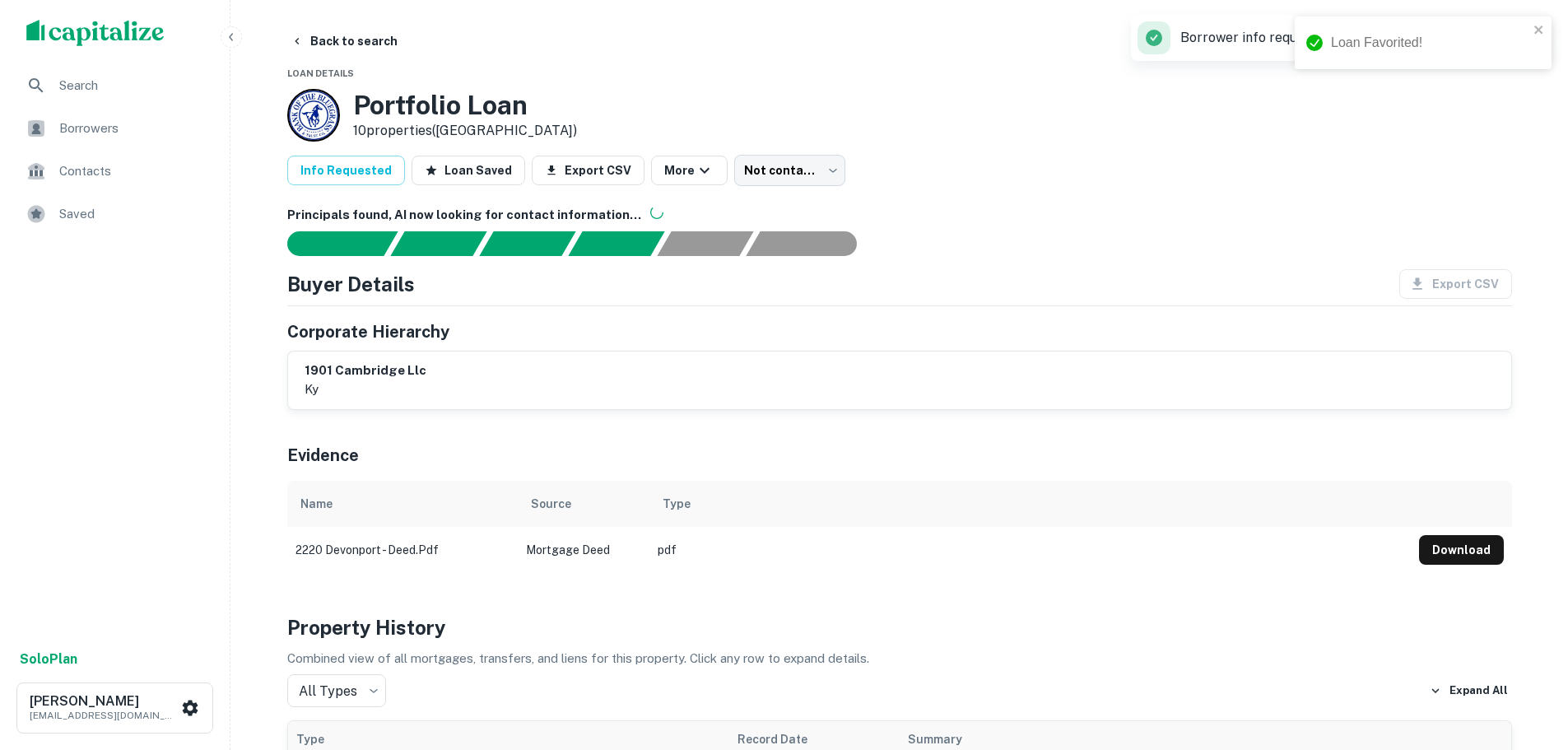
click at [113, 64] on div "scrollable content" at bounding box center [115, 33] width 229 height 66
click at [131, 92] on span "Search" at bounding box center [133, 86] width 147 height 20
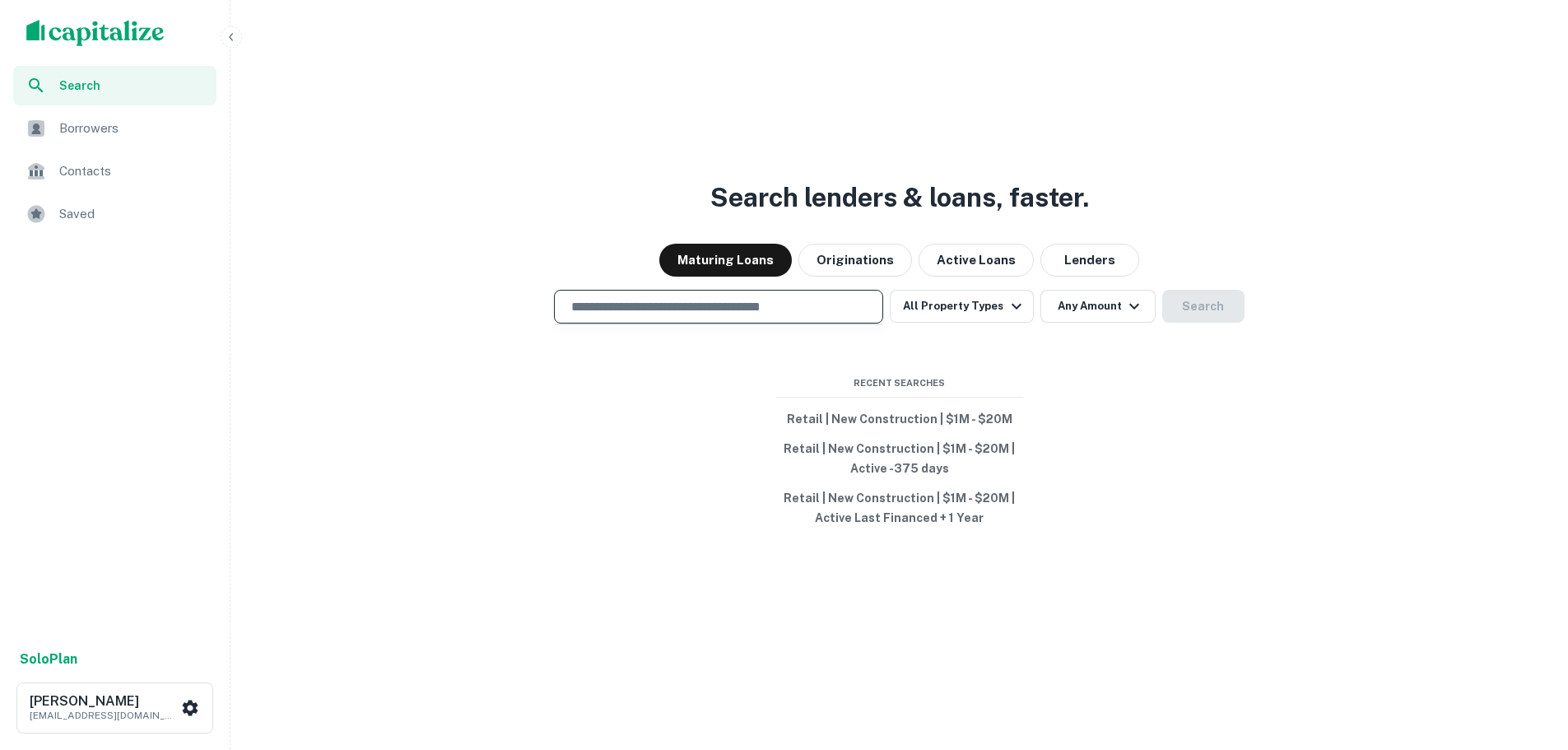
click at [676, 308] on input "text" at bounding box center [719, 307] width 314 height 19
paste input "**********"
type input "**********"
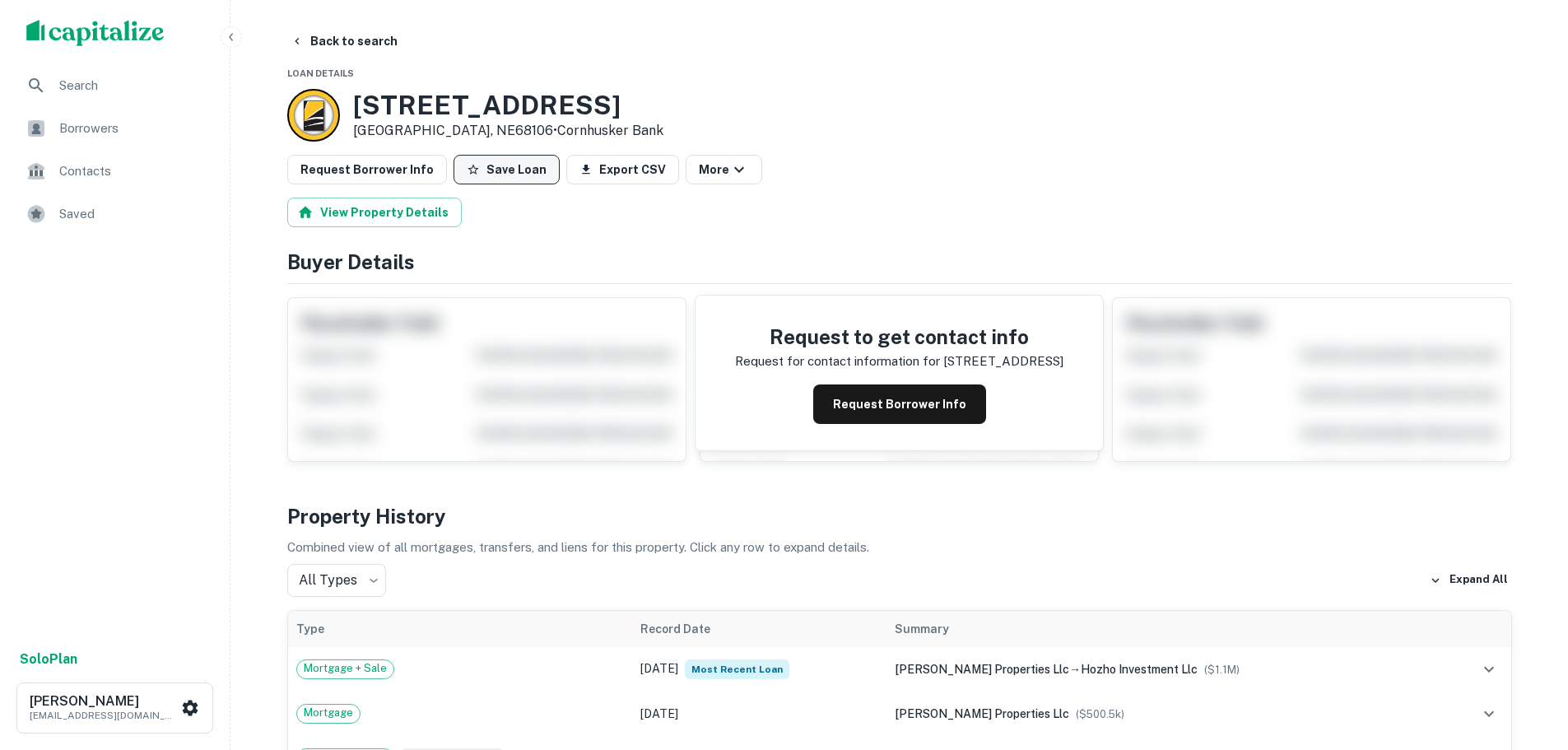
click at [476, 162] on button "Save Loan" at bounding box center [507, 170] width 106 height 30
click at [385, 168] on button "Request Borrower Info" at bounding box center [367, 170] width 160 height 30
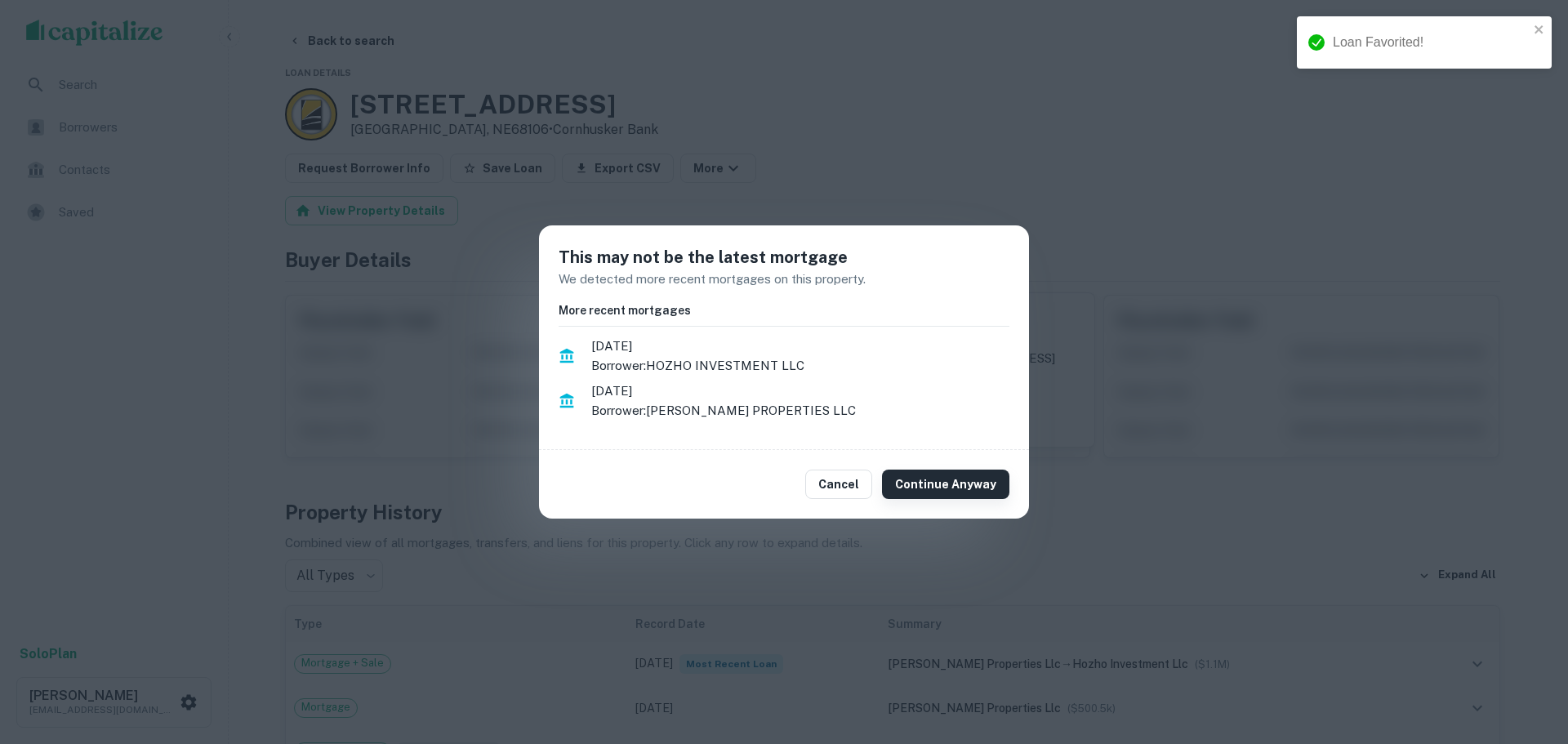
click at [980, 482] on button "Continue Anyway" at bounding box center [946, 484] width 127 height 30
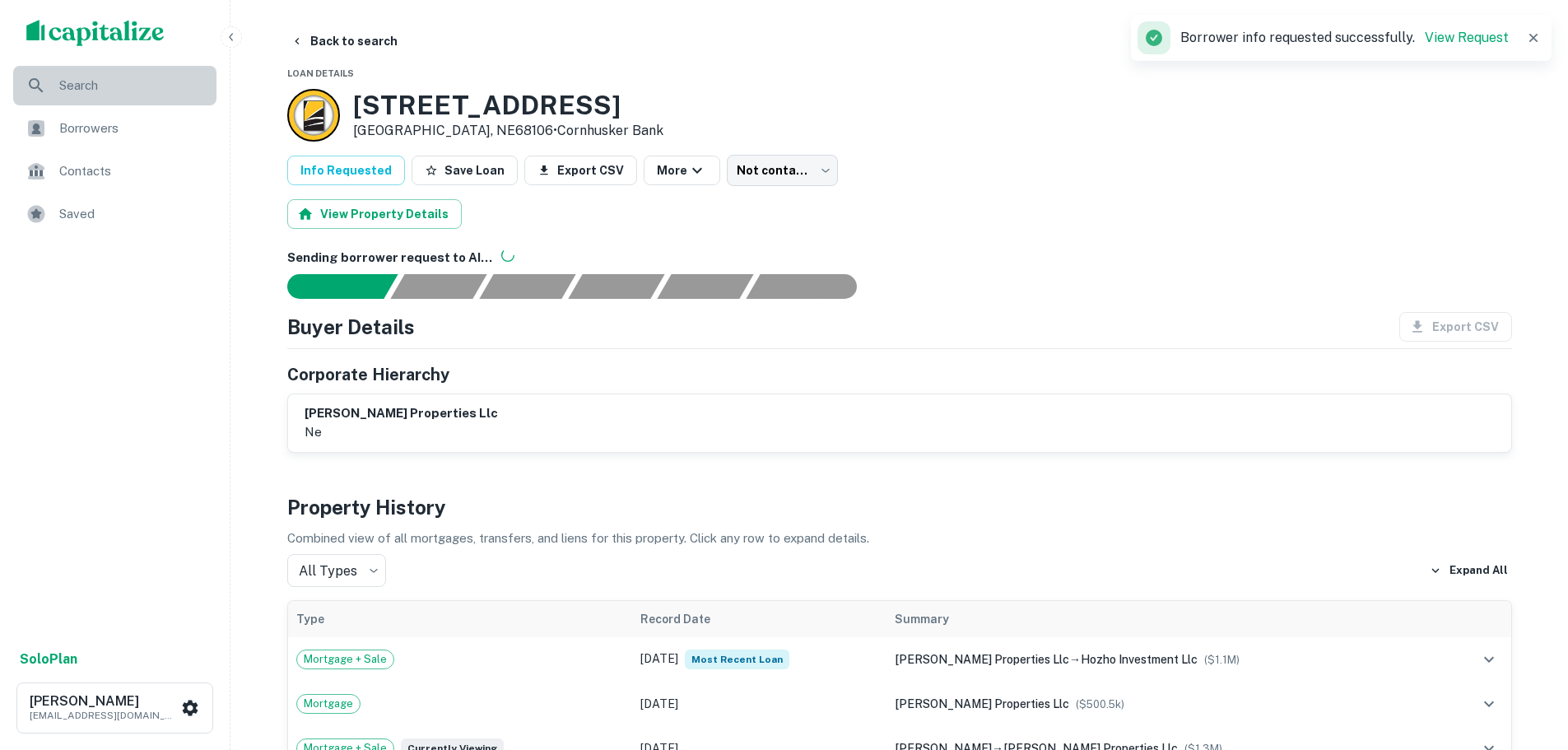
click at [93, 84] on span "Search" at bounding box center [133, 86] width 147 height 20
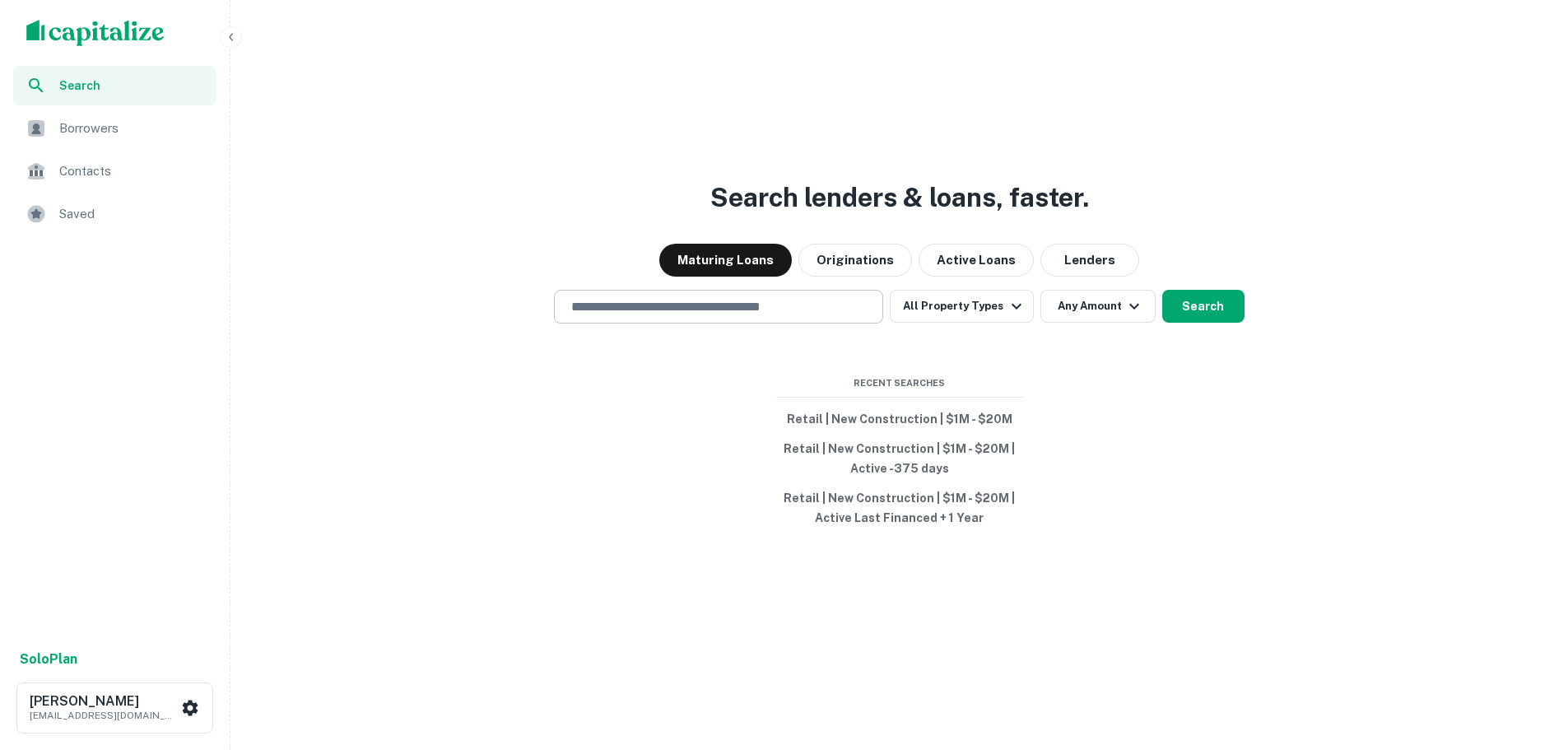
click at [780, 306] on input "text" at bounding box center [719, 307] width 314 height 19
paste input "**********"
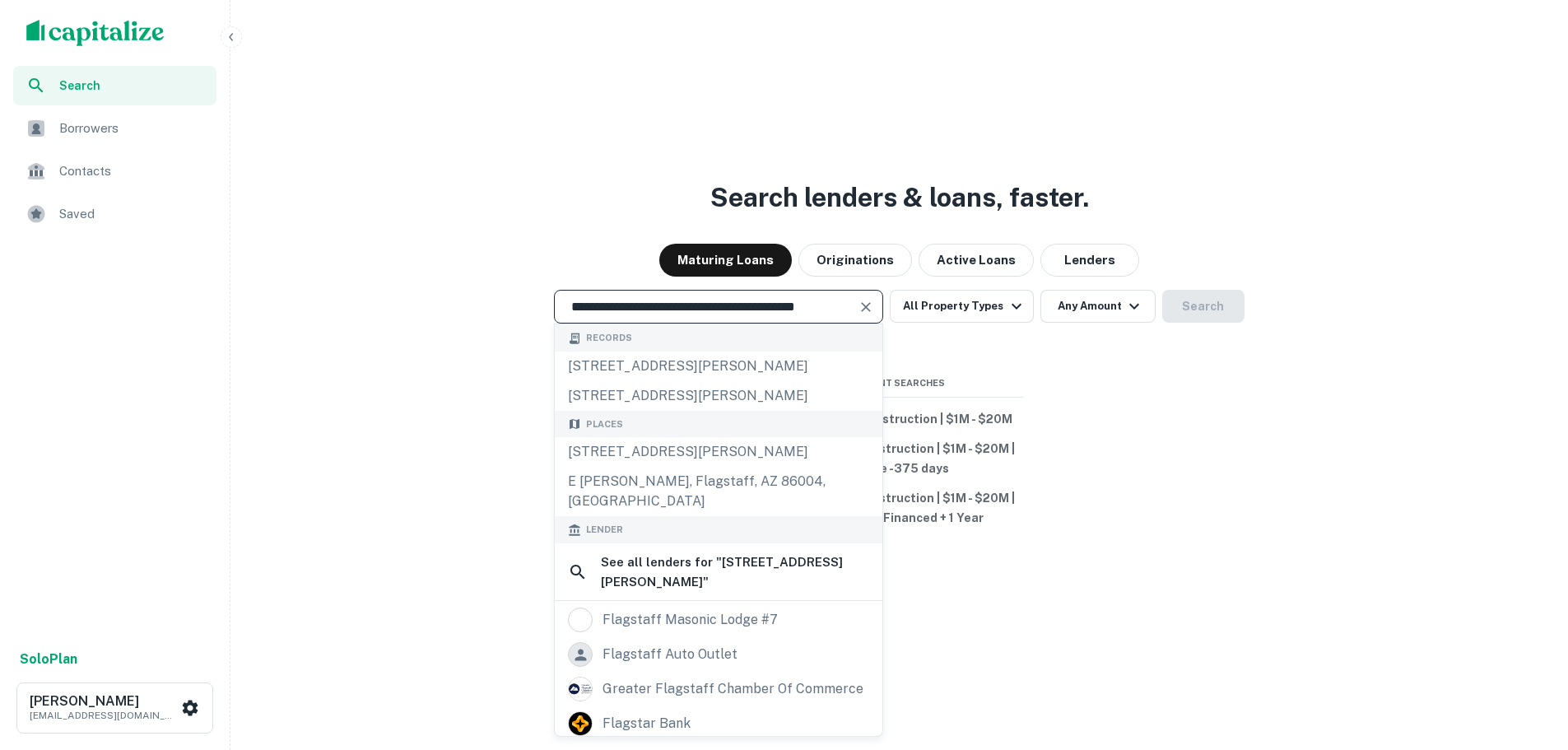
type input "**********"
click at [872, 309] on icon "Clear" at bounding box center [866, 308] width 10 height 10
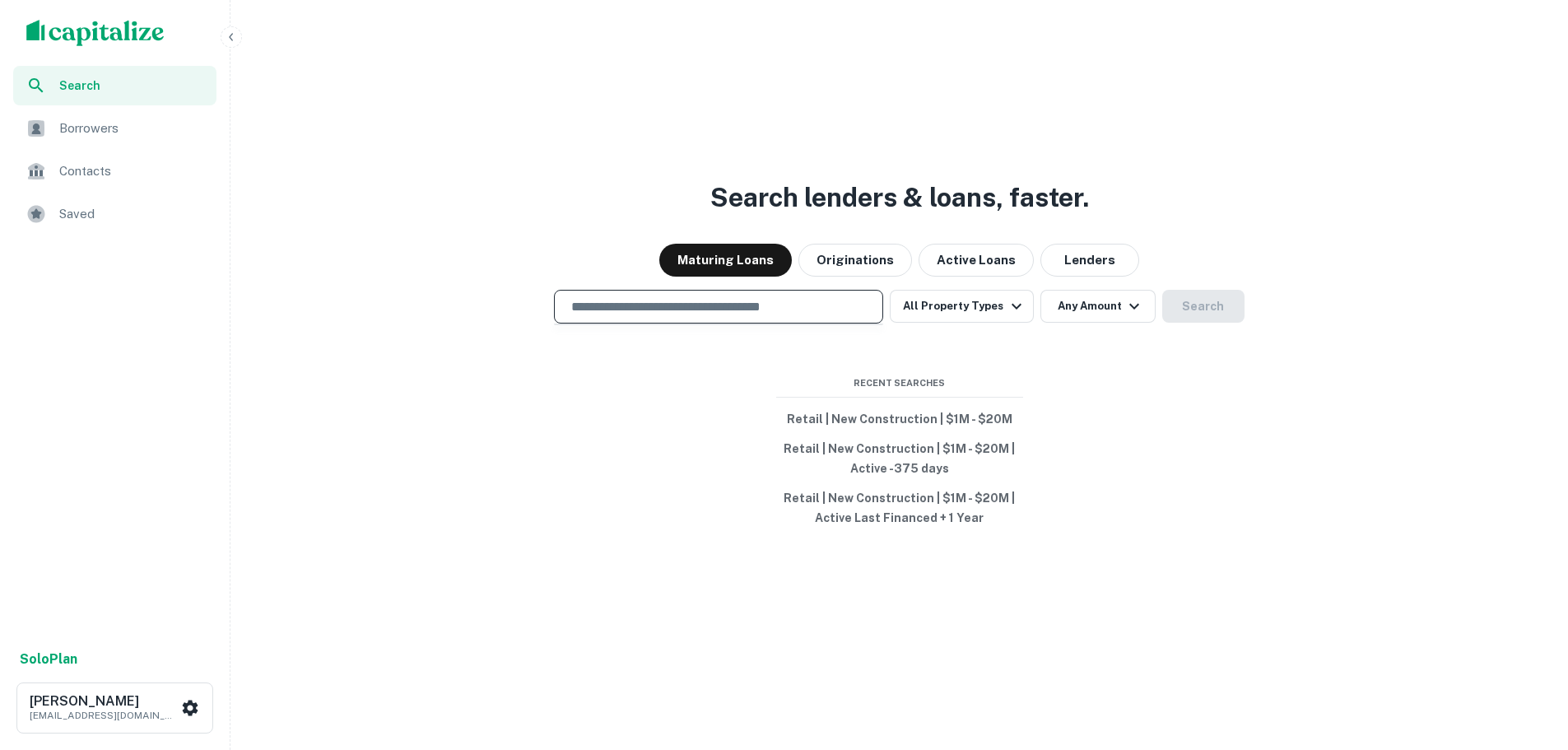
paste input "**********"
type input "**********"
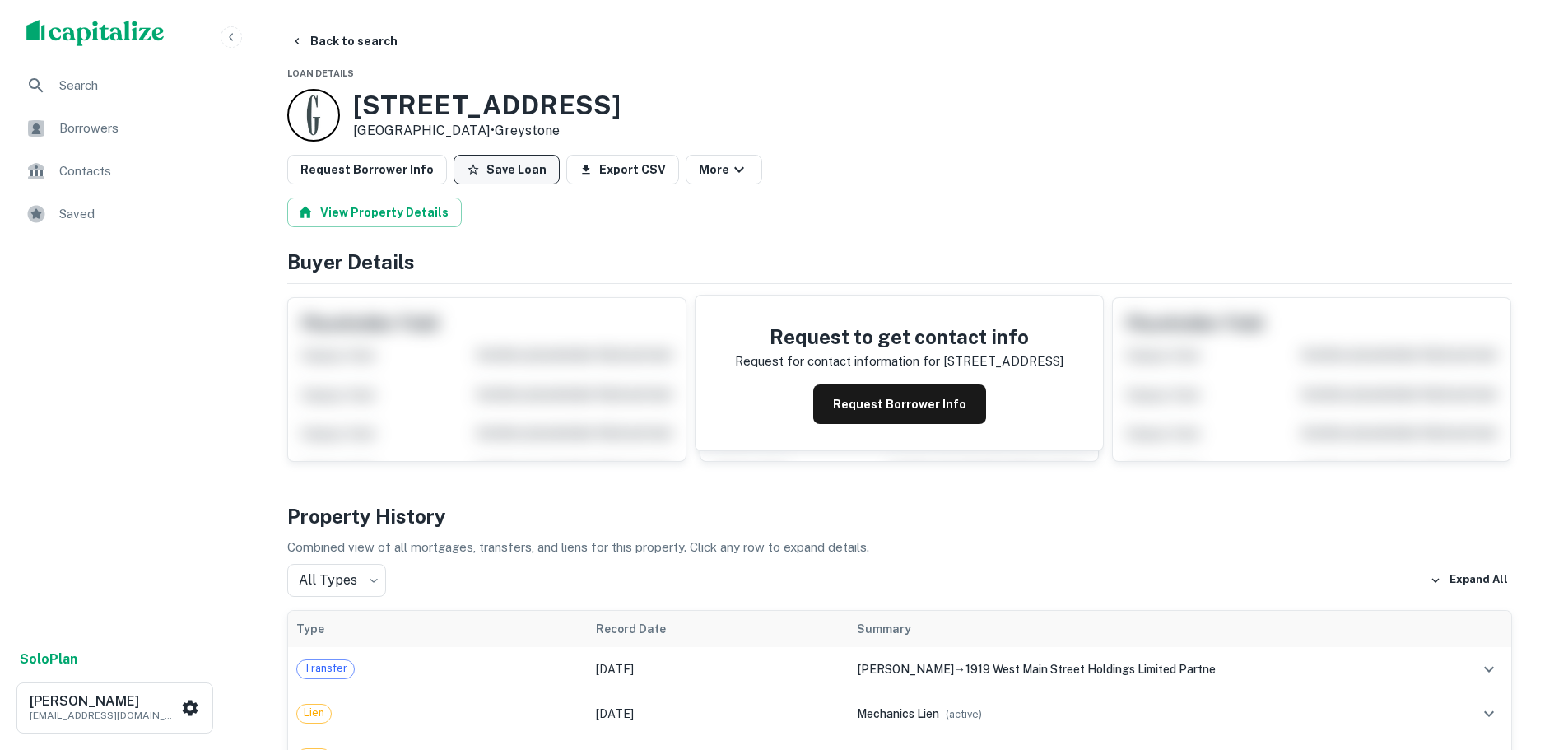
click at [515, 159] on button "Save Loan" at bounding box center [507, 170] width 106 height 30
click at [353, 161] on button "Request Borrower Info" at bounding box center [367, 170] width 160 height 30
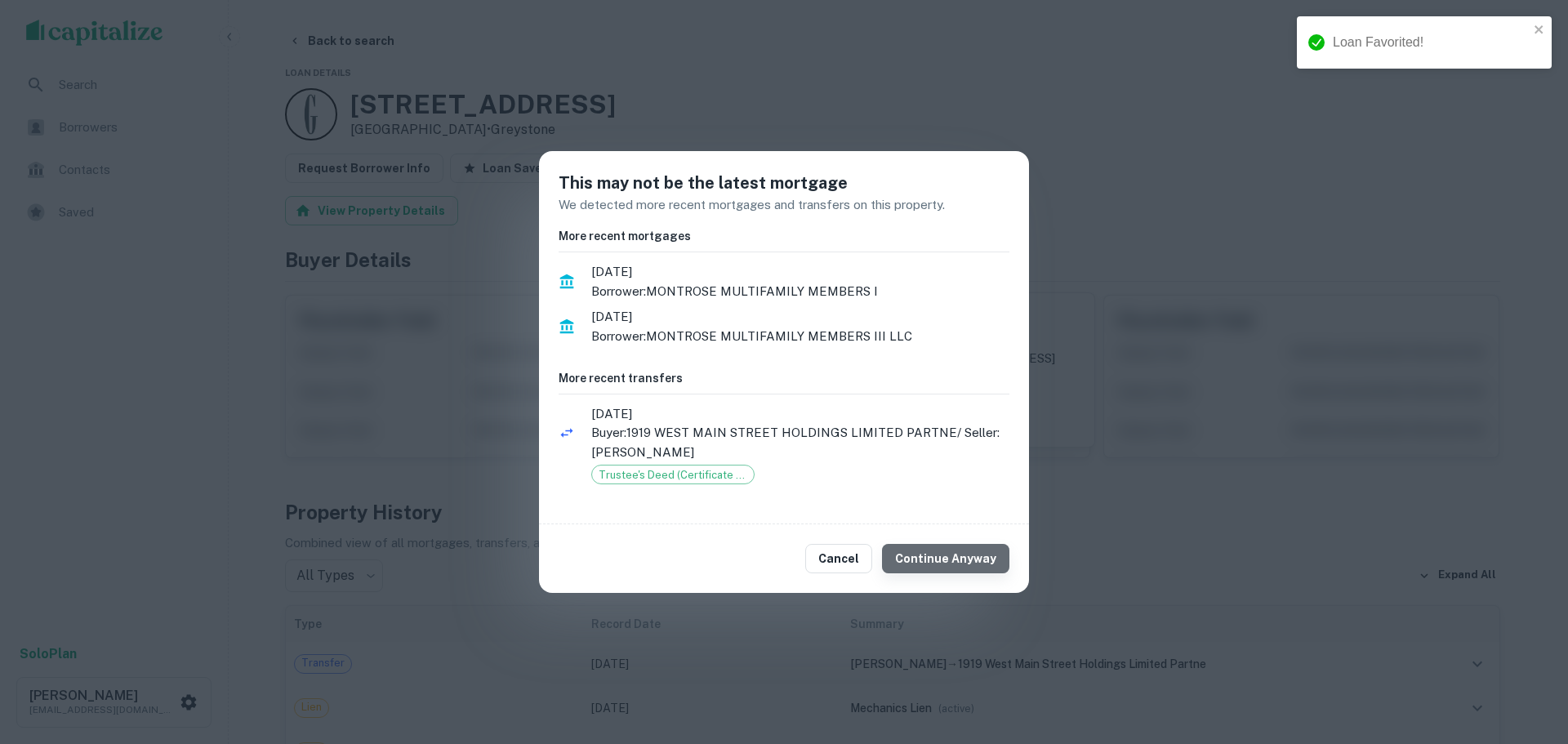
click at [960, 559] on button "Continue Anyway" at bounding box center [946, 558] width 127 height 30
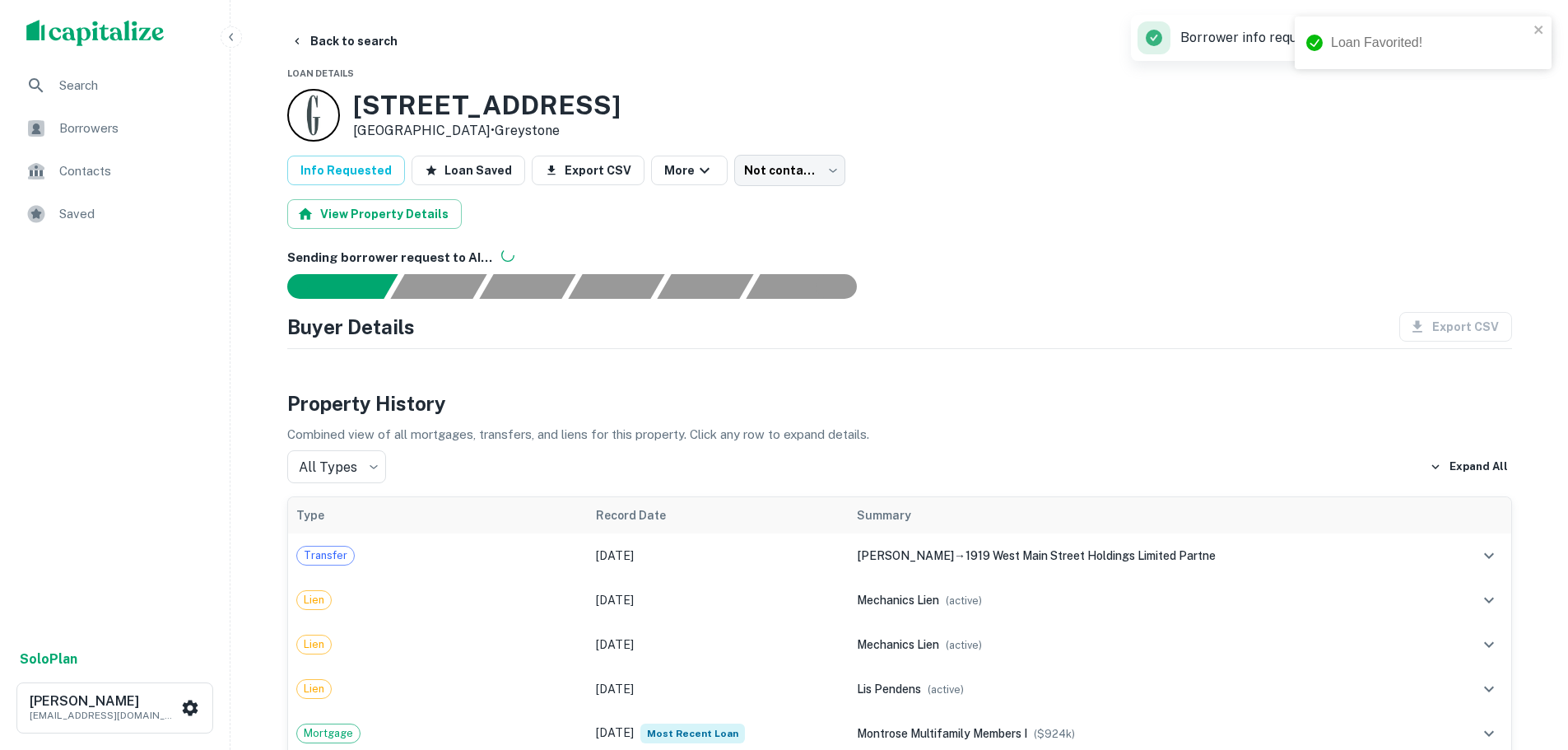
click at [73, 94] on span "Search" at bounding box center [133, 86] width 147 height 20
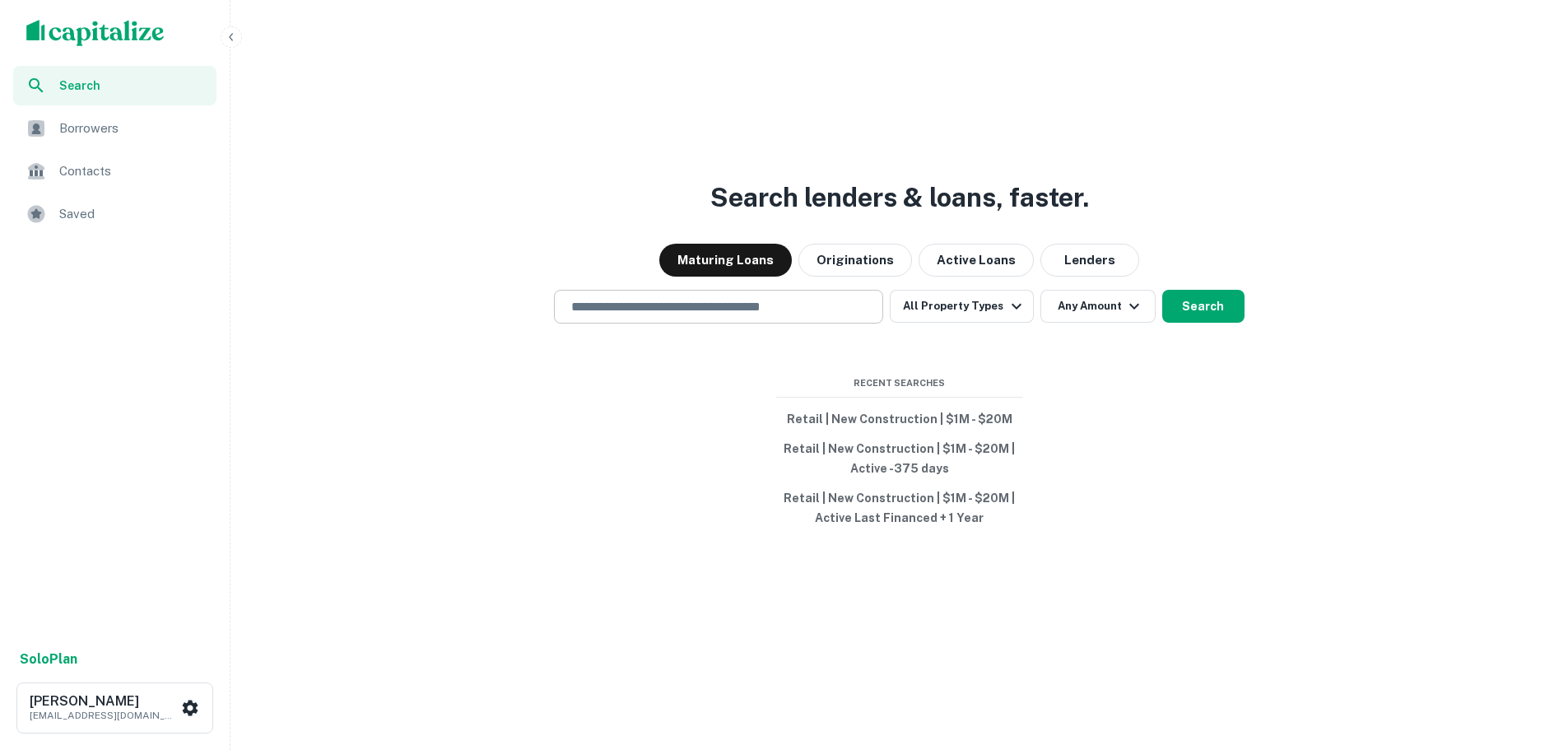
click at [771, 304] on input "text" at bounding box center [719, 307] width 314 height 19
paste input "**********"
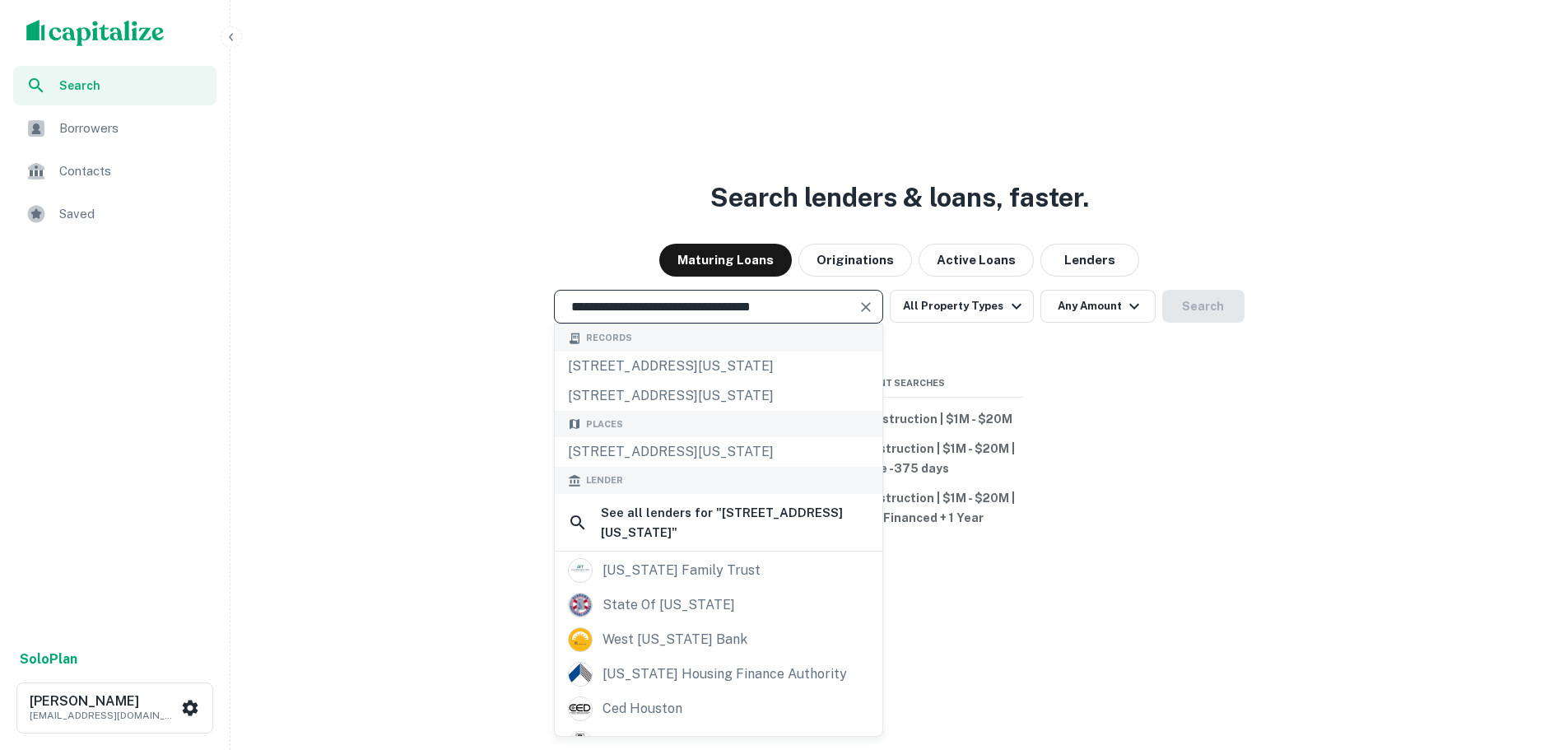
type input "**********"
click at [874, 307] on icon "Clear" at bounding box center [865, 307] width 16 height 16
paste input "**********"
type input "**********"
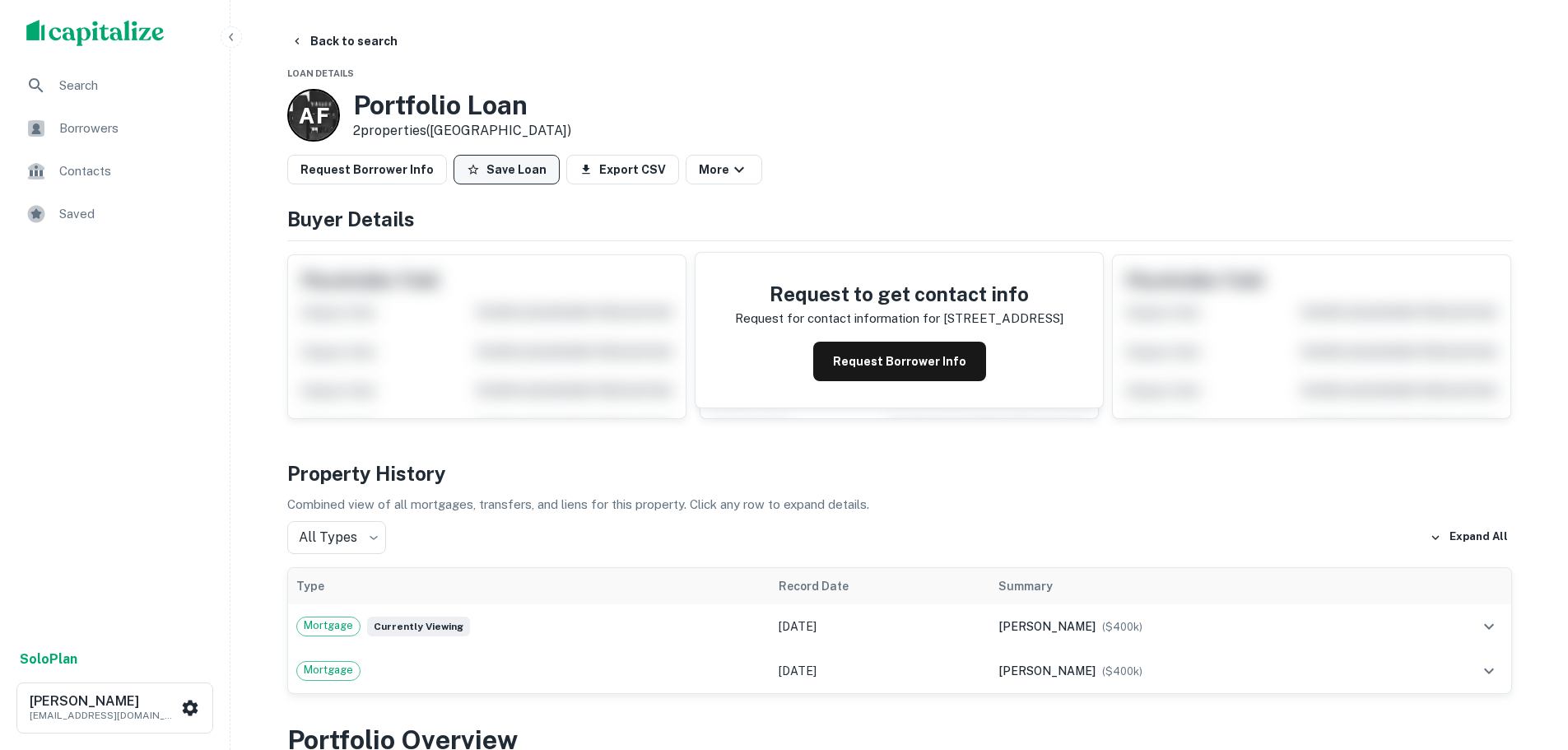
click at [492, 174] on button "Save Loan" at bounding box center [507, 170] width 106 height 30
click at [387, 177] on button "Request Borrower Info" at bounding box center [367, 170] width 160 height 30
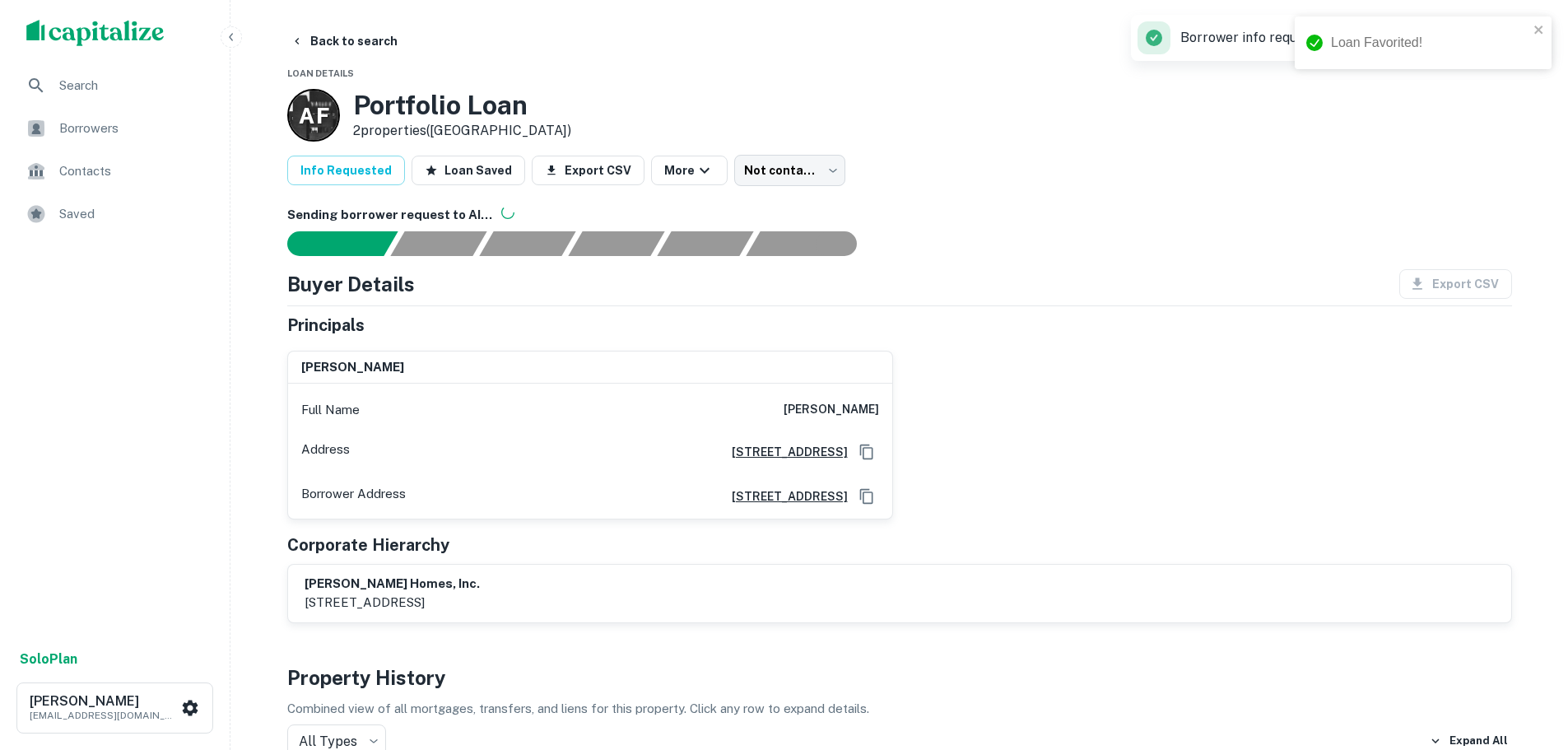
click at [135, 89] on span "Search" at bounding box center [133, 86] width 147 height 20
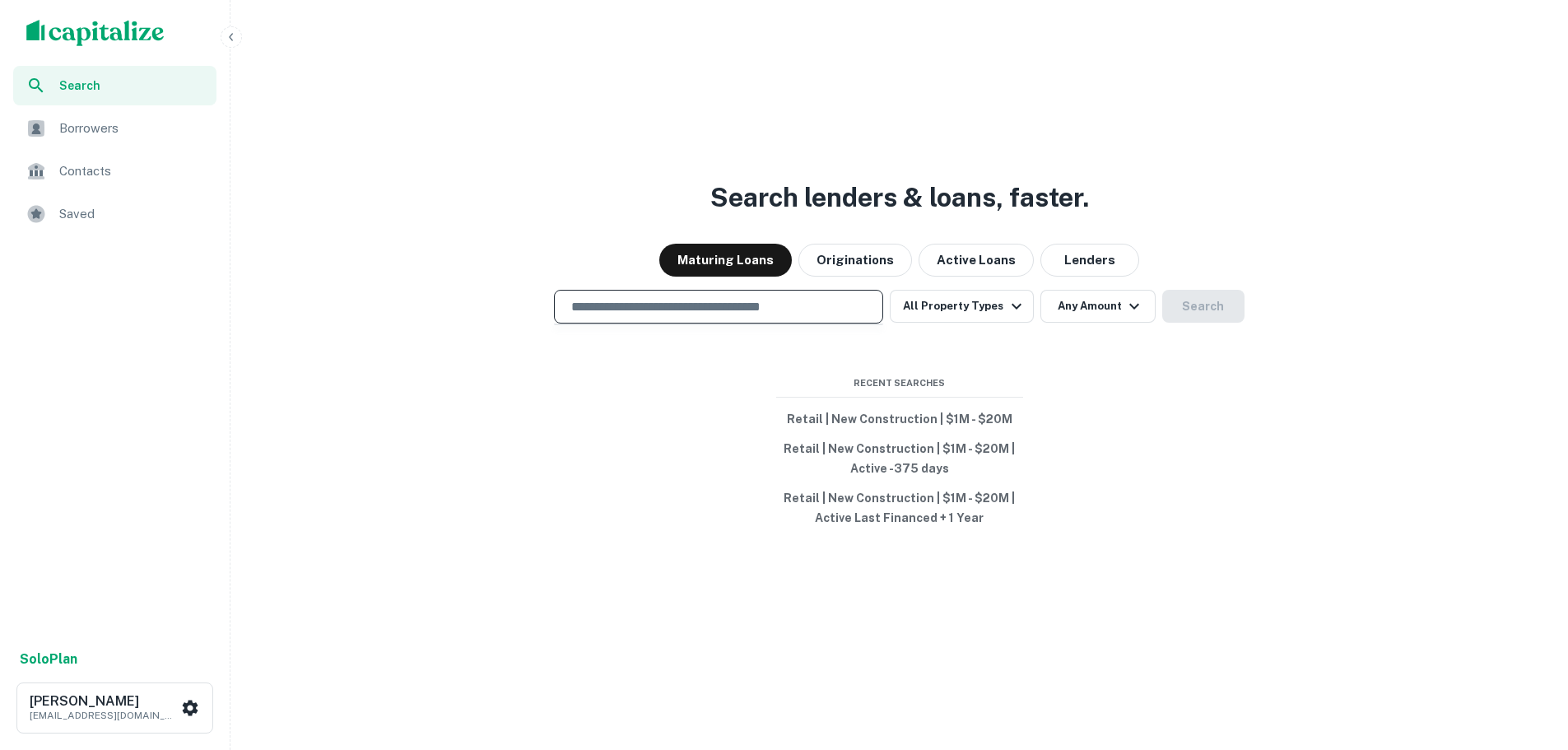
click at [816, 309] on input "text" at bounding box center [719, 307] width 314 height 19
paste input "**********"
type input "**********"
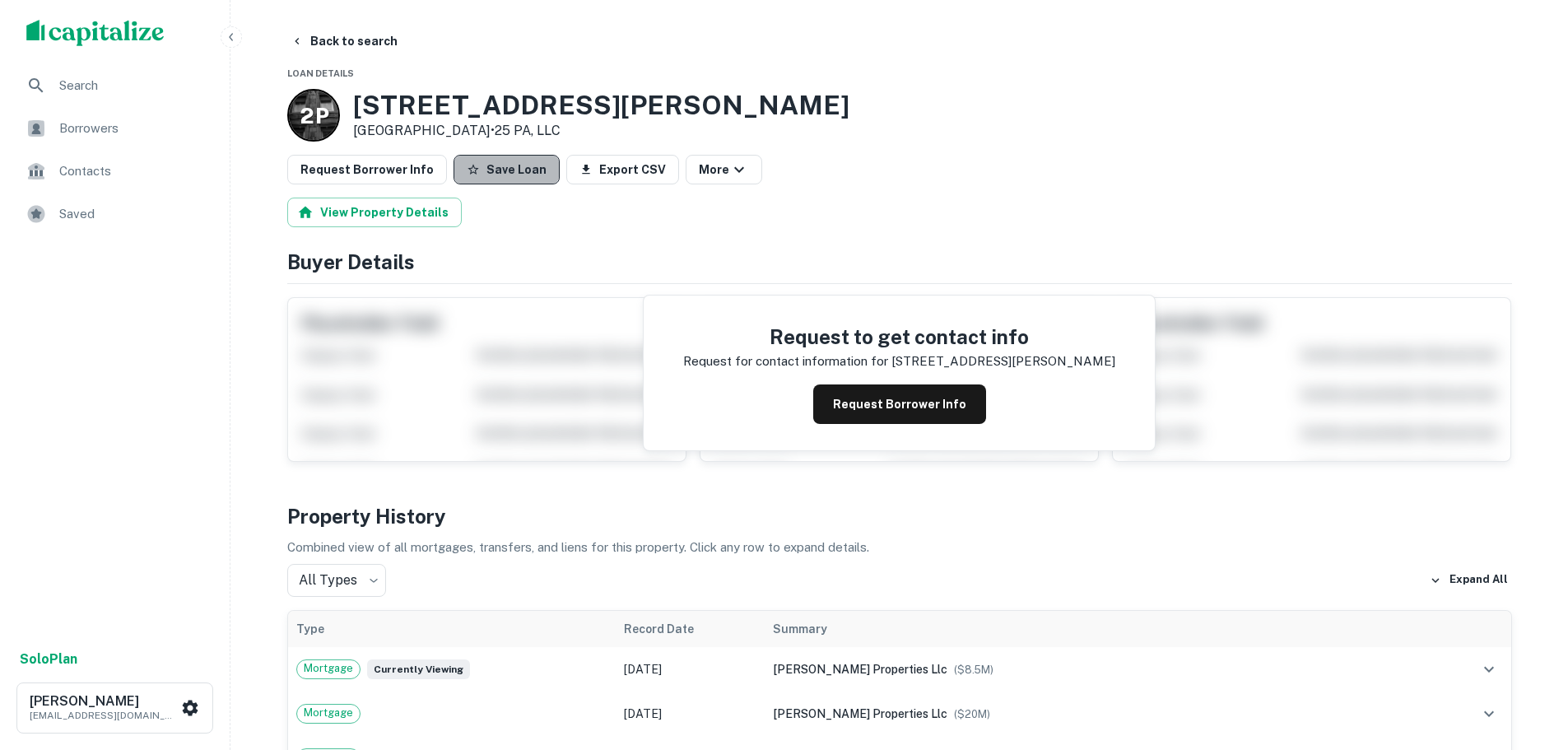
click at [540, 179] on button "Save Loan" at bounding box center [507, 170] width 106 height 30
click at [399, 179] on button "Request Borrower Info" at bounding box center [367, 170] width 160 height 30
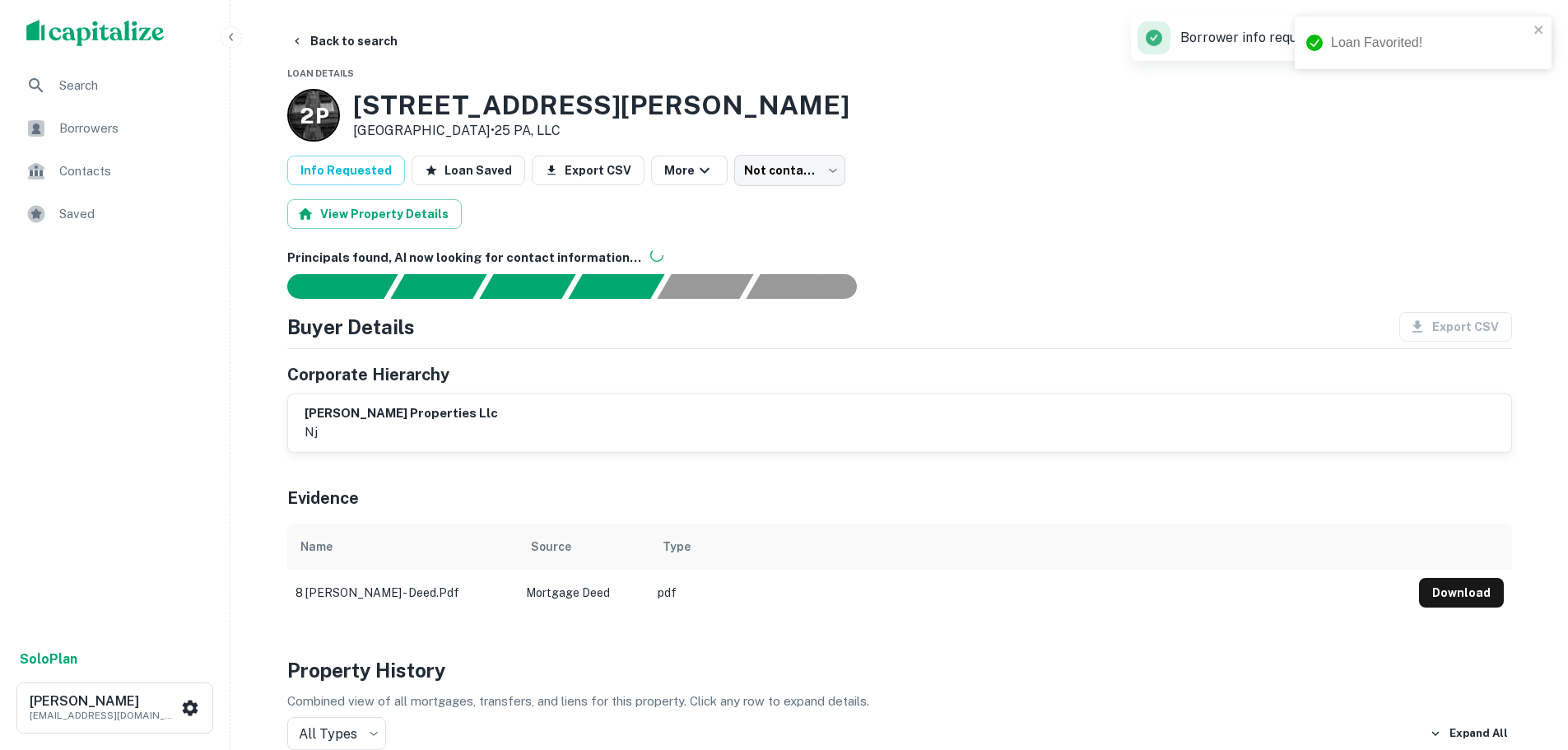
click at [142, 94] on span "Search" at bounding box center [133, 86] width 147 height 20
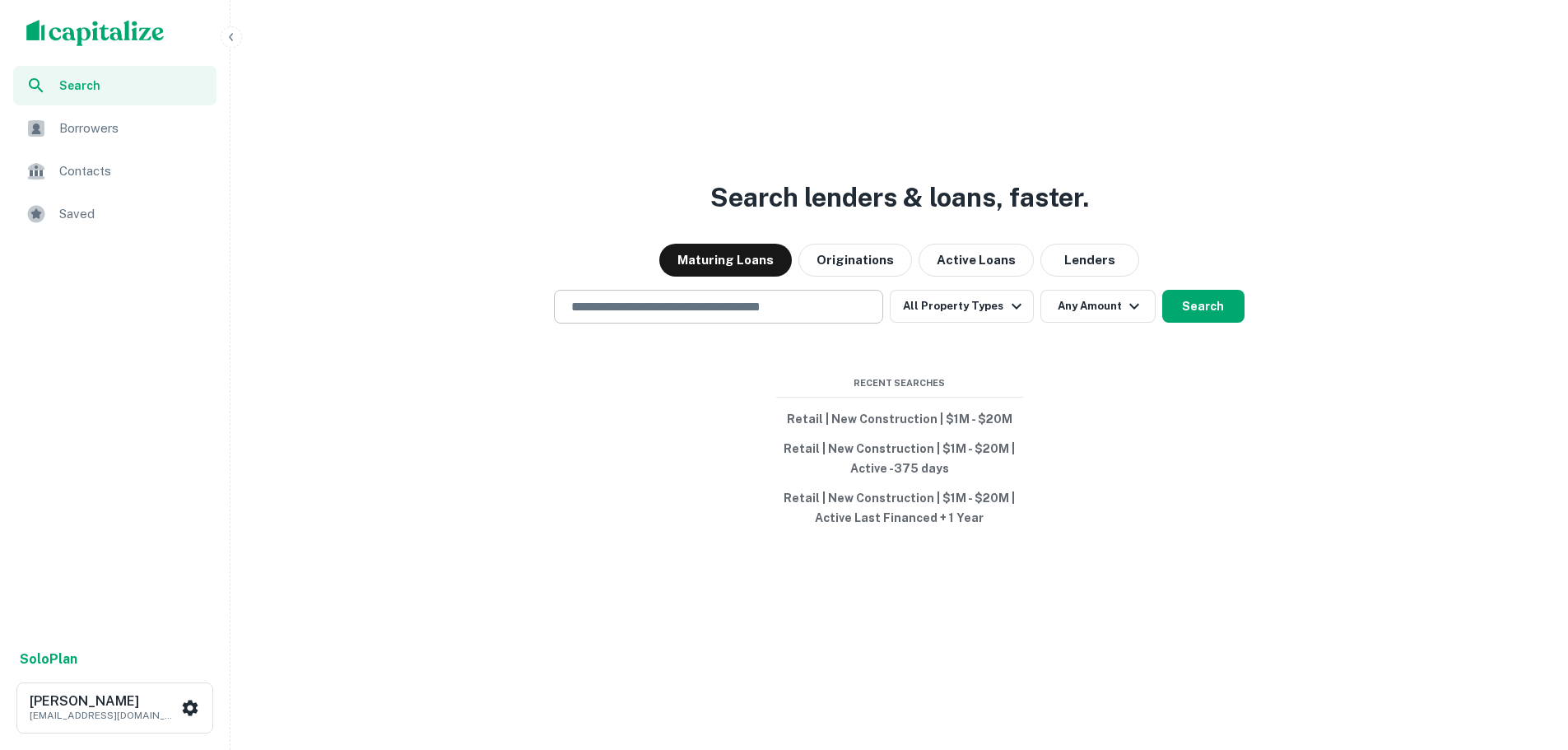
click at [814, 305] on input "text" at bounding box center [719, 307] width 314 height 19
paste input "**********"
type input "**********"
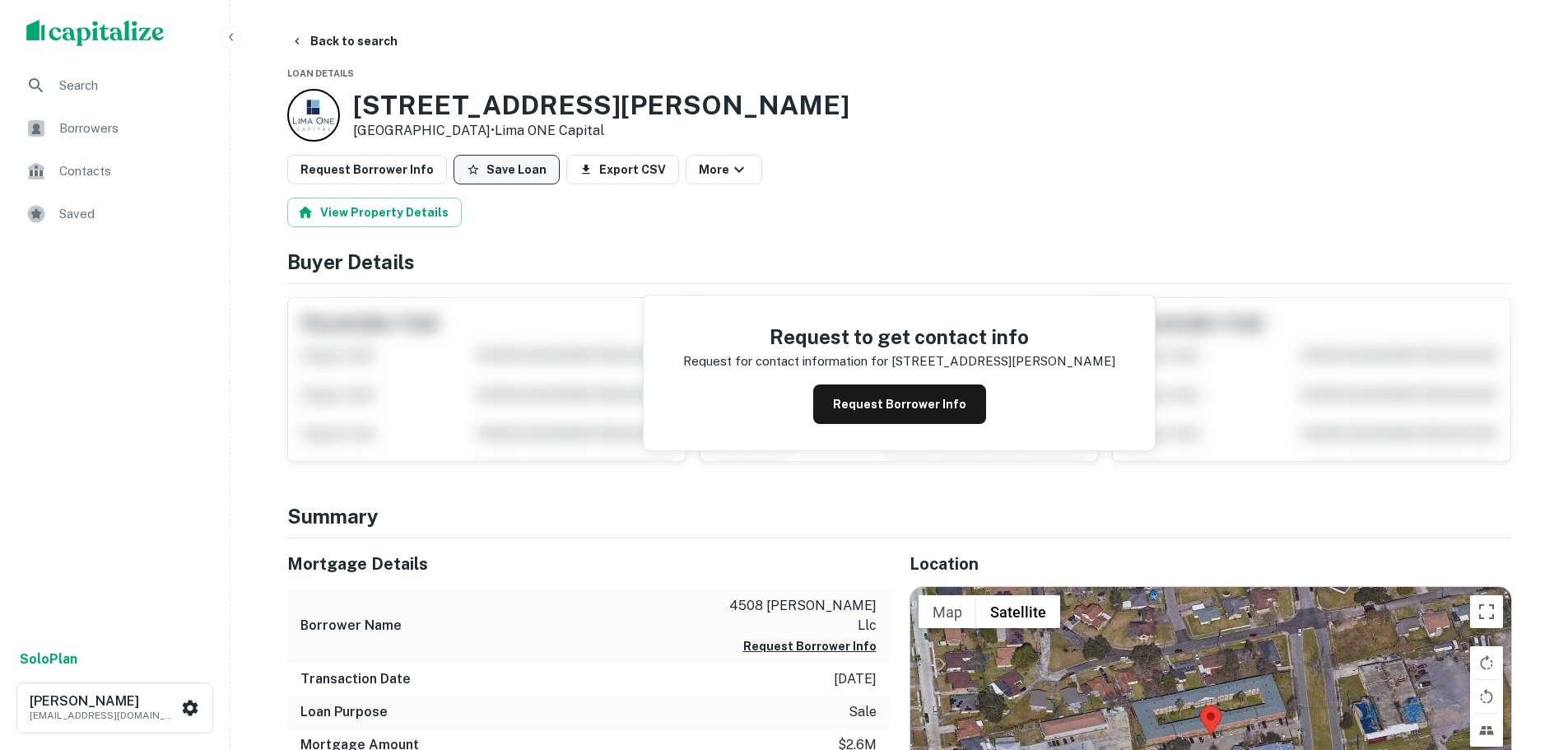
click at [512, 167] on button "Save Loan" at bounding box center [507, 170] width 106 height 30
click at [434, 166] on button "Request Borrower Info" at bounding box center [367, 170] width 160 height 30
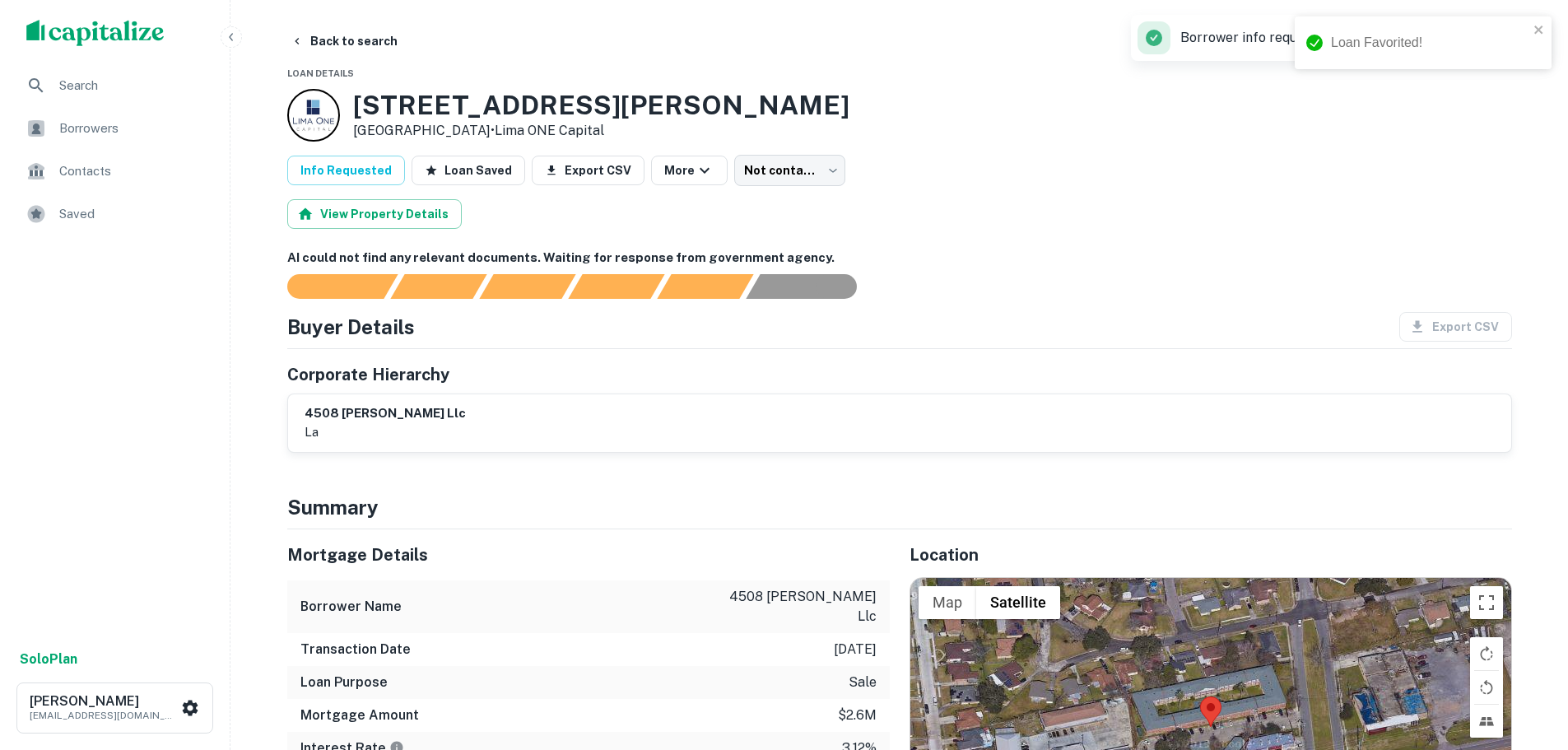
click at [110, 74] on div "Search" at bounding box center [115, 85] width 203 height 40
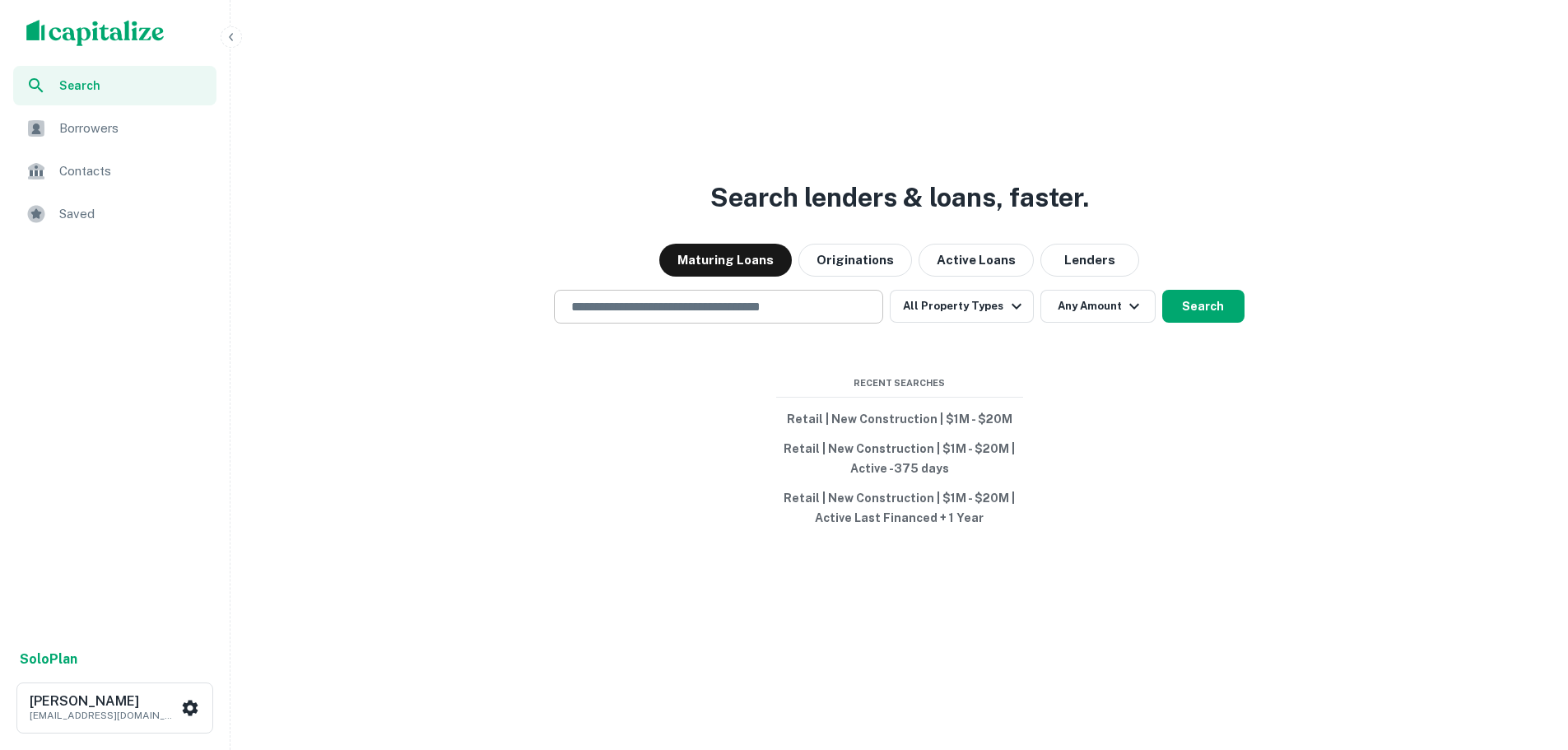
click at [704, 295] on div "​" at bounding box center [719, 307] width 330 height 34
paste input "**********"
type input "**********"
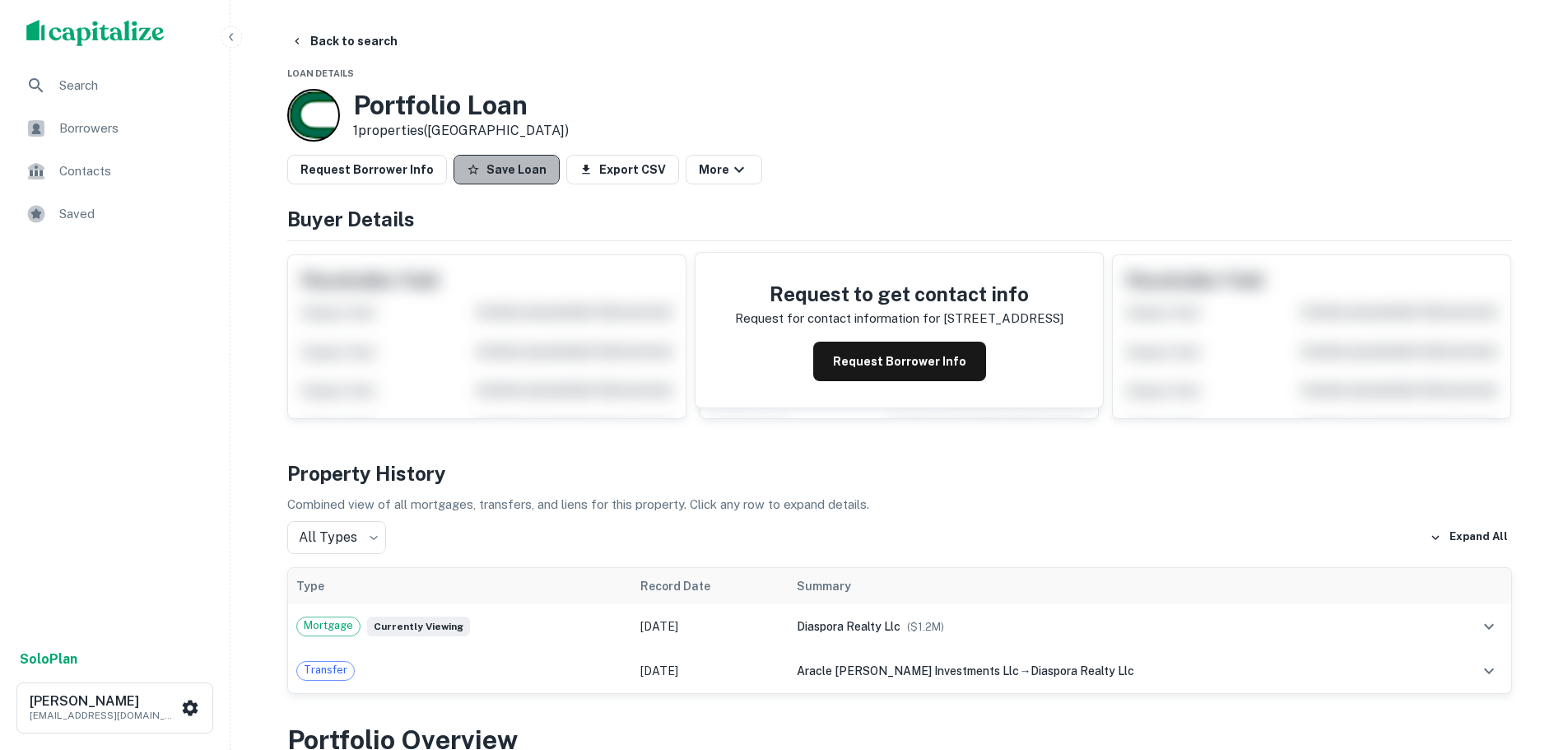
click at [507, 171] on button "Save Loan" at bounding box center [507, 170] width 106 height 30
click at [418, 171] on button "Request Borrower Info" at bounding box center [367, 170] width 160 height 30
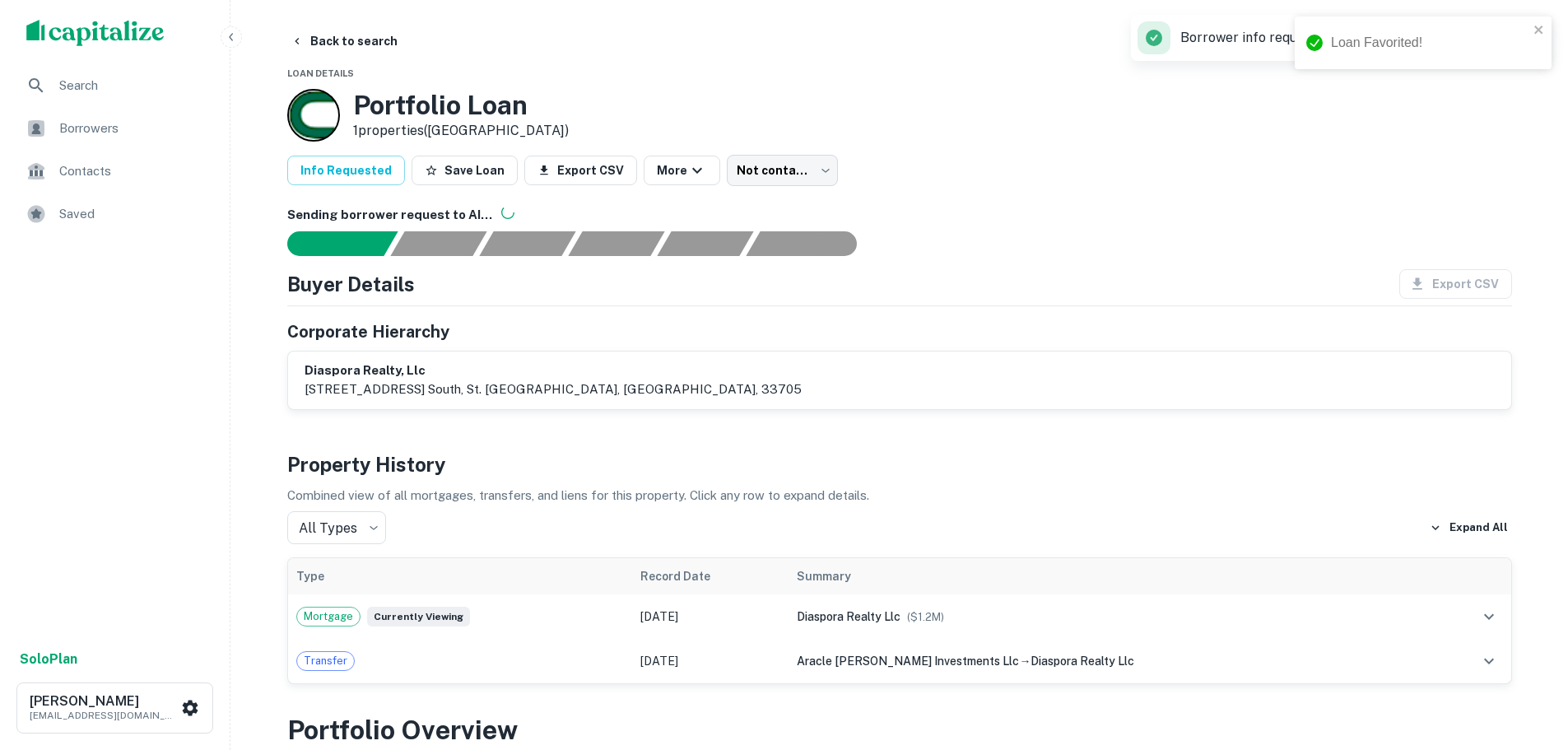
click at [99, 94] on span "Search" at bounding box center [133, 86] width 147 height 20
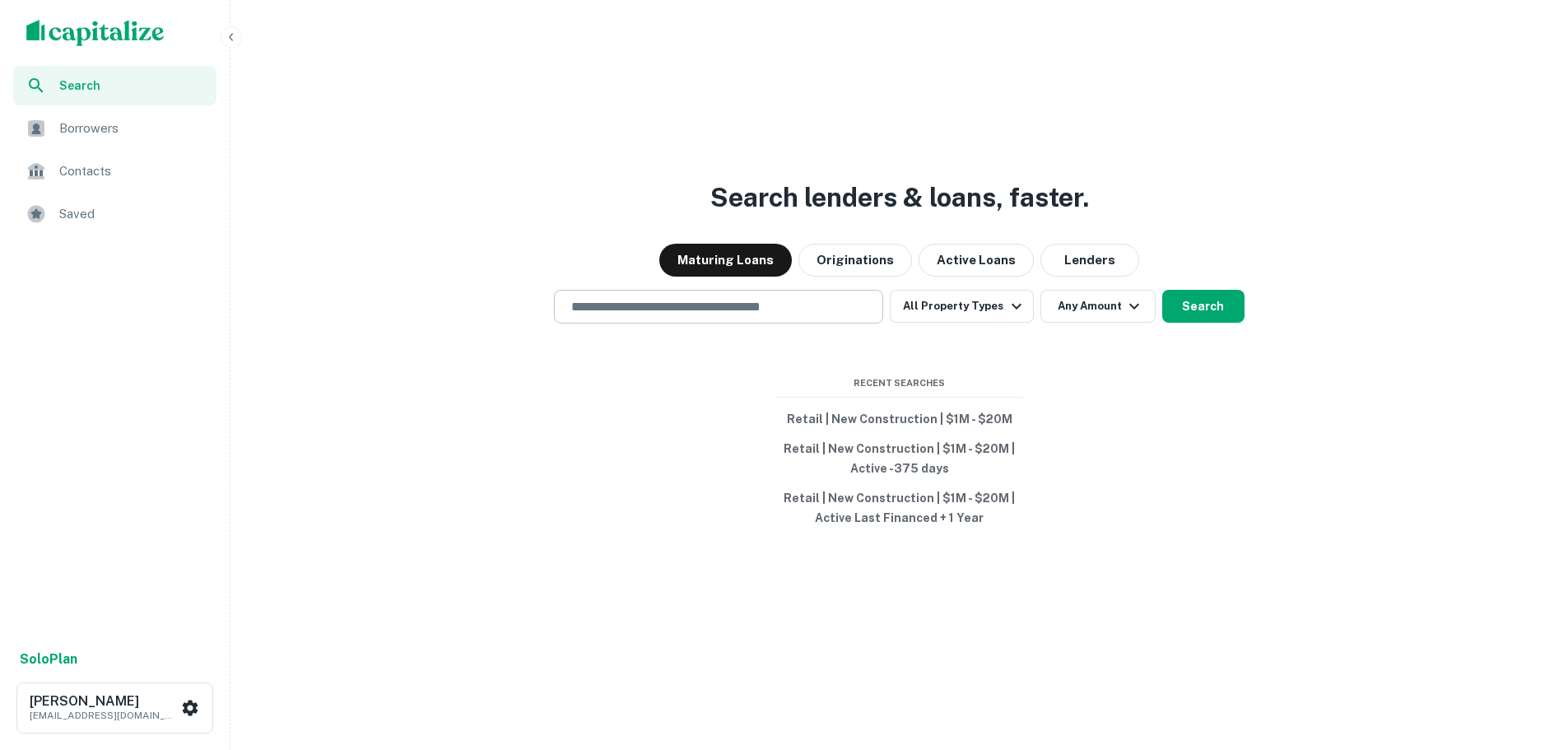
click at [676, 298] on input "text" at bounding box center [719, 307] width 314 height 19
paste input "**********"
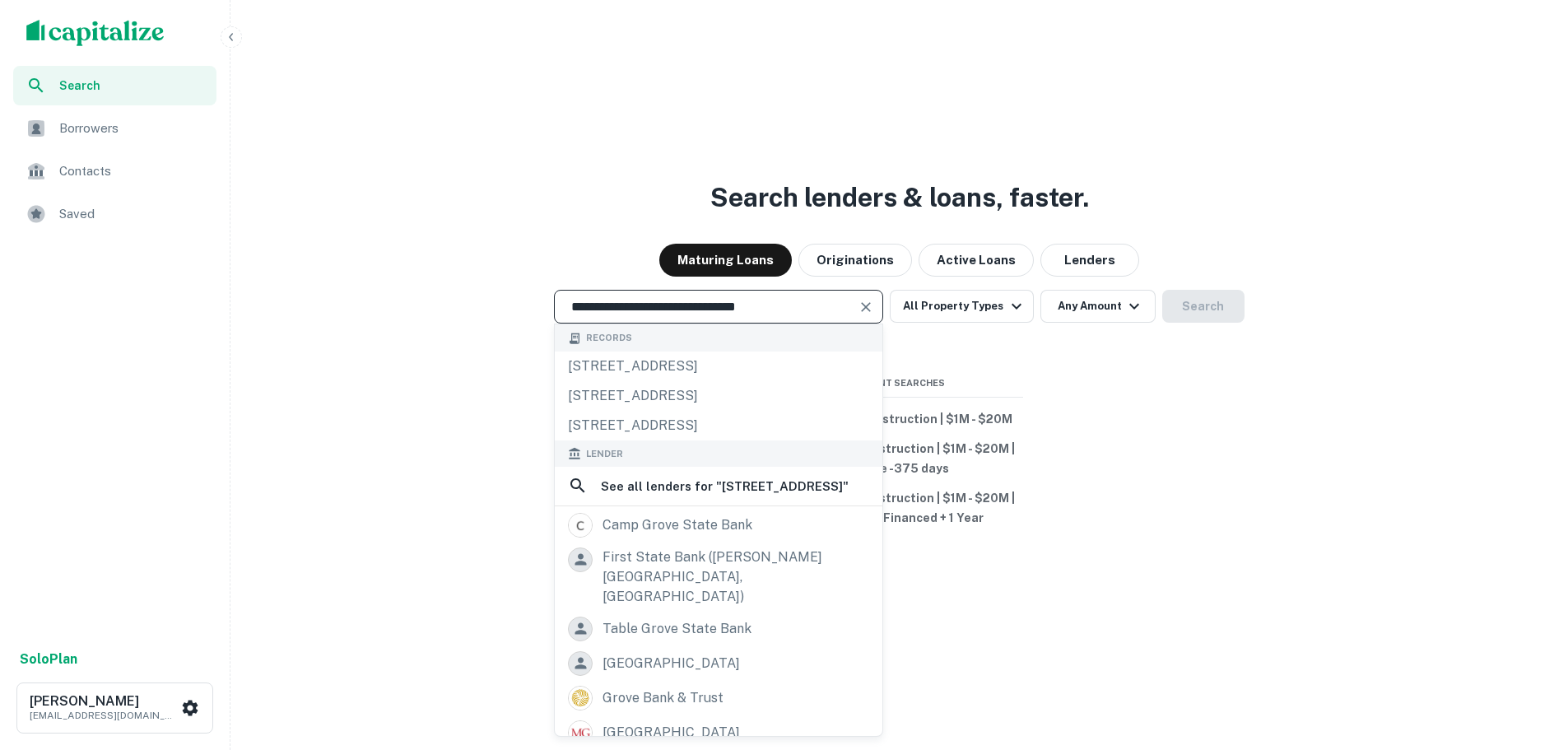
type input "**********"
click at [874, 314] on icon "Clear" at bounding box center [865, 307] width 16 height 16
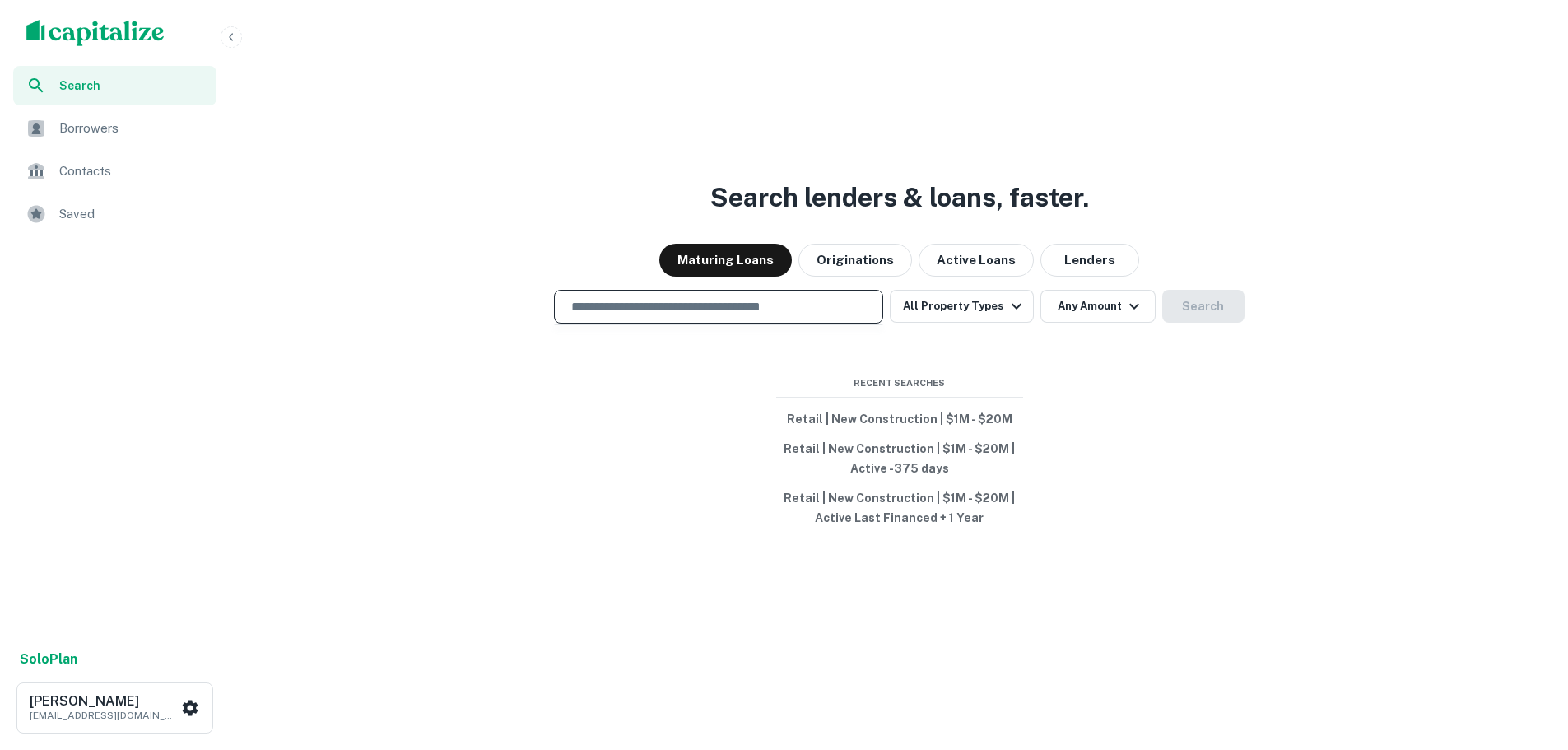
paste input "**********"
type input "**********"
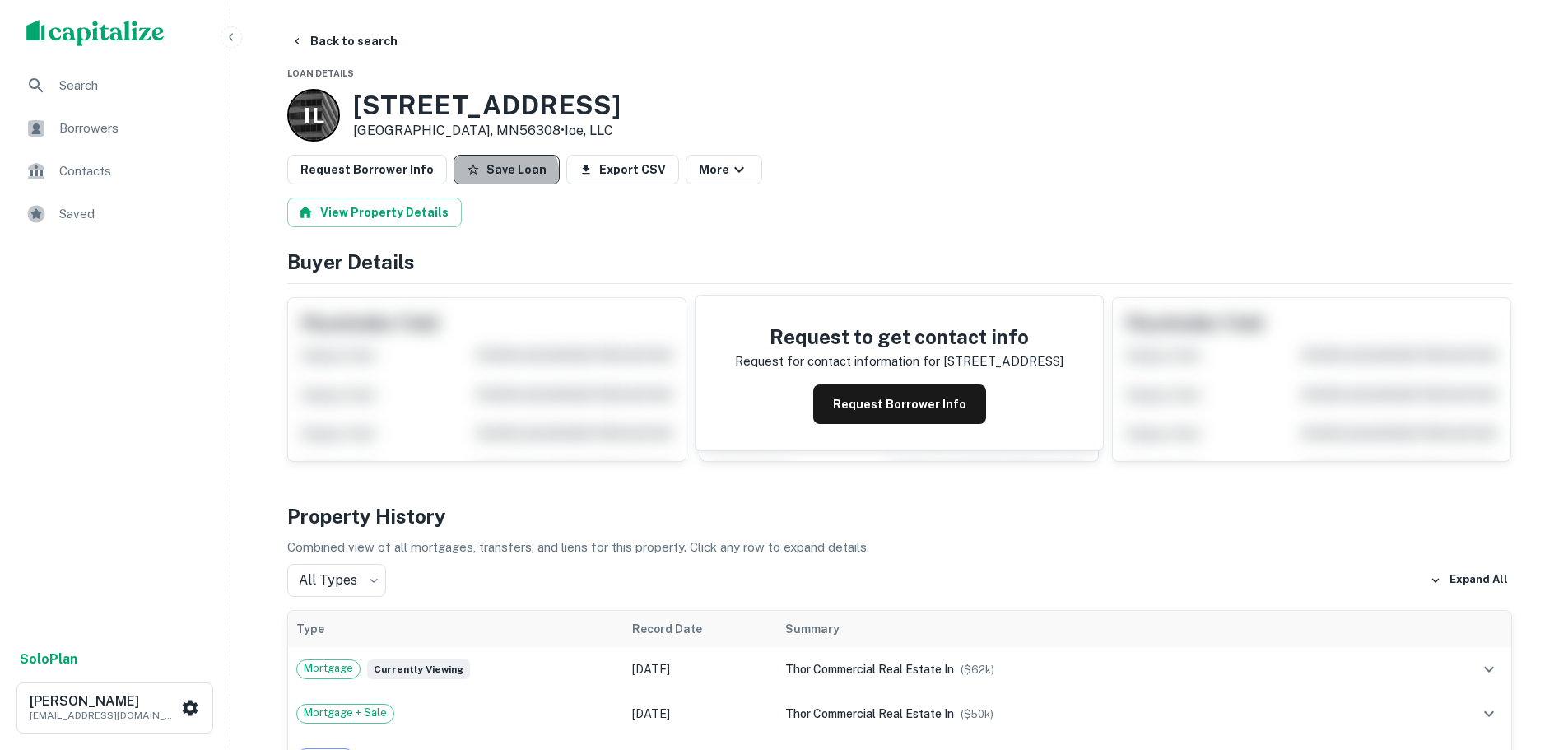
click at [479, 178] on button "Save Loan" at bounding box center [507, 170] width 106 height 30
click at [368, 168] on button "Request Borrower Info" at bounding box center [367, 170] width 160 height 30
click at [155, 134] on span "Borrowers" at bounding box center [133, 128] width 147 height 20
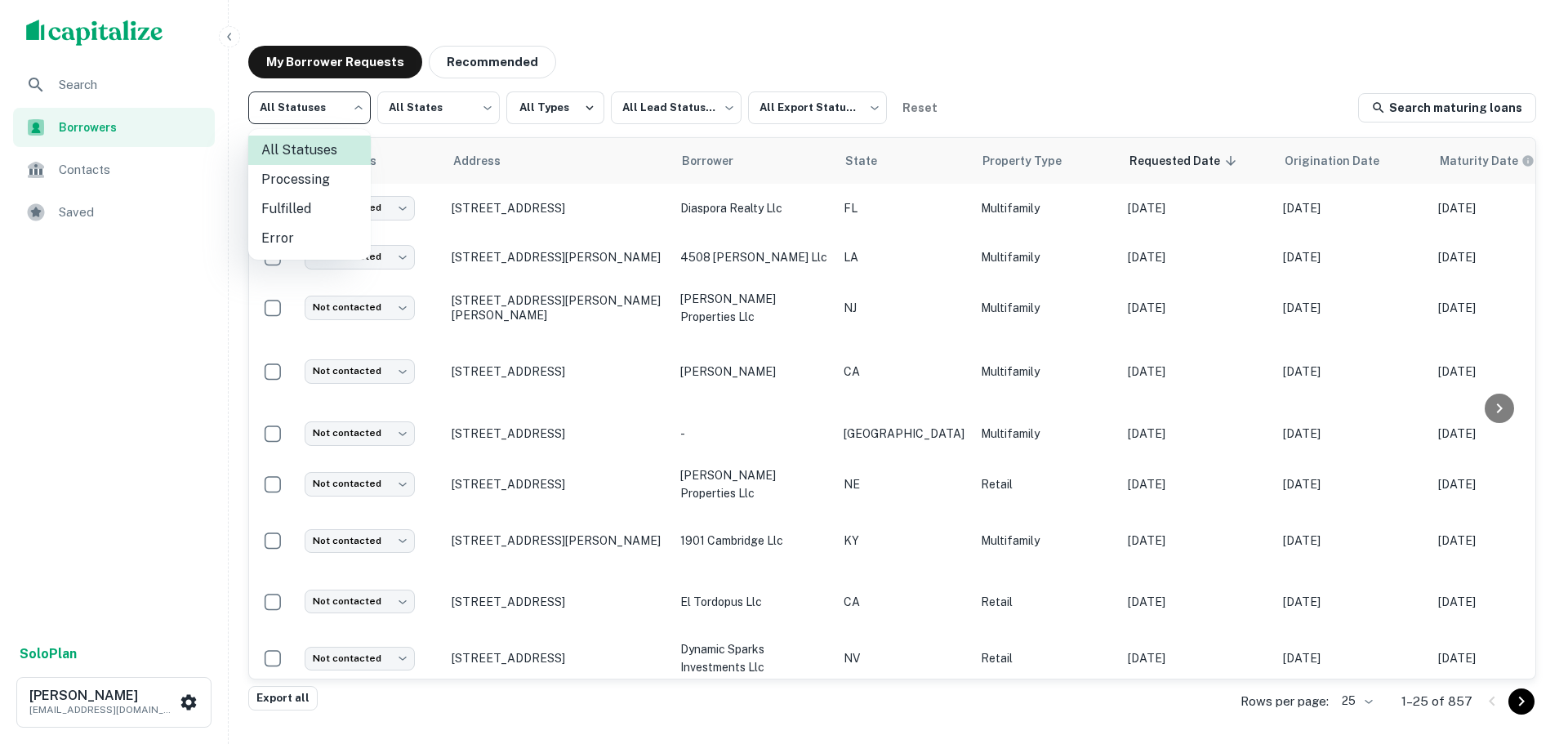
click at [328, 109] on body "Search Borrowers Contacts Saved Solo Plan [PERSON_NAME] [EMAIL_ADDRESS][DOMAIN_…" at bounding box center [784, 372] width 1568 height 744
click at [316, 199] on li "Fulfilled" at bounding box center [310, 208] width 122 height 30
type input "*********"
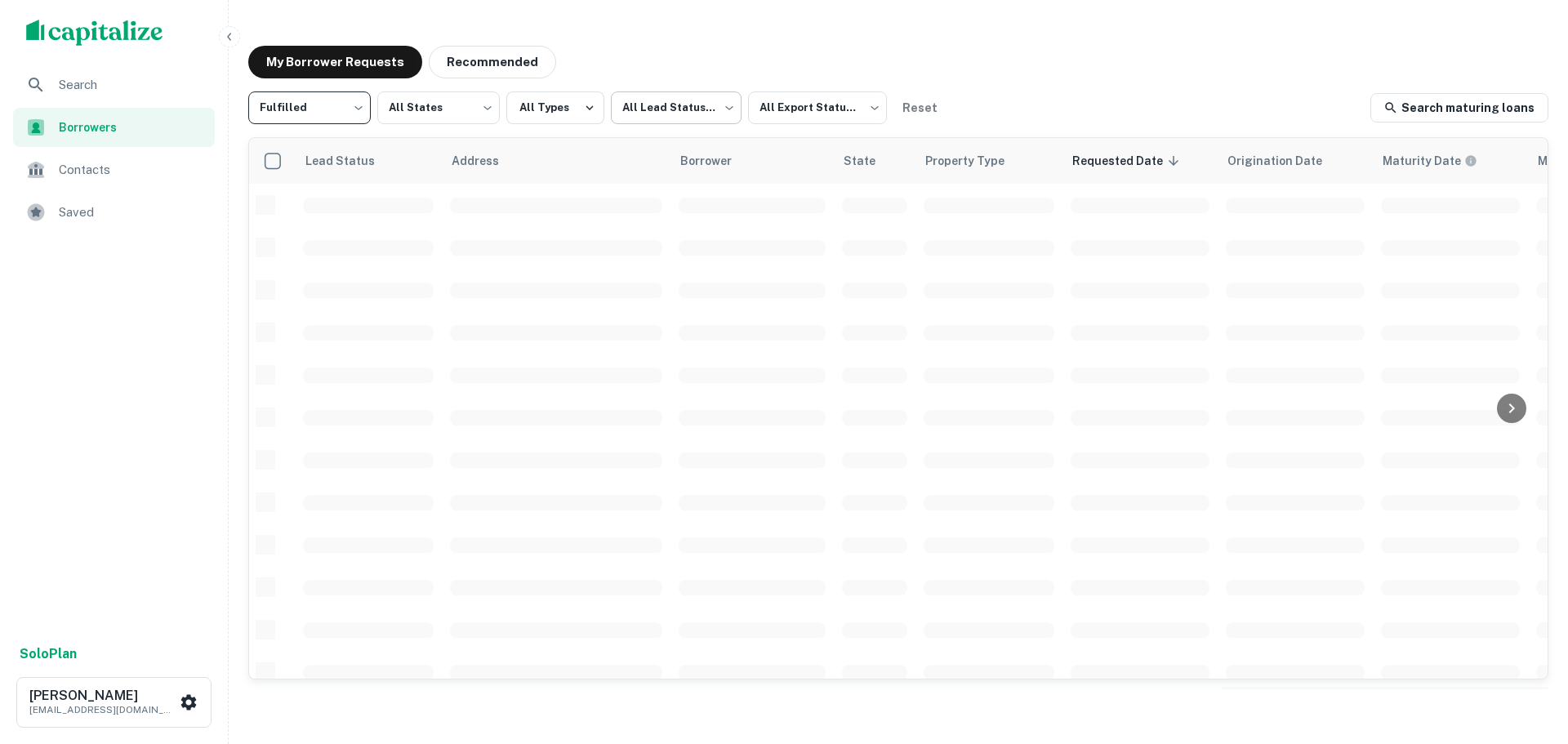
click at [692, 109] on body "Search Borrowers Contacts Saved Solo Plan [PERSON_NAME] [EMAIL_ADDRESS][DOMAIN_…" at bounding box center [784, 372] width 1568 height 744
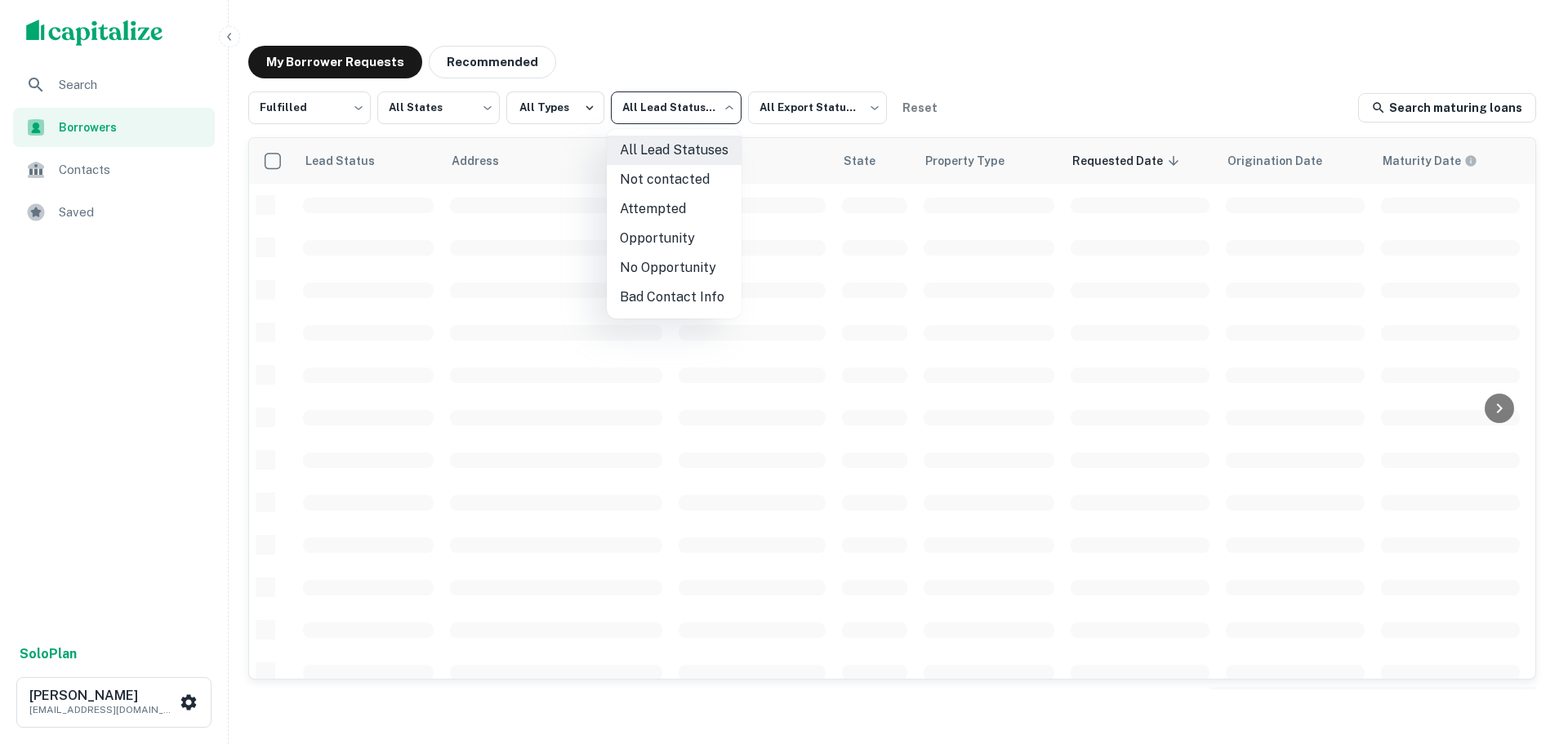
click at [695, 173] on li "Not contacted" at bounding box center [674, 180] width 135 height 30
type input "****"
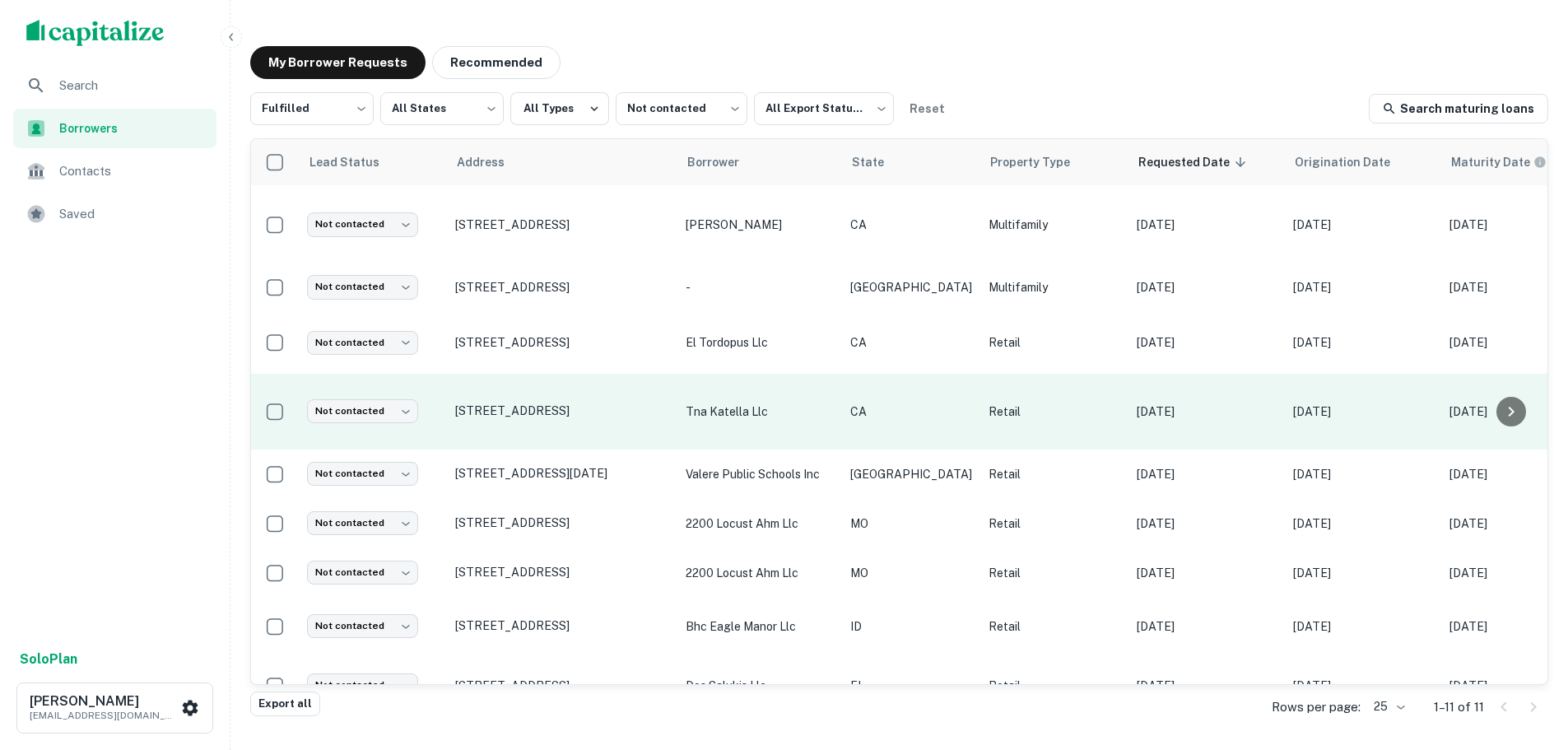
scroll to position [127, 0]
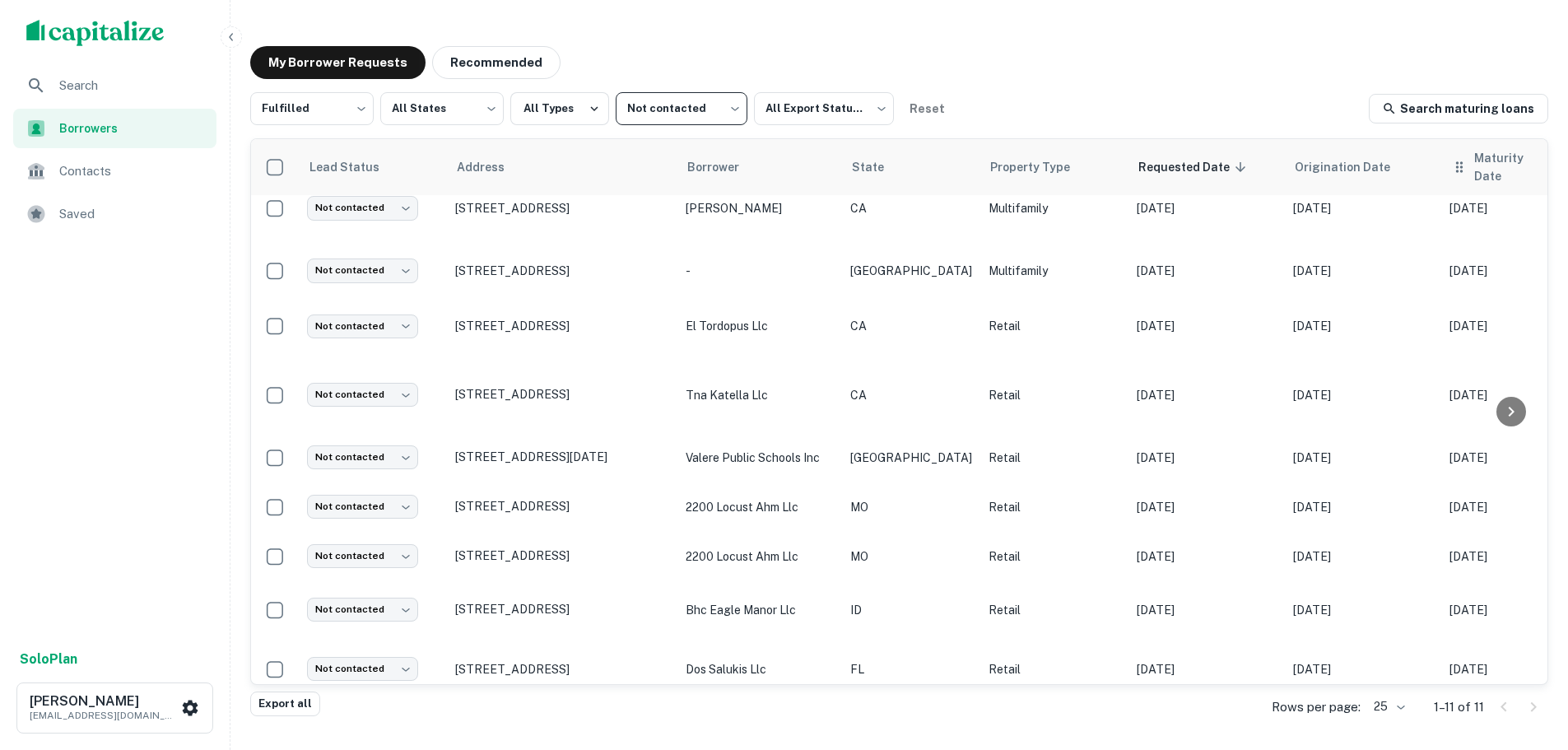
click at [1451, 163] on div "Maturity Date" at bounding box center [1520, 168] width 137 height 37
click at [1568, 162] on icon at bounding box center [1578, 167] width 10 height 10
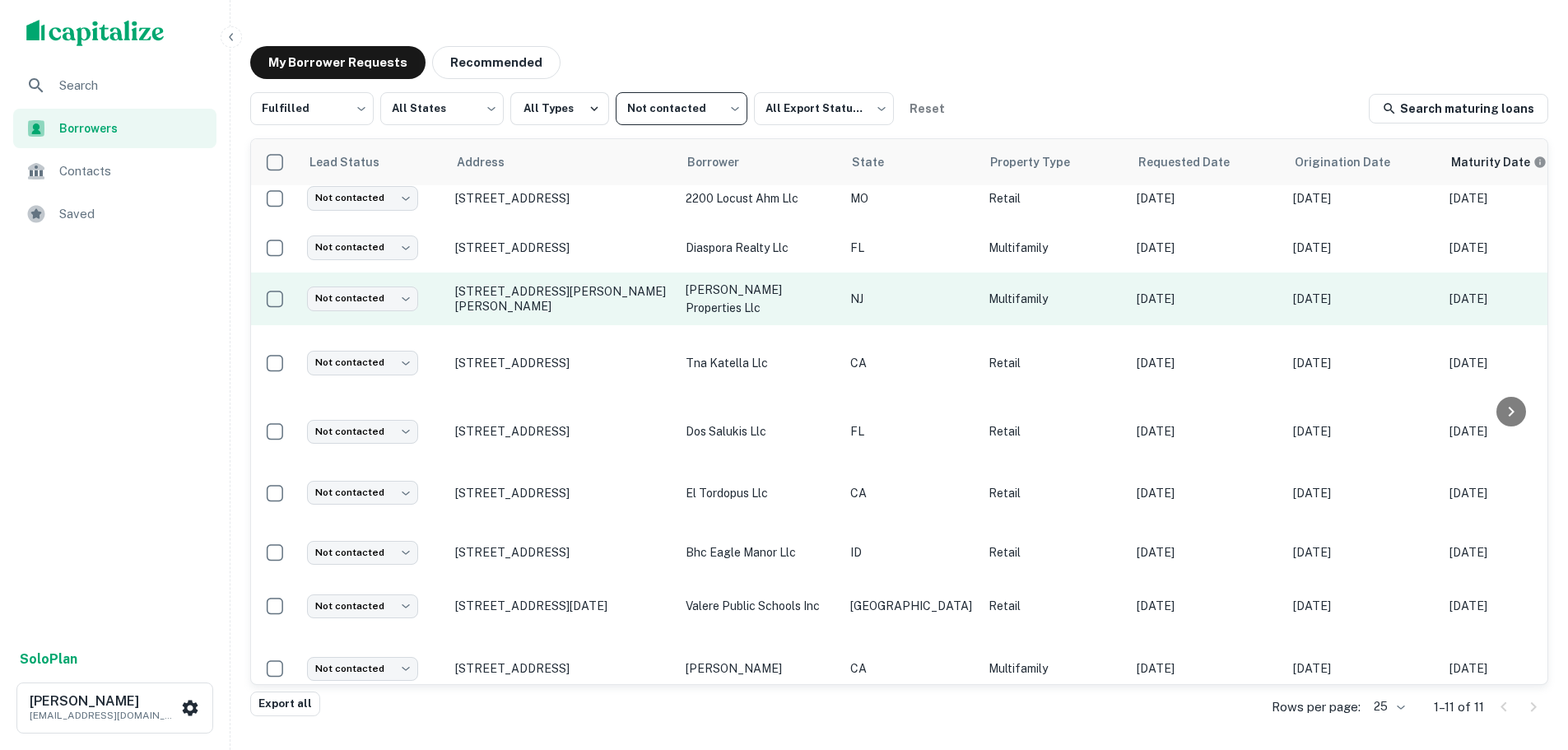
scroll to position [127, 0]
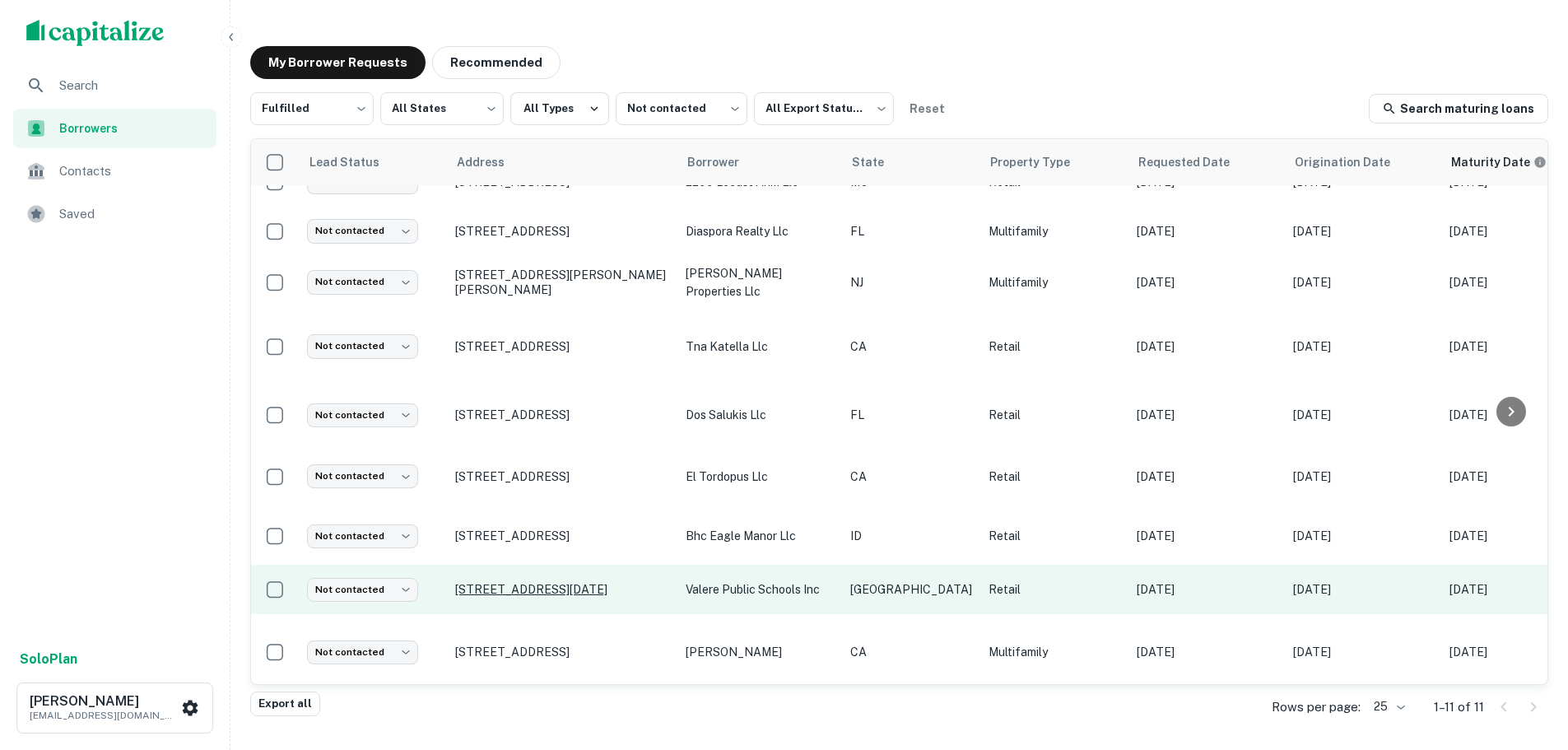
click at [579, 586] on p "[STREET_ADDRESS][DATE]" at bounding box center [562, 589] width 214 height 14
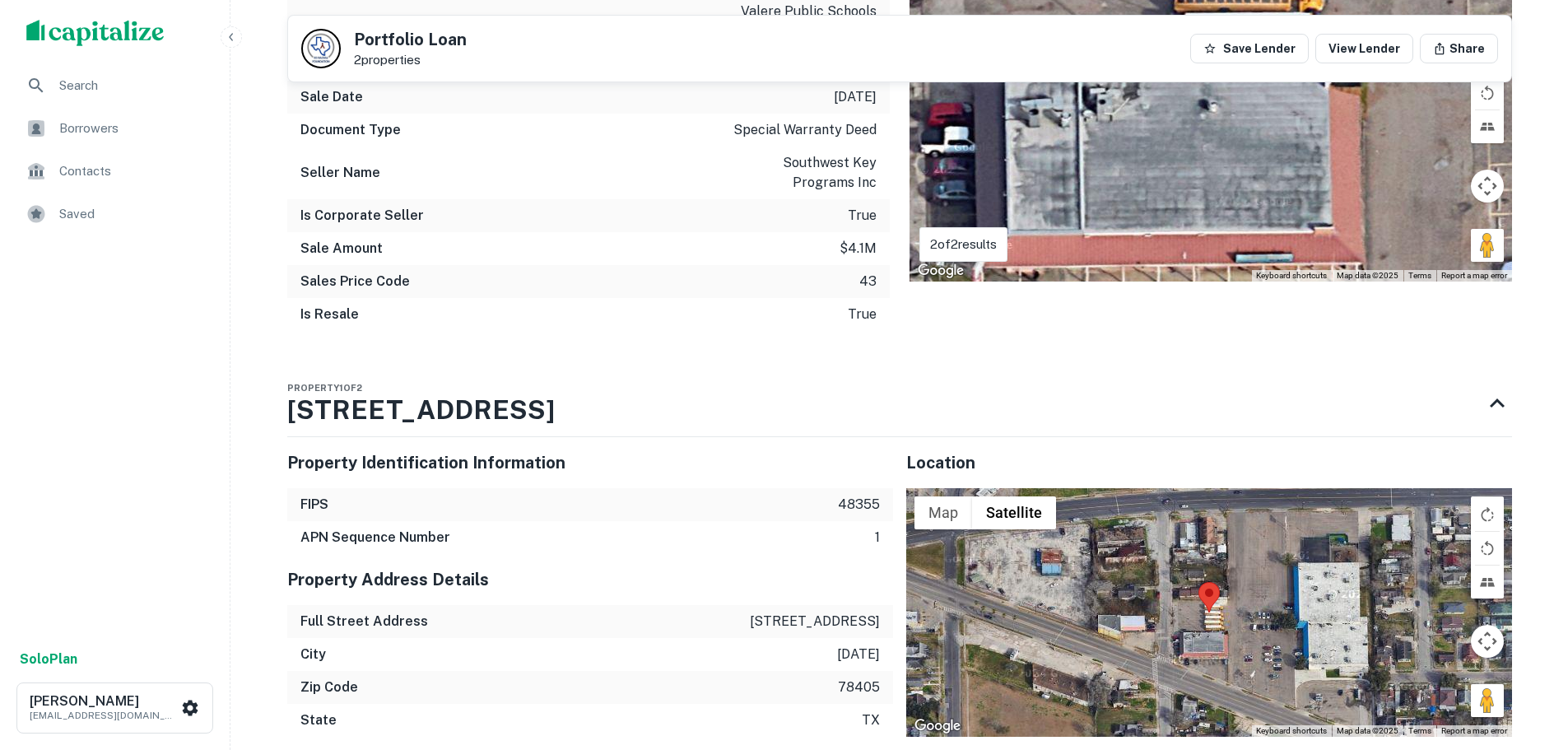
scroll to position [1647, 0]
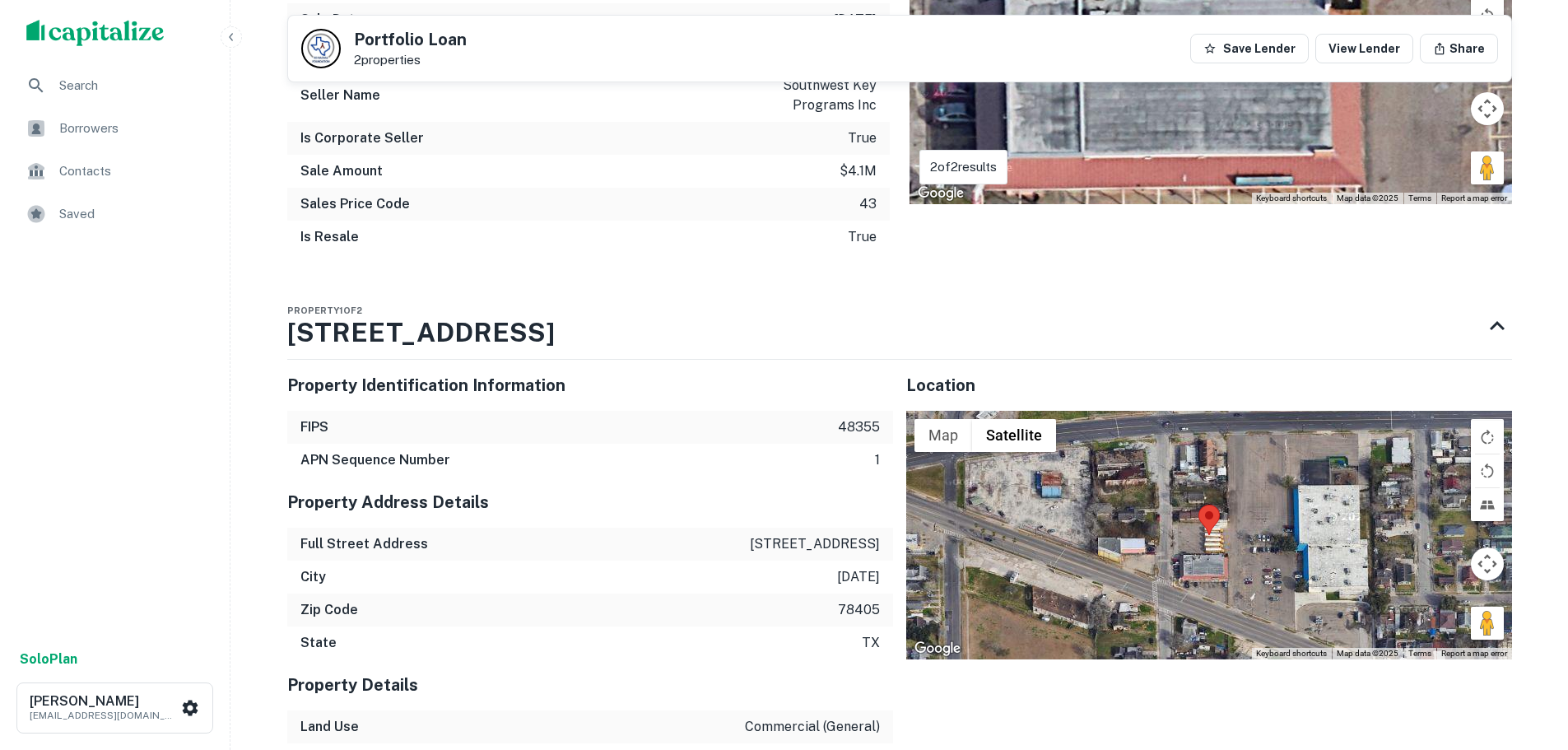
drag, startPoint x: 1492, startPoint y: 593, endPoint x: 1294, endPoint y: 563, distance: 200.3
click at [1294, 563] on div "Map Terrain Satellite Labels Keyboard shortcuts Map Data Map data ©2025 Map dat…" at bounding box center [1209, 535] width 606 height 249
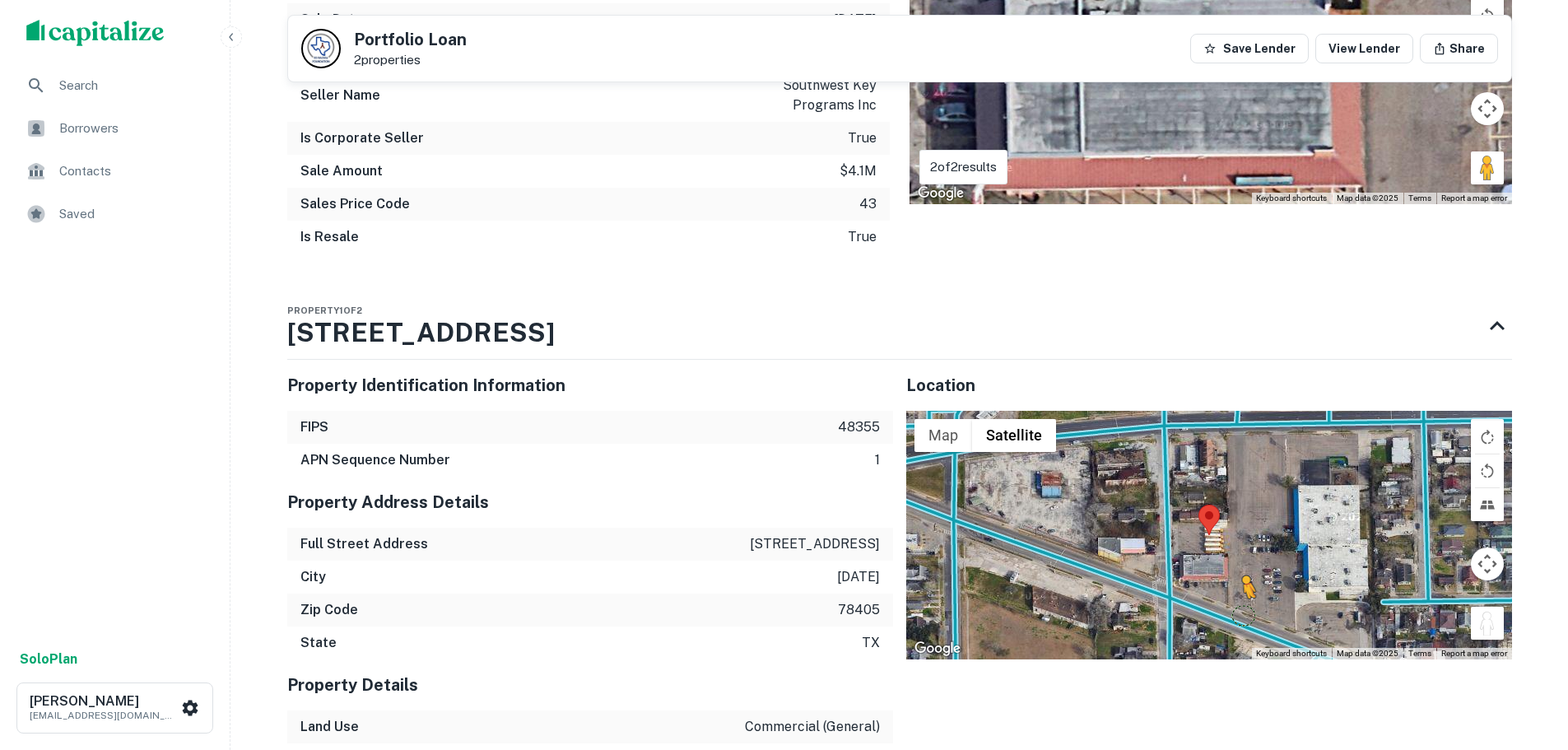
drag, startPoint x: 1495, startPoint y: 591, endPoint x: 1208, endPoint y: 576, distance: 287.4
click at [1208, 576] on div "To activate drag with keyboard, press Alt + Enter. Once in keyboard drag state,…" at bounding box center [1209, 535] width 606 height 249
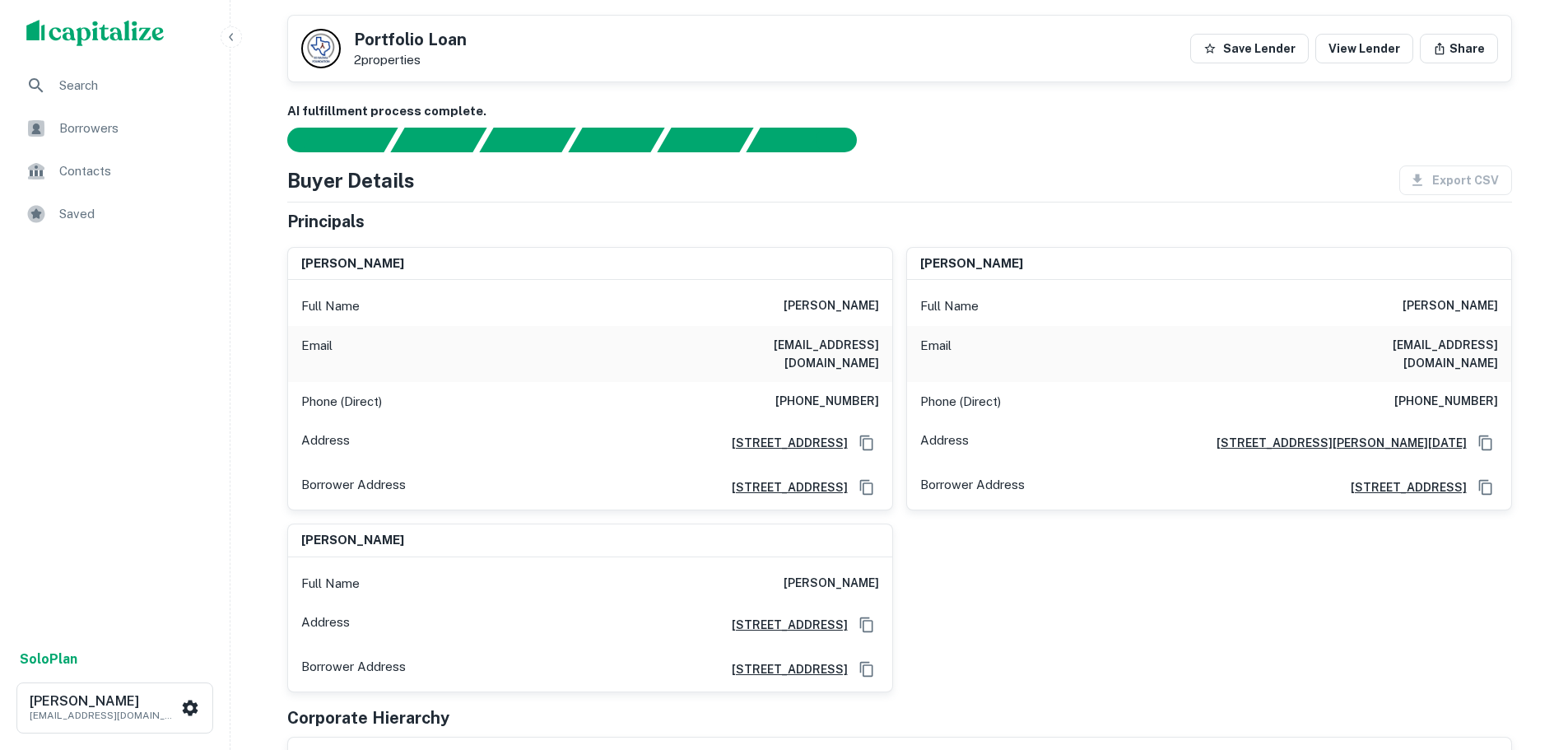
scroll to position [0, 0]
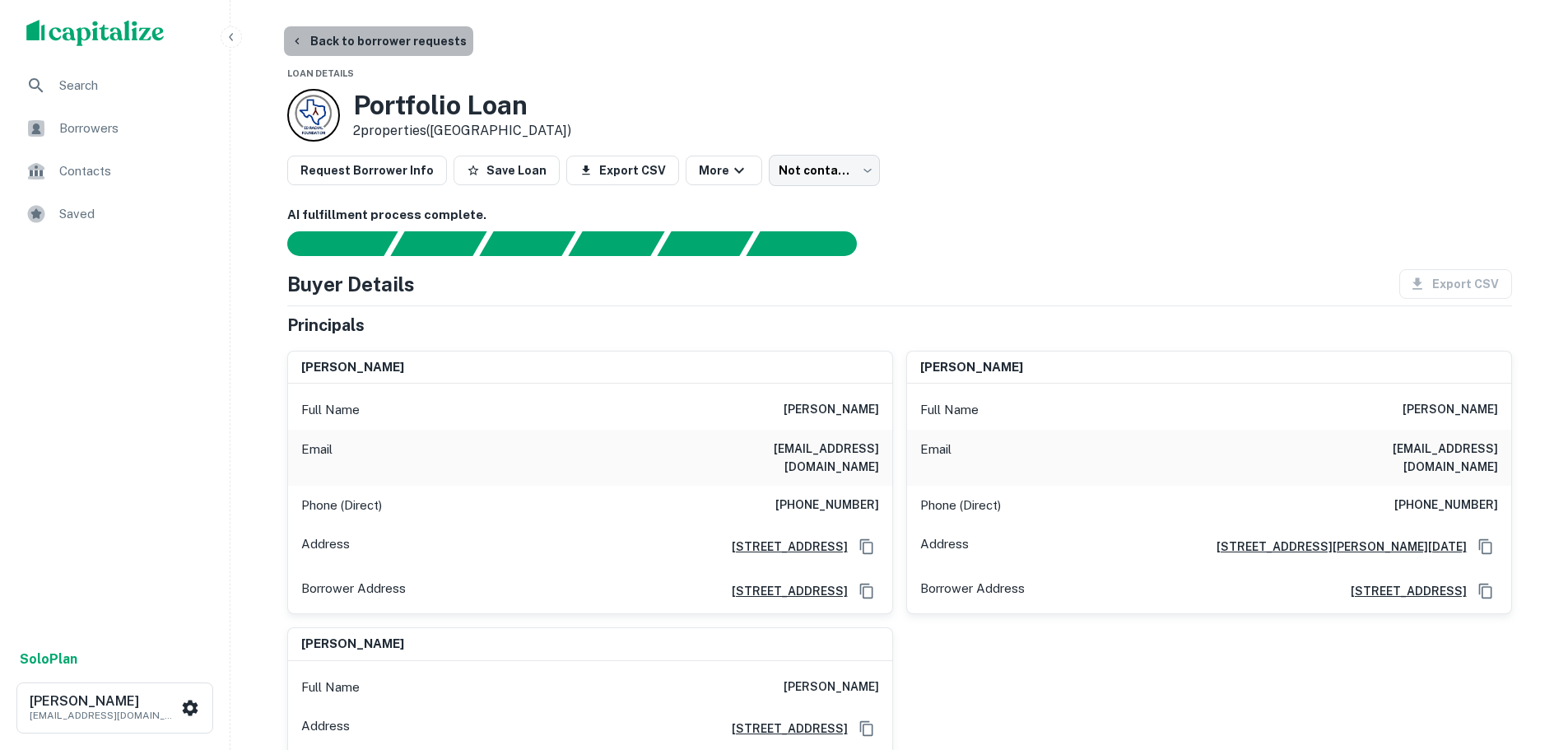
click at [419, 40] on button "Back to borrower requests" at bounding box center [379, 40] width 189 height 30
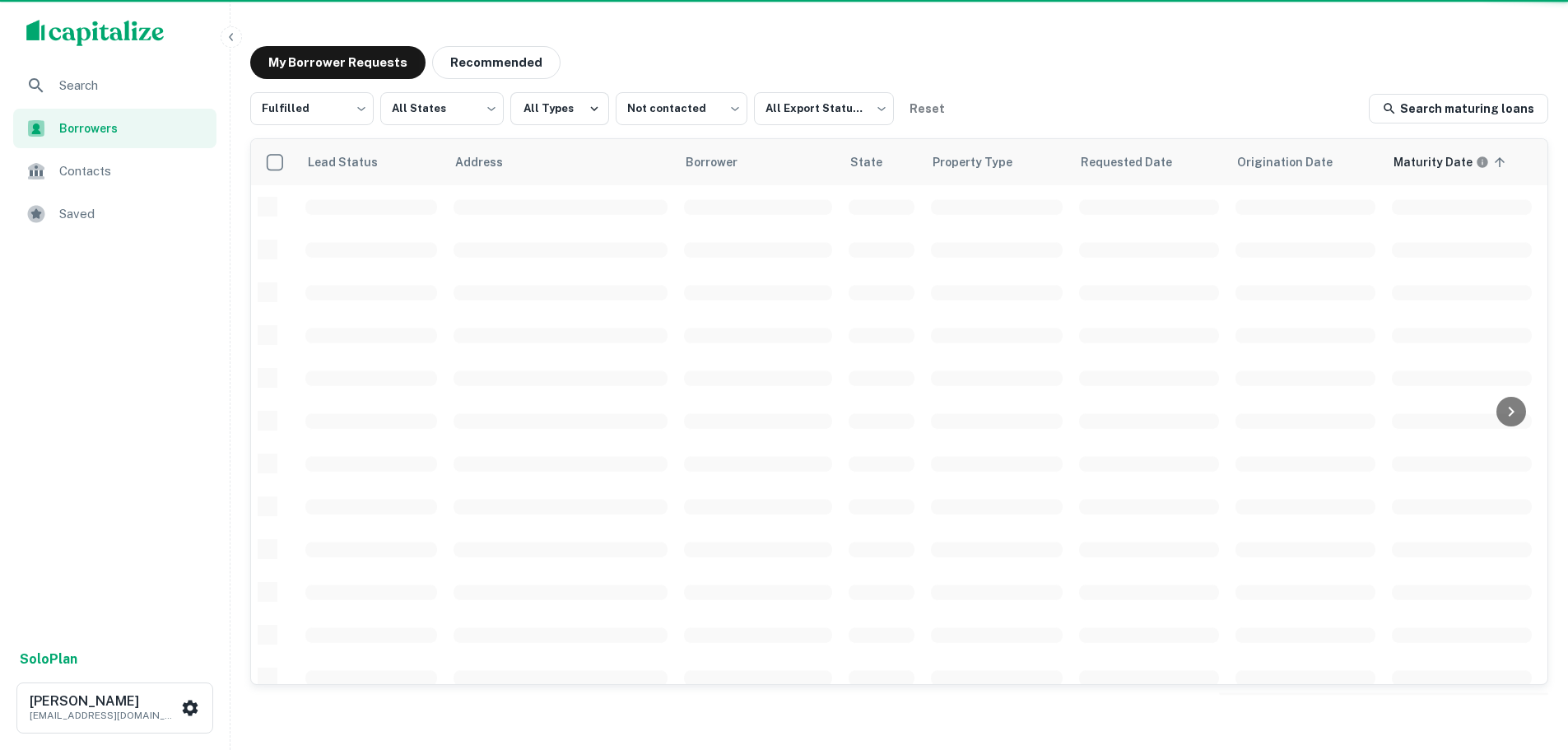
scroll to position [127, 0]
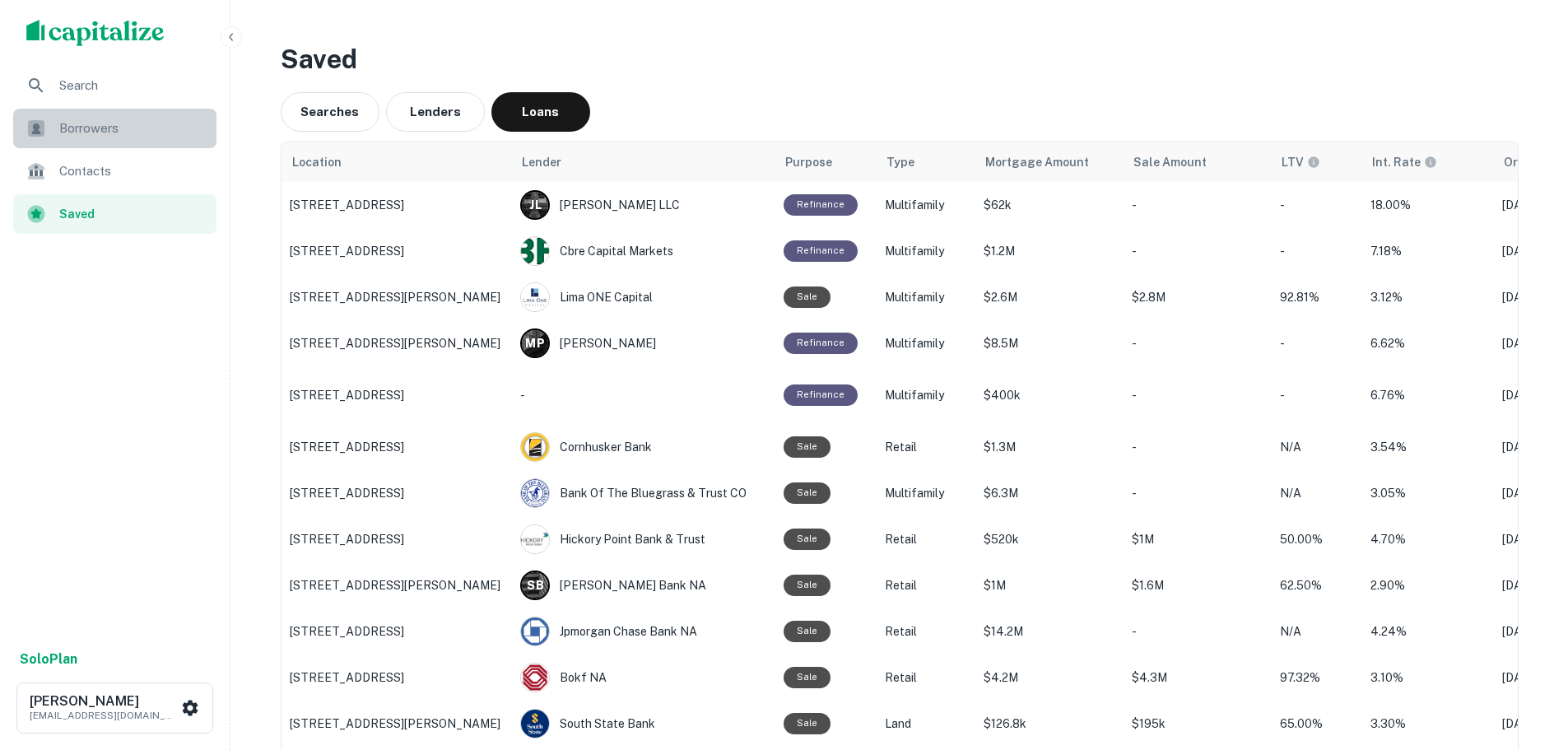
click at [60, 121] on span "Borrowers" at bounding box center [133, 128] width 147 height 20
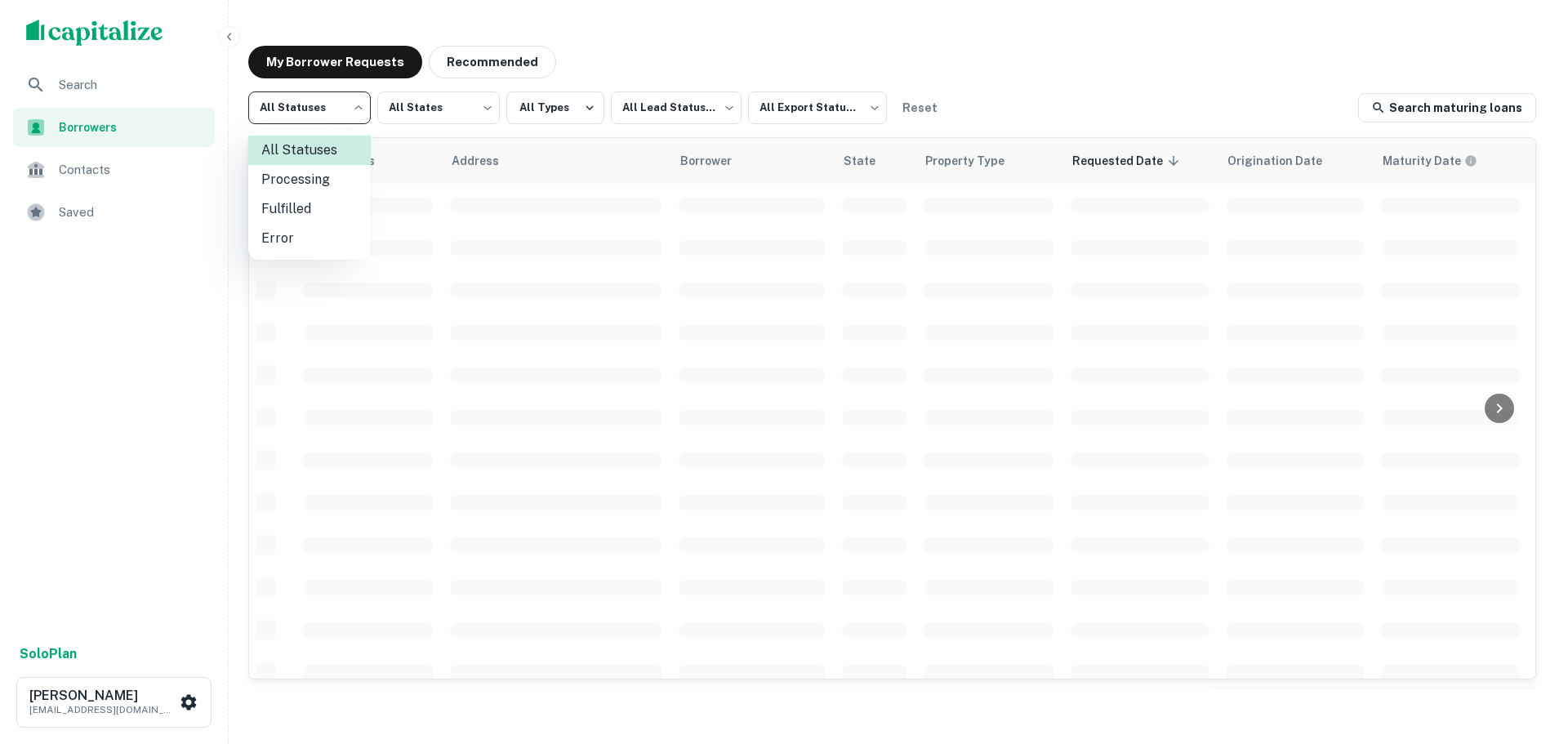
click at [350, 118] on body "Search Borrowers Contacts Saved Solo Plan Trevor Zwick tzwick@surmount.com My B…" at bounding box center [784, 372] width 1568 height 744
click at [664, 111] on div at bounding box center [784, 372] width 1568 height 744
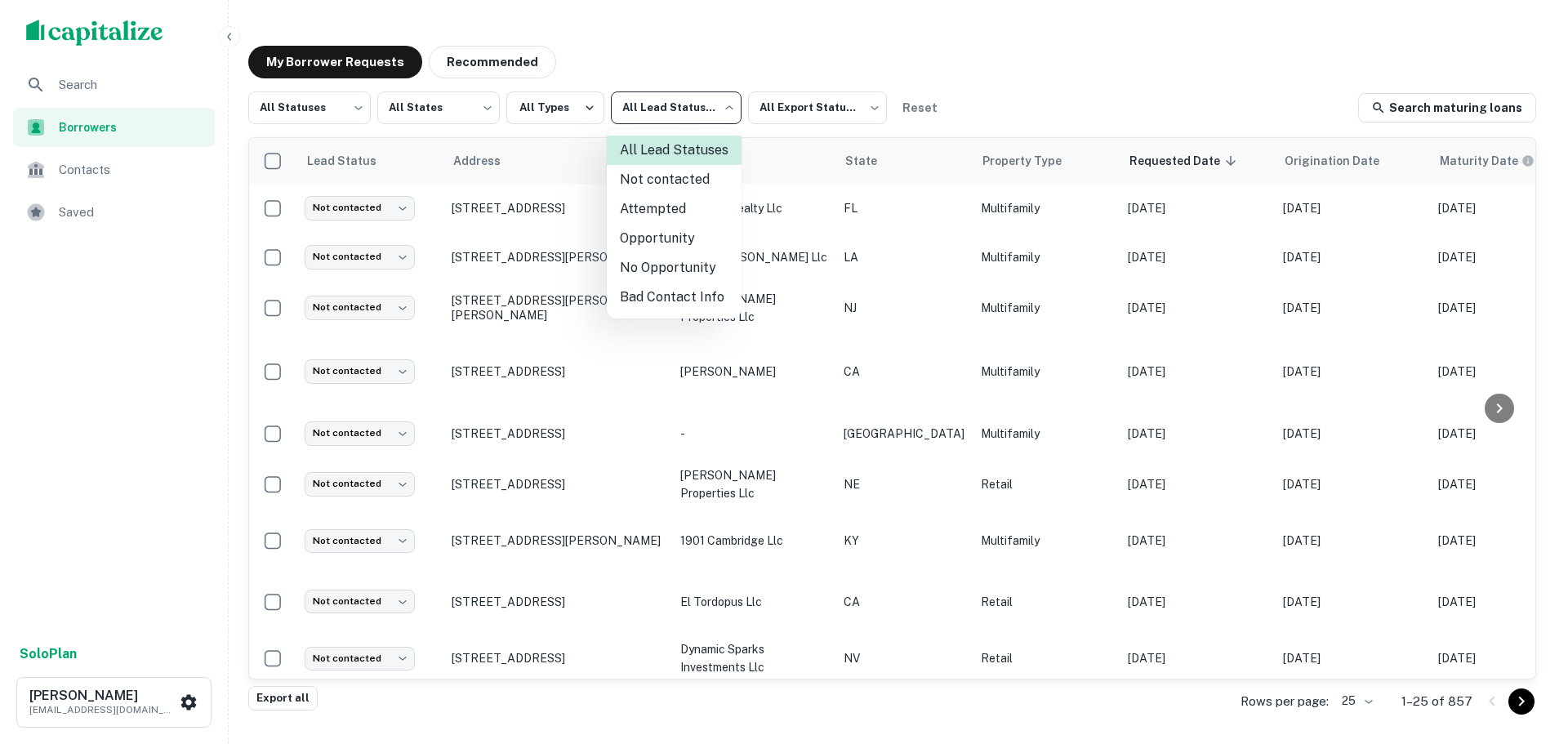
click at [664, 111] on body "Search Borrowers Contacts Saved Solo Plan Trevor Zwick tzwick@surmount.com My B…" at bounding box center [784, 372] width 1568 height 744
click at [642, 238] on li "Opportunity" at bounding box center [674, 238] width 135 height 30
type input "**********"
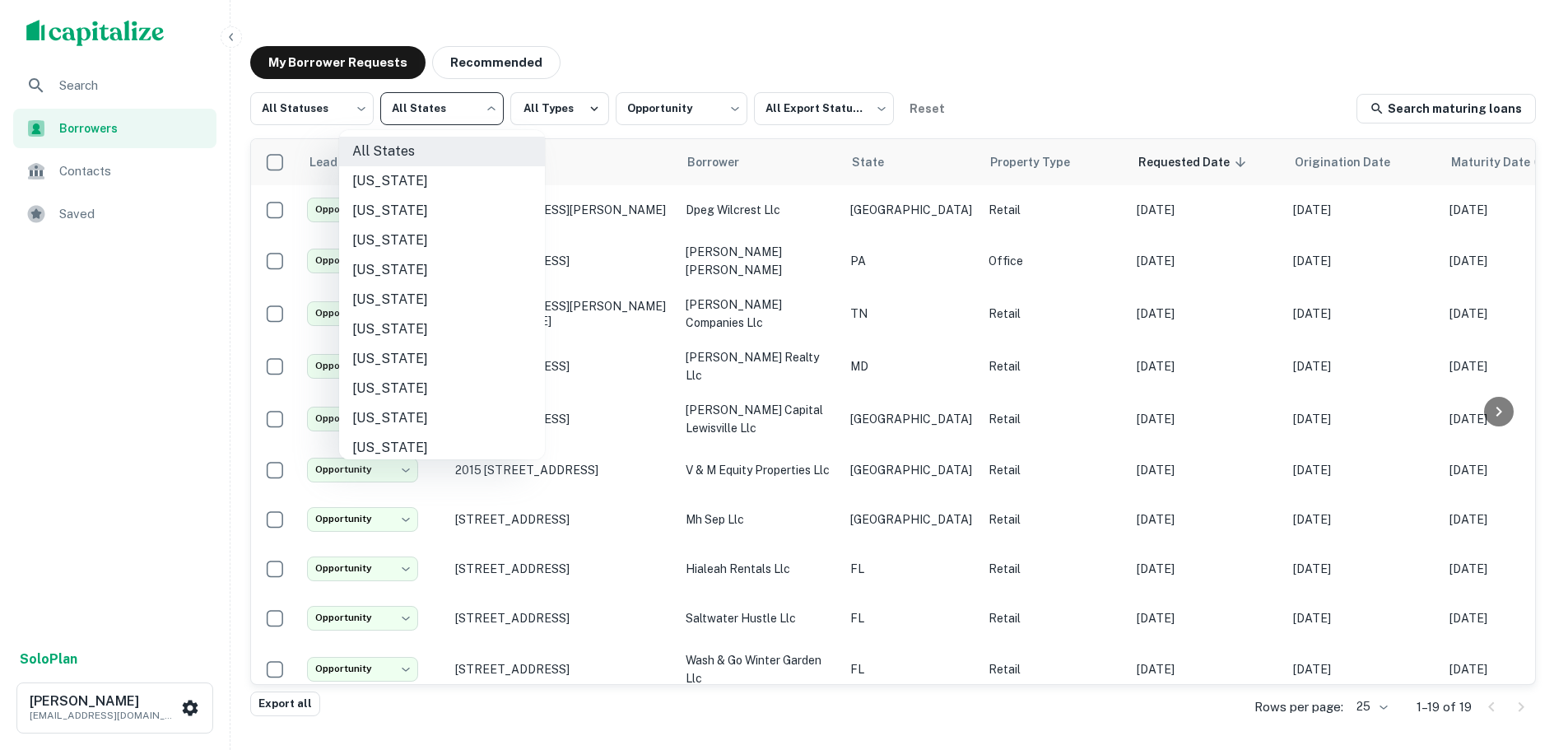
click at [480, 110] on body "**********" at bounding box center [784, 375] width 1568 height 750
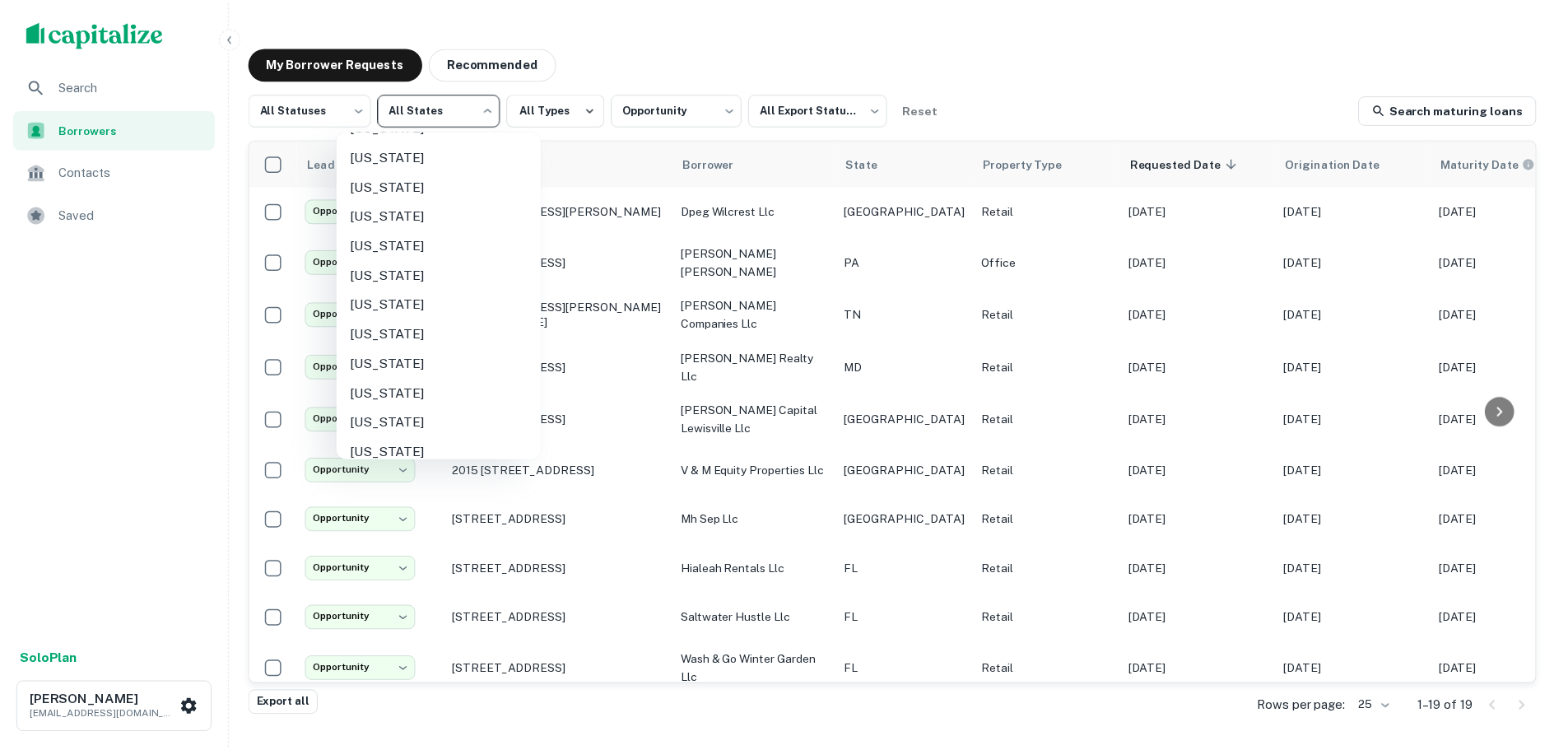
scroll to position [1153, 0]
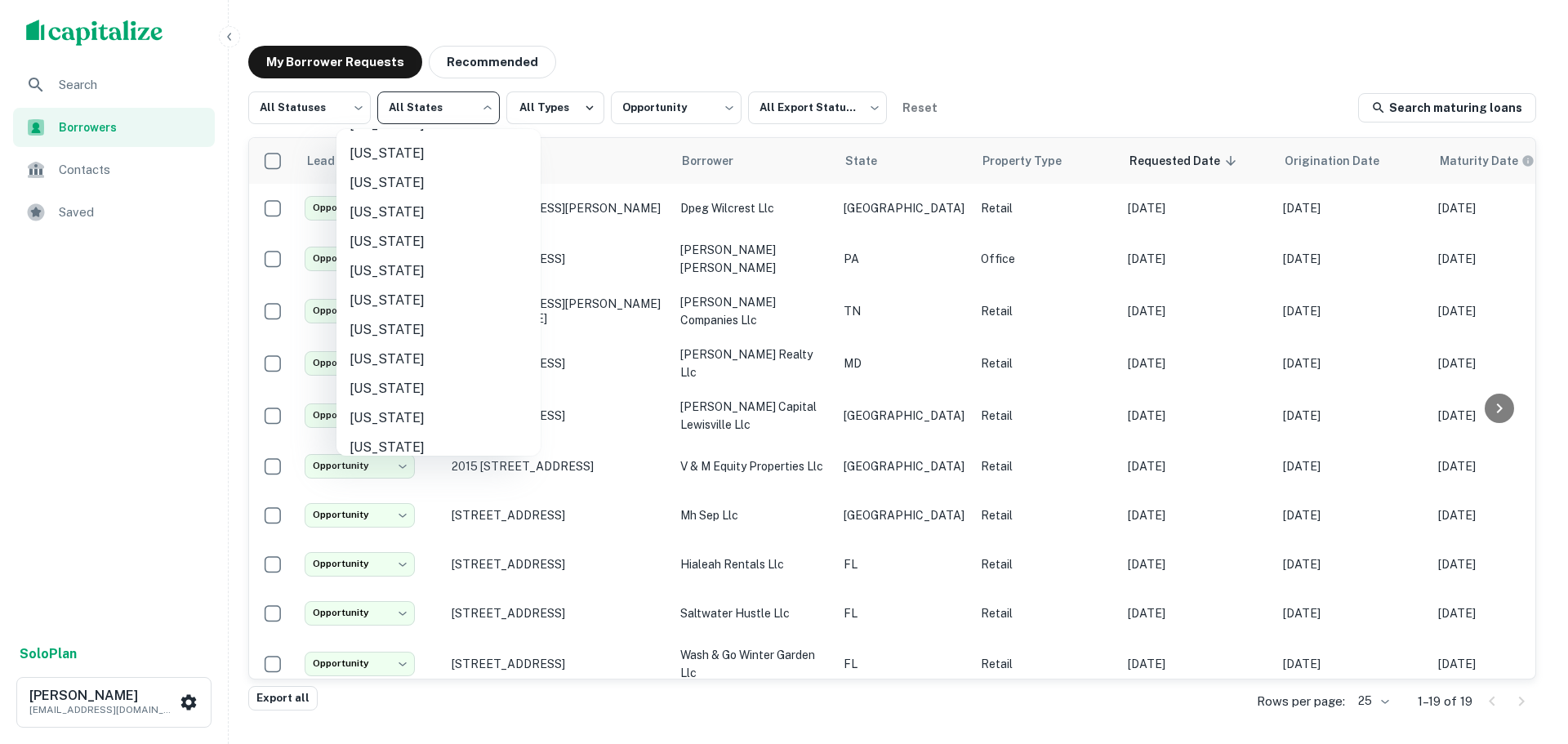
click at [436, 262] on li "Texas" at bounding box center [439, 271] width 205 height 30
type input "**"
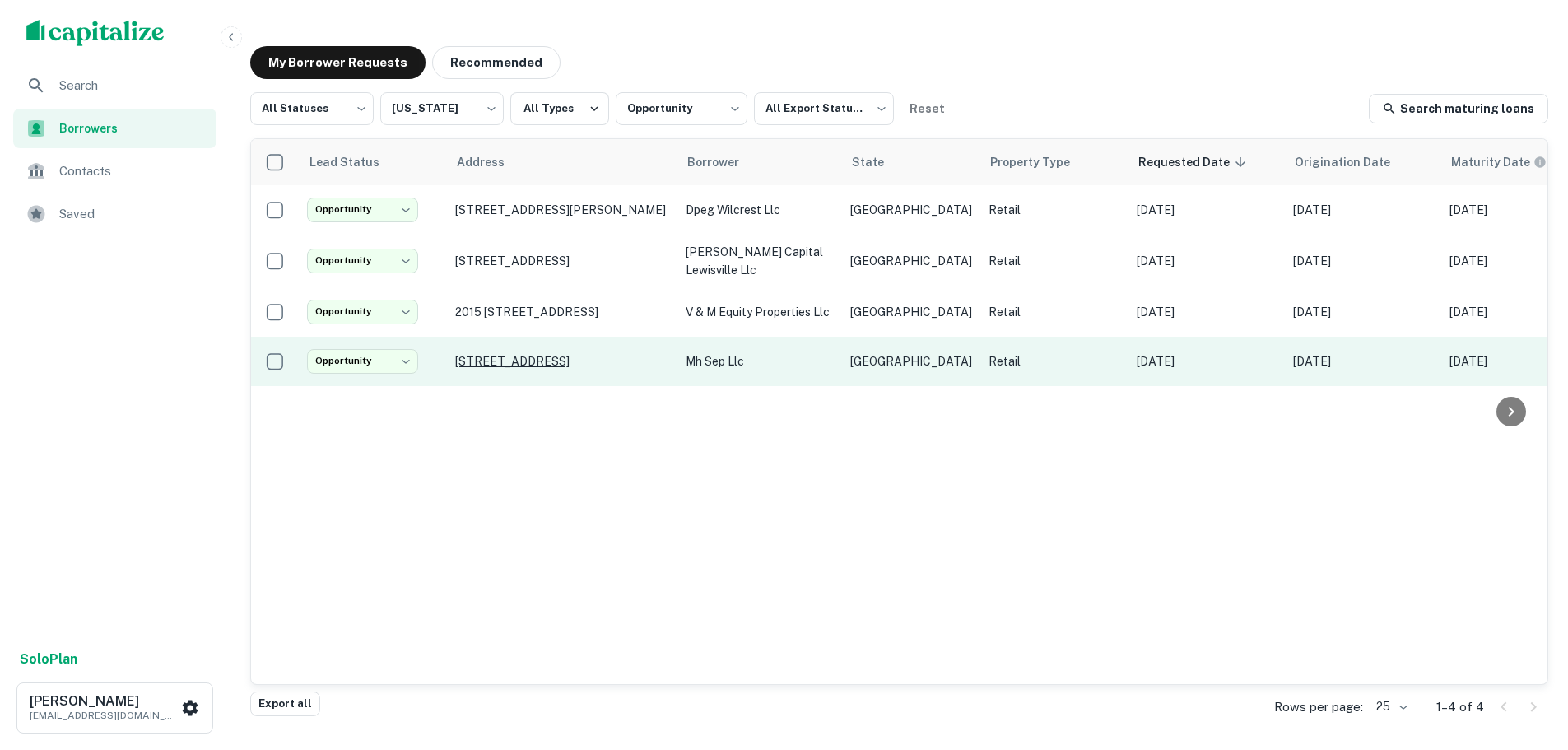
click at [484, 355] on p "6361 Old Jacksonville Hwy Tyler, TX75703" at bounding box center [562, 361] width 214 height 14
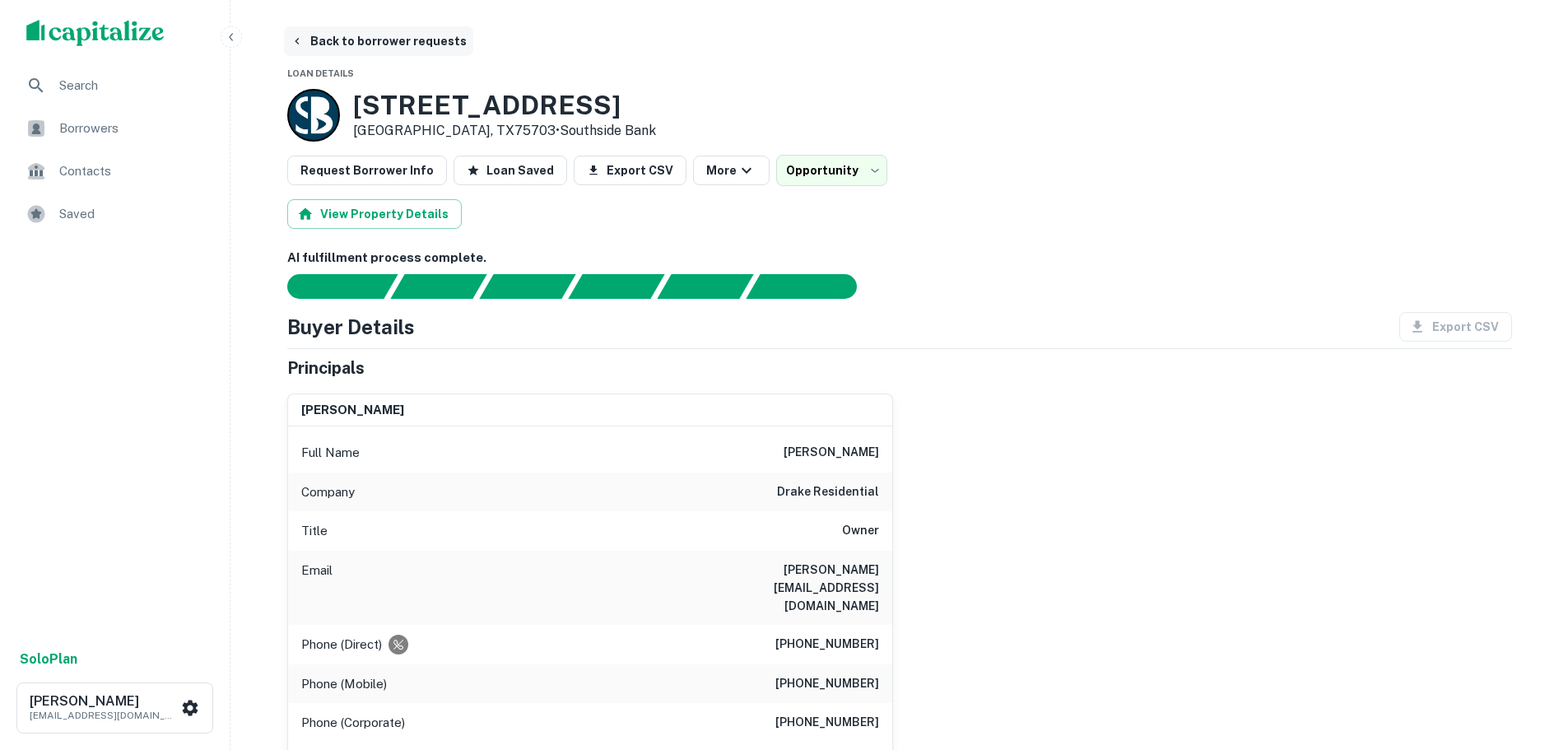
click at [374, 37] on button "Back to borrower requests" at bounding box center [379, 40] width 189 height 30
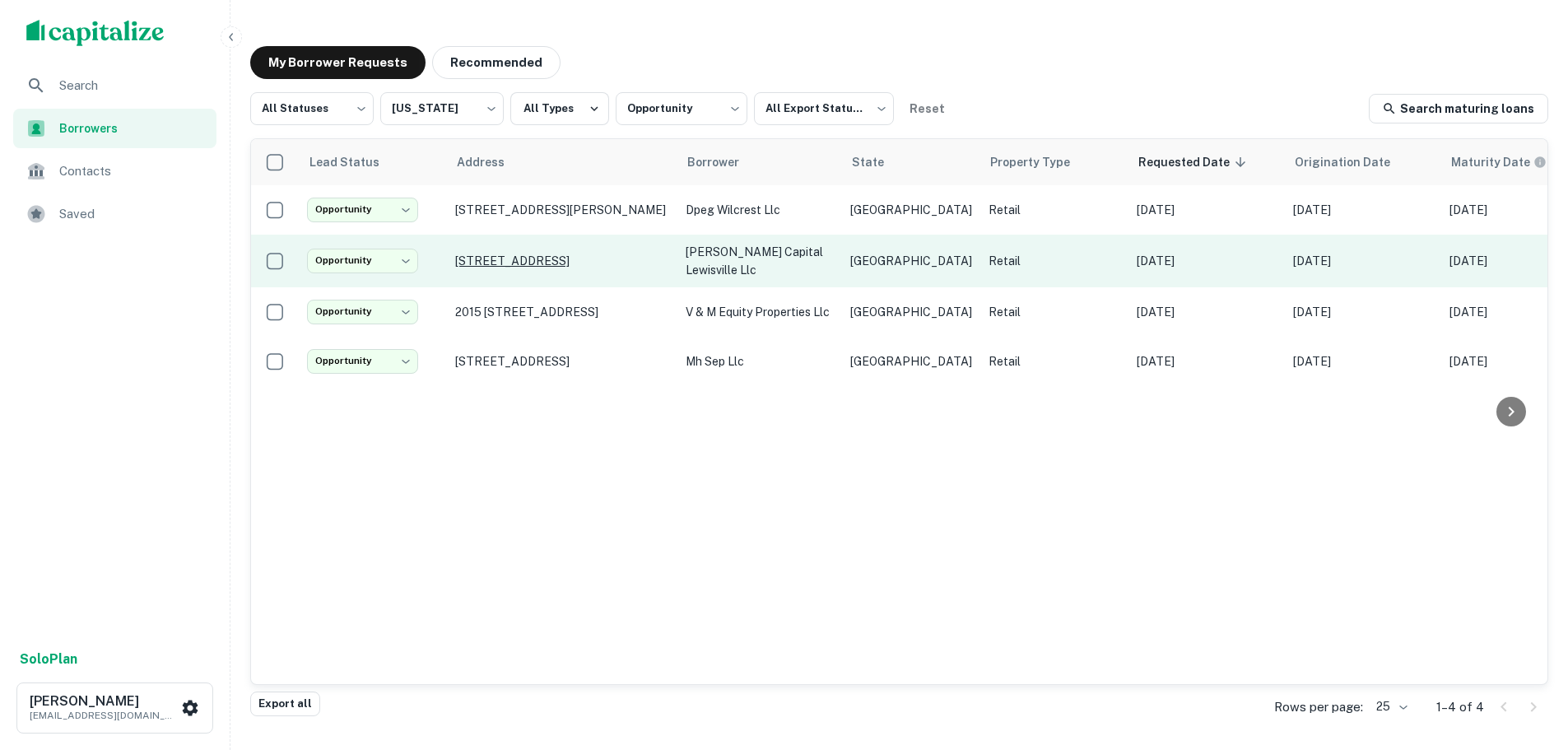
click at [478, 262] on p "328 W Main St Lewisville, TX75057" at bounding box center [562, 260] width 214 height 14
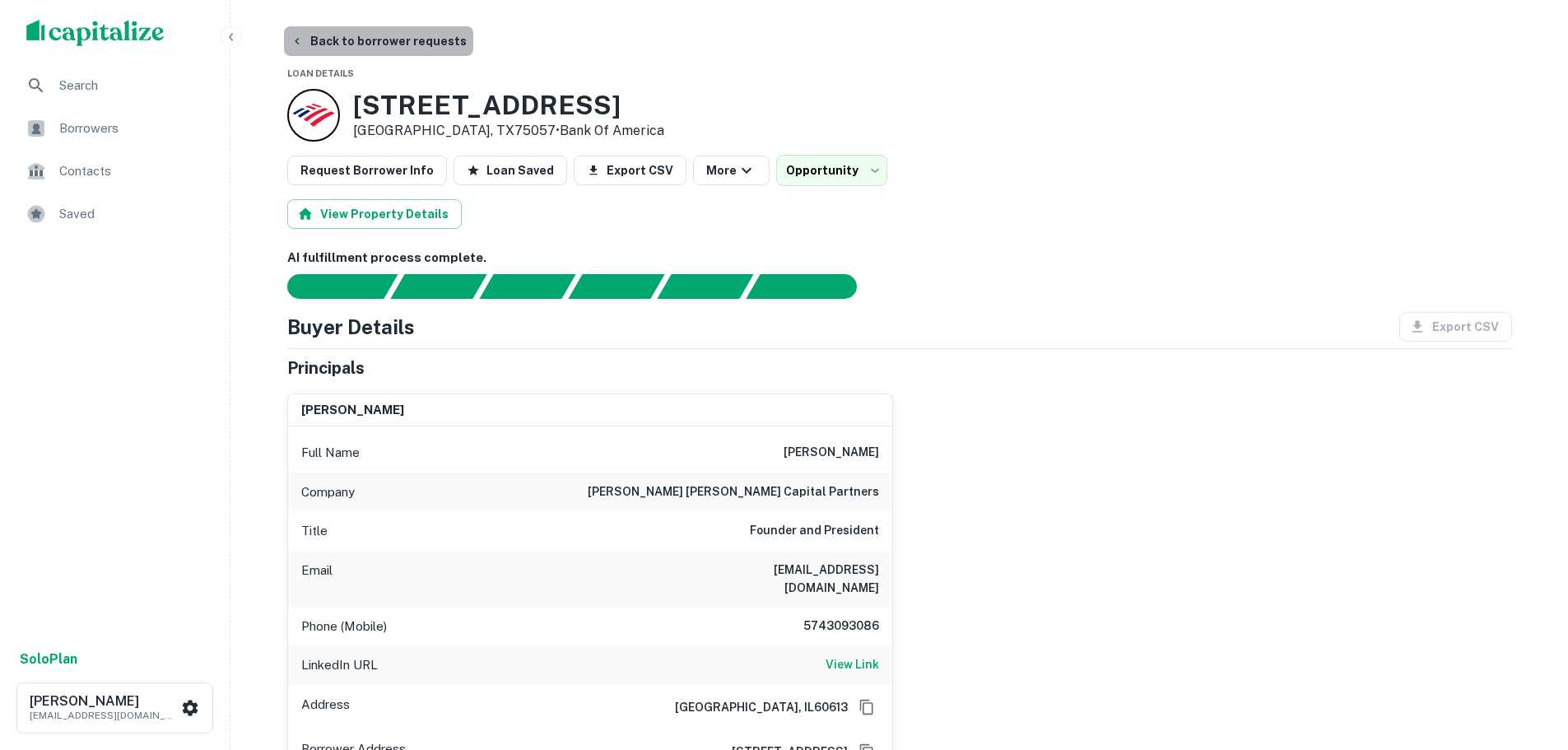
click at [401, 52] on button "Back to borrower requests" at bounding box center [379, 40] width 189 height 30
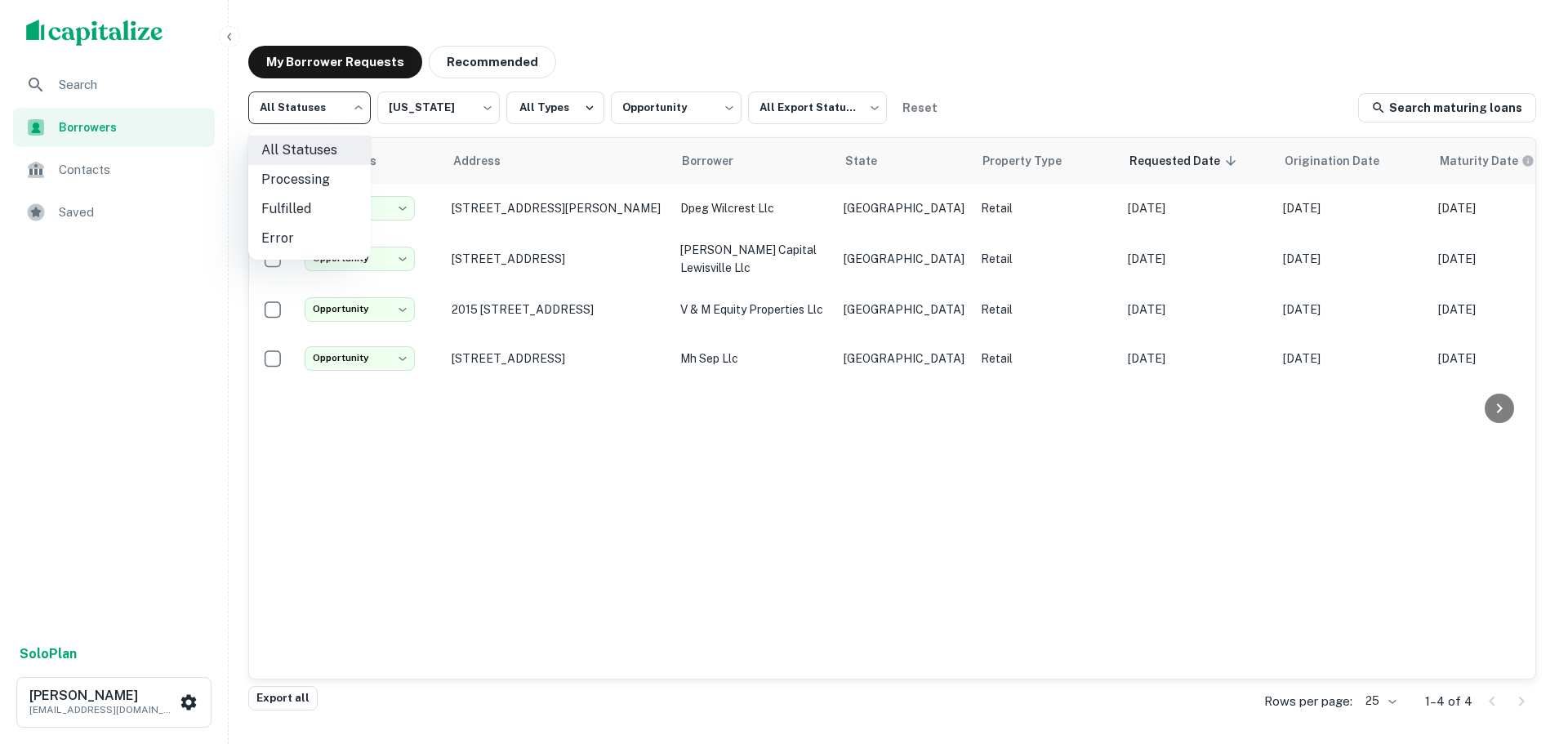
click at [343, 118] on body "**********" at bounding box center [784, 372] width 1568 height 744
click at [670, 115] on div at bounding box center [784, 372] width 1568 height 744
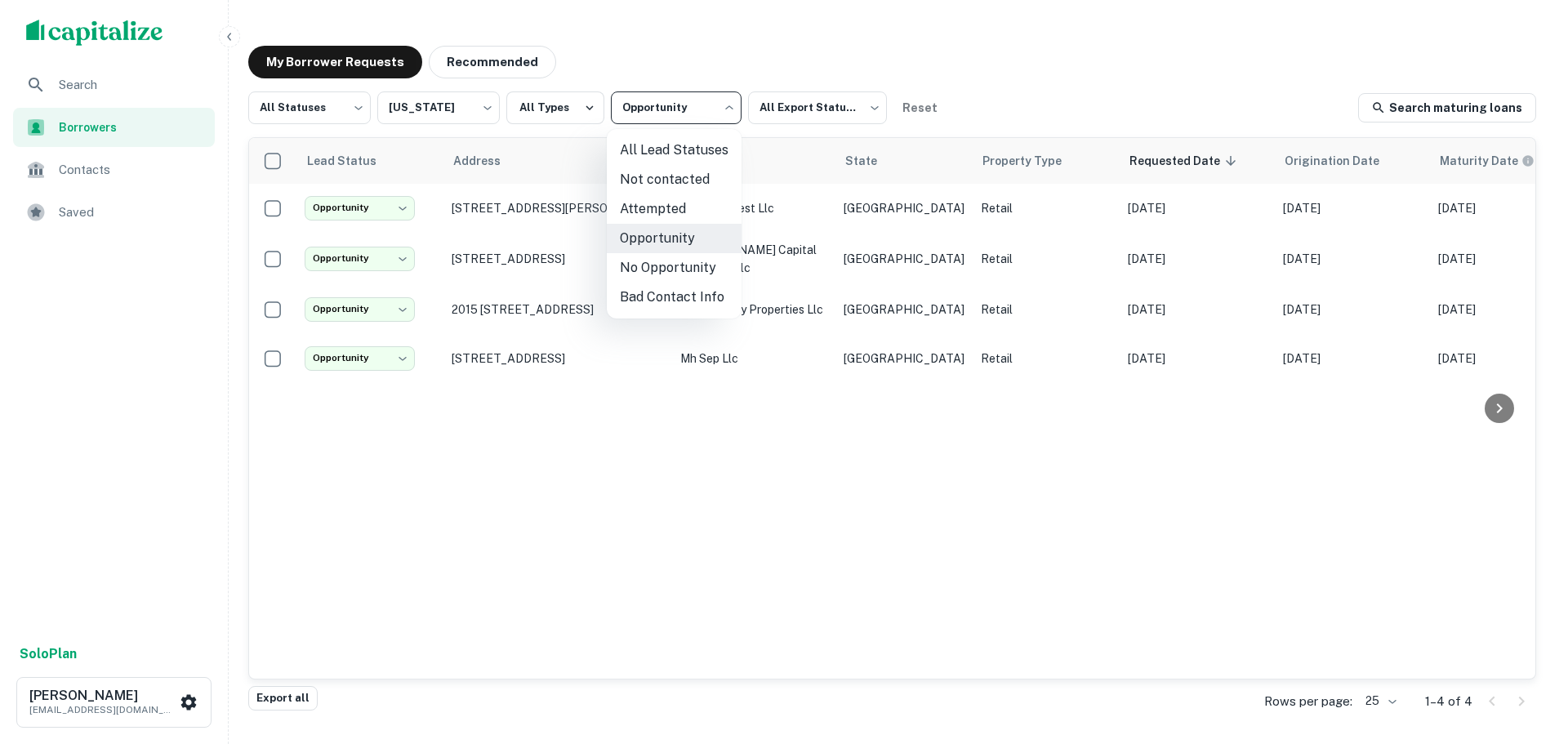
click at [666, 104] on body "**********" at bounding box center [784, 372] width 1568 height 744
drag, startPoint x: 659, startPoint y: 136, endPoint x: 643, endPoint y: 36, distance: 101.3
click at [643, 36] on div at bounding box center [784, 372] width 1568 height 744
click at [663, 95] on body "**********" at bounding box center [784, 372] width 1568 height 744
click at [665, 276] on li "No Opportunity" at bounding box center [674, 268] width 135 height 30
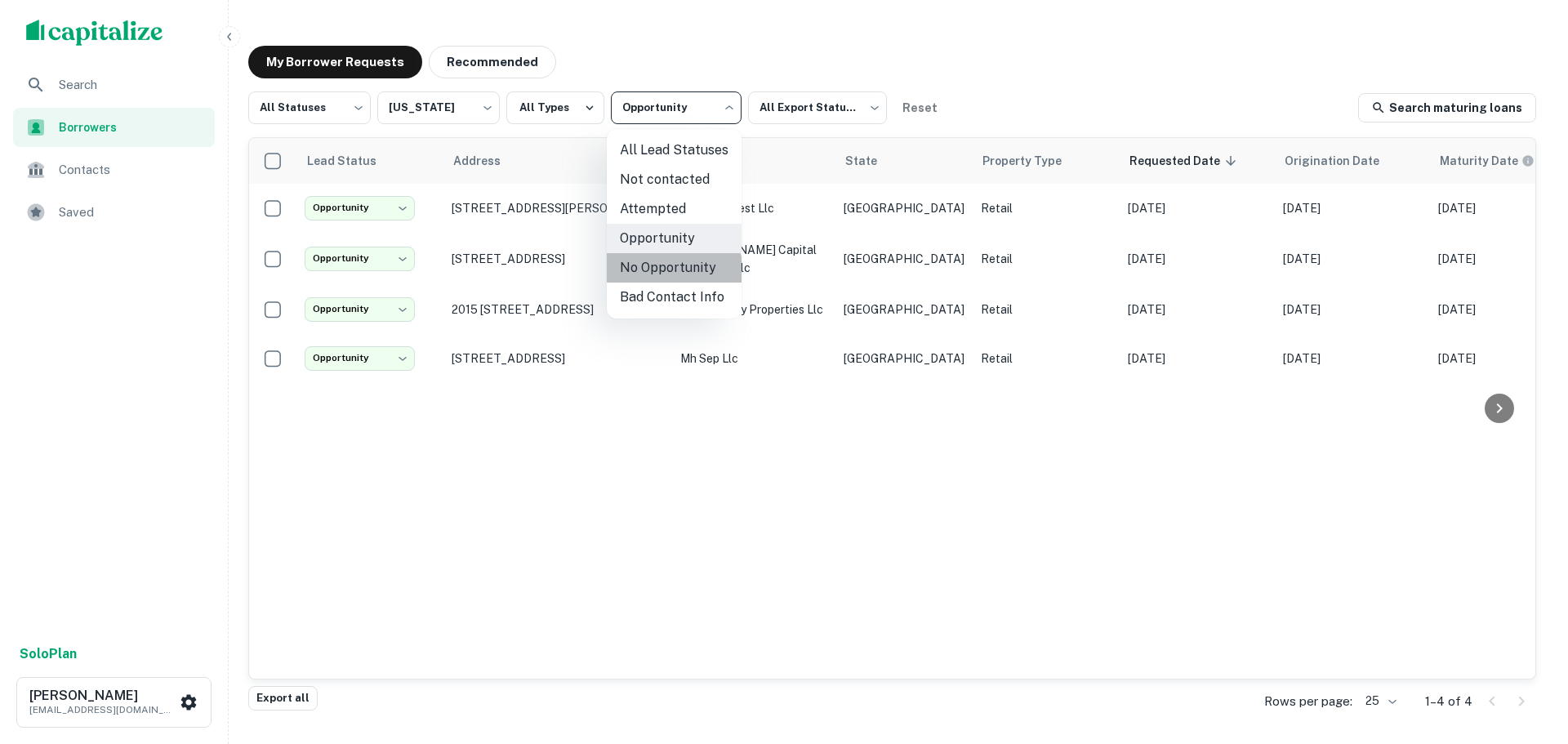
type input "**********"
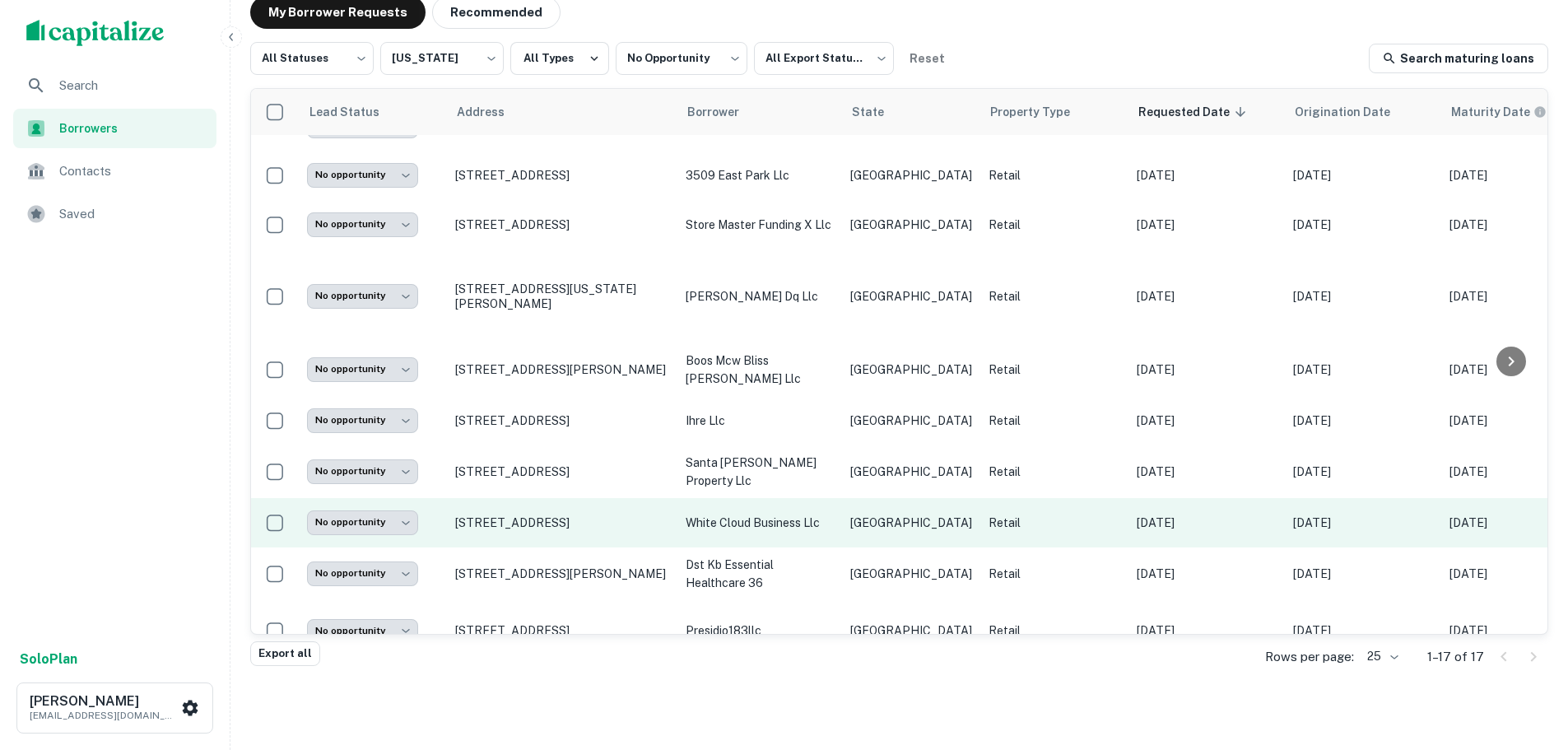
scroll to position [329, 0]
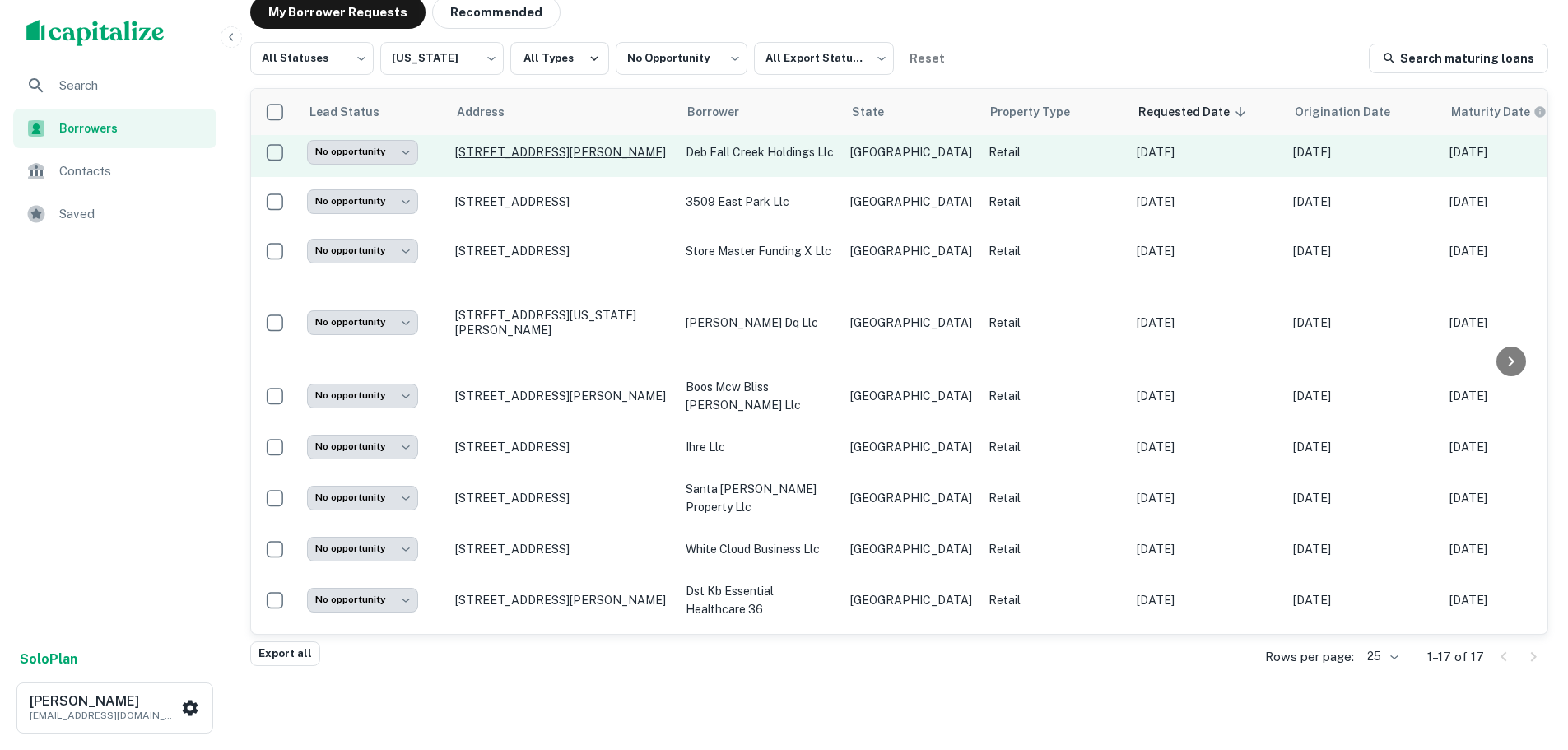
click at [584, 160] on p "9630 N Sam Houston Pkwy E Humble, TX77396" at bounding box center [562, 151] width 214 height 14
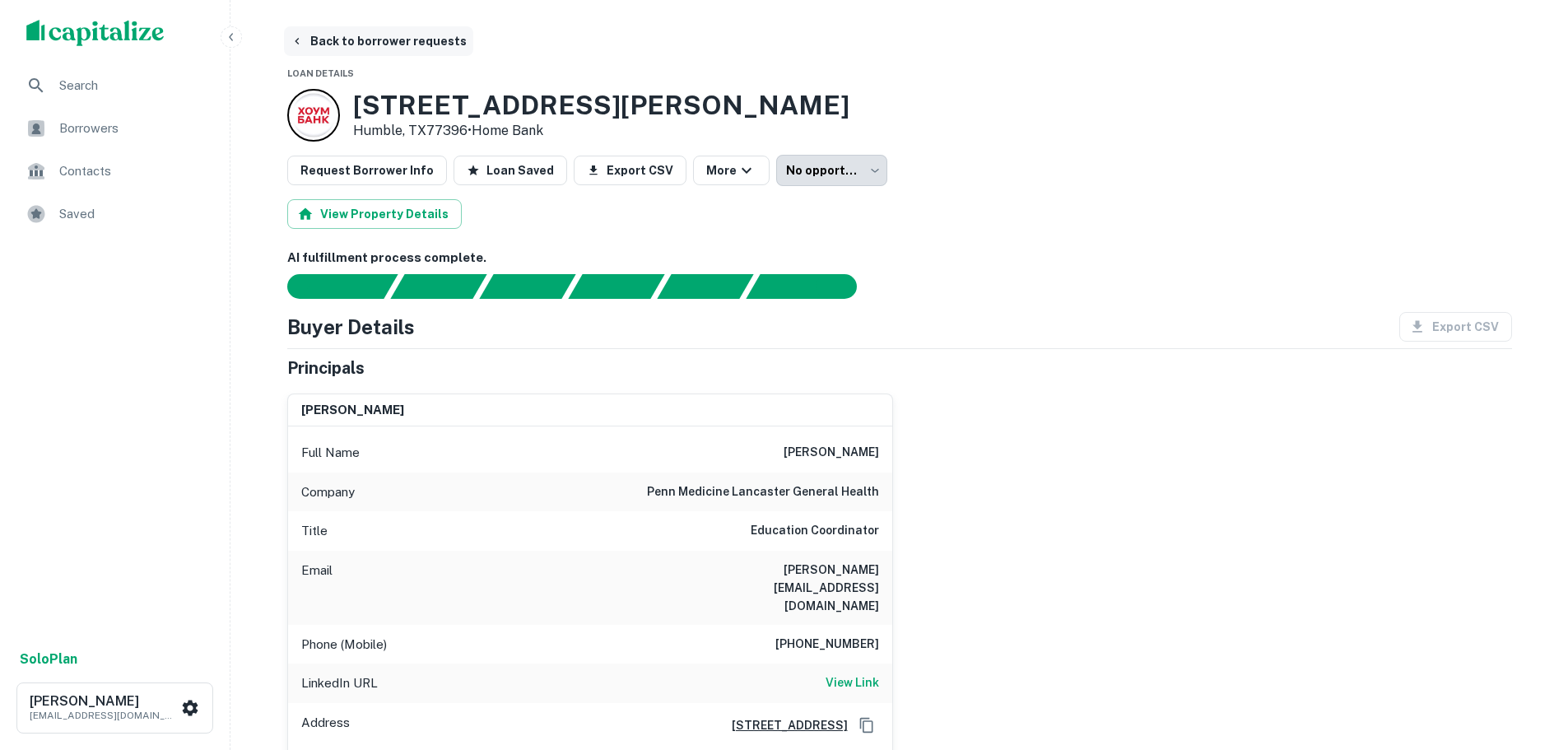
click at [362, 50] on button "Back to borrower requests" at bounding box center [379, 40] width 189 height 30
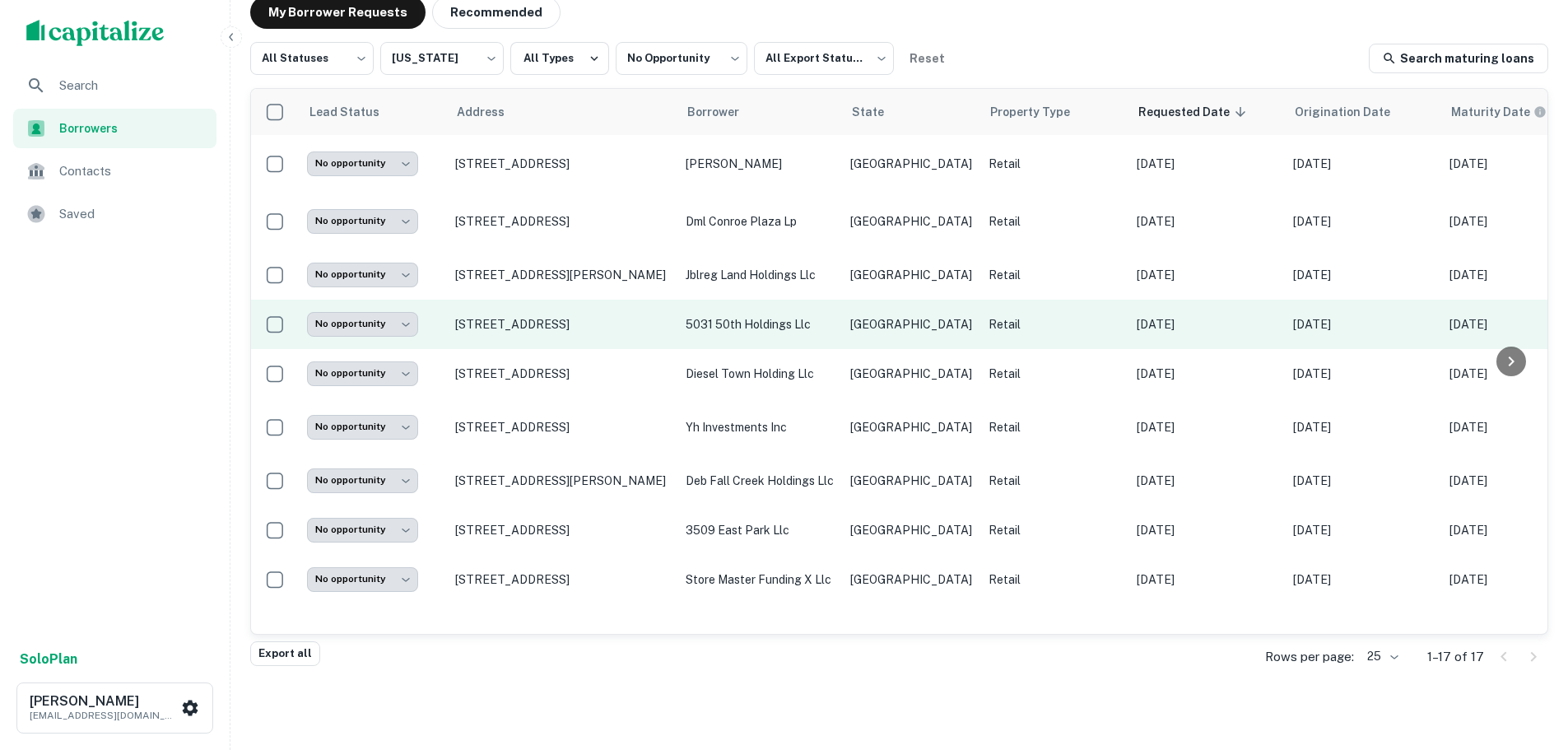
click at [597, 313] on td "5031 50th St Lubbock, TX79414" at bounding box center [562, 324] width 230 height 49
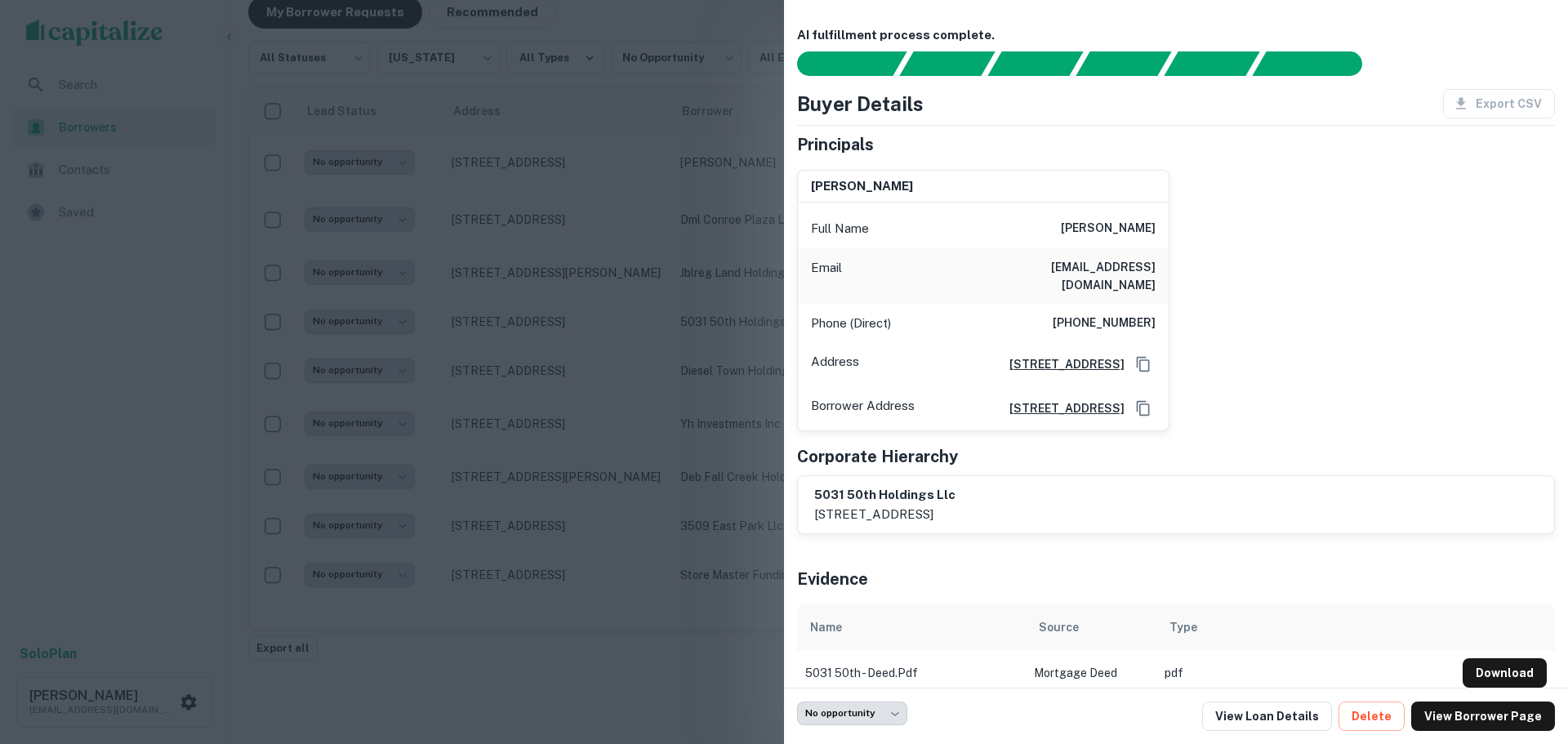
click at [88, 490] on div at bounding box center [784, 372] width 1568 height 744
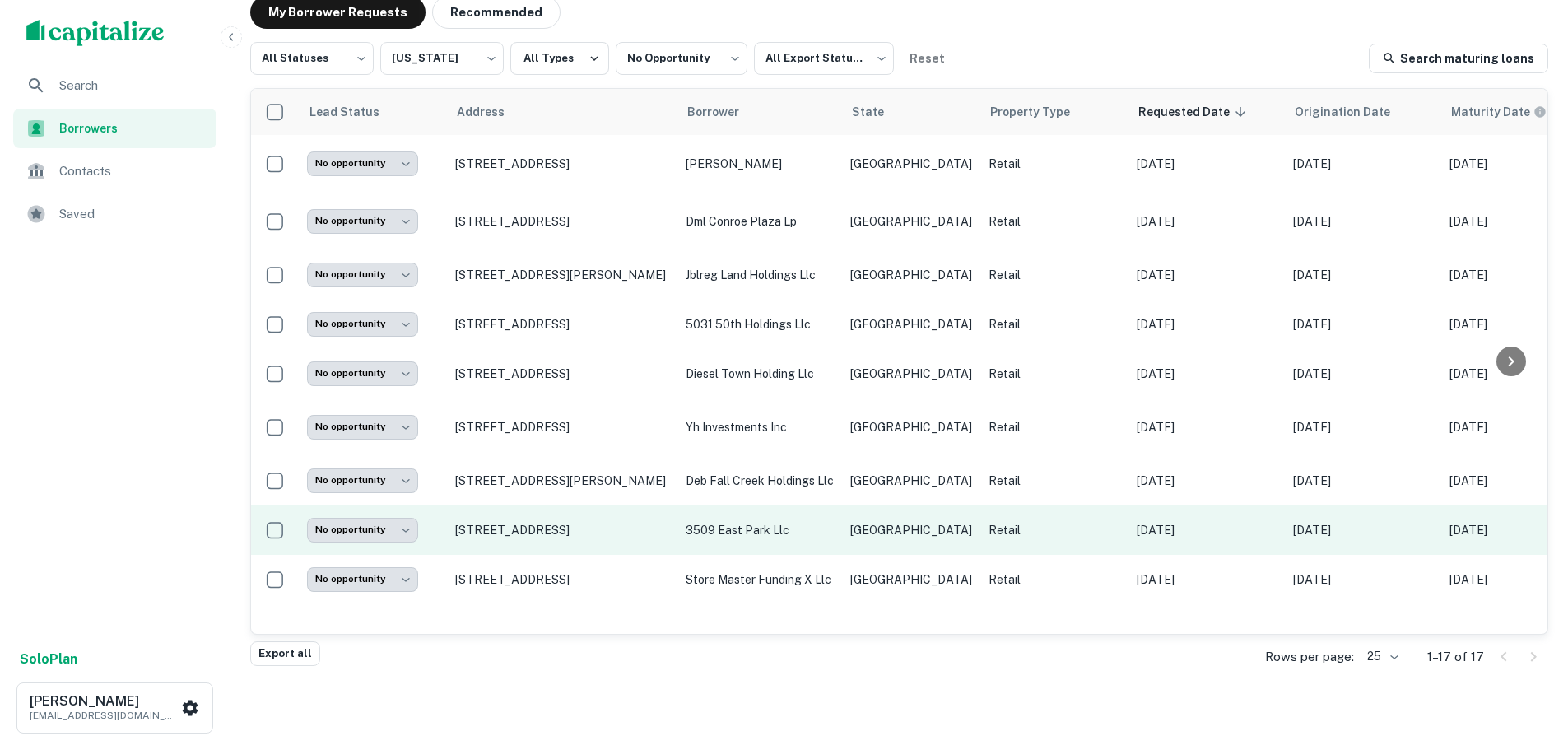
click at [764, 527] on p "3509 east park llc" at bounding box center [760, 530] width 148 height 18
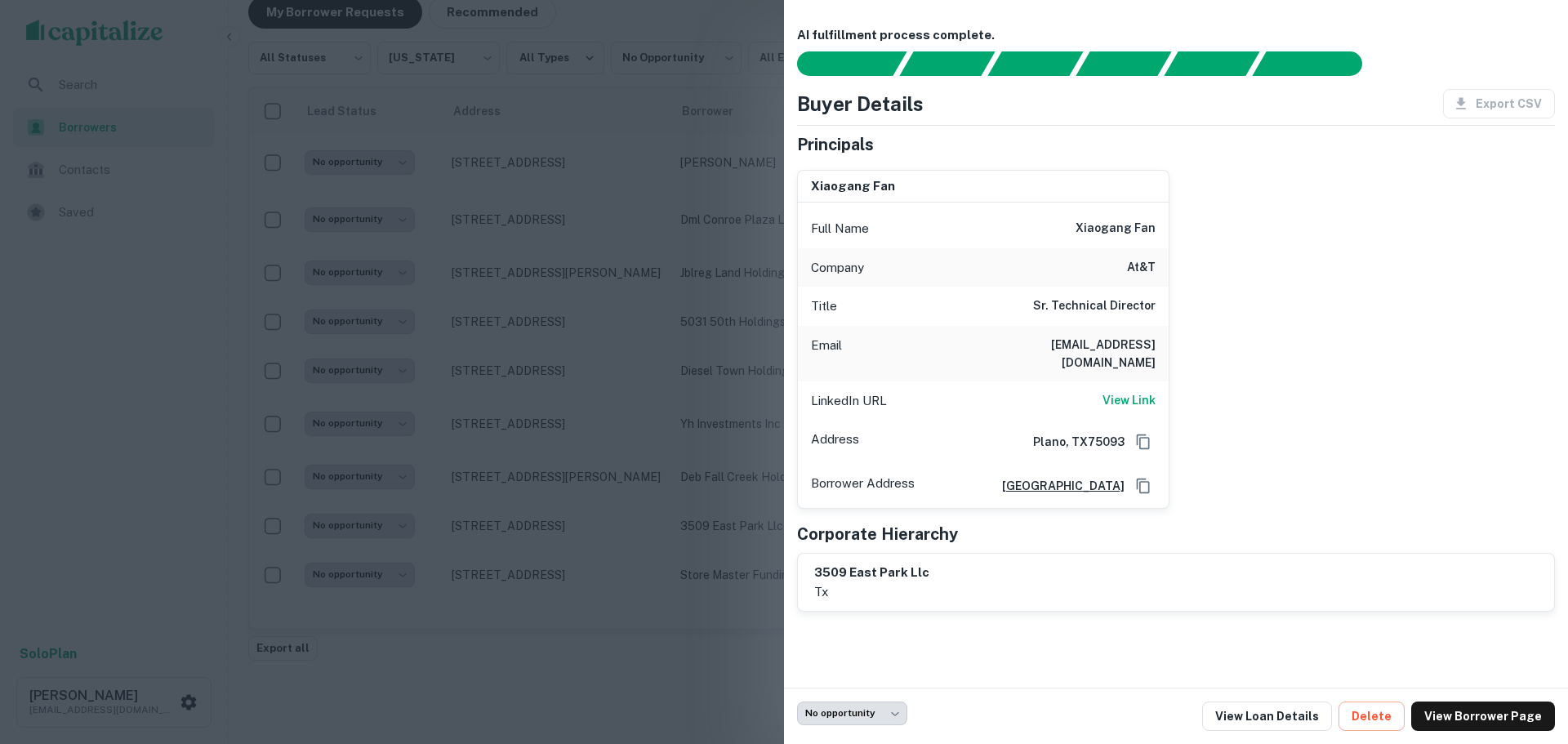
drag, startPoint x: 116, startPoint y: 537, endPoint x: 134, endPoint y: 536, distance: 18.0
click at [125, 537] on div at bounding box center [784, 372] width 1568 height 744
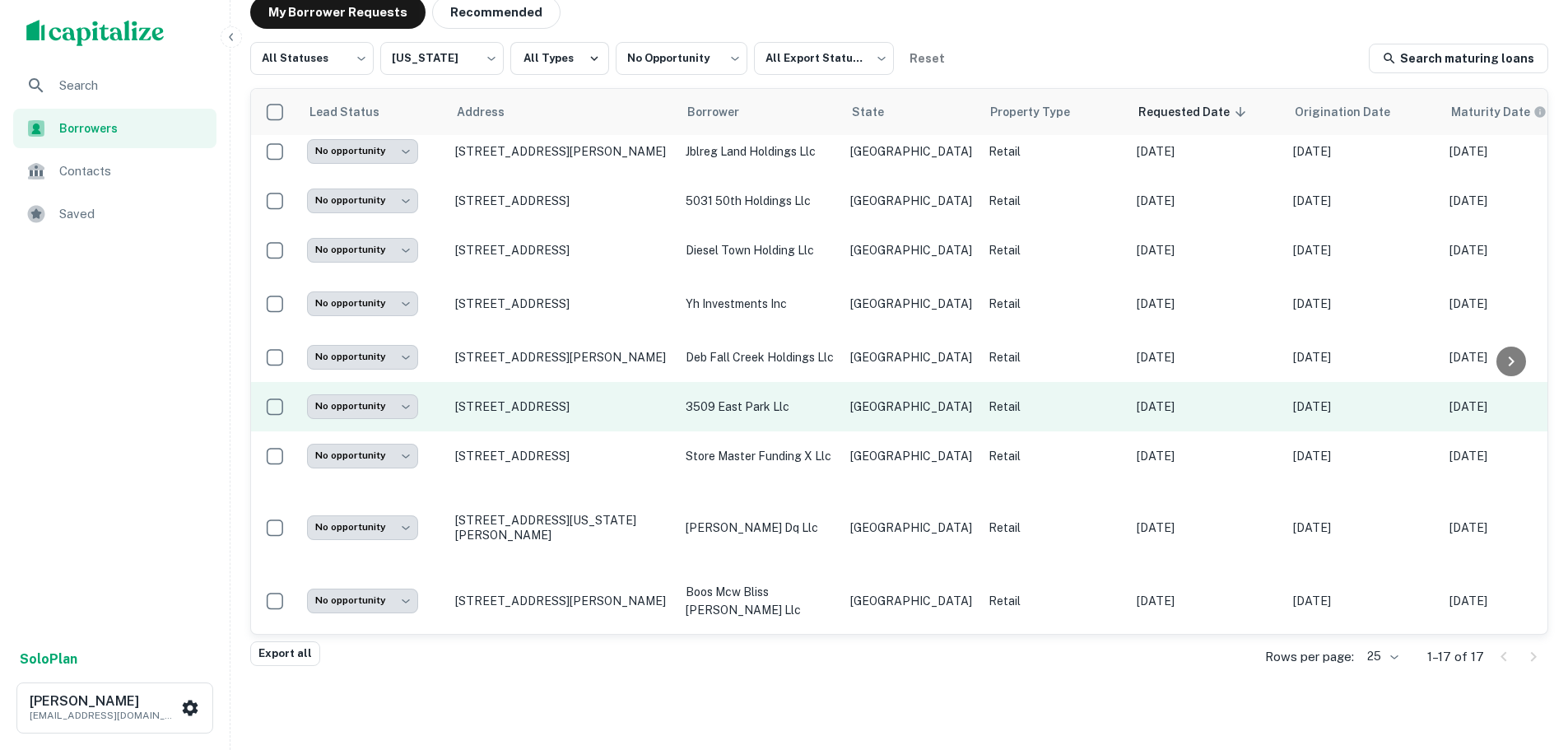
scroll to position [82, 0]
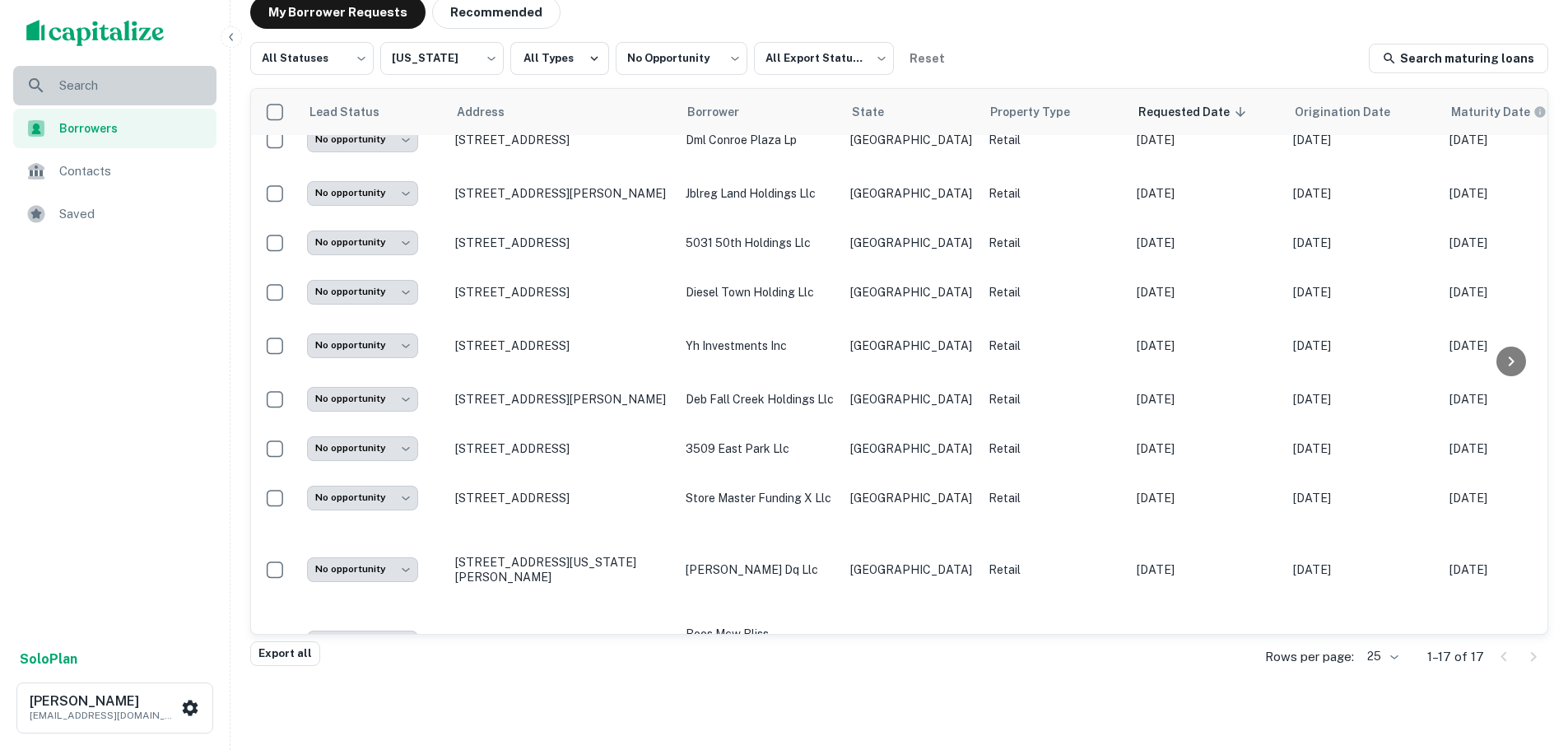
click at [126, 76] on span "Search" at bounding box center [133, 86] width 147 height 20
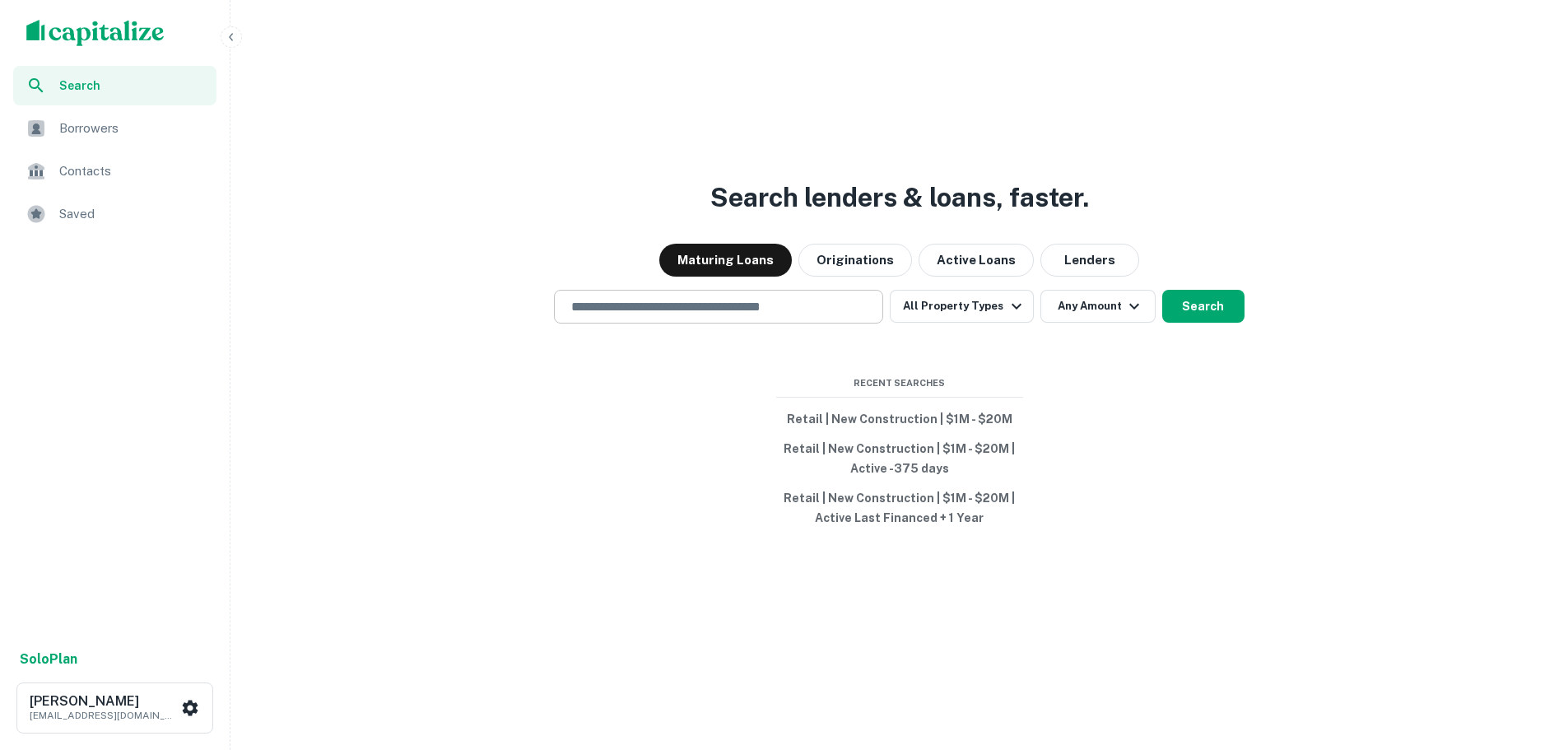
click at [650, 303] on input "text" at bounding box center [719, 307] width 314 height 19
paste input "**********"
type input "**********"
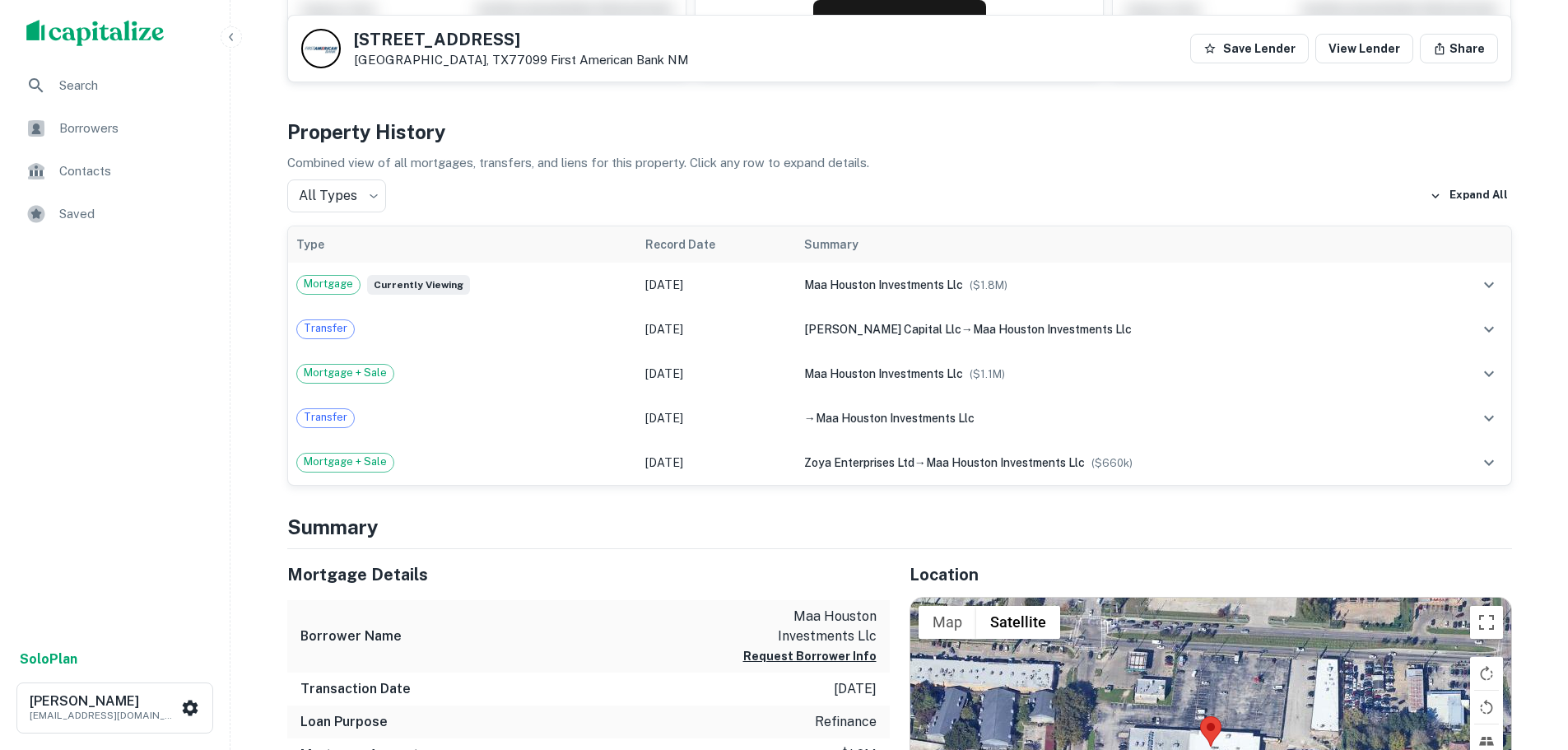
scroll to position [330, 0]
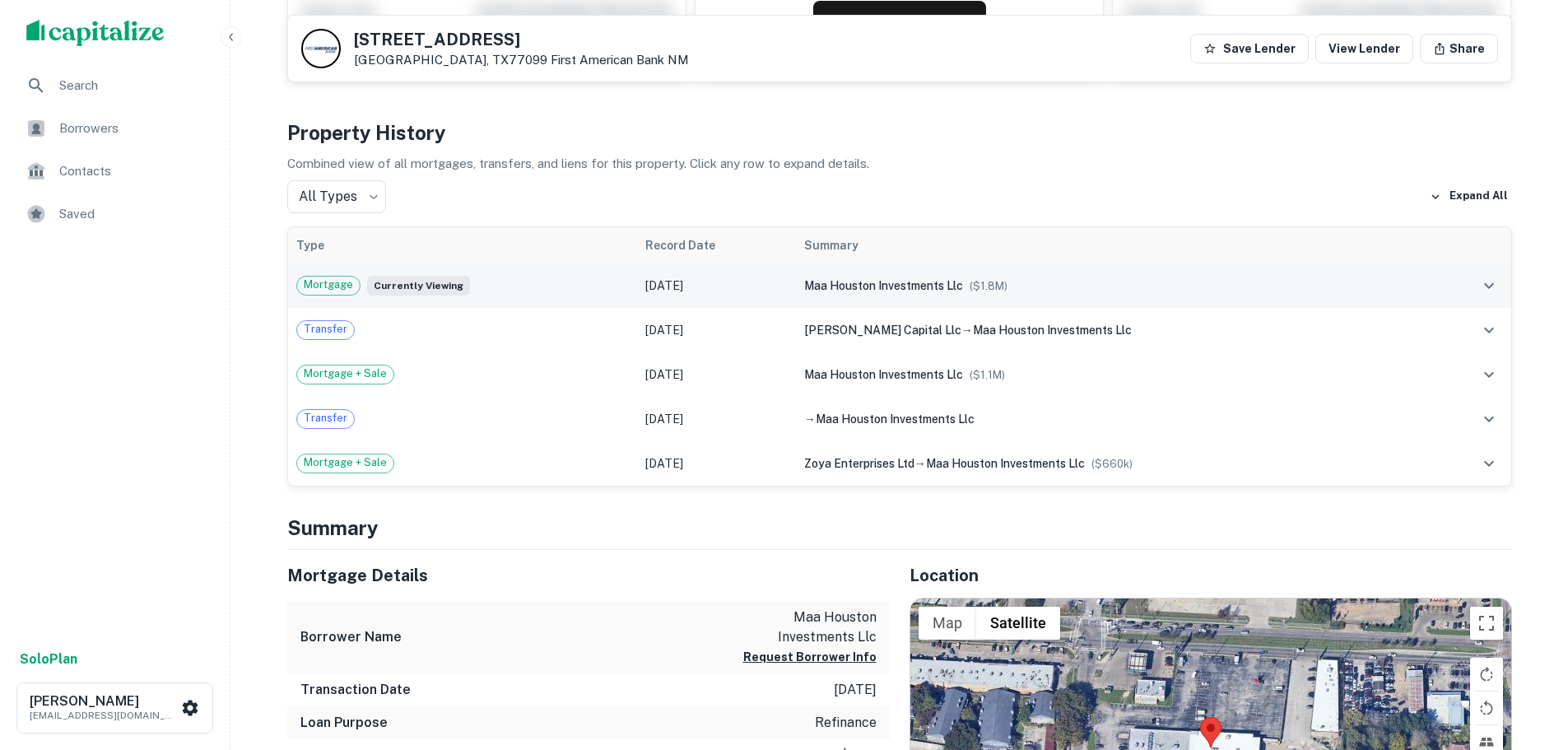
click at [846, 285] on span "maa houston investments llc" at bounding box center [884, 286] width 159 height 13
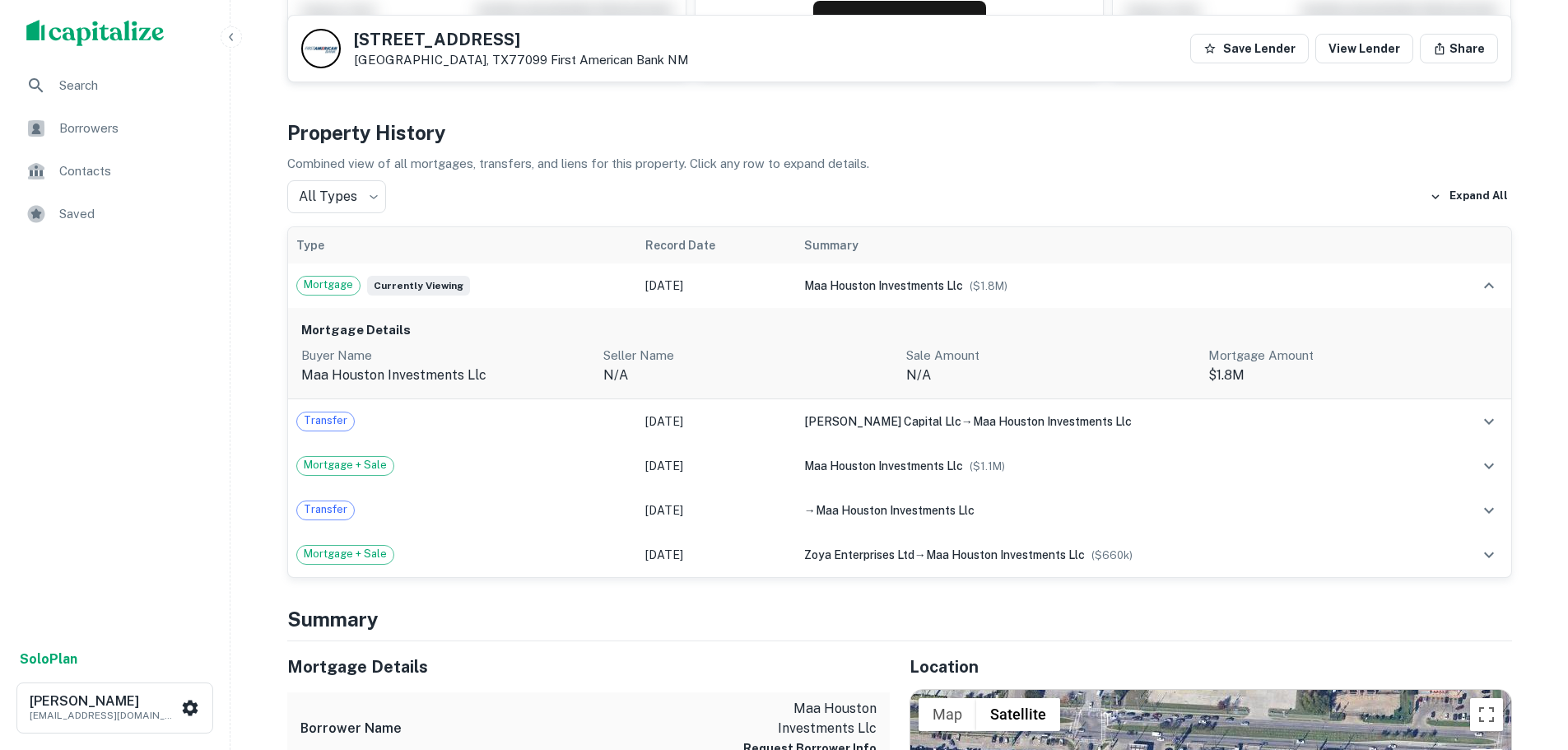
click at [371, 376] on p "maa houston investments llc" at bounding box center [446, 375] width 290 height 20
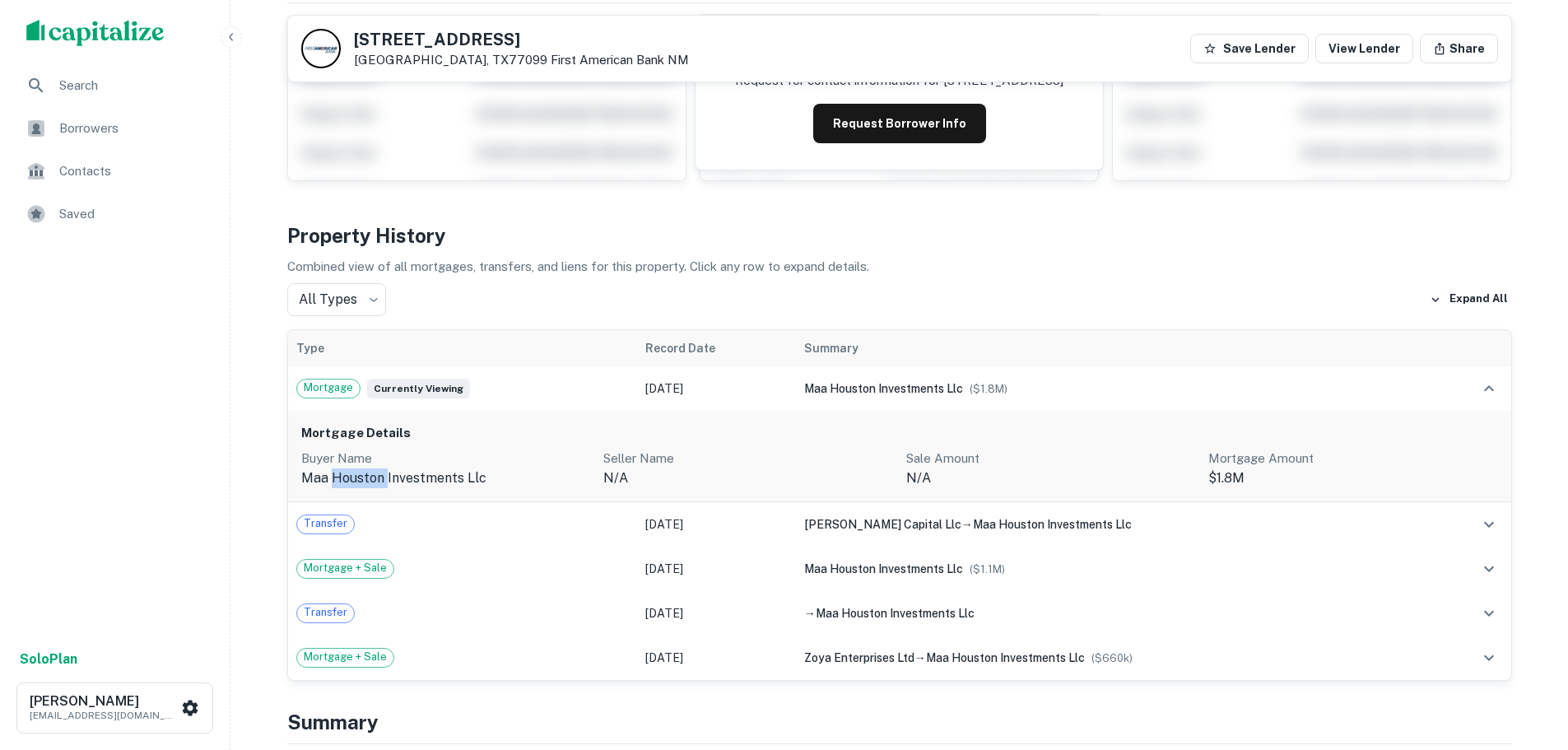
scroll to position [0, 0]
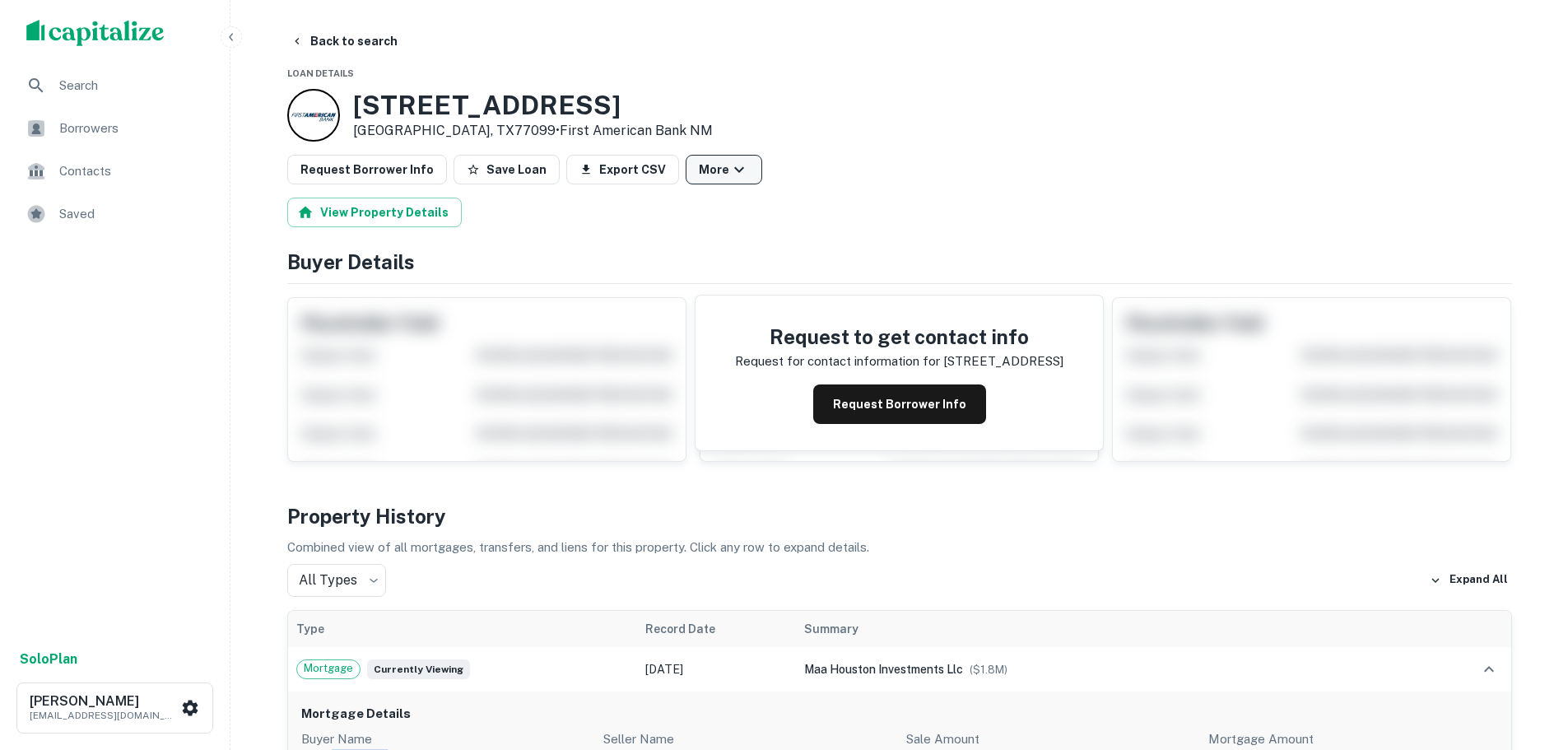
click at [698, 178] on button "More" at bounding box center [724, 170] width 76 height 30
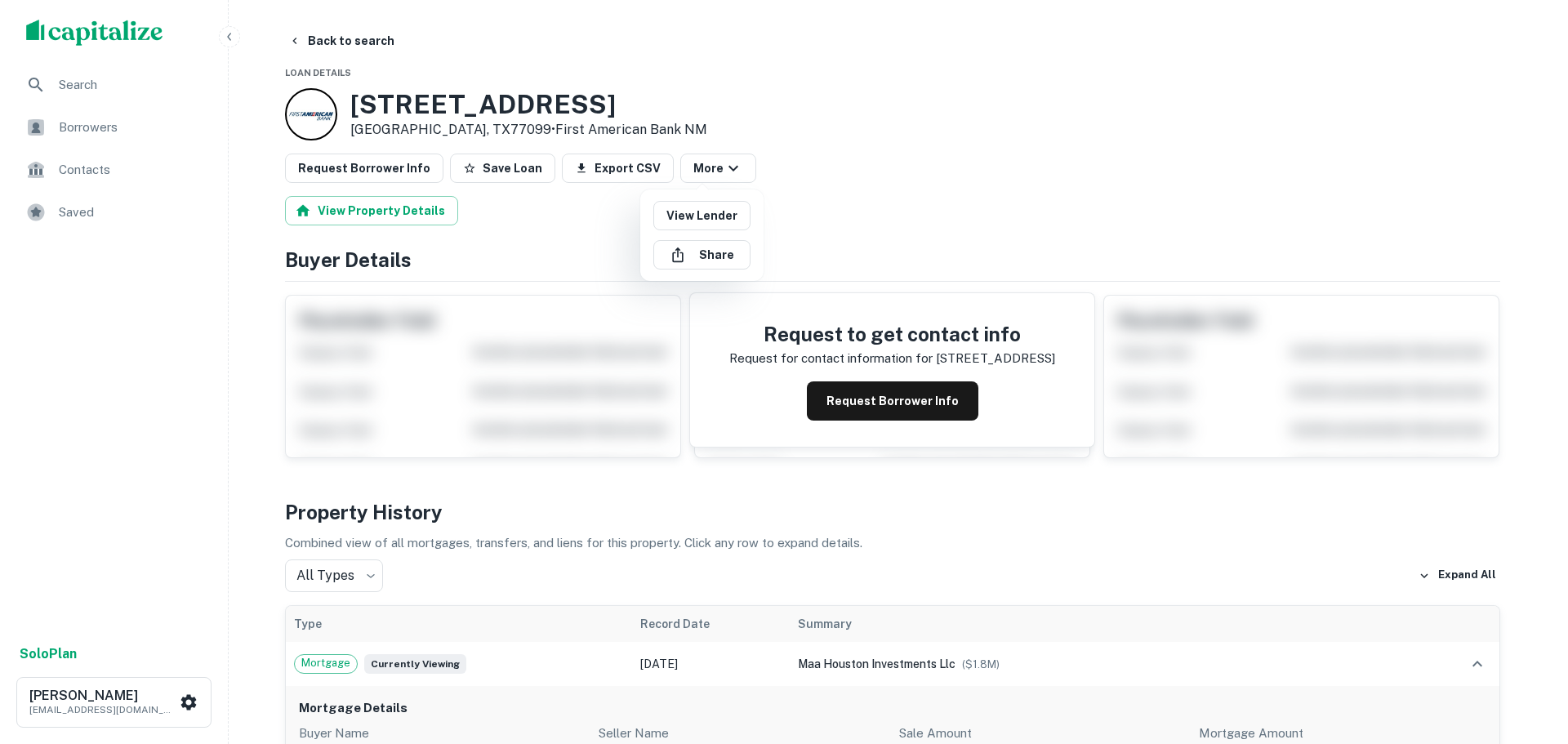
click at [518, 169] on div at bounding box center [784, 372] width 1568 height 744
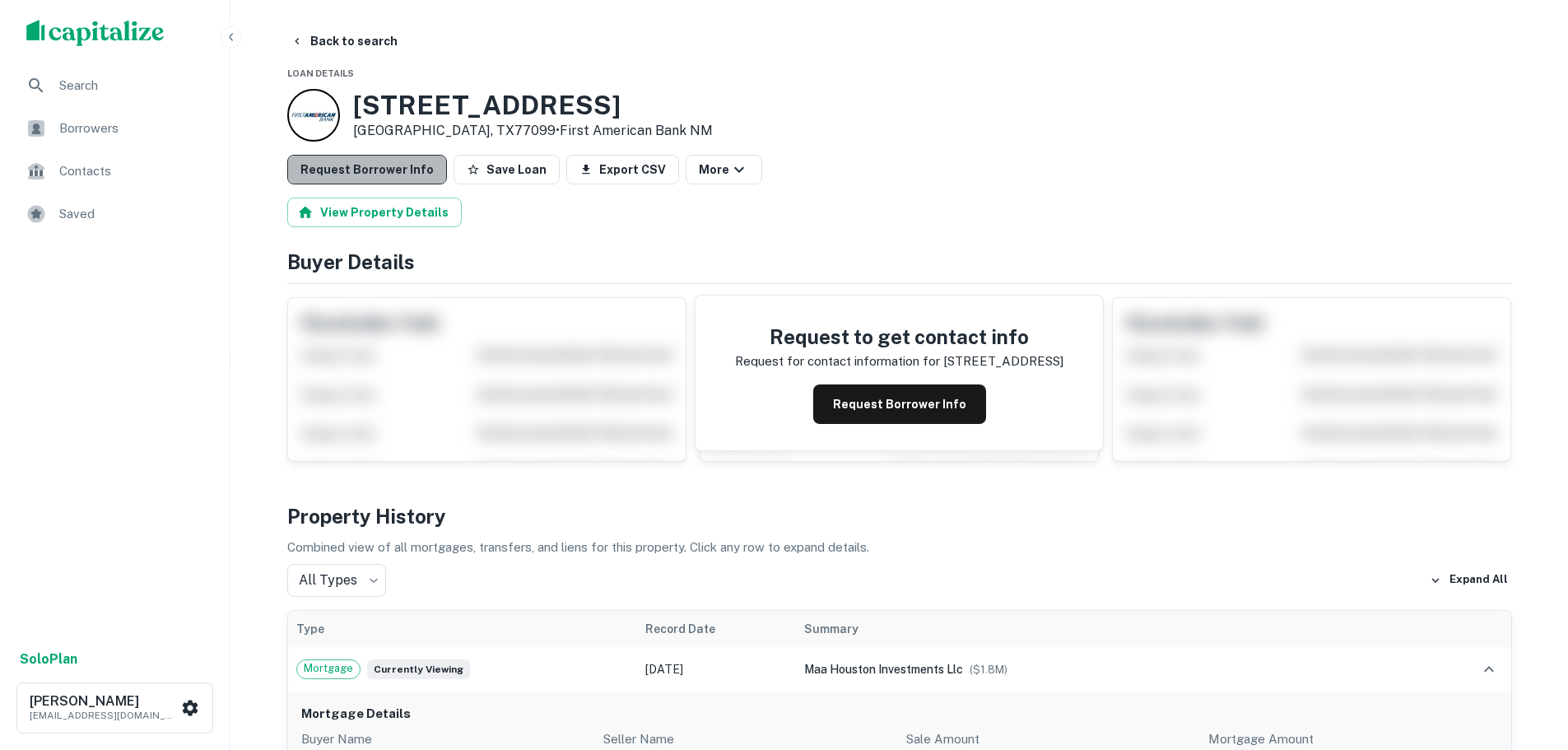
click at [392, 175] on button "Request Borrower Info" at bounding box center [367, 170] width 160 height 30
click at [140, 169] on span "Contacts" at bounding box center [133, 171] width 147 height 20
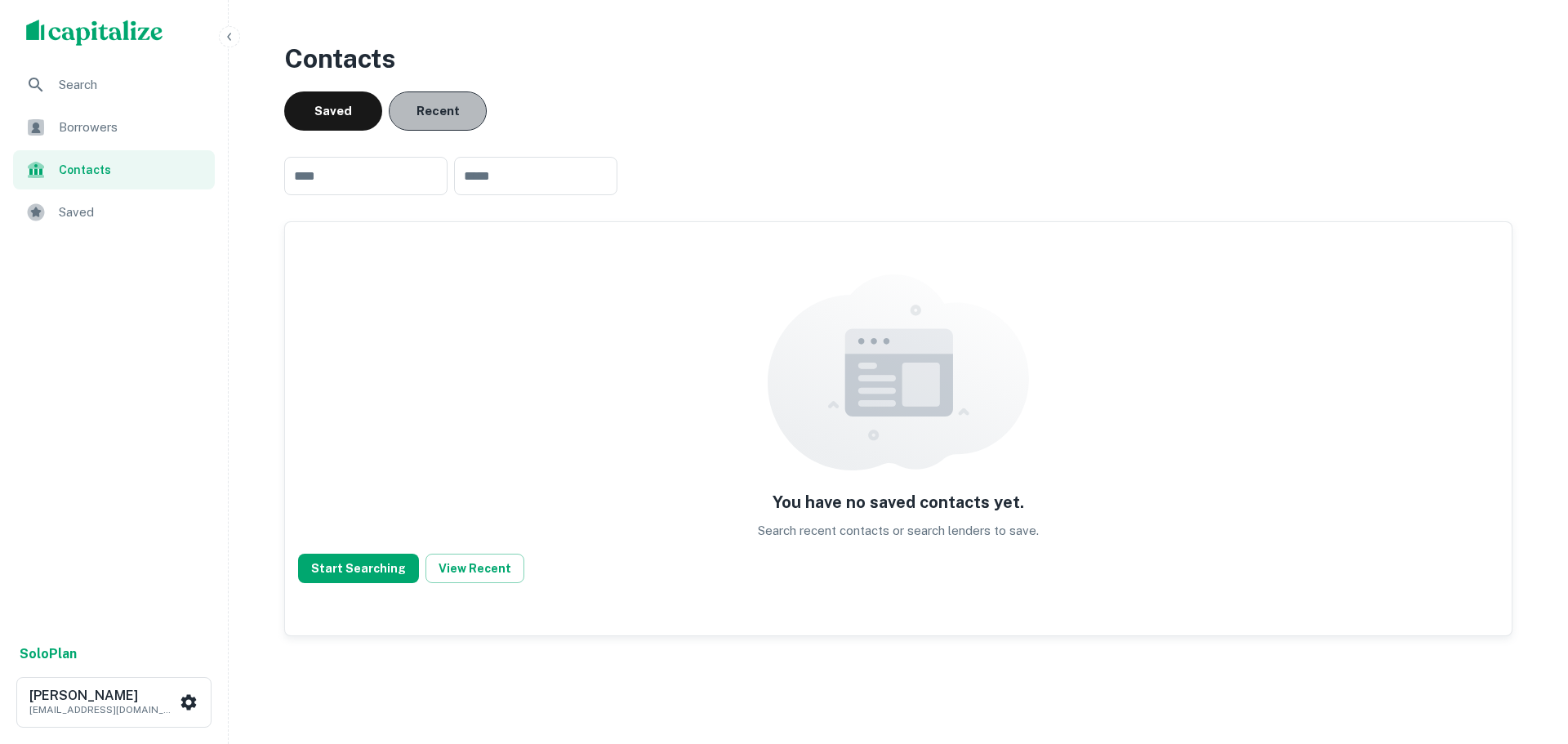
click at [439, 115] on button "Recent" at bounding box center [438, 111] width 98 height 39
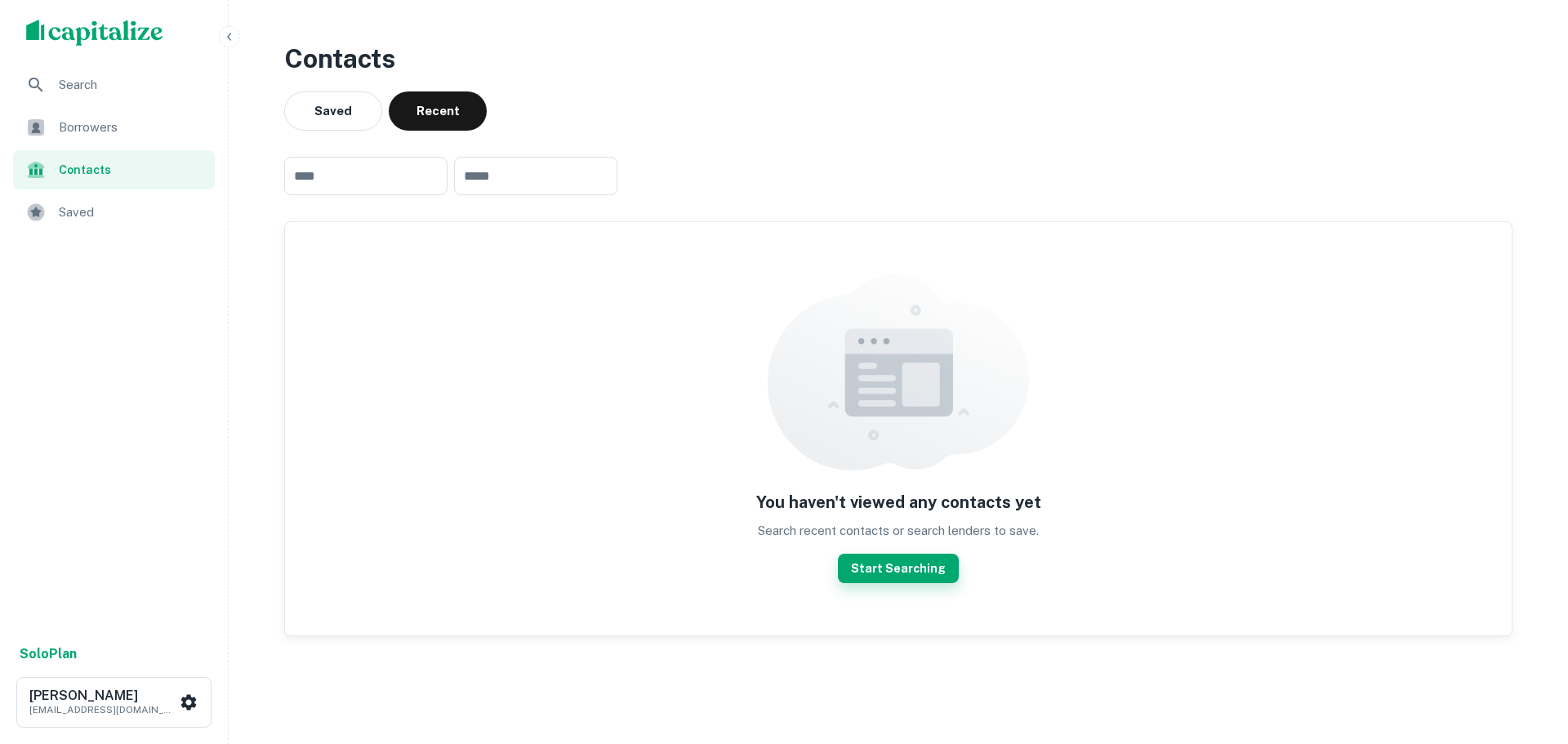
click at [890, 577] on button "Start Searching" at bounding box center [898, 568] width 120 height 30
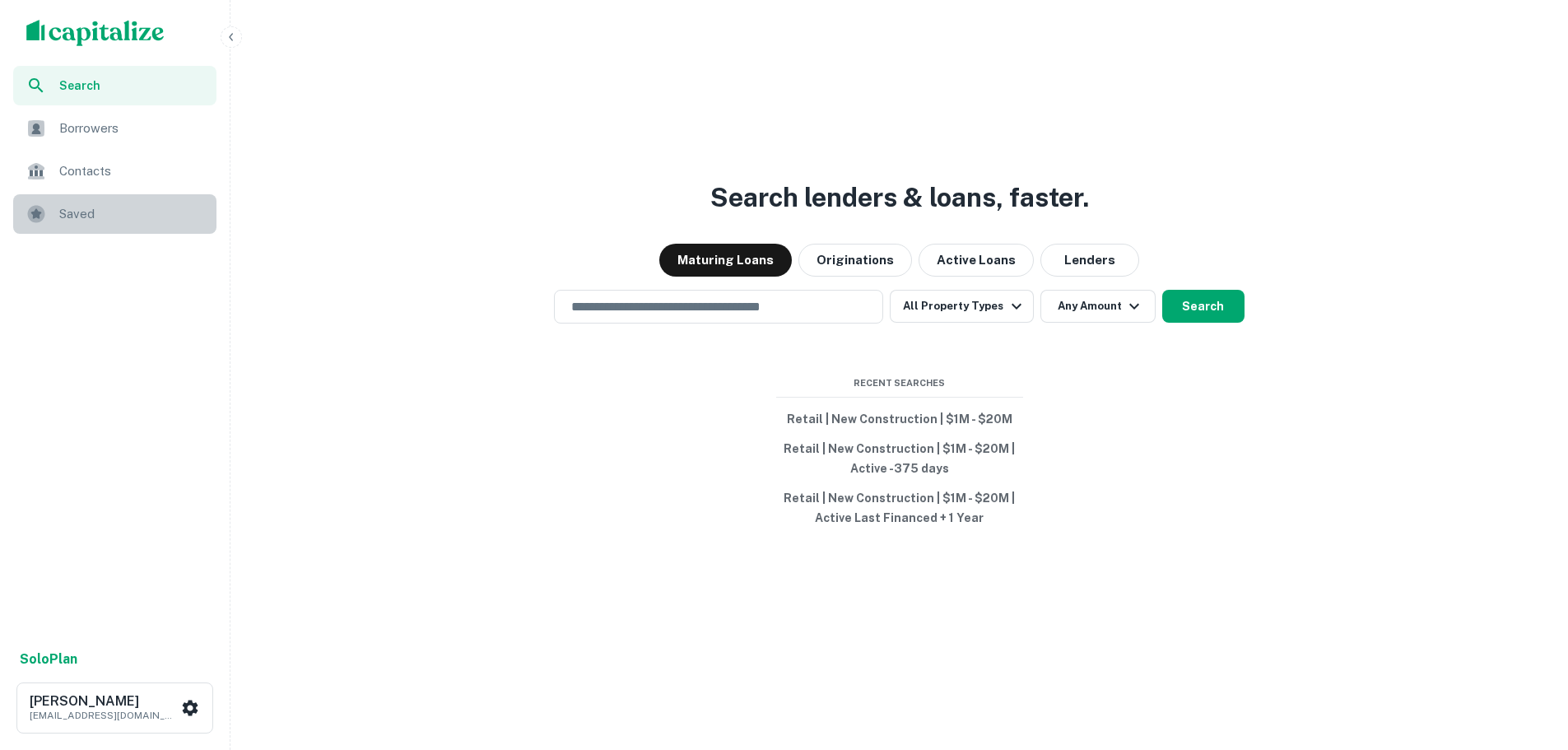
click at [93, 204] on span "Saved" at bounding box center [133, 214] width 147 height 20
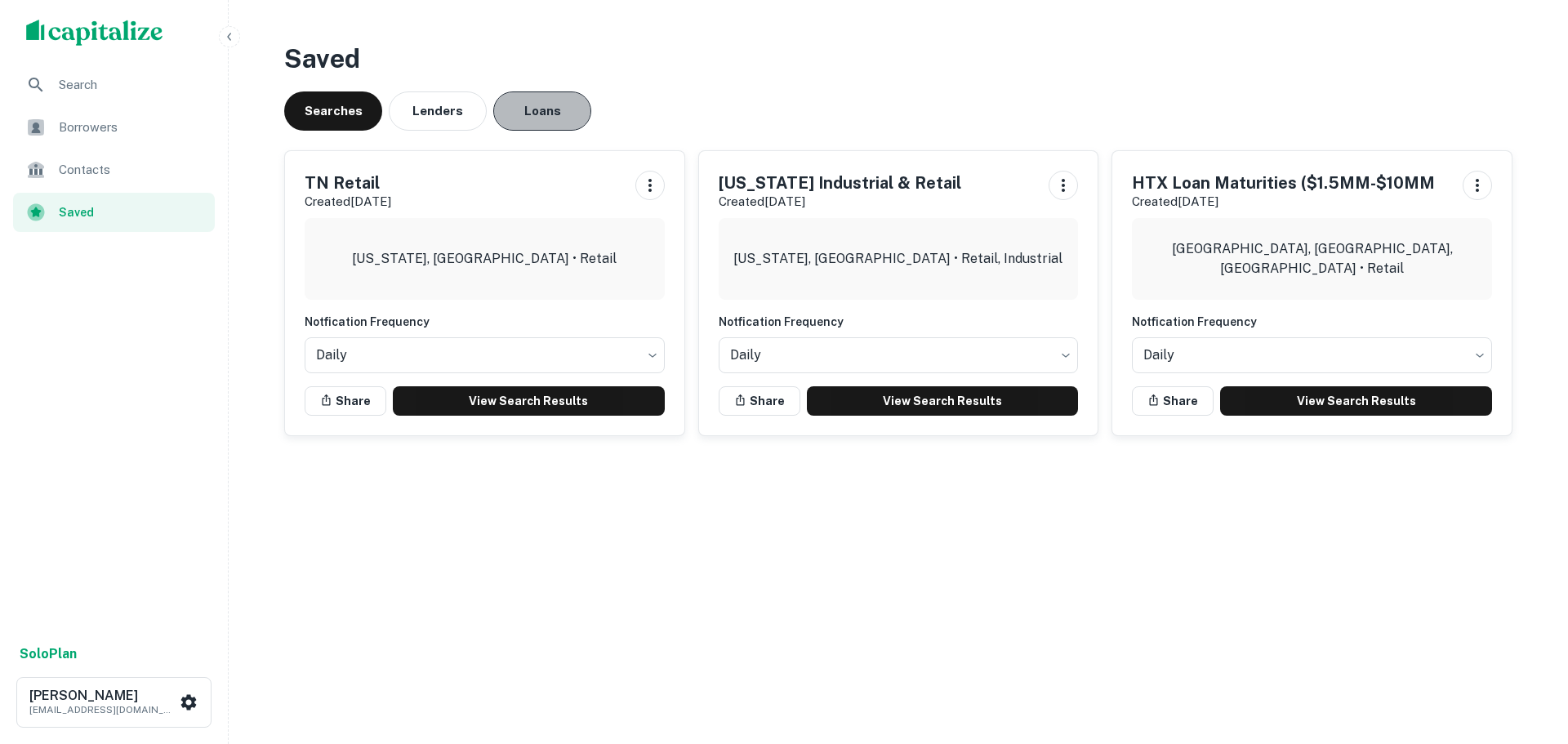
click at [536, 119] on button "Loans" at bounding box center [542, 111] width 98 height 39
